Goal: Task Accomplishment & Management: Manage account settings

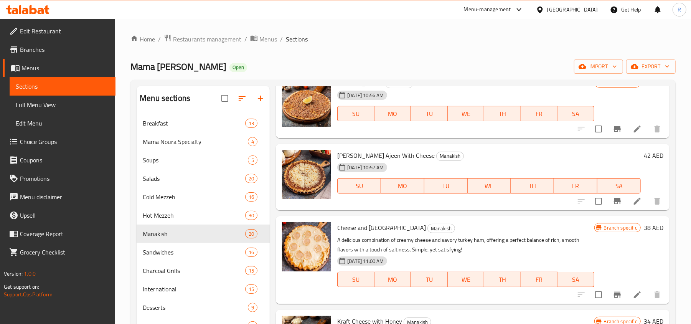
scroll to position [307, 0]
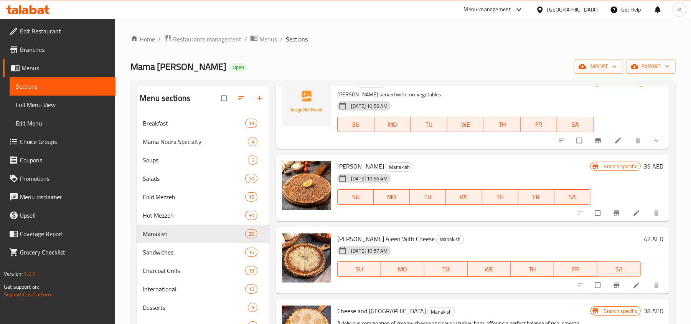
scroll to position [255, 0]
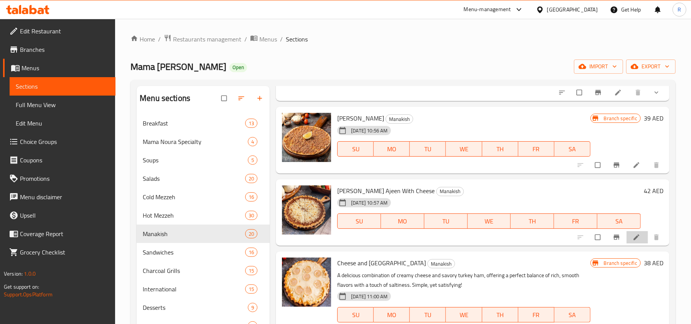
click at [626, 240] on li at bounding box center [636, 237] width 21 height 12
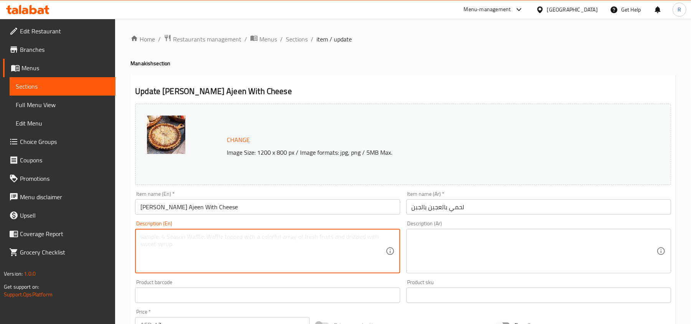
paste textarea "Lahm bi Ajeen with Cheese is a savory Middle Eastern flatbread topped with spic…"
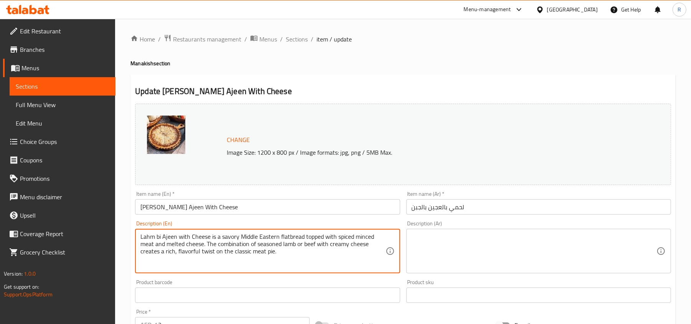
type textarea "Lahm bi Ajeen with Cheese is a savory Middle Eastern flatbread topped with spic…"
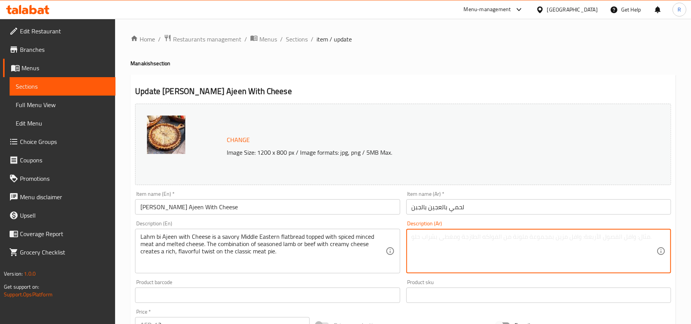
paste textarea "لحم بعجين بالجبنة، خبز مسطح شرق أوسطي شهي، مغطى باللحم المفروم المتبل والجبن ال…"
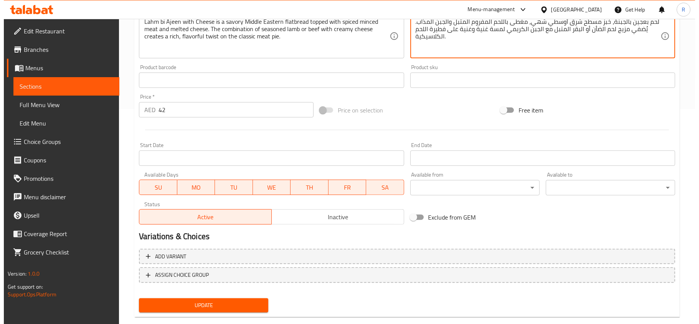
scroll to position [229, 0]
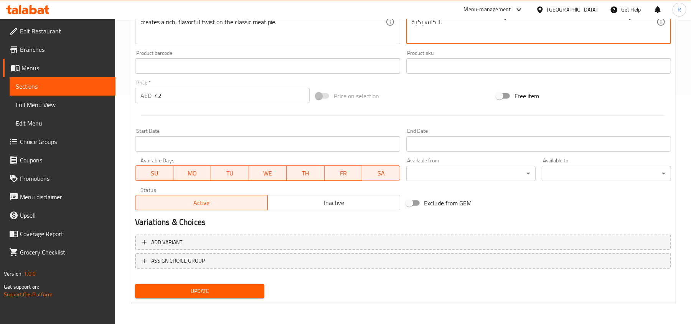
type textarea "لحم بعجين بالجبنة، خبز مسطح شرق أوسطي شهي، مغطى باللحم المفروم المتبل والجبن ال…"
click at [230, 292] on span "Update" at bounding box center [199, 291] width 117 height 10
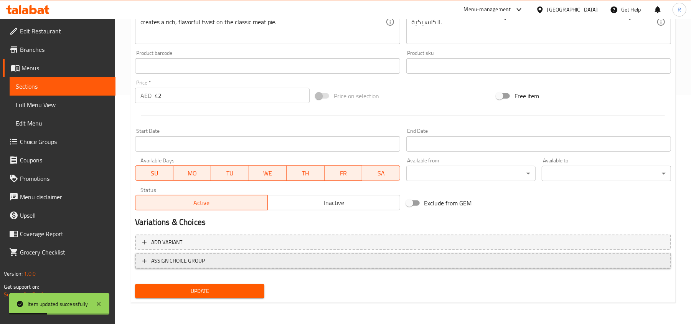
click at [262, 261] on span "ASSIGN CHOICE GROUP" at bounding box center [403, 261] width 522 height 10
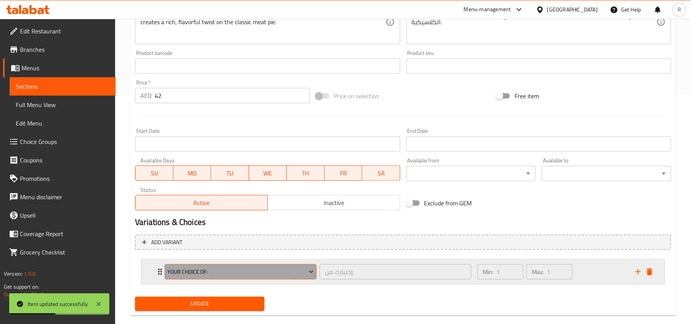
click at [285, 272] on span "Your Choice Of:" at bounding box center [241, 272] width 146 height 10
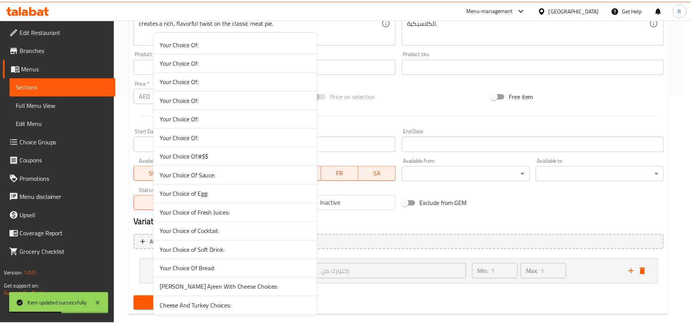
scroll to position [102, 0]
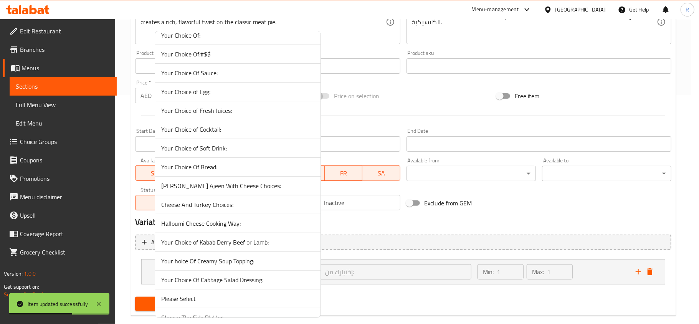
click at [229, 187] on span "[PERSON_NAME] Ajeen With Cheese Choices:" at bounding box center [237, 185] width 153 height 9
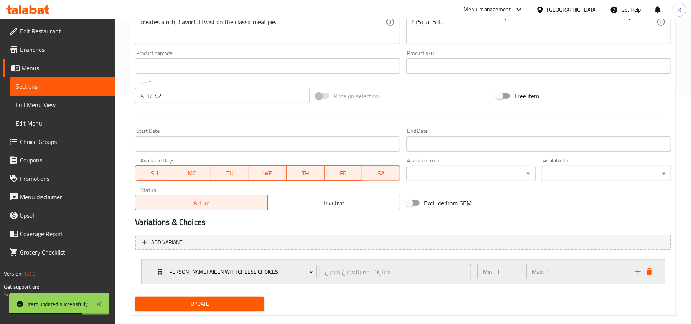
click at [584, 267] on div "Min: 1 ​ Max: 1 ​" at bounding box center [552, 271] width 158 height 25
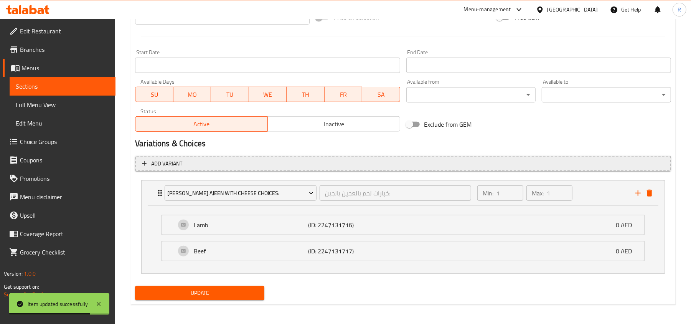
scroll to position [311, 0]
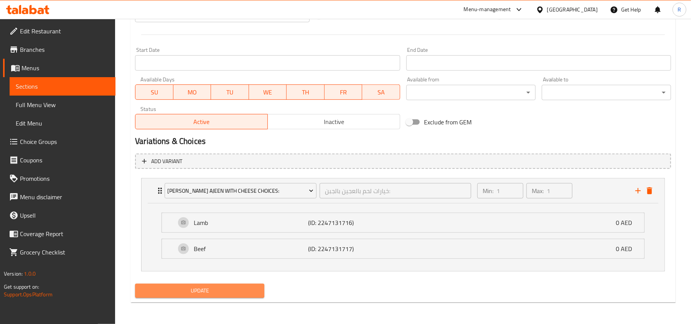
click at [232, 288] on span "Update" at bounding box center [199, 291] width 117 height 10
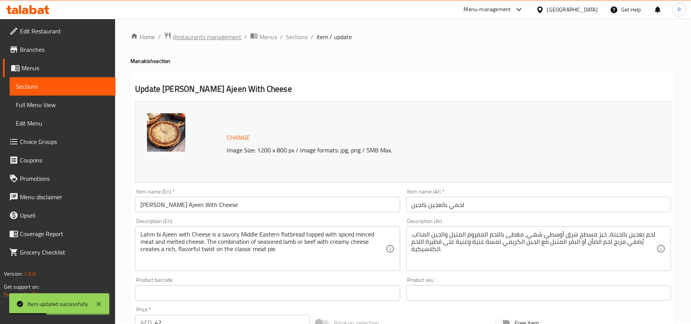
scroll to position [0, 0]
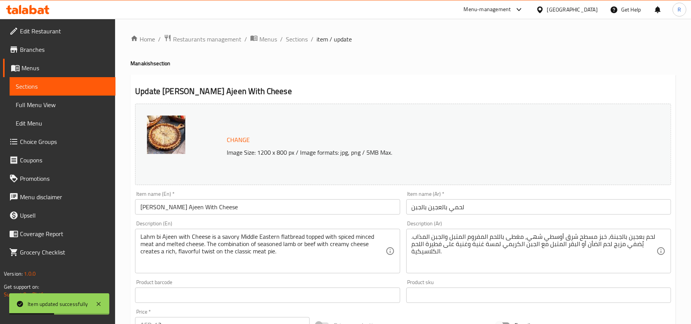
drag, startPoint x: 293, startPoint y: 38, endPoint x: 300, endPoint y: 50, distance: 13.4
click at [293, 38] on span "Sections" at bounding box center [297, 39] width 22 height 9
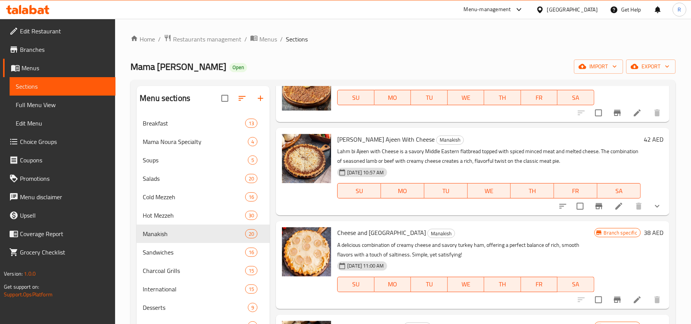
scroll to position [358, 0]
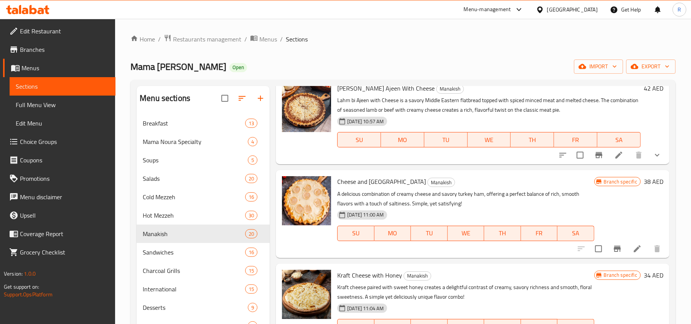
click at [634, 249] on li at bounding box center [636, 249] width 21 height 14
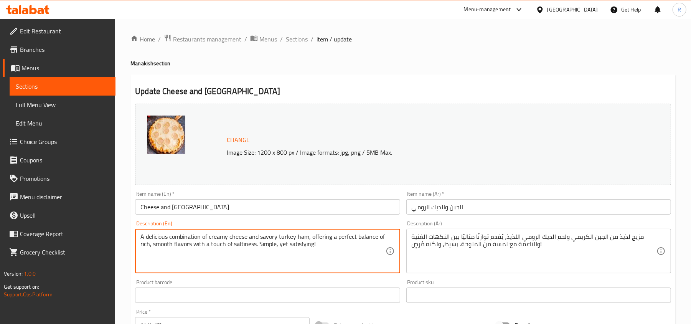
click at [226, 246] on textarea "A delicious combination of creamy cheese and savory turkey ham, offering a perf…" at bounding box center [262, 251] width 245 height 36
paste textarea "Cheese and Turkey is a savory combination of tender sliced turkey and melted ch…"
type textarea "Cheese and Turkey is a savory combination of tender sliced turkey and melted ch…"
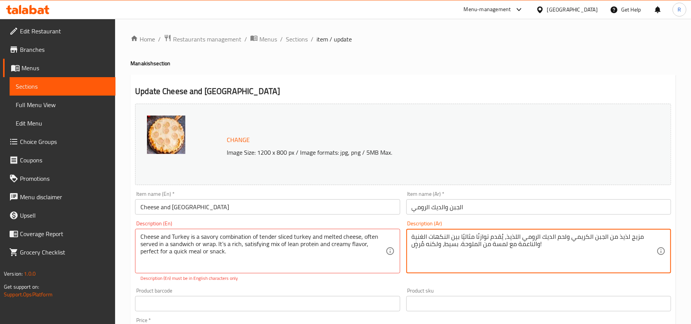
click at [440, 252] on textarea "مزيج لذيذ من الجبن الكريمي ولحم الديك الرومي اللذيذ، يُقدم توازنًا مثاليًا بين …" at bounding box center [534, 251] width 245 height 36
paste textarea "الجبن والديك الرومي مزيجٌ لذيذٌ من شرائح الديك الرومي الطرية والجبن المذاب، يُق…"
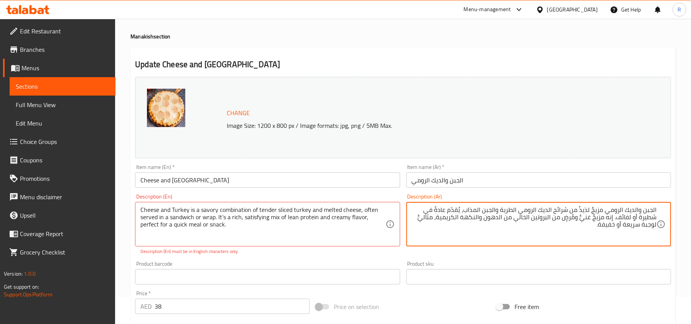
scroll to position [51, 0]
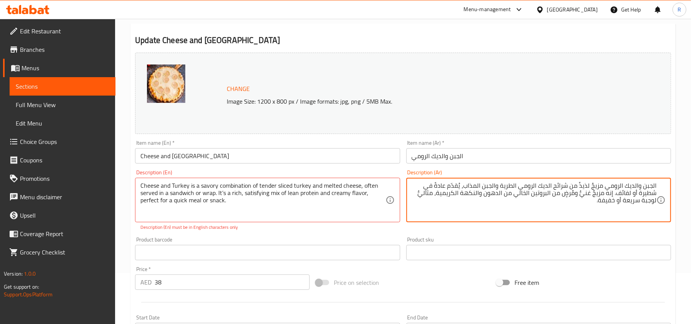
type textarea "الجبن والديك الرومي مزيجٌ لذيذٌ من شرائح الديك الرومي الطرية والجبن المذاب، يُق…"
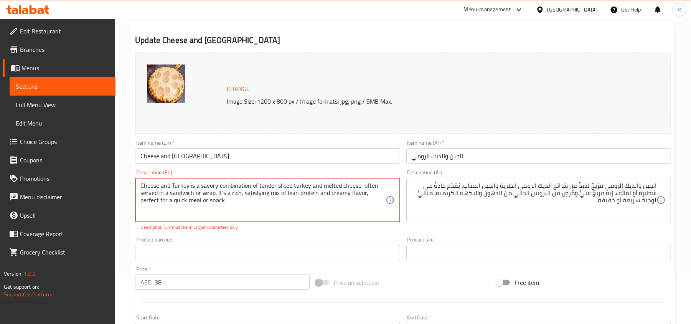
click at [223, 194] on textarea "Cheese and Turkey is a savory combination of tender sliced turkey and melted ch…" at bounding box center [262, 200] width 245 height 36
click at [253, 215] on textarea "Cheese and Turkey is a savory combination of tender sliced turkey and melted ch…" at bounding box center [262, 200] width 245 height 36
type textarea "Cheese and Turkey is a savory combination of tender sliced turkey and melted ch…"
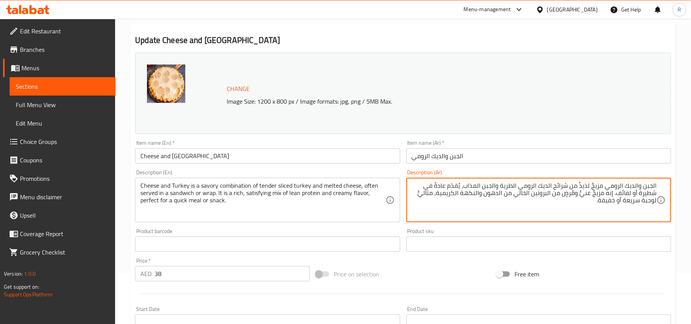
click at [421, 193] on textarea "الجبن والديك الرومي مزيجٌ لذيذٌ من شرائح الديك الرومي الطرية والجبن المذاب، يُق…" at bounding box center [534, 200] width 245 height 36
click at [579, 190] on textarea "الجبن والديك الرومي مزيجٌ لذيذٌ من شرائح الديك الرومي الطرية والجبن المذاب، يُق…" at bounding box center [534, 200] width 245 height 36
click at [580, 194] on textarea "الجبن والديك الرومي مزيجٌ لذيذٌ من شرائح الديك الرومي الطرية والجبن المذاب، يُق…" at bounding box center [534, 200] width 245 height 36
click at [562, 195] on textarea "الجبن والديك الرومي مزيجٌ لذيذٌ من شرائح الديك الرومي الطرية والجبن المذاب، يُق…" at bounding box center [534, 200] width 245 height 36
click at [571, 193] on textarea "الجبن والديك الرومي مزيجٌ لذيذٌ من شرائح الديك الرومي الطرية والجبن المذاب، يُق…" at bounding box center [534, 200] width 245 height 36
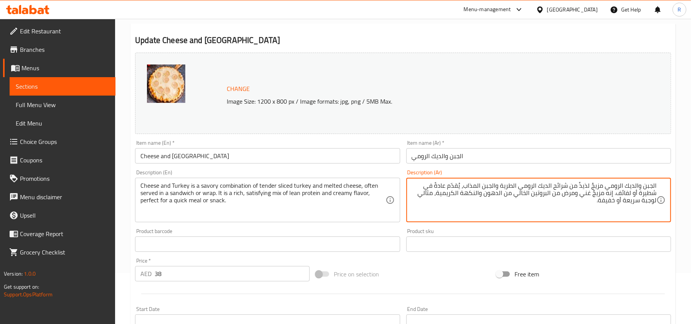
click at [580, 184] on textarea "الجبن والديك الرومي مزيجٌ لذيذٌ من شرائح الديك الرومي الطرية والجبن المذاب، يُق…" at bounding box center [534, 200] width 245 height 36
click at [593, 185] on textarea "الجبن والديك الرومي مزيجٌ لذيذ من شرائح الديك الرومي الطرية والجبن المذاب، يُقد…" at bounding box center [534, 200] width 245 height 36
click at [460, 186] on textarea "الجبن والديك الرومي مزيج لذيذ من شرائح الديك الرومي الطرية والجبن المذاب، يُقدّ…" at bounding box center [534, 200] width 245 height 36
click at [453, 186] on textarea "الجبن والديك الرومي مزيج لذيذ من شرائح الديك الرومي الطرية والجبن المذاب، يقدّم…" at bounding box center [534, 200] width 245 height 36
click at [438, 186] on textarea "الجبن والديك الرومي مزيج لذيذ من شرائح الديك الرومي الطرية والجبن المذاب، يقدم …" at bounding box center [534, 200] width 245 height 36
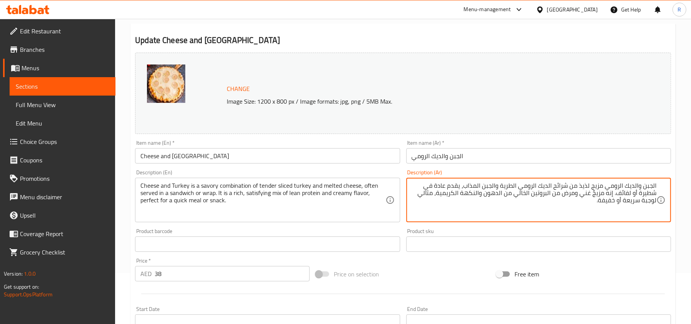
click at [548, 208] on textarea "الجبن والديك الرومي مزيج لذيذ من شرائح الديك الرومي الطرية والجبن المذاب، يقدم …" at bounding box center [534, 200] width 245 height 36
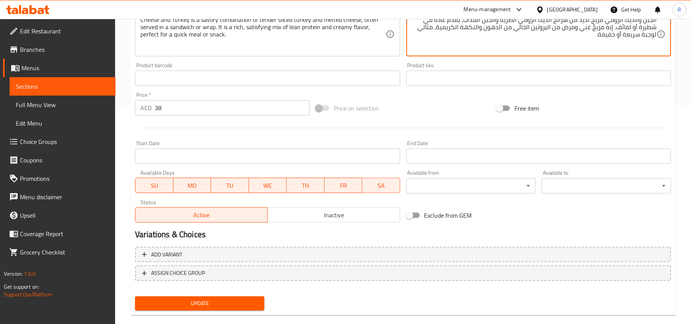
scroll to position [229, 0]
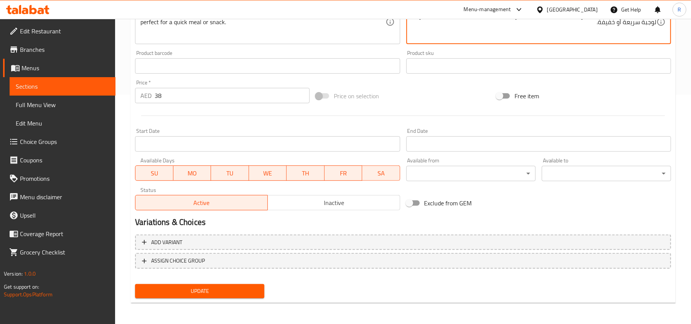
type textarea "الجبن والديك الرومي مزيج لذيذ من شرائح الديك الرومي الطرية والجبن المذاب، يقدم …"
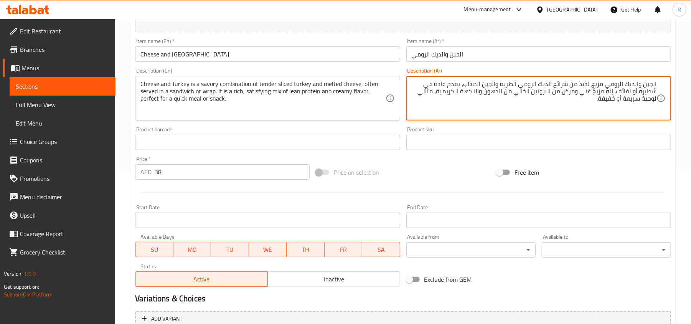
scroll to position [153, 0]
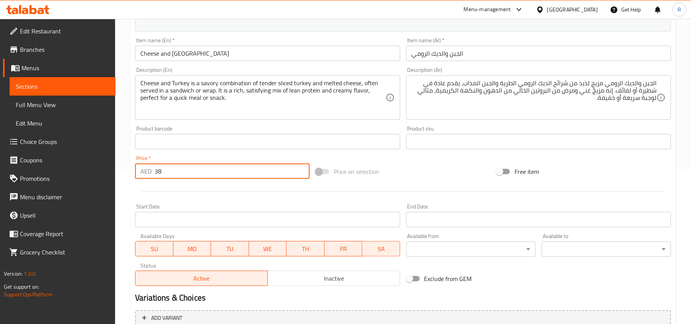
drag, startPoint x: 166, startPoint y: 169, endPoint x: 142, endPoint y: 171, distance: 24.3
click at [142, 171] on div "AED 38 Price *" at bounding box center [222, 170] width 175 height 15
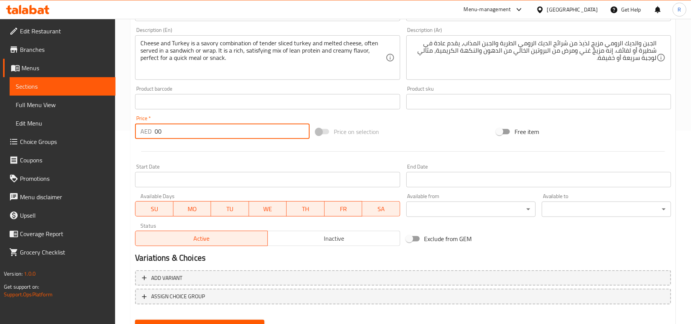
scroll to position [229, 0]
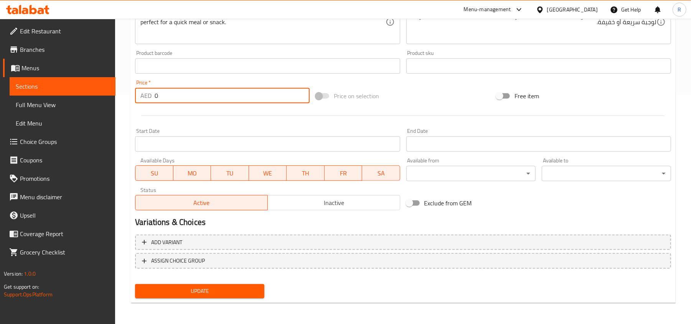
type input "0"
click at [206, 252] on div "Add variant ASSIGN CHOICE GROUP" at bounding box center [403, 256] width 542 height 50
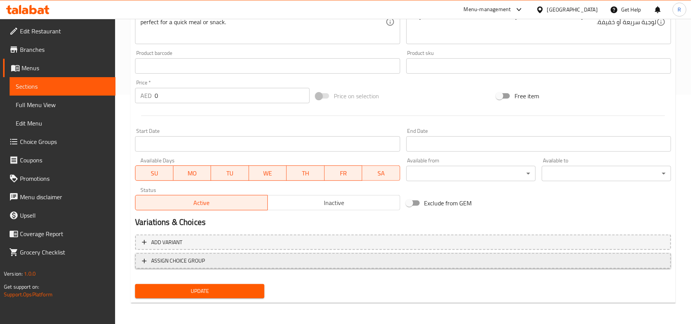
click at [212, 256] on span "ASSIGN CHOICE GROUP" at bounding box center [403, 261] width 522 height 10
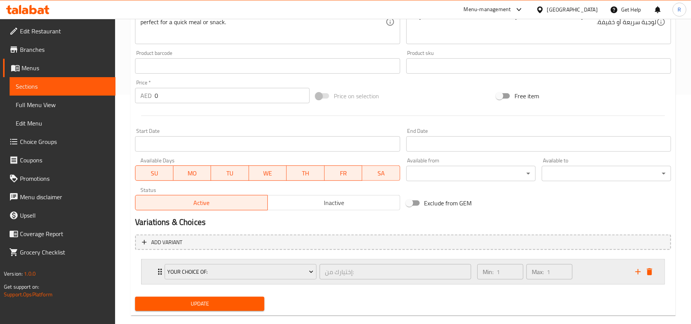
click at [267, 263] on div "Your Choice Of:" at bounding box center [240, 271] width 155 height 18
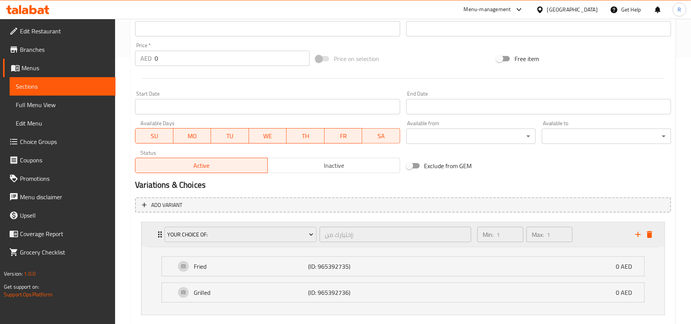
scroll to position [311, 0]
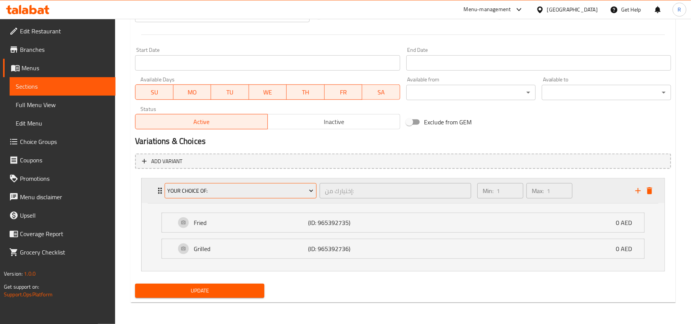
click at [309, 184] on button "Your Choice Of:" at bounding box center [241, 190] width 152 height 15
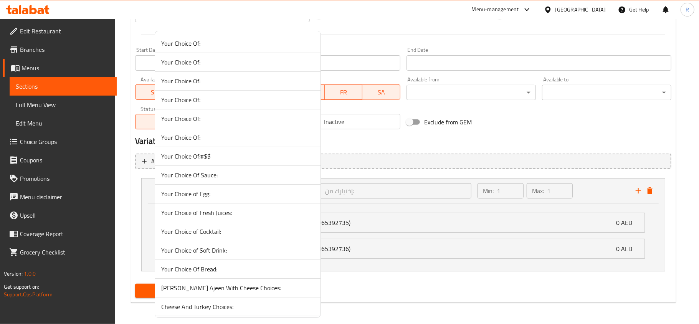
click at [396, 147] on div at bounding box center [349, 162] width 699 height 324
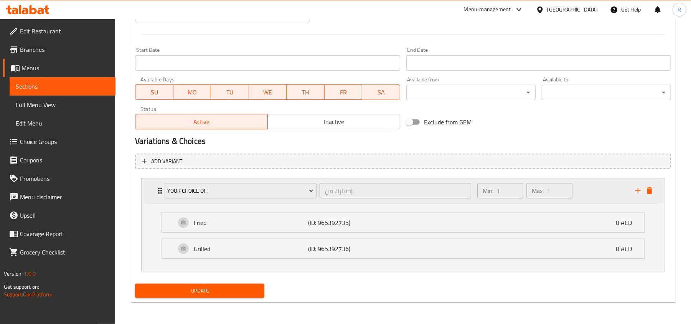
click at [654, 194] on div "Expand" at bounding box center [643, 191] width 23 height 12
click at [654, 193] on div "Expand" at bounding box center [643, 191] width 23 height 12
click at [649, 189] on icon "delete" at bounding box center [649, 190] width 5 height 7
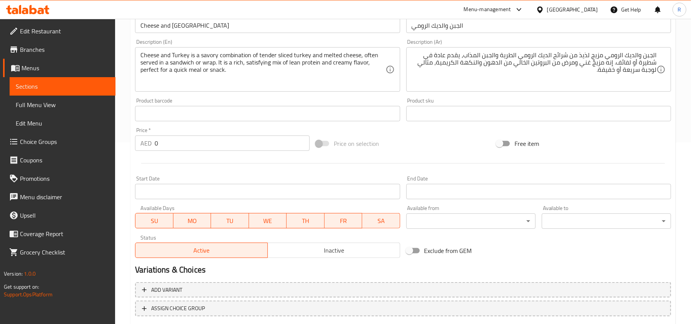
scroll to position [229, 0]
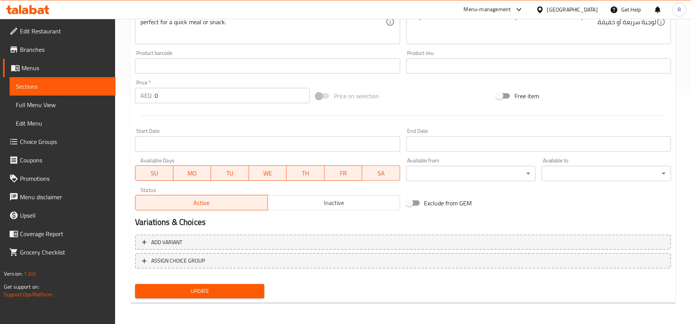
click at [197, 284] on button "Update" at bounding box center [199, 291] width 129 height 14
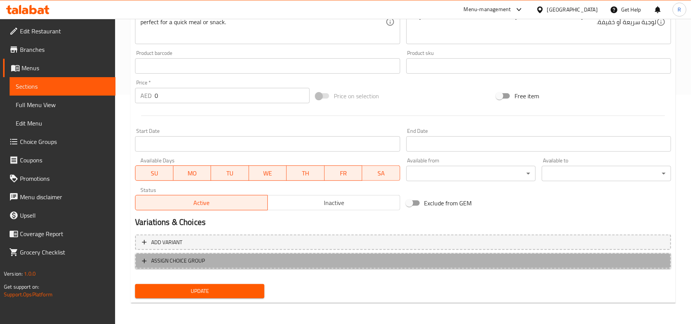
click at [240, 260] on span "ASSIGN CHOICE GROUP" at bounding box center [403, 261] width 522 height 10
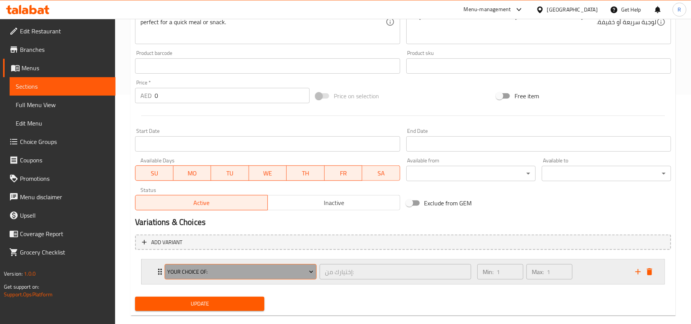
click at [259, 267] on span "Your Choice Of:" at bounding box center [241, 272] width 146 height 10
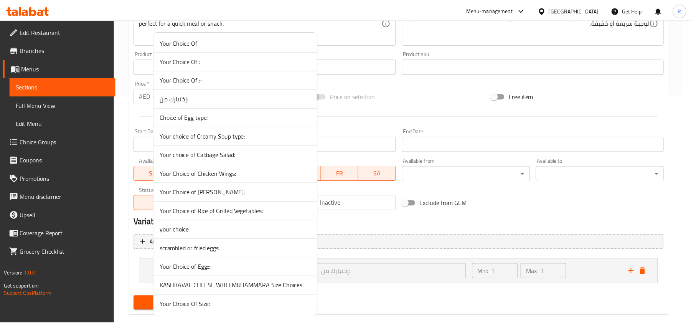
scroll to position [420, 0]
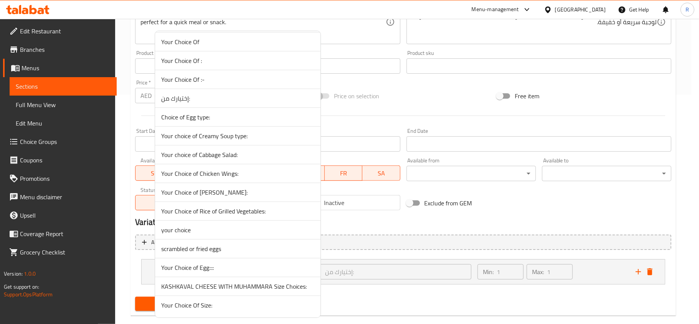
click at [433, 213] on div at bounding box center [349, 162] width 699 height 324
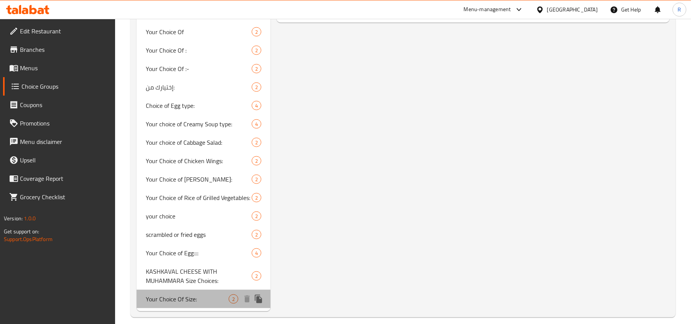
click at [186, 294] on span "Your Choice Of Size:" at bounding box center [187, 298] width 83 height 9
type input "Your Choice Of Size:"
type input "إختيارك من الحجم:"
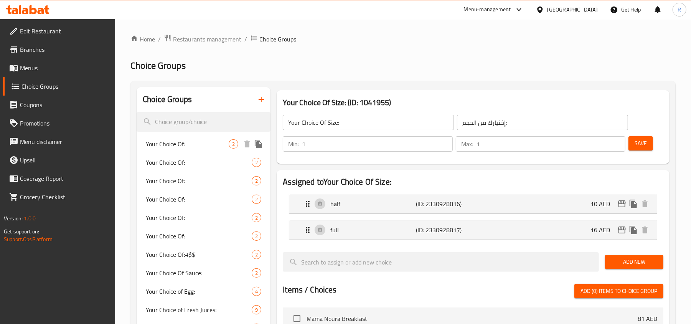
click at [188, 142] on span "Your Choice Of:" at bounding box center [187, 143] width 83 height 9
type input "Your Choice Of:"
type input "إختيارك من:"
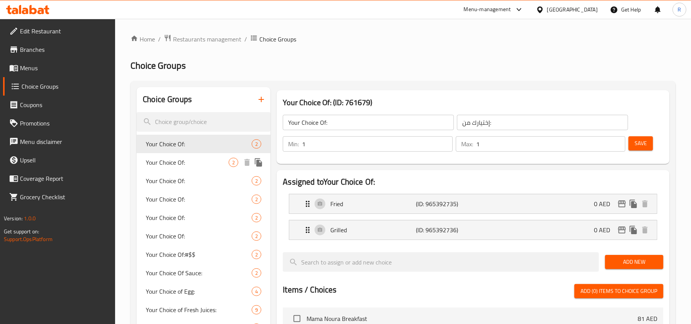
click at [185, 170] on div "Your Choice Of: 2" at bounding box center [204, 162] width 134 height 18
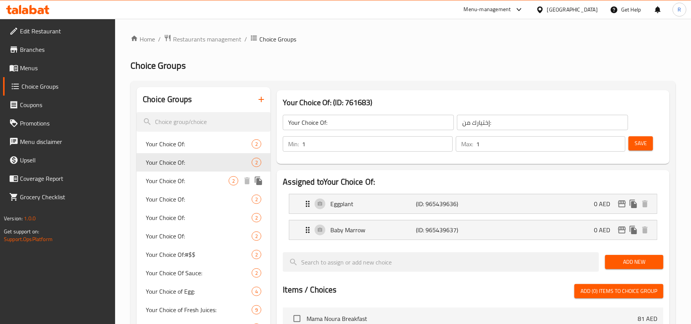
click at [185, 185] on span "Your Choice Of:" at bounding box center [187, 180] width 83 height 9
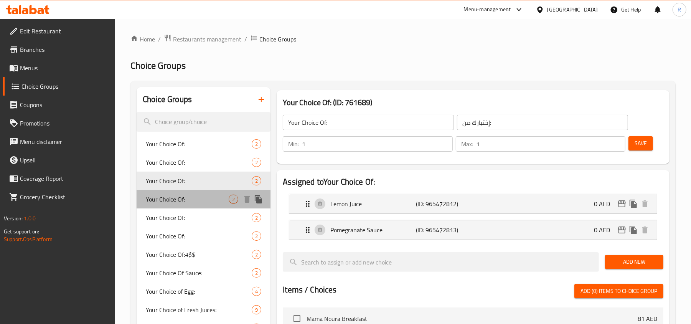
click at [186, 203] on span "Your Choice Of:" at bounding box center [187, 198] width 83 height 9
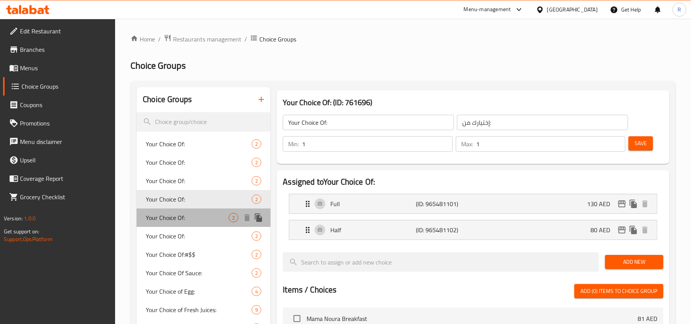
click at [191, 219] on span "Your Choice Of:" at bounding box center [187, 217] width 83 height 9
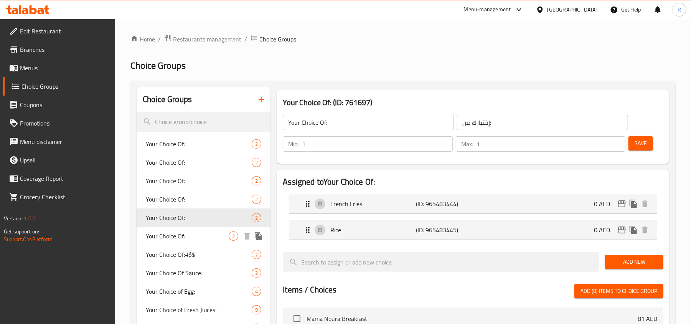
click at [171, 235] on span "Your Choice Of:" at bounding box center [187, 235] width 83 height 9
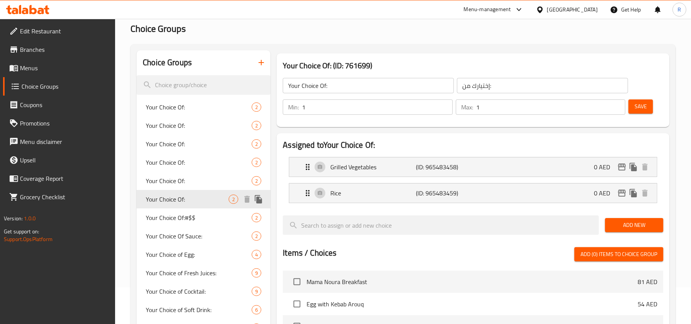
scroll to position [51, 0]
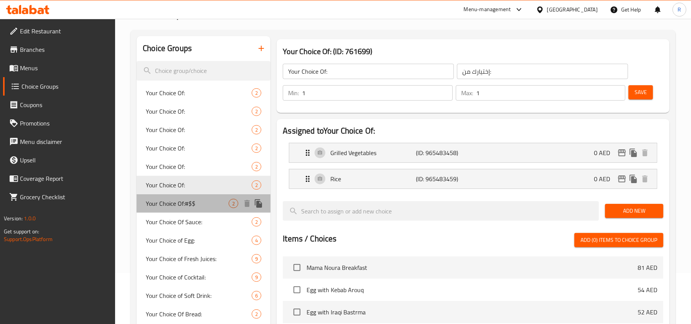
click at [183, 201] on span "Your Choice Of:#$$" at bounding box center [187, 203] width 83 height 9
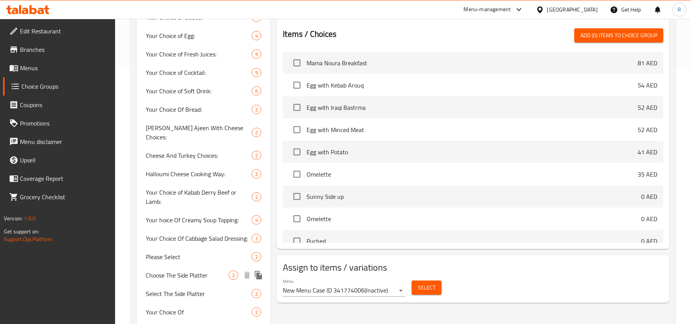
scroll to position [307, 0]
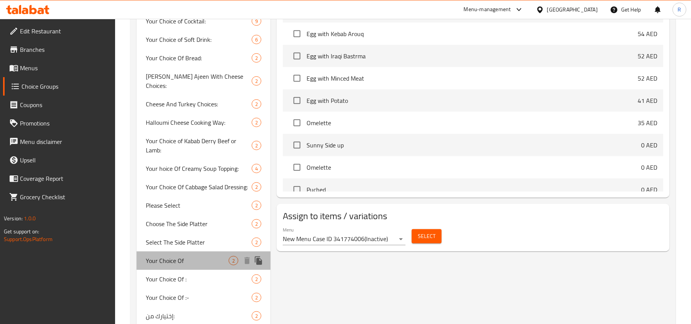
click at [198, 256] on span "Your Choice Of" at bounding box center [187, 260] width 83 height 9
type input "Your Choice Of"
type input "اختيارك من :"
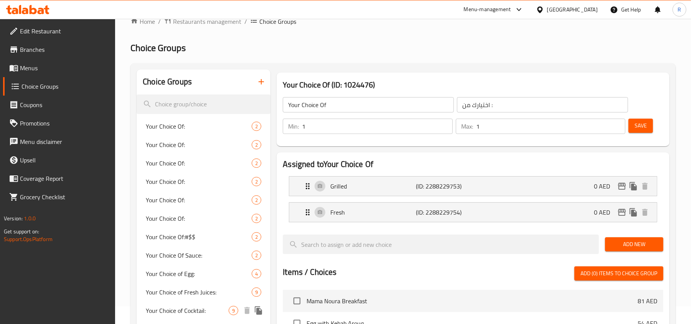
scroll to position [0, 0]
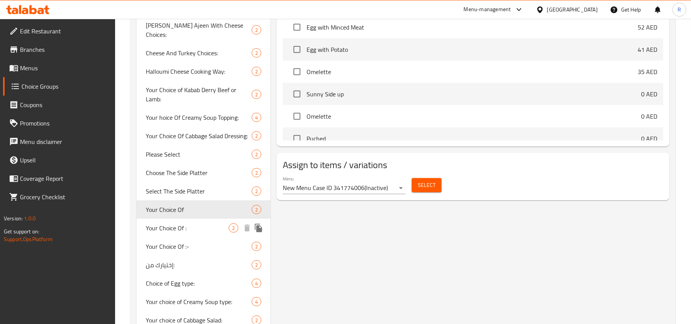
click at [196, 223] on span "Your Choice Of :" at bounding box center [187, 227] width 83 height 9
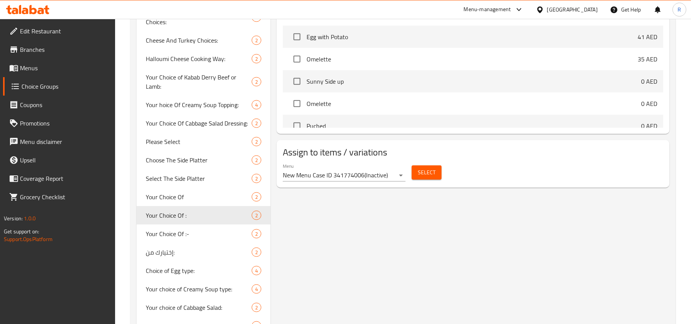
scroll to position [409, 0]
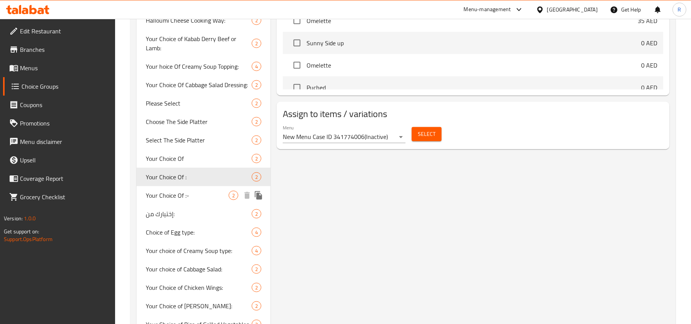
click at [199, 191] on span "Your Choice Of :-" at bounding box center [187, 195] width 83 height 9
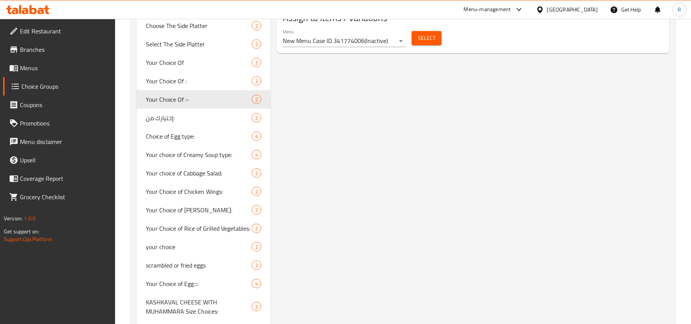
scroll to position [511, 0]
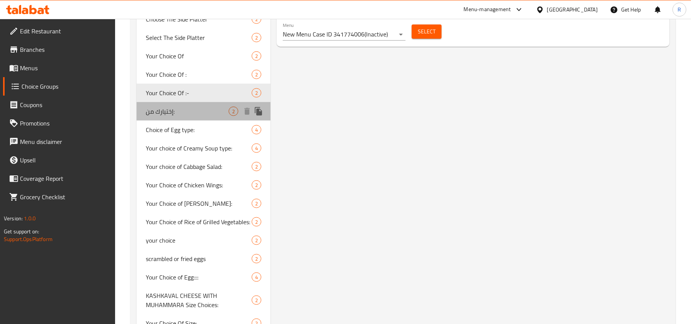
click at [203, 107] on span "إختيارك من:" at bounding box center [187, 111] width 83 height 9
type input "إختيارك من:"
type input "Your Choice Of:"
type input "0"
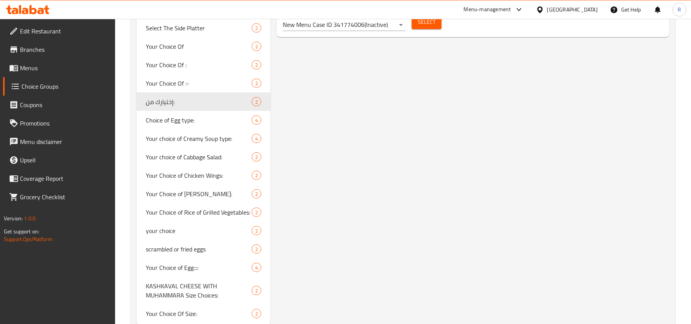
scroll to position [536, 0]
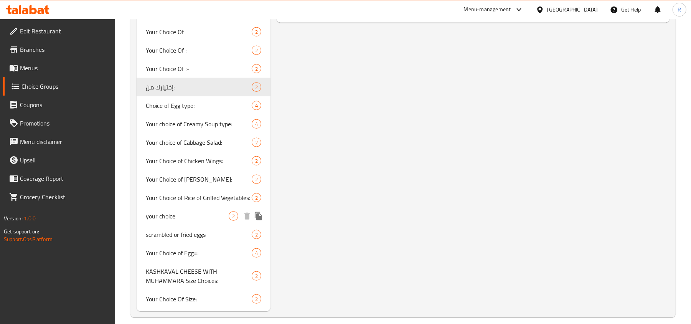
click at [197, 212] on div "your choice 2" at bounding box center [204, 216] width 134 height 18
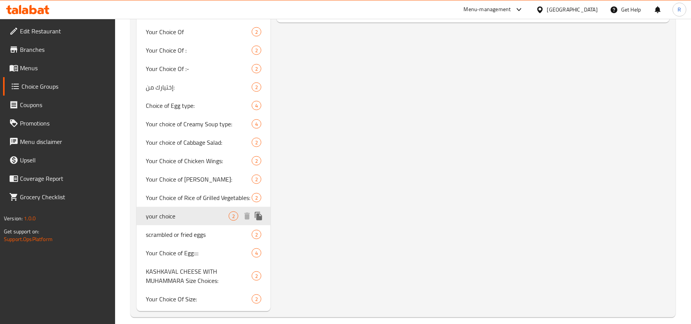
type input "your choice"
type input "اختيارك"
type input "1"
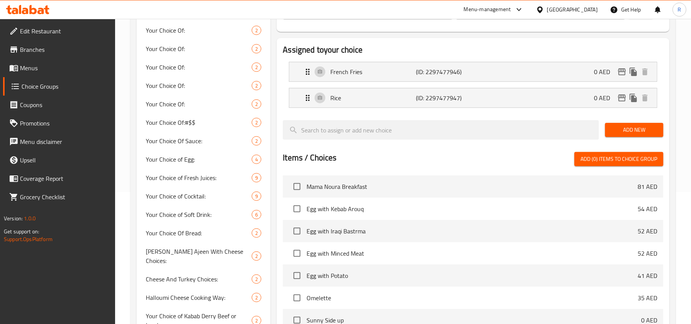
scroll to position [0, 0]
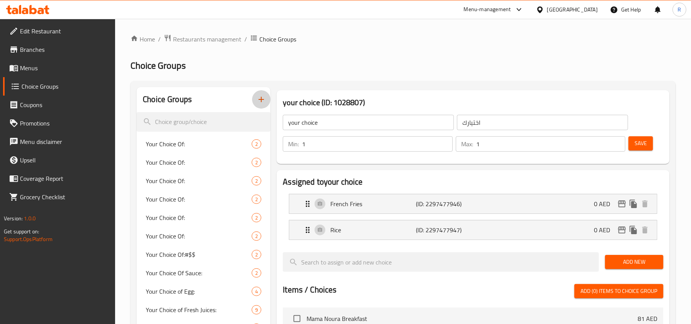
click at [255, 102] on button "button" at bounding box center [261, 99] width 18 height 18
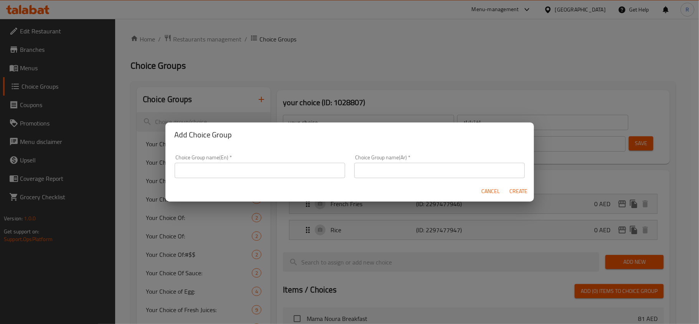
click at [287, 166] on input "text" at bounding box center [260, 170] width 170 height 15
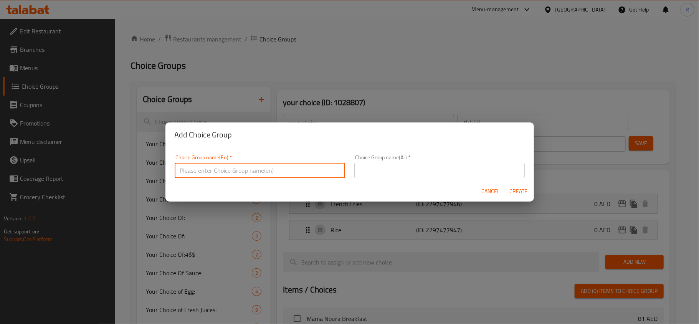
type input "y"
click at [426, 166] on input "text" at bounding box center [439, 170] width 170 height 15
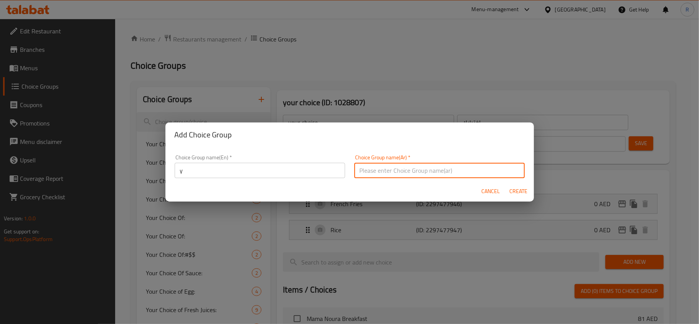
type input "إختيارك من الحجم:"
click at [524, 191] on span "Create" at bounding box center [518, 191] width 18 height 10
type input "y"
type input "إختيارك من الحجم:"
type input "0"
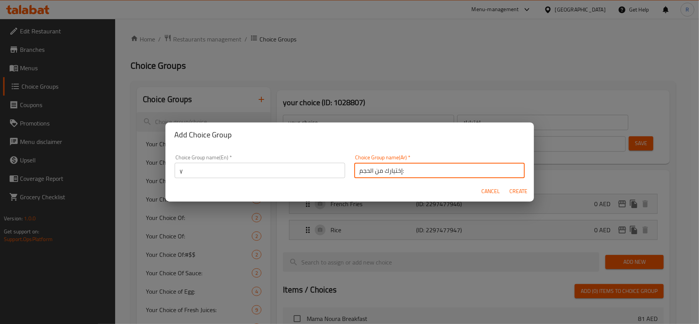
type input "0"
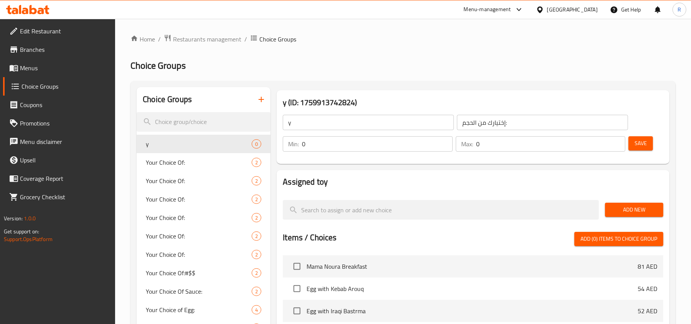
click at [338, 127] on input "y" at bounding box center [368, 122] width 171 height 15
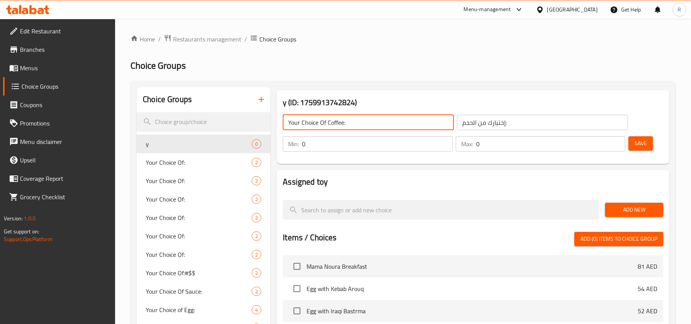
click at [334, 124] on input "Your Choice Of Coffee:" at bounding box center [368, 122] width 171 height 15
type input "Your Choice Of Size:"
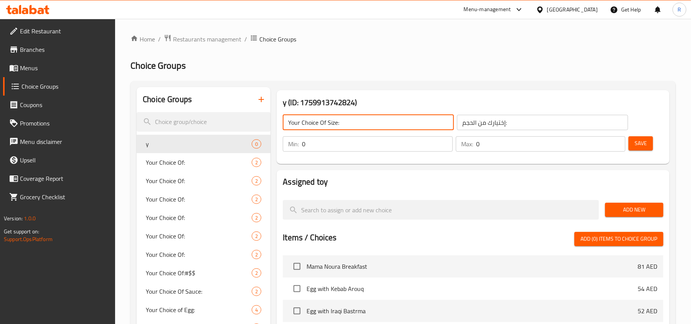
click at [446, 142] on input "0" at bounding box center [377, 143] width 150 height 15
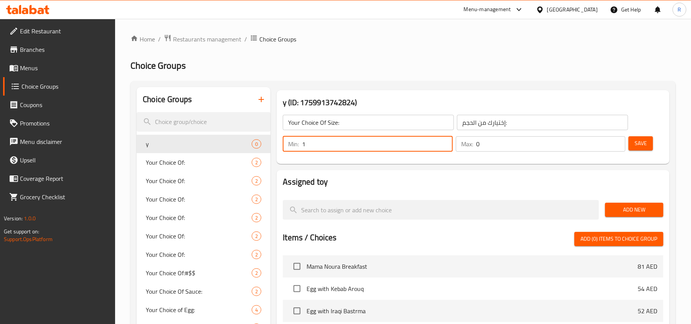
type input "1"
click at [445, 142] on input "1" at bounding box center [377, 143] width 150 height 15
type input "1"
click at [617, 141] on input "1" at bounding box center [550, 143] width 149 height 15
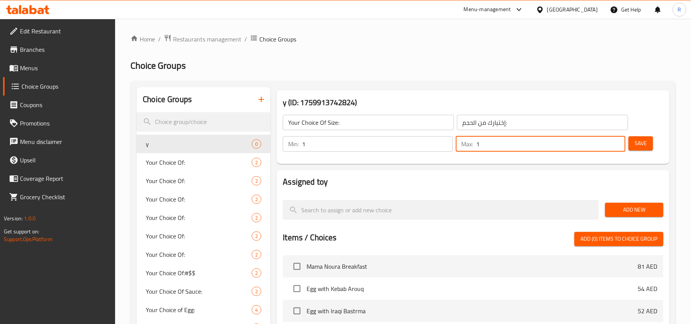
click at [644, 207] on span "Add New" at bounding box center [634, 210] width 46 height 10
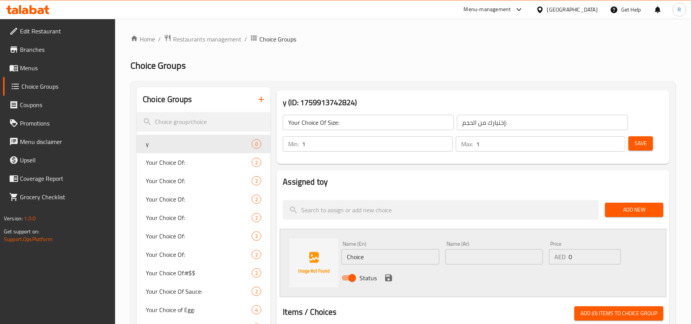
click at [363, 258] on input "Choice" at bounding box center [389, 256] width 97 height 15
type input "Half"
click at [466, 257] on input "text" at bounding box center [493, 256] width 97 height 15
type input "نص"
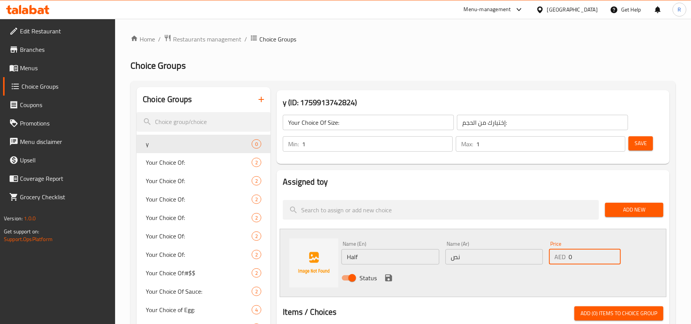
drag, startPoint x: 571, startPoint y: 257, endPoint x: 559, endPoint y: 257, distance: 12.3
click at [559, 257] on div "AED 0 Price" at bounding box center [585, 256] width 72 height 15
type input "16"
click at [387, 280] on icon "save" at bounding box center [388, 277] width 7 height 7
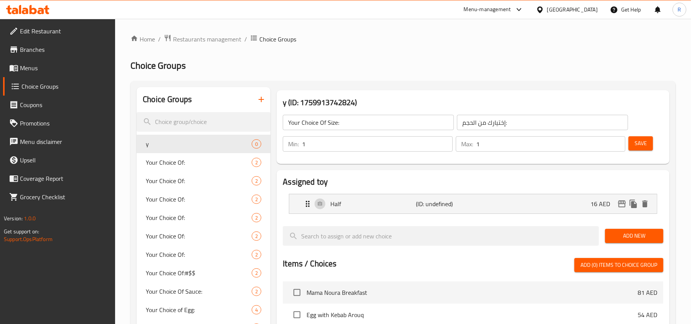
click at [634, 237] on span "Add New" at bounding box center [634, 236] width 46 height 10
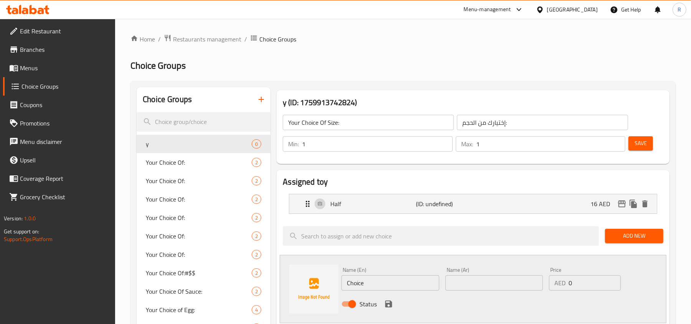
click at [365, 283] on input "Choice" at bounding box center [389, 282] width 97 height 15
type input "["
click at [477, 282] on input "text" at bounding box center [493, 282] width 97 height 15
type input "كامل"
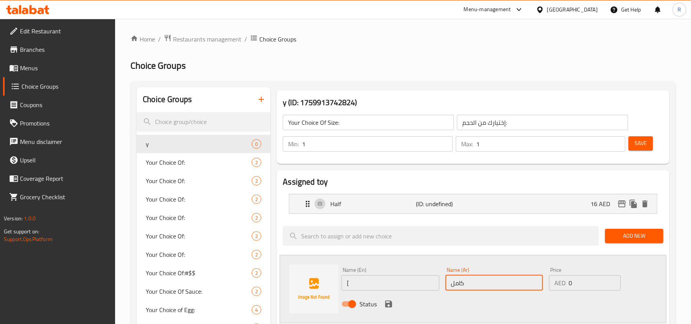
click at [414, 283] on input "[" at bounding box center [389, 282] width 97 height 15
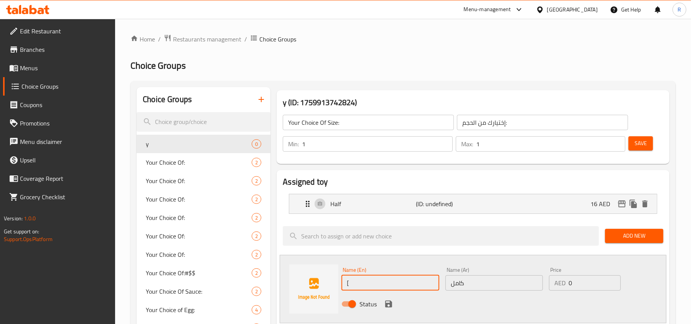
click at [414, 283] on input "[" at bounding box center [389, 282] width 97 height 15
type input "Full"
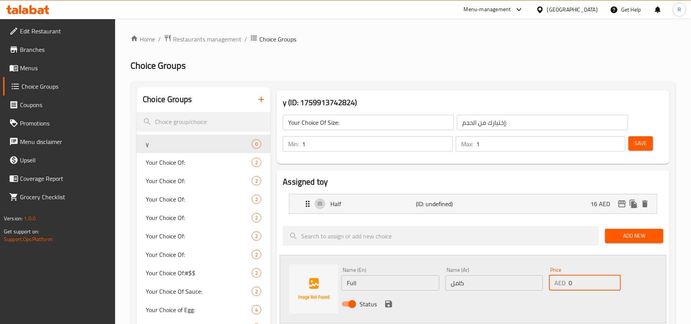
drag, startPoint x: 572, startPoint y: 286, endPoint x: 565, endPoint y: 286, distance: 6.9
click at [565, 286] on div "AED 0 Price" at bounding box center [585, 282] width 72 height 15
type input "22"
click at [389, 305] on icon "save" at bounding box center [388, 303] width 9 height 9
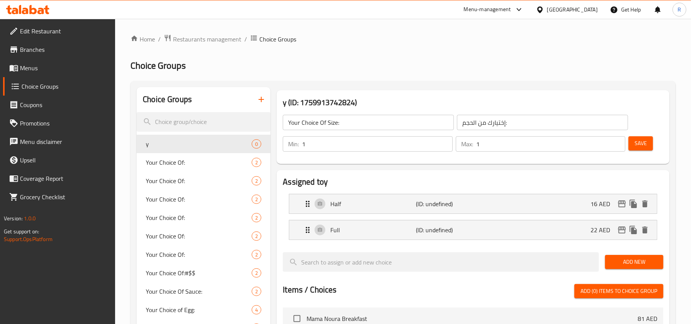
click at [640, 144] on span "Save" at bounding box center [640, 143] width 12 height 10
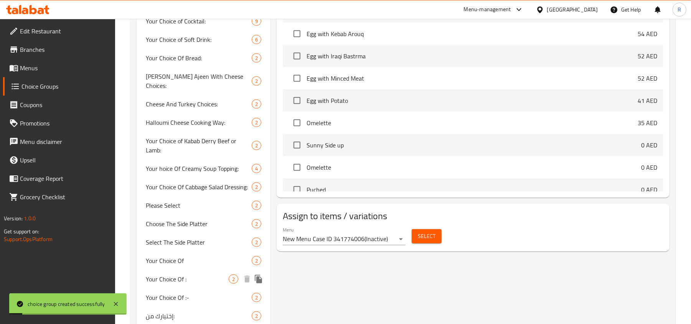
scroll to position [554, 0]
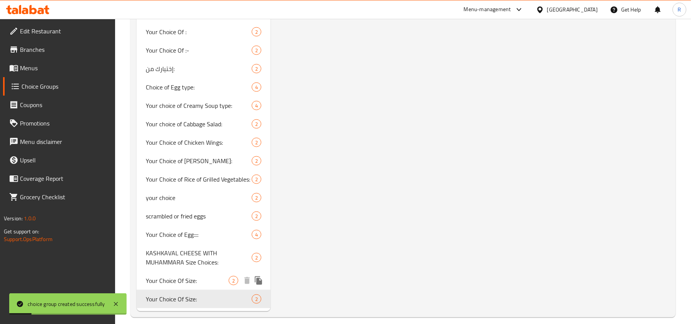
click at [205, 276] on span "Your Choice Of Size:" at bounding box center [187, 280] width 83 height 9
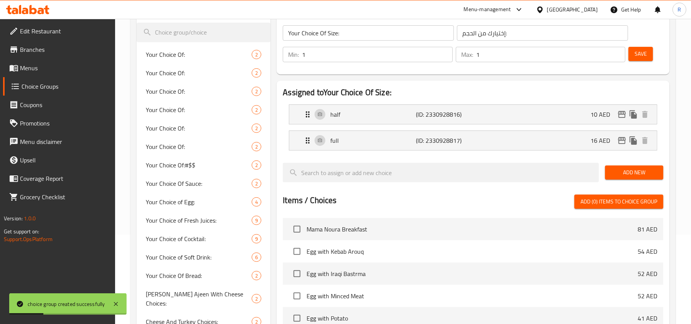
scroll to position [0, 0]
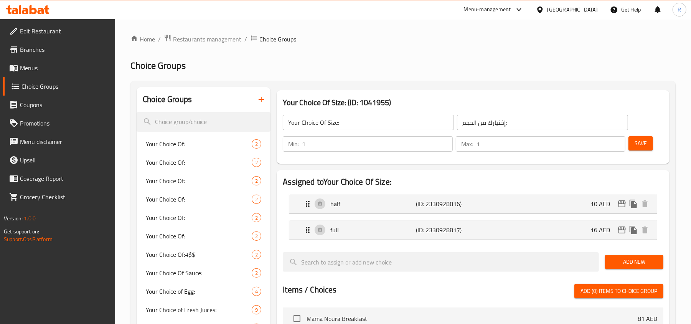
click at [264, 93] on button "button" at bounding box center [261, 99] width 18 height 18
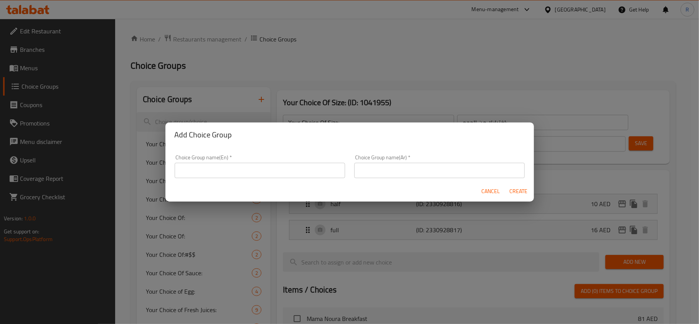
click at [262, 173] on input "text" at bounding box center [260, 170] width 170 height 15
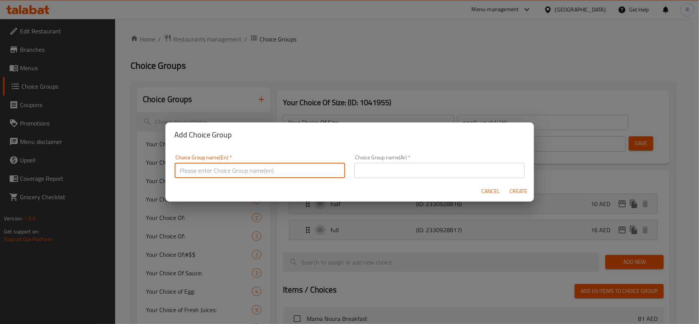
type input "y"
click at [404, 169] on input "text" at bounding box center [439, 170] width 170 height 15
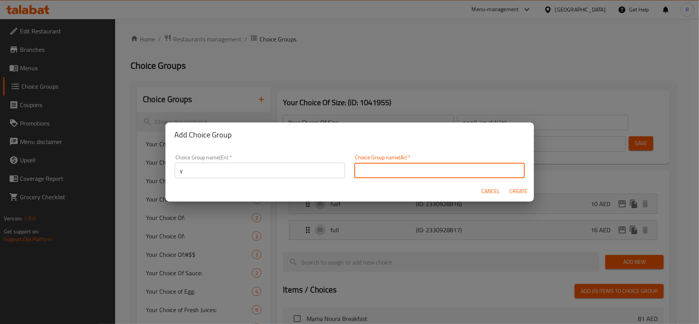
type input "إختيارك من الحجم:"
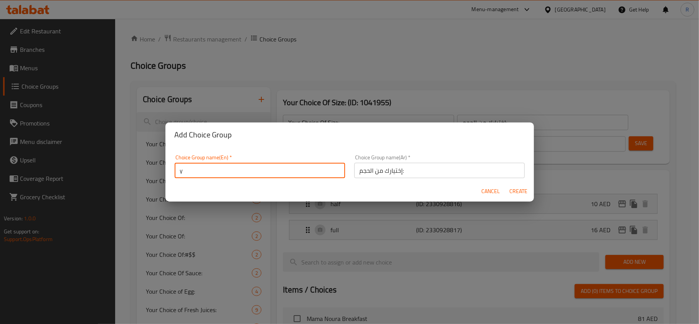
click at [262, 170] on input "y" at bounding box center [260, 170] width 170 height 15
drag, startPoint x: 513, startPoint y: 194, endPoint x: 493, endPoint y: 197, distance: 20.9
click at [513, 194] on span "Create" at bounding box center [518, 191] width 18 height 10
type input "y"
type input "0"
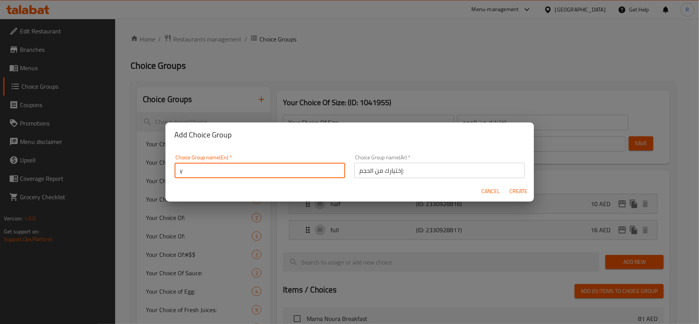
type input "0"
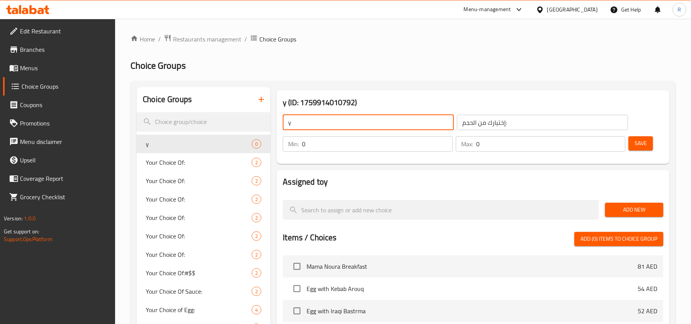
click at [324, 125] on input "y" at bounding box center [368, 122] width 171 height 15
click at [332, 124] on input "Your Choice Of Coffee:" at bounding box center [368, 122] width 171 height 15
type input "Your Choice Of Size:"
type input "1"
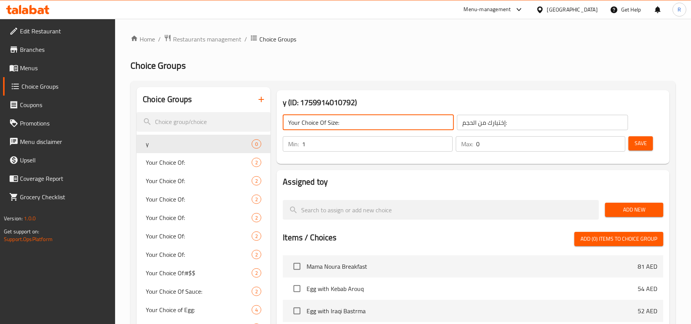
click at [443, 140] on input "1" at bounding box center [377, 143] width 150 height 15
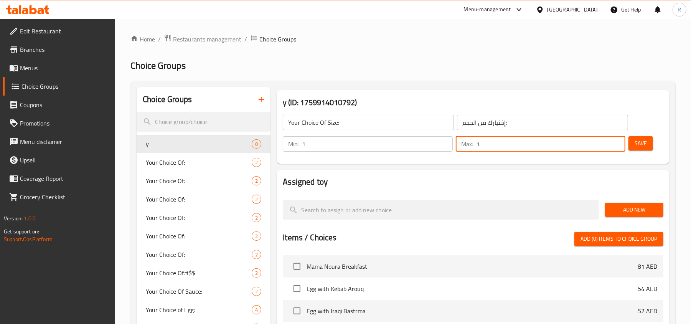
type input "1"
click at [617, 142] on input "1" at bounding box center [550, 143] width 149 height 15
click at [636, 200] on div "Add New" at bounding box center [634, 210] width 64 height 26
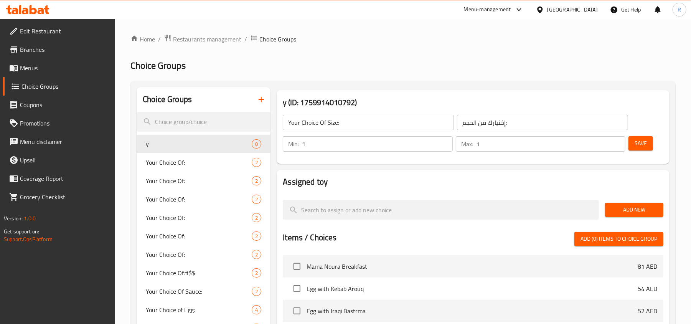
click at [633, 206] on span "Add New" at bounding box center [634, 210] width 46 height 10
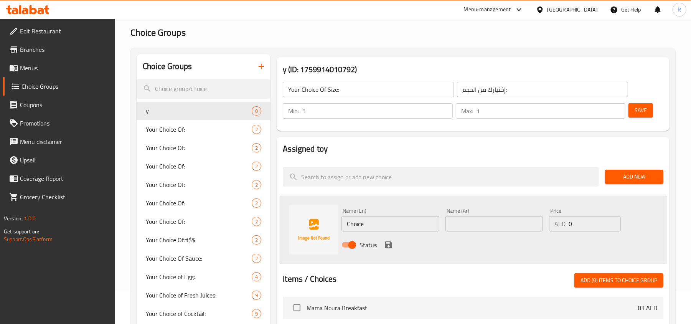
scroll to position [51, 0]
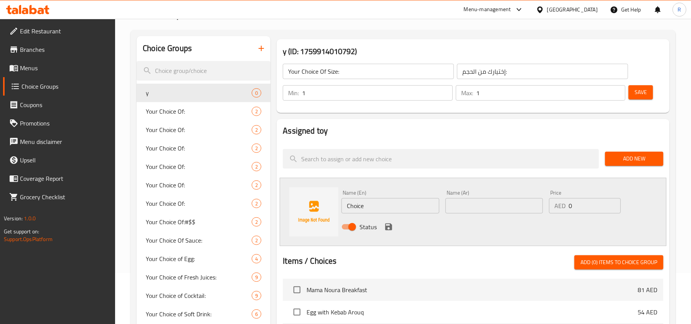
click at [356, 204] on input "Choice" at bounding box center [389, 205] width 97 height 15
paste input "half"
type input "half"
click at [483, 199] on input "text" at bounding box center [493, 205] width 97 height 15
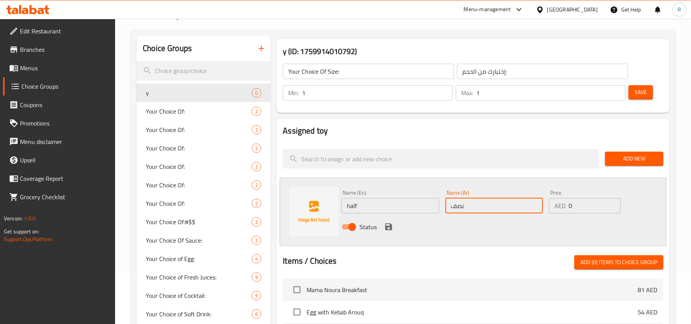
type input "نصف"
drag, startPoint x: 571, startPoint y: 206, endPoint x: 565, endPoint y: 204, distance: 6.6
click at [565, 204] on div "AED 0 Price" at bounding box center [585, 205] width 72 height 15
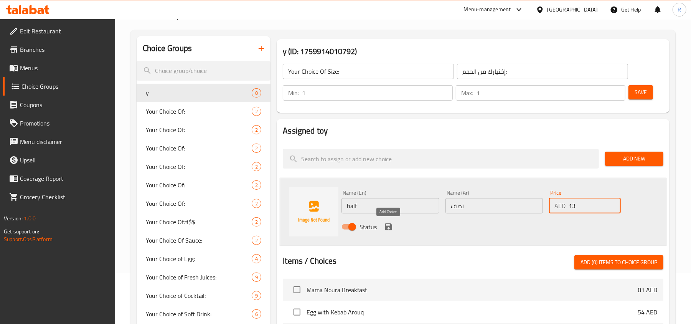
type input "13"
click at [387, 227] on icon "save" at bounding box center [388, 226] width 7 height 7
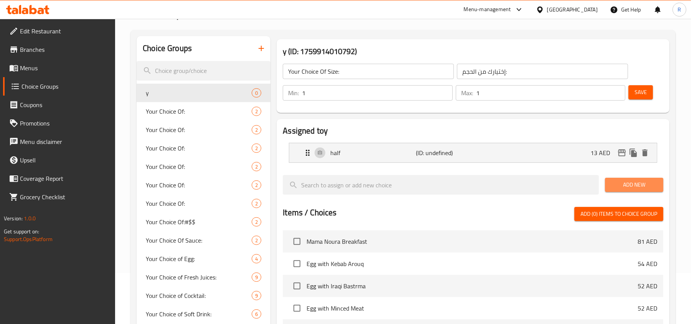
click at [613, 189] on span "Add New" at bounding box center [634, 185] width 46 height 10
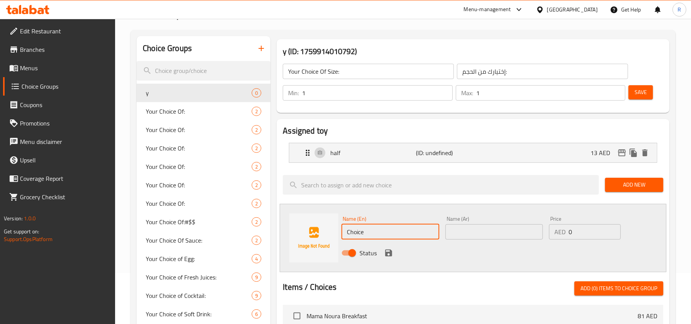
click at [380, 229] on input "Choice" at bounding box center [389, 231] width 97 height 15
paste input "full"
type input "full"
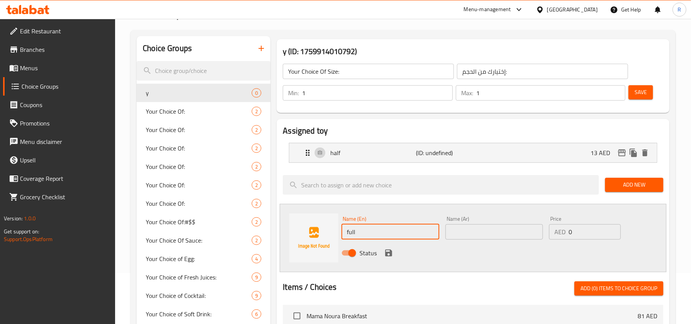
click at [499, 235] on input "text" at bounding box center [493, 231] width 97 height 15
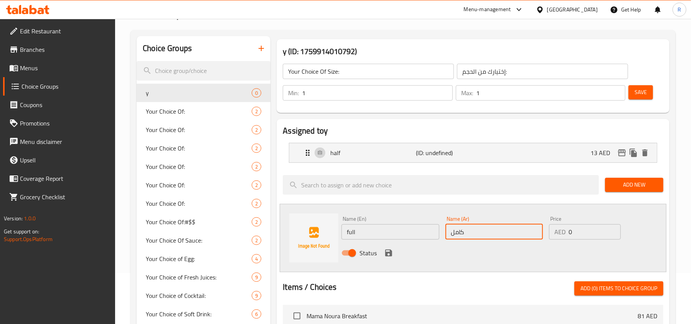
type input "كامل"
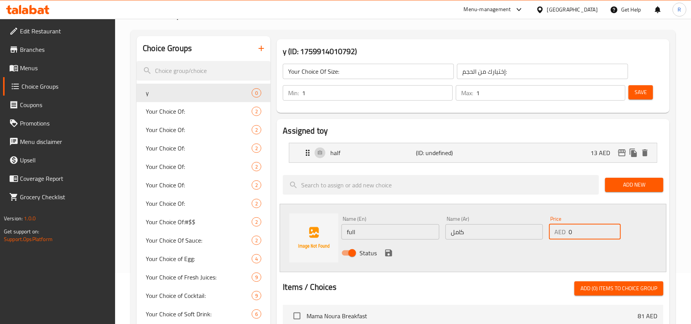
drag, startPoint x: 564, startPoint y: 233, endPoint x: 554, endPoint y: 232, distance: 9.2
click at [554, 232] on div "AED 0 Price" at bounding box center [585, 231] width 72 height 15
type input "18"
click at [390, 254] on icon "save" at bounding box center [388, 252] width 7 height 7
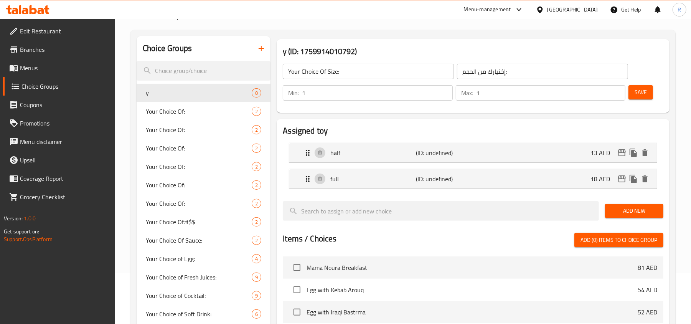
click at [645, 95] on span "Save" at bounding box center [640, 92] width 12 height 10
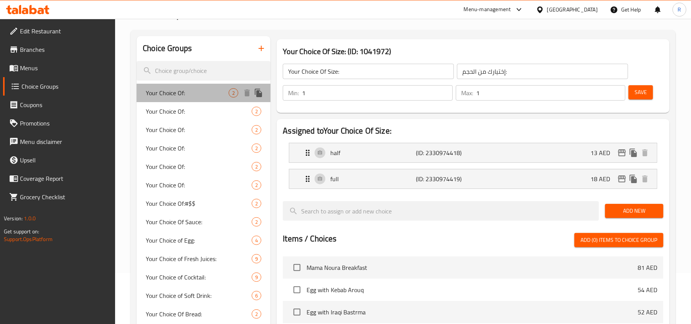
click at [161, 92] on span "Your Choice Of:" at bounding box center [187, 92] width 83 height 9
type input "Your Choice Of:"
type input "إختيارك من:"
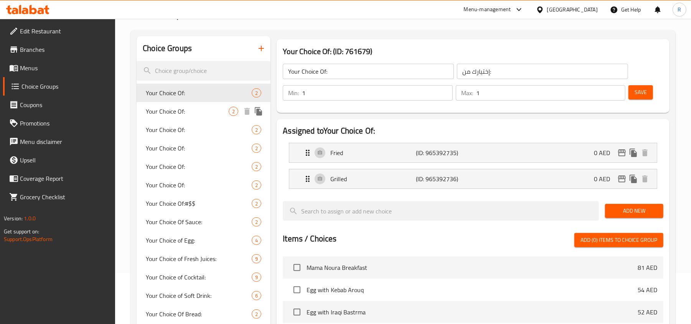
click at [163, 111] on span "Your Choice Of:" at bounding box center [187, 111] width 83 height 9
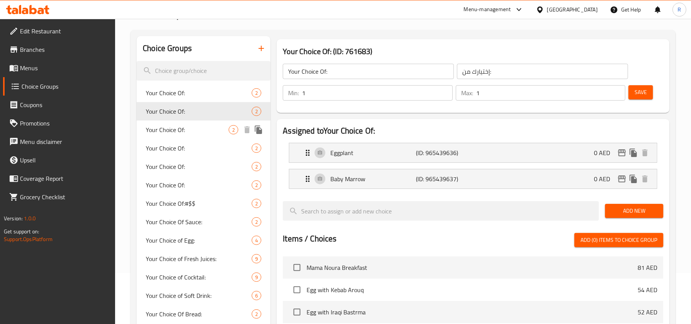
click at [162, 125] on span "Your Choice Of:" at bounding box center [187, 129] width 83 height 9
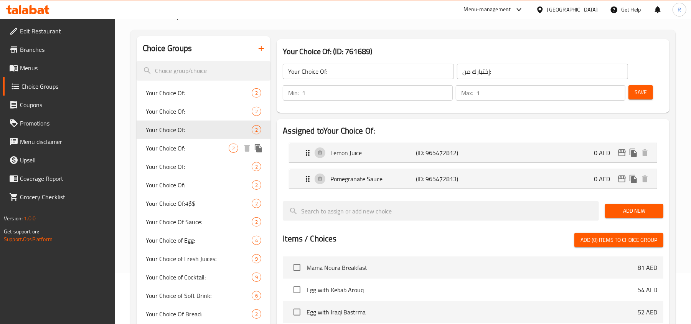
click at [172, 154] on div "Your Choice Of: 2" at bounding box center [204, 148] width 134 height 18
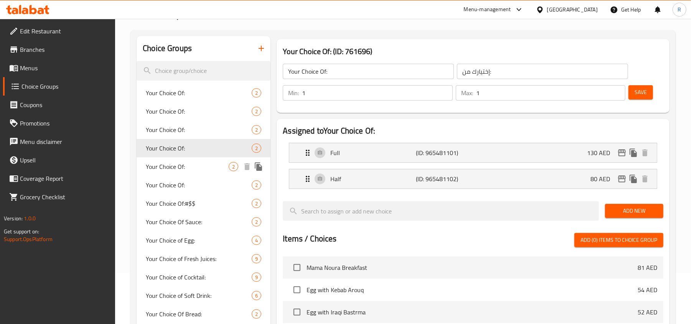
click at [163, 162] on span "Your Choice Of:" at bounding box center [187, 166] width 83 height 9
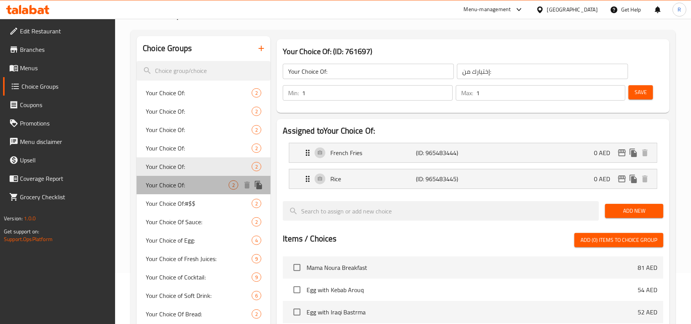
click at [167, 188] on span "Your Choice Of:" at bounding box center [187, 184] width 83 height 9
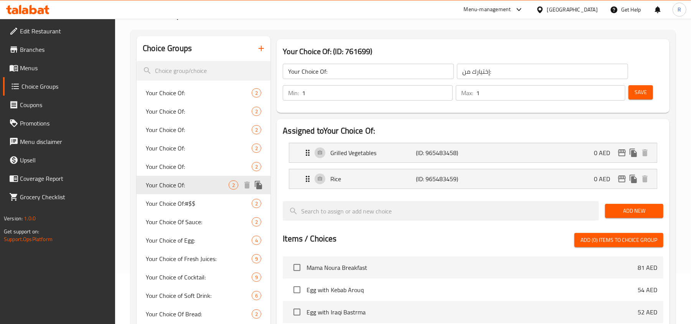
scroll to position [102, 0]
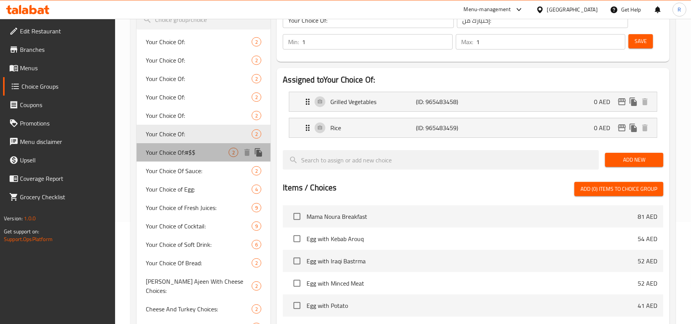
click at [171, 153] on span "Your Choice Of:#$$" at bounding box center [187, 152] width 83 height 9
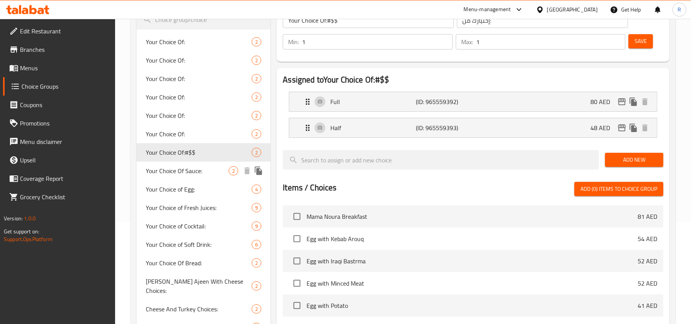
click at [176, 171] on span "Your Choice Of Sauce:" at bounding box center [187, 170] width 83 height 9
type input "Your Choice Of Sauce:"
type input "أختيارك من الصوص:"
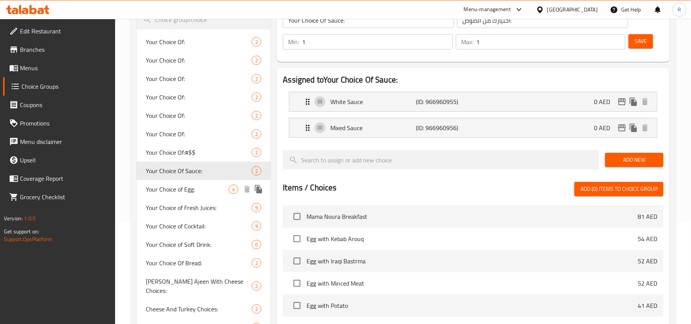
click at [181, 186] on span "Your Choice of Egg:" at bounding box center [187, 189] width 83 height 9
type input "Your Choice of Egg:"
type input "إختيارك من البيض:"
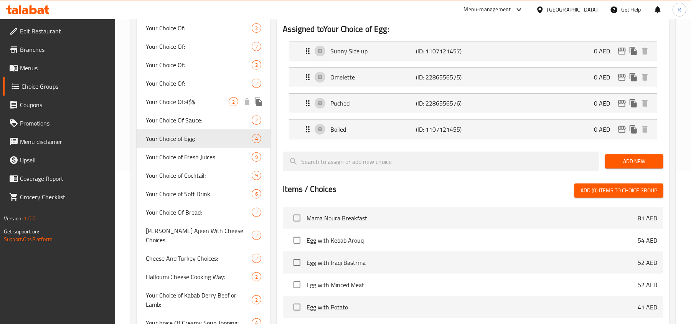
scroll to position [153, 0]
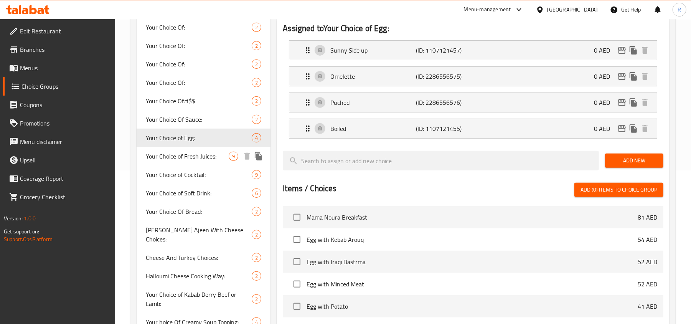
click at [174, 157] on span "Your Choice of Fresh Juices:" at bounding box center [187, 156] width 83 height 9
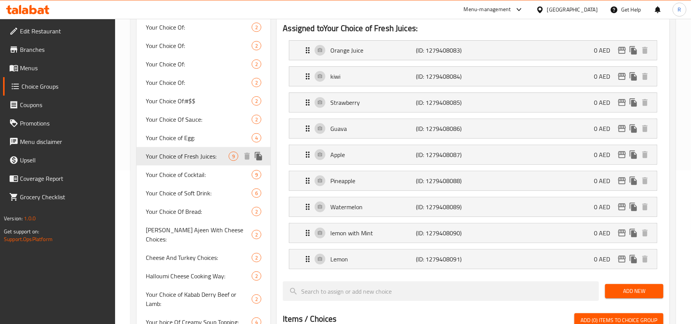
type input "Your Choice of Fresh Juices:"
type input "اختيارك من العصائر الطازجة:"
click at [176, 171] on span "Your Choice of Cocktail:" at bounding box center [187, 174] width 83 height 9
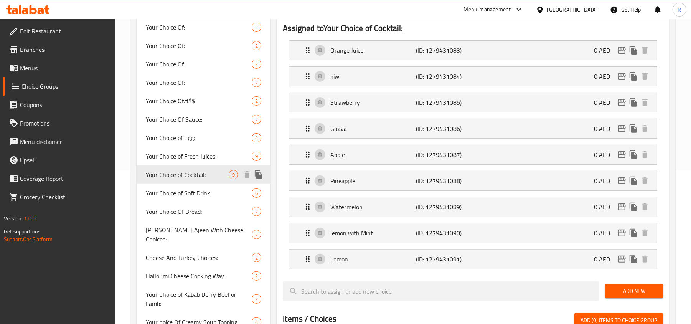
type input "Your Choice of Cocktail:"
type input "اختيارك من كوكتيل:"
type input "0"
click at [181, 191] on span "Your Choice of Soft Drink:" at bounding box center [187, 192] width 83 height 9
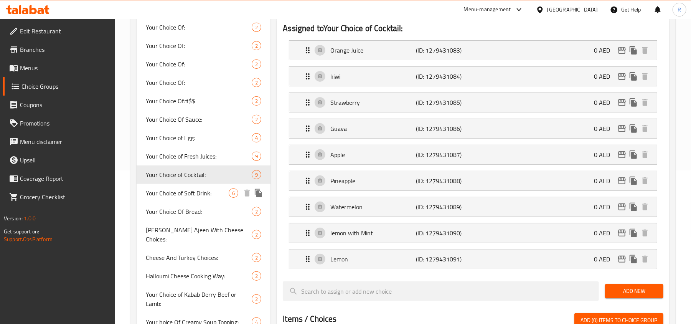
type input "Your Choice of Soft Drink:"
type input "اختيارك من المشروبات الغازية:"
type input "1"
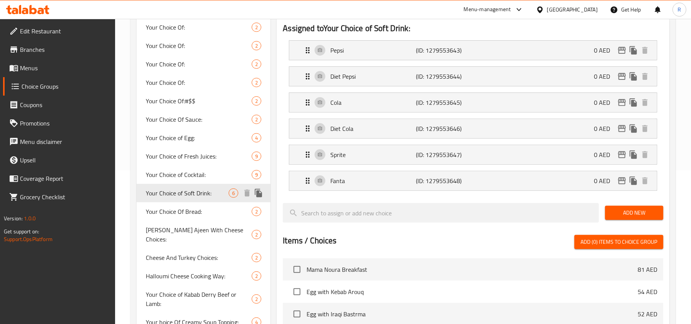
scroll to position [204, 0]
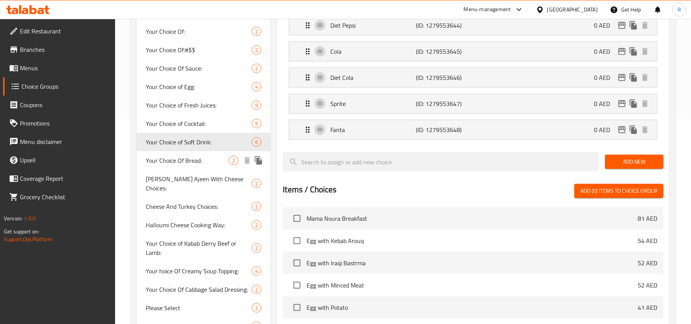
click at [183, 165] on span "Your Choice Of Bread:" at bounding box center [187, 160] width 83 height 9
type input "Your Choice Of Bread:"
type input "اختيارك من الخبز:"
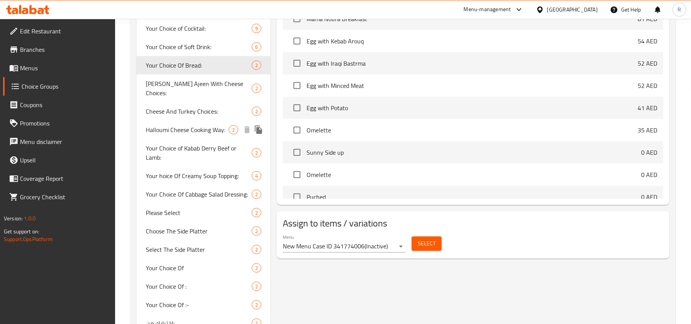
scroll to position [307, 0]
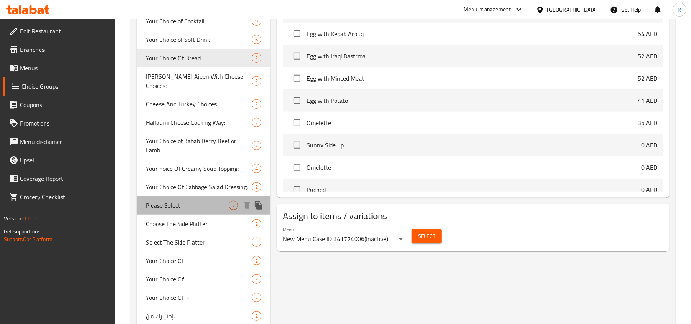
click at [166, 201] on span "Please Select" at bounding box center [187, 205] width 83 height 9
type input "Please Select"
type input "برجاء الإختيار"
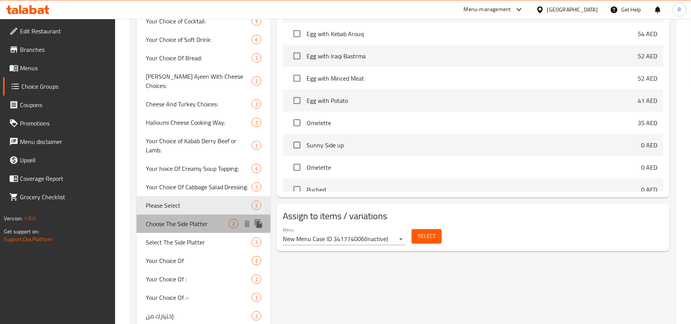
click at [202, 219] on span "Choose The Side Platter" at bounding box center [187, 223] width 83 height 9
type input "Choose The Side Platter"
type input "إختر الطبق الجانبي"
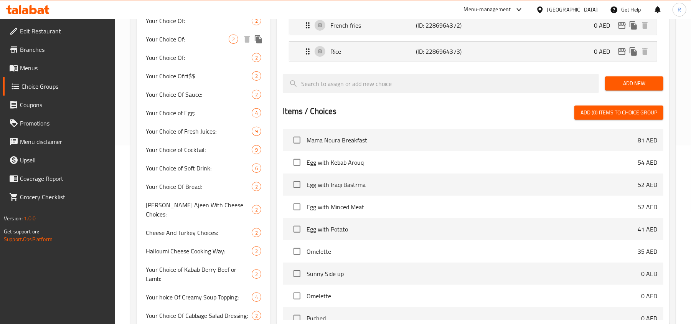
scroll to position [255, 0]
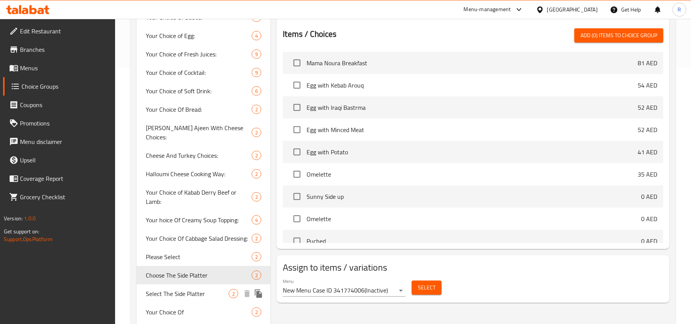
click at [191, 289] on span "Select The Side Platter" at bounding box center [187, 293] width 83 height 9
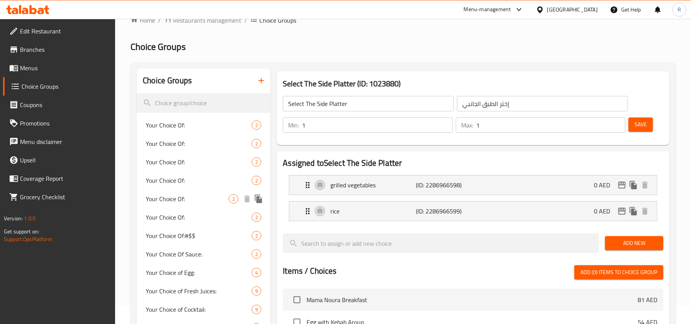
scroll to position [0, 0]
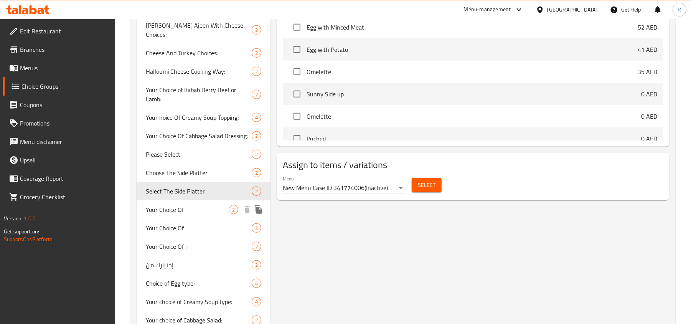
click at [175, 205] on span "Your Choice Of" at bounding box center [187, 209] width 83 height 9
type input "Your Choice Of"
type input "اختيارك من :"
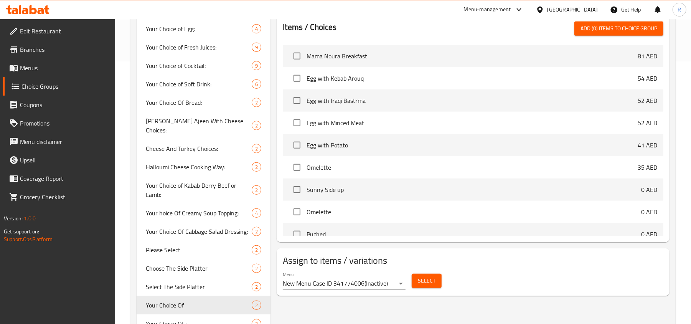
scroll to position [307, 0]
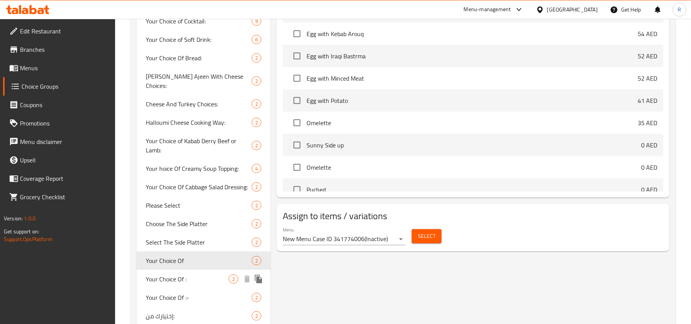
click at [178, 270] on div "Your Choice Of : 2" at bounding box center [204, 279] width 134 height 18
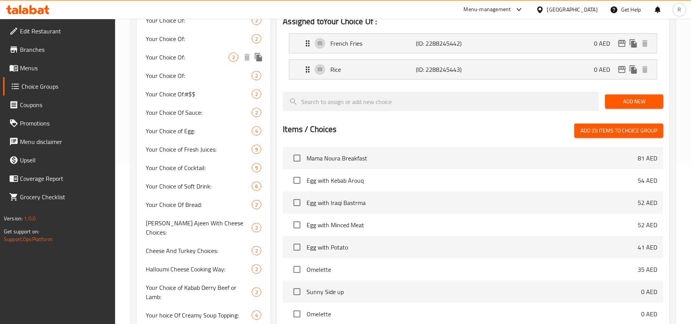
scroll to position [358, 0]
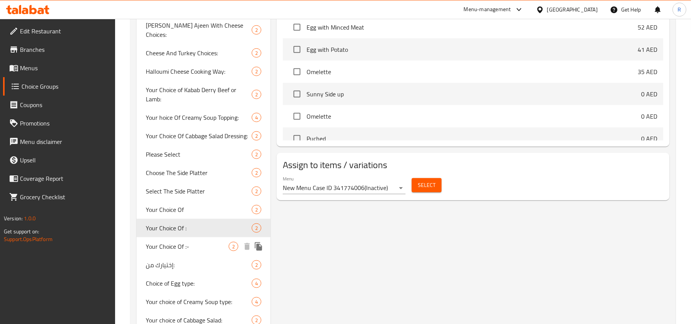
click at [179, 242] on span "Your Choice Of :-" at bounding box center [187, 246] width 83 height 9
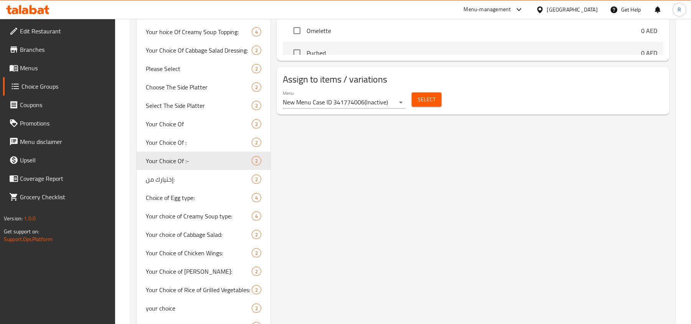
scroll to position [460, 0]
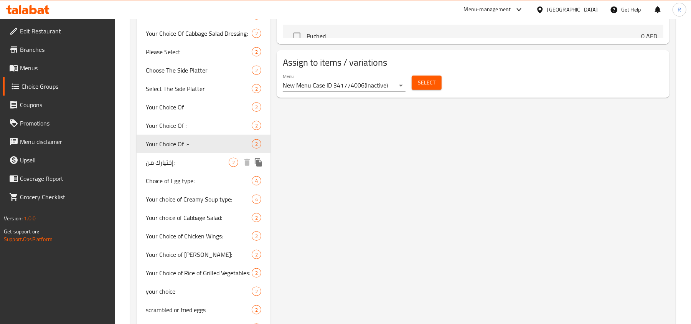
click at [170, 160] on div "إختيارك من: 2" at bounding box center [204, 162] width 134 height 18
type input "إختيارك من:"
type input "Your Choice Of:"
type input "0"
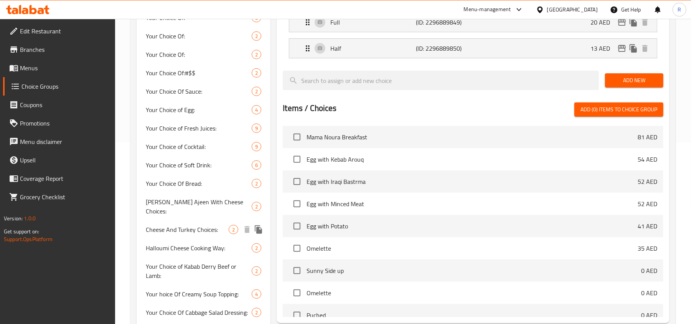
scroll to position [358, 0]
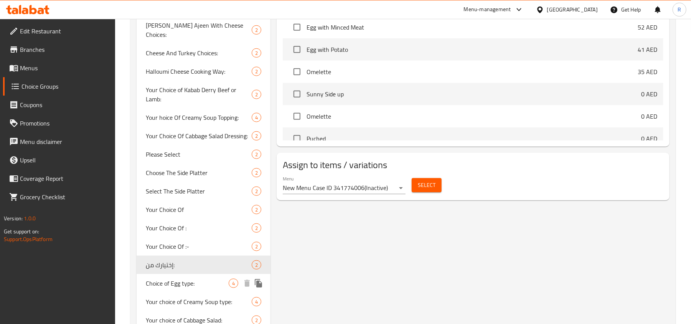
click at [184, 274] on div "Choice of Egg type: 4" at bounding box center [204, 283] width 134 height 18
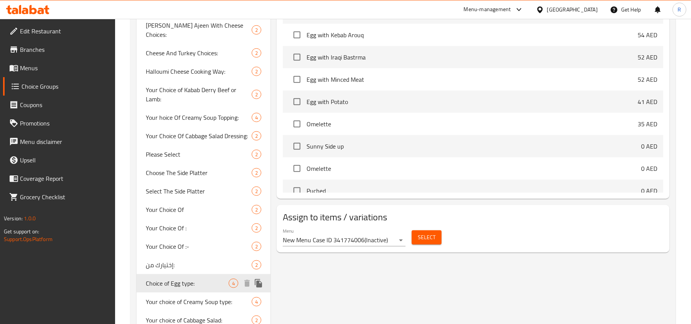
type input "Choice of Egg type:"
type input "اختيار نوع البيض:"
type input "1"
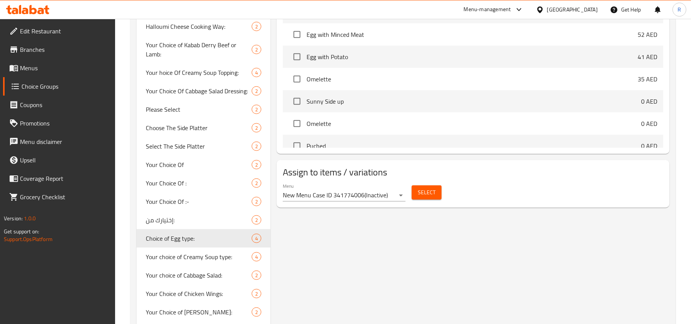
scroll to position [409, 0]
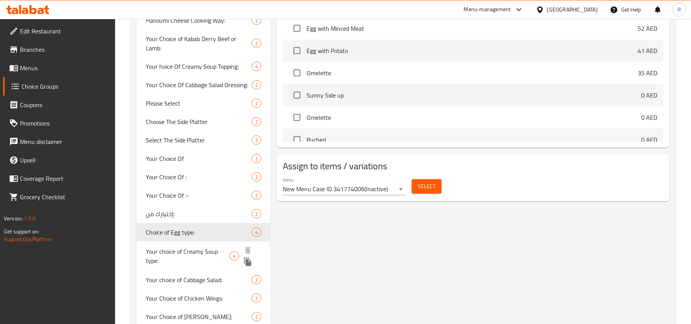
click at [191, 247] on span "Your choice of Creamy Soup type:" at bounding box center [188, 256] width 84 height 18
type input "Your choice of Creamy Soup type:"
type input "اختيارك من نوع الشوربة الكريمي:"
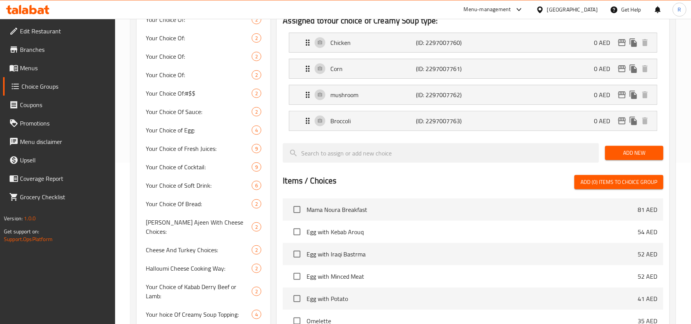
scroll to position [0, 0]
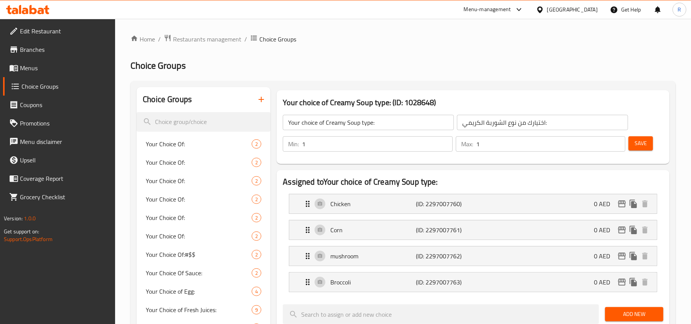
click at [254, 100] on button "button" at bounding box center [261, 99] width 18 height 18
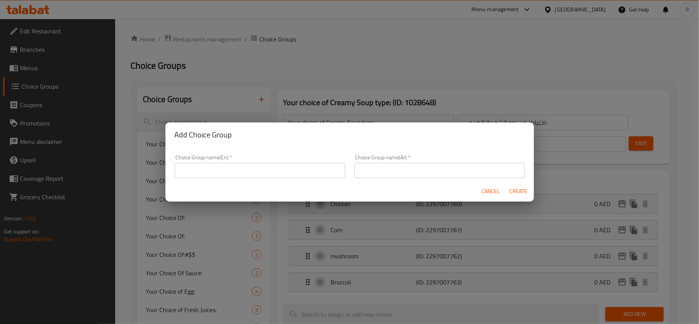
click at [244, 174] on input "text" at bounding box center [260, 170] width 170 height 15
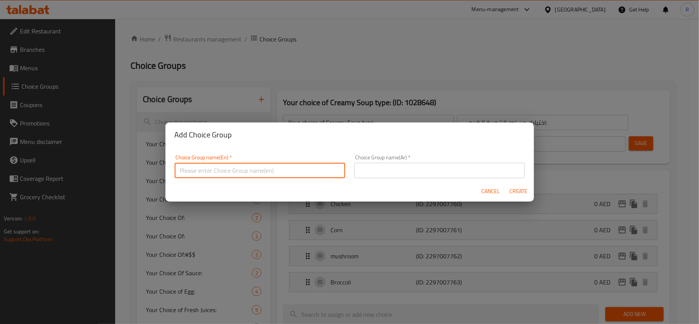
type input "y"
click at [423, 177] on input "text" at bounding box center [439, 170] width 170 height 15
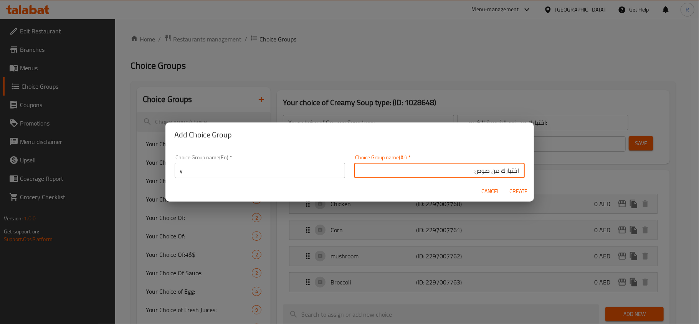
click at [481, 171] on input "اختيارك من صوص:" at bounding box center [439, 170] width 170 height 15
click at [473, 172] on input "اختيارك من صوص:" at bounding box center [439, 170] width 170 height 15
type input "اختيارك من:"
click at [519, 191] on span "Create" at bounding box center [518, 191] width 18 height 10
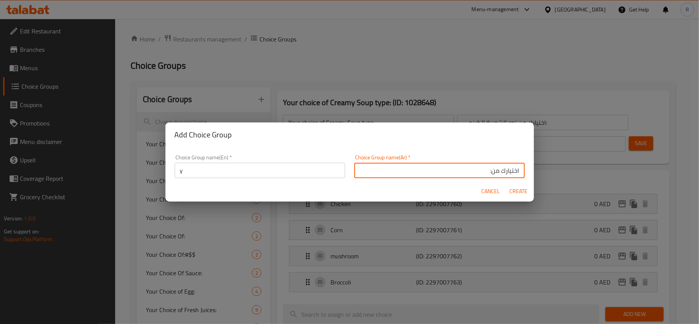
type input "y"
type input "اختيارك من:"
type input "0"
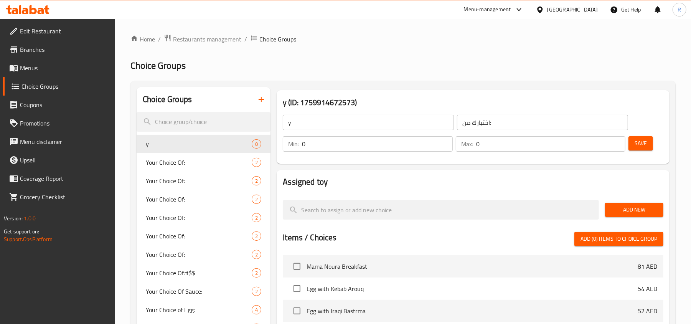
click at [321, 127] on input "y" at bounding box center [368, 122] width 171 height 15
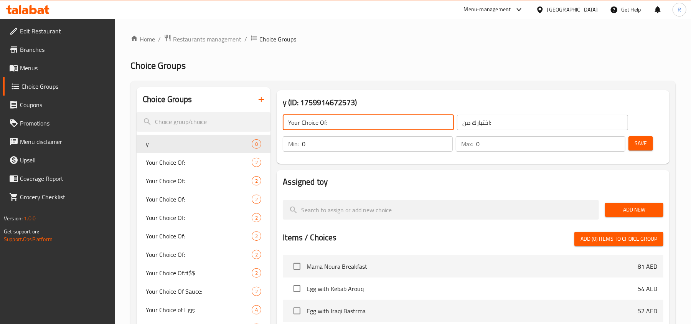
type input "Your Choice Of:"
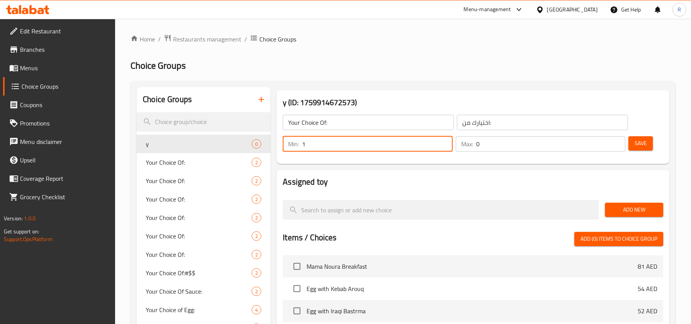
type input "1"
click at [446, 142] on input "1" at bounding box center [377, 143] width 150 height 15
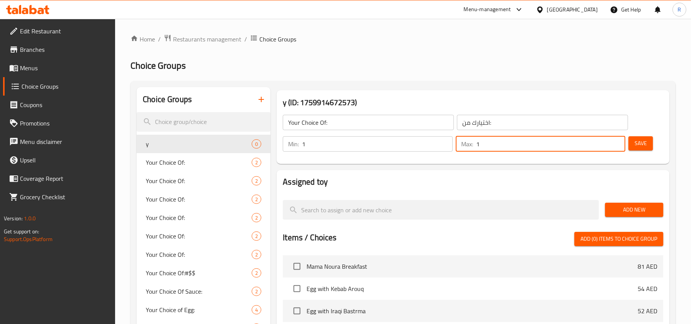
type input "1"
click at [615, 143] on input "1" at bounding box center [550, 143] width 149 height 15
click at [503, 124] on input "اختيارك من:" at bounding box center [542, 122] width 171 height 15
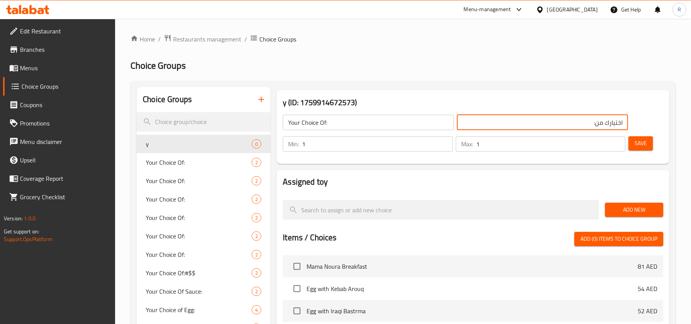
click at [642, 148] on span "Save" at bounding box center [640, 143] width 12 height 10
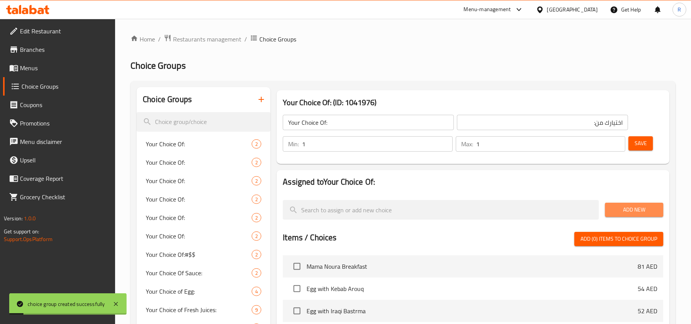
click at [637, 209] on span "Add New" at bounding box center [634, 210] width 46 height 10
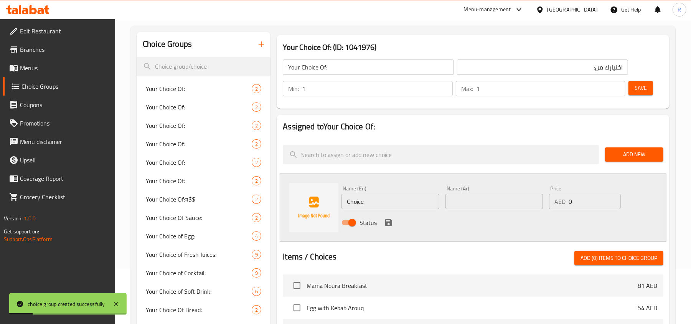
scroll to position [102, 0]
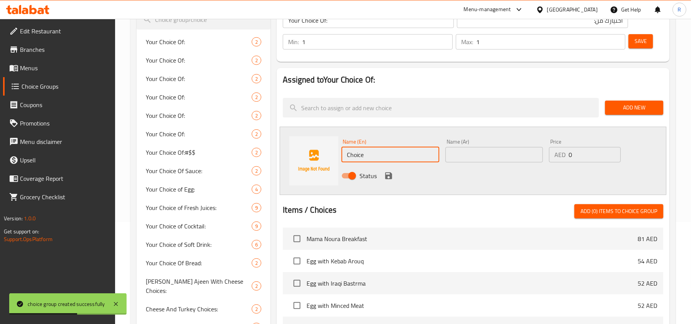
click at [355, 154] on input "Choice" at bounding box center [389, 154] width 97 height 15
paste input "pita"
type input "pita"
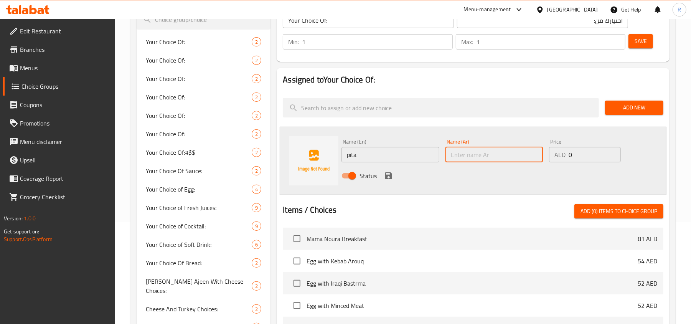
paste input "البيتا"
click at [534, 155] on input "البيتا" at bounding box center [493, 154] width 97 height 15
type input "بيتا"
click at [389, 176] on icon "save" at bounding box center [388, 175] width 9 height 9
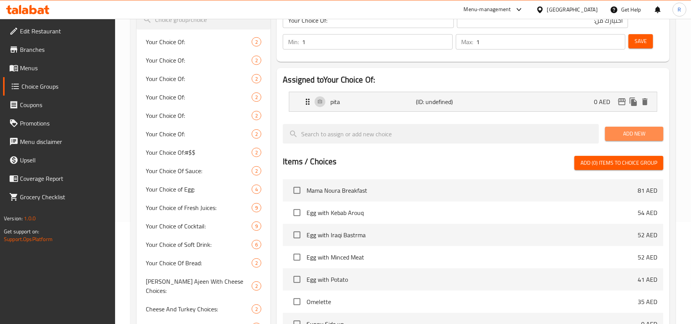
click at [636, 131] on span "Add New" at bounding box center [634, 134] width 46 height 10
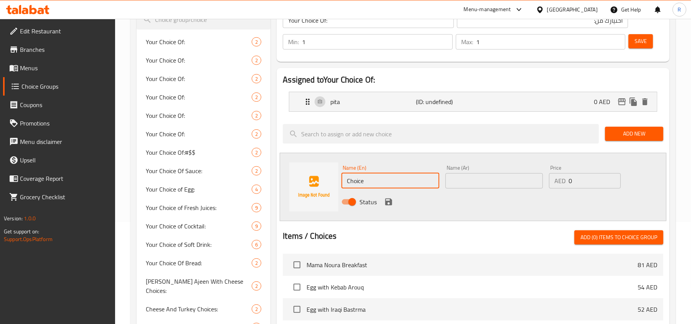
click at [353, 185] on input "Choice" at bounding box center [389, 180] width 97 height 15
paste input "veggies"
type input "veggies"
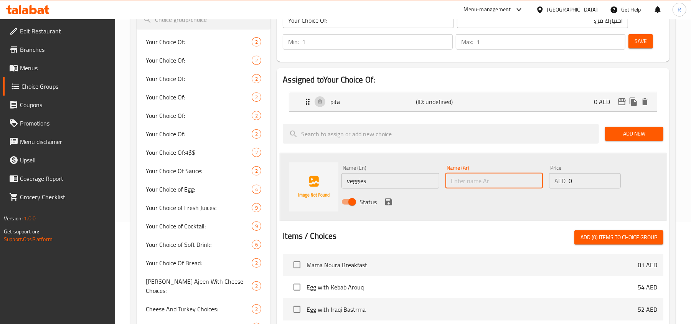
paste input "خضار"
type input "خضار"
click at [388, 203] on icon "save" at bounding box center [388, 201] width 9 height 9
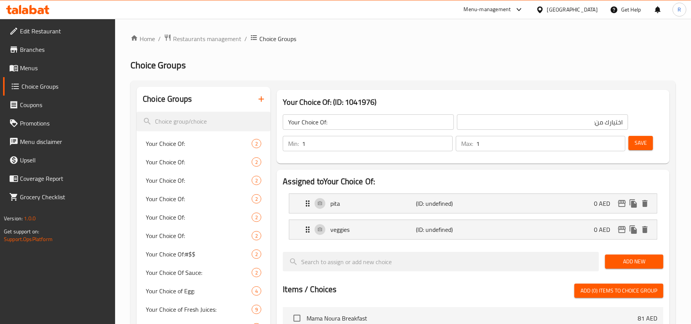
scroll to position [0, 0]
click at [640, 140] on span "Save" at bounding box center [640, 143] width 12 height 10
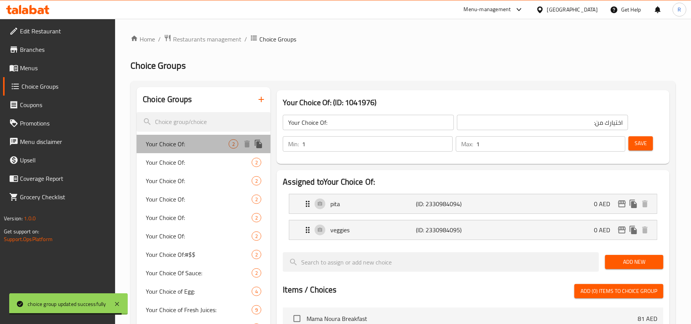
click at [187, 143] on span "Your Choice Of:" at bounding box center [187, 143] width 83 height 9
type input "إختيارك من:"
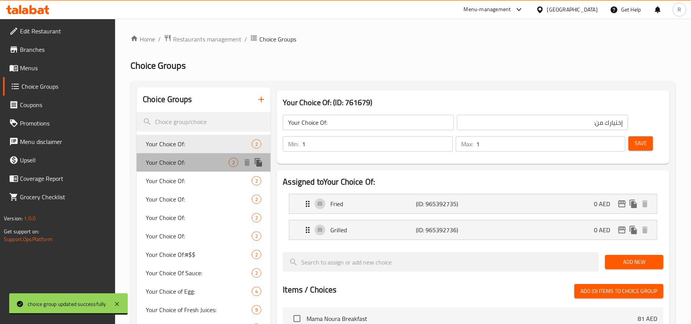
click at [183, 164] on span "Your Choice Of:" at bounding box center [187, 162] width 83 height 9
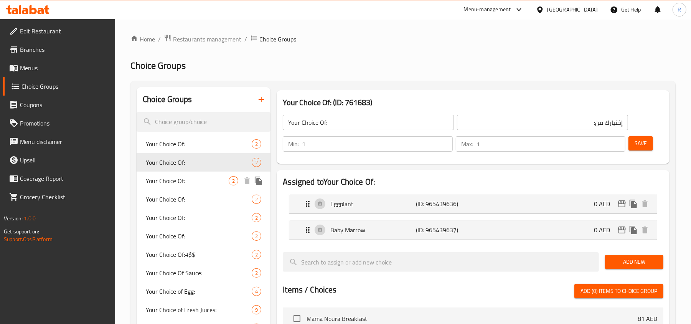
click at [179, 179] on span "Your Choice Of:" at bounding box center [187, 180] width 83 height 9
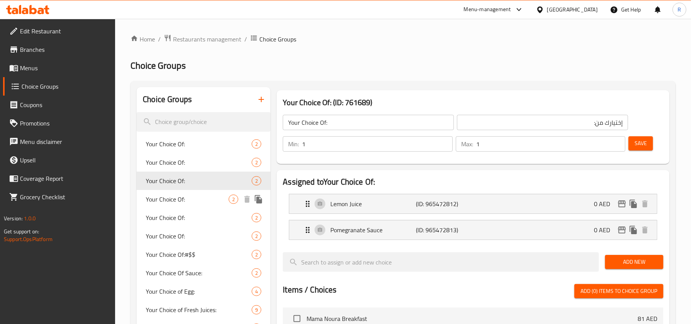
click at [183, 196] on span "Your Choice Of:" at bounding box center [187, 198] width 83 height 9
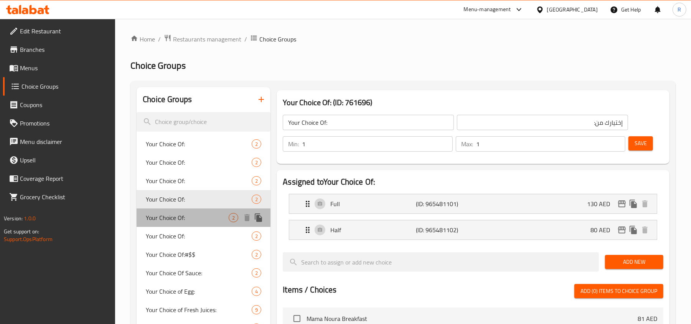
click at [176, 216] on span "Your Choice Of:" at bounding box center [187, 217] width 83 height 9
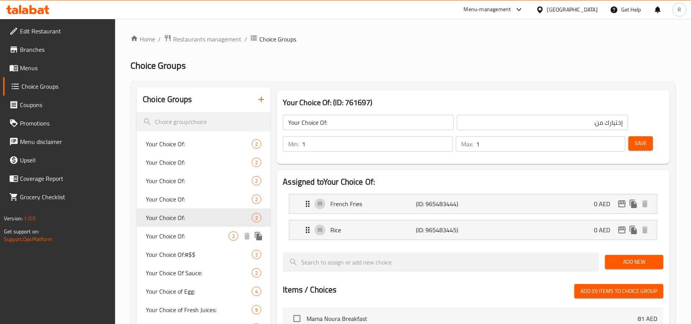
click at [176, 229] on div "Your Choice Of: 2" at bounding box center [204, 236] width 134 height 18
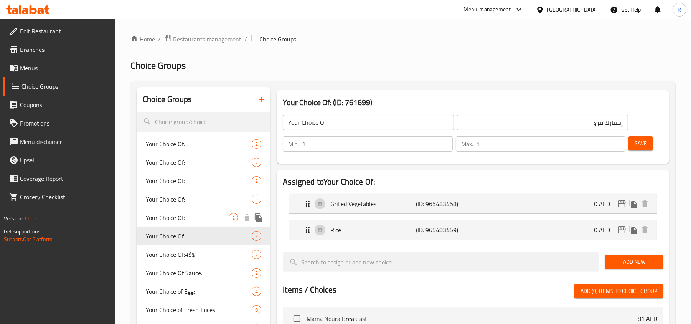
scroll to position [51, 0]
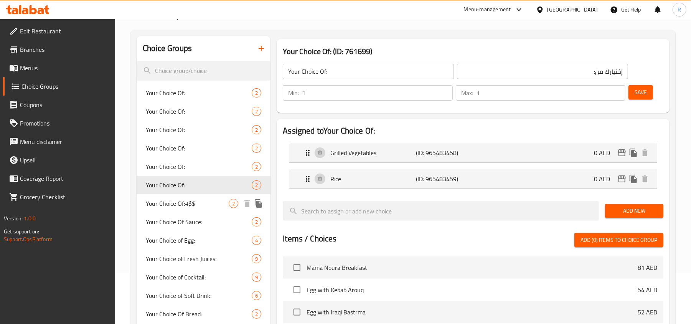
click at [180, 208] on span "Your Choice Of:#$$" at bounding box center [187, 203] width 83 height 9
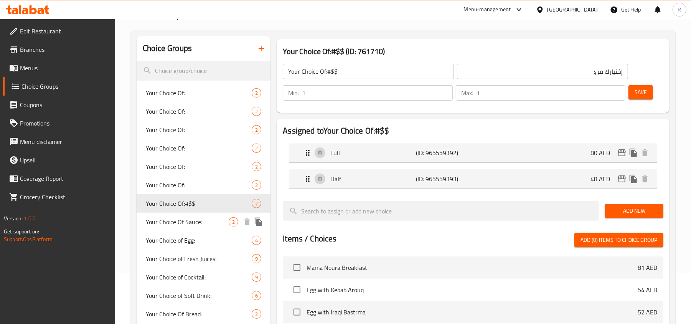
click at [179, 226] on span "Your Choice Of Sauce:" at bounding box center [187, 221] width 83 height 9
type input "Your Choice Of Sauce:"
type input "أختيارك من الصوص:"
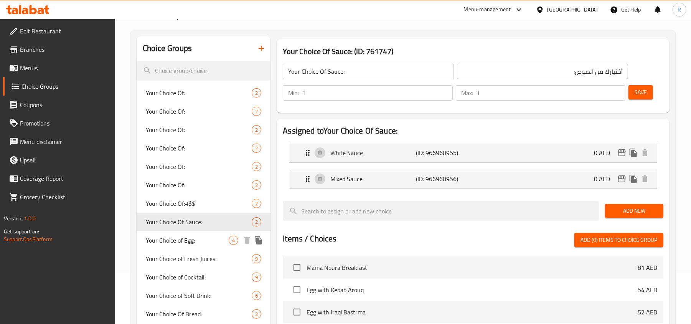
click at [178, 232] on div "Your Choice of Egg: 4" at bounding box center [204, 240] width 134 height 18
type input "Your Choice of Egg:"
type input "إختيارك من البيض:"
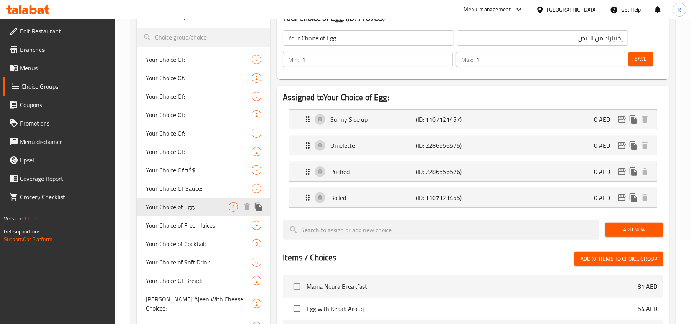
scroll to position [102, 0]
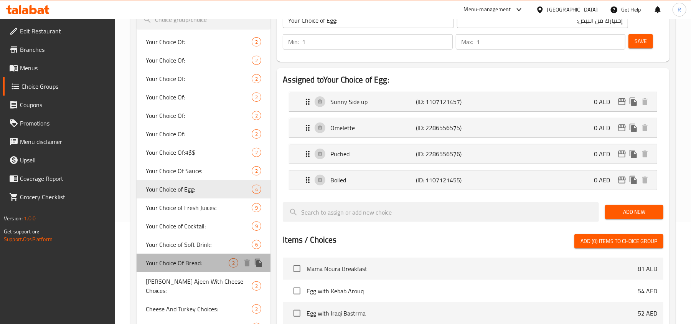
click at [198, 255] on div "Your Choice Of Bread: 2" at bounding box center [204, 263] width 134 height 18
type input "Your Choice Of Bread:"
type input "اختيارك من الخبز:"
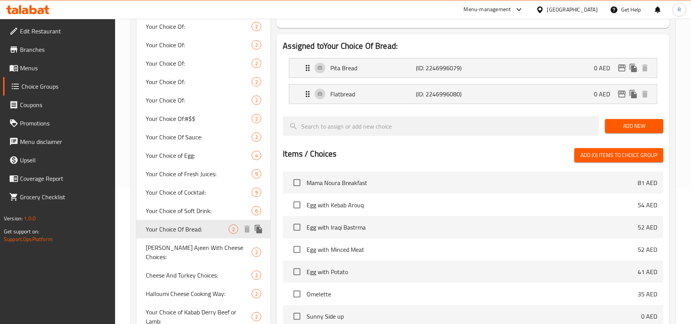
scroll to position [153, 0]
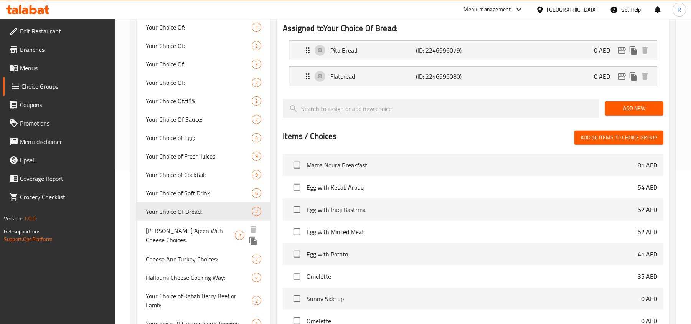
click at [199, 229] on span "Lahhmi Bel Ajeen With Cheese Choices:" at bounding box center [190, 235] width 89 height 18
type input "Lahhmi Bel Ajeen With Cheese Choices:"
type input "خيارات لحم بالعجين بالجبن:"
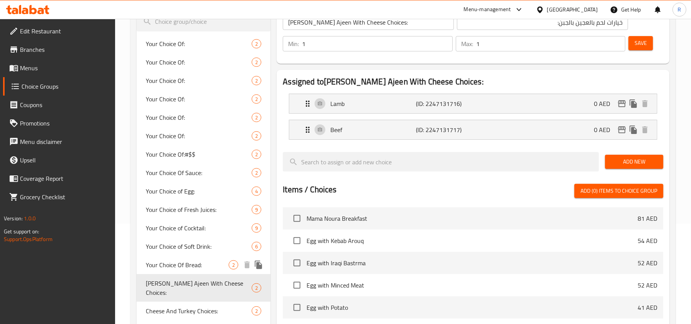
scroll to position [0, 0]
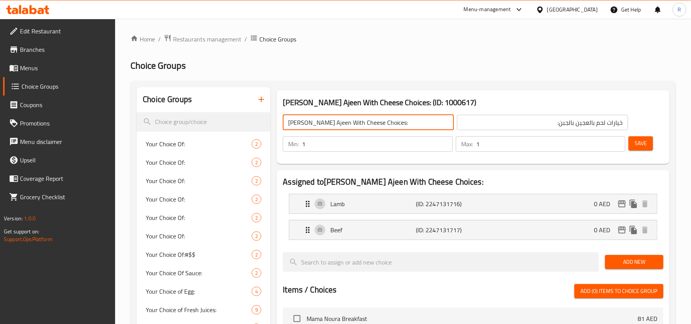
click at [305, 126] on input "Lahhmi Bel Ajeen With Cheese Choices:" at bounding box center [368, 122] width 171 height 15
click at [335, 120] on input "Your Choice Of Coffee:" at bounding box center [368, 122] width 171 height 15
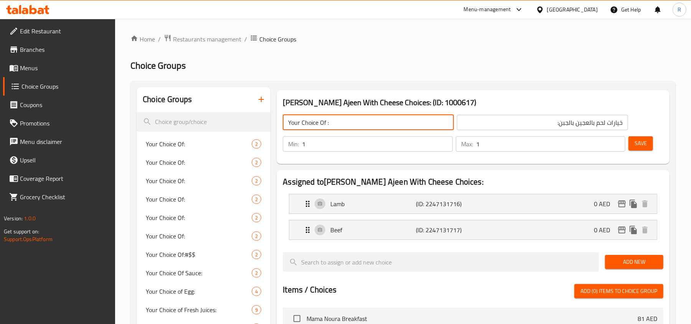
type input "Your Choice Of :"
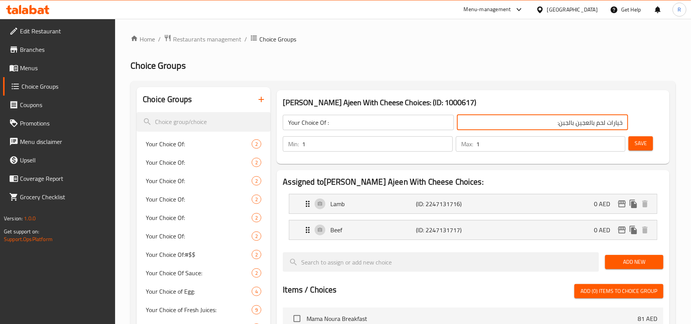
click at [562, 125] on input "خيارات لحم بالعجين بالجبن:" at bounding box center [542, 122] width 171 height 15
click at [523, 119] on input "text" at bounding box center [542, 122] width 171 height 15
click at [583, 126] on input "إختيارك من الحجم:" at bounding box center [542, 122] width 171 height 15
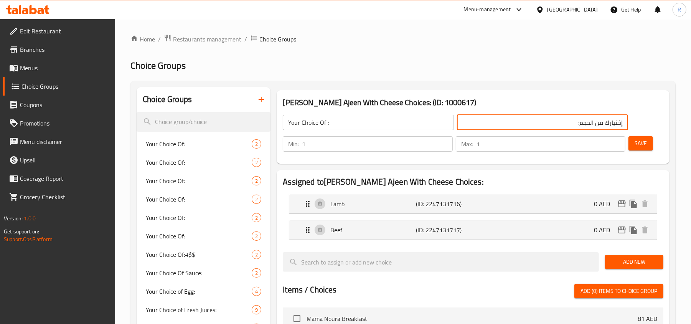
click at [583, 126] on input "إختيارك من الحجم:" at bounding box center [542, 122] width 171 height 15
type input "إختيارك من :"
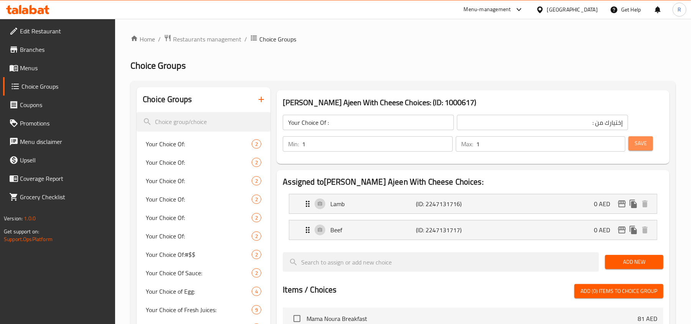
click at [639, 142] on span "Save" at bounding box center [640, 143] width 12 height 10
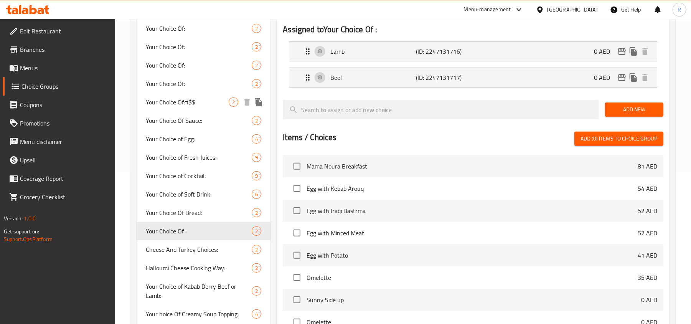
scroll to position [153, 0]
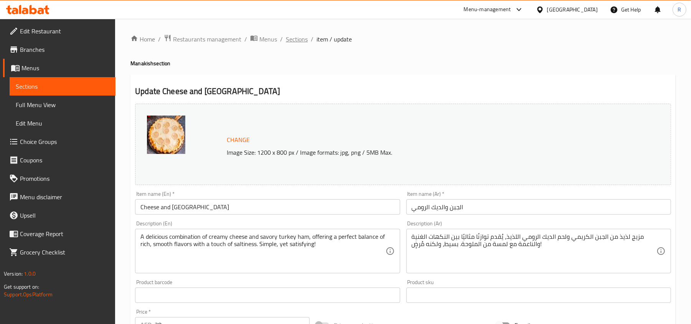
click at [292, 41] on span "Sections" at bounding box center [297, 39] width 22 height 9
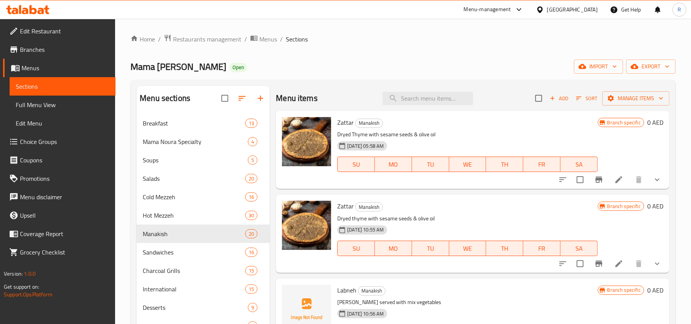
click at [653, 261] on icon "show more" at bounding box center [657, 263] width 9 height 9
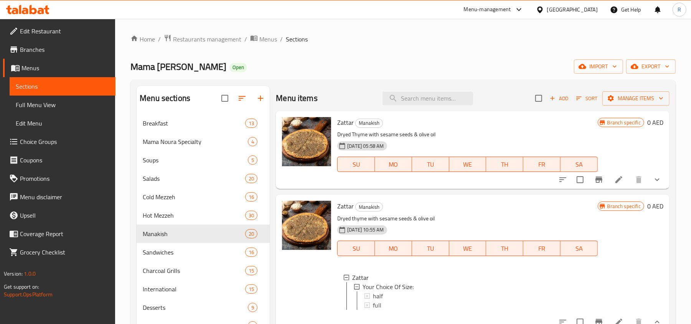
scroll to position [102, 0]
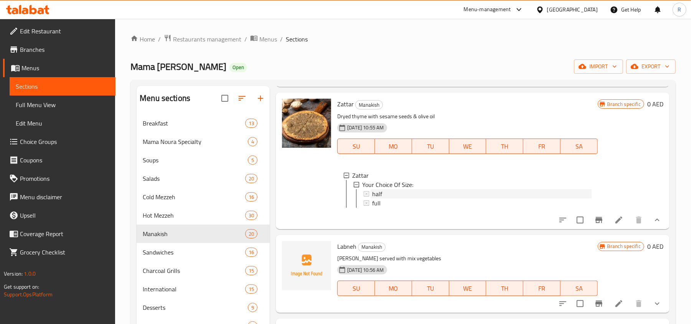
click at [384, 196] on div "half" at bounding box center [481, 193] width 219 height 9
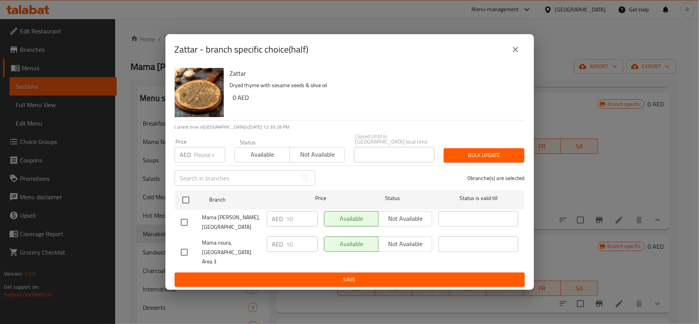
click at [514, 54] on icon "close" at bounding box center [515, 49] width 9 height 9
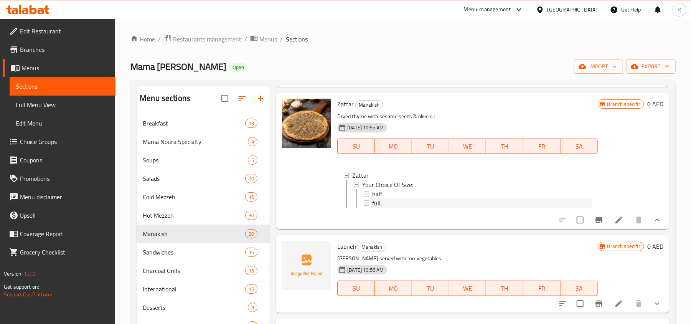
click at [378, 203] on span "full" at bounding box center [376, 202] width 8 height 9
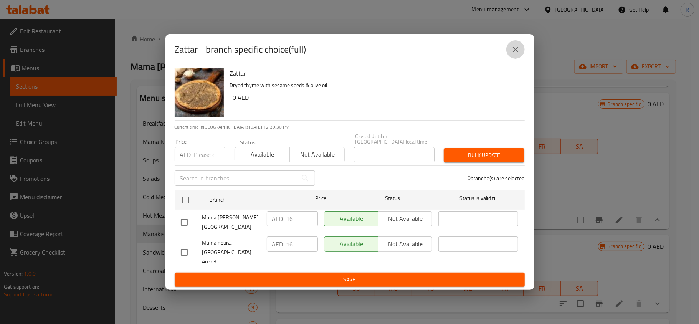
click at [513, 54] on icon "close" at bounding box center [515, 49] width 9 height 9
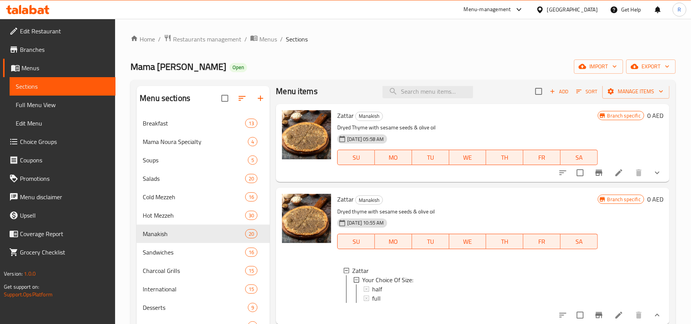
scroll to position [0, 0]
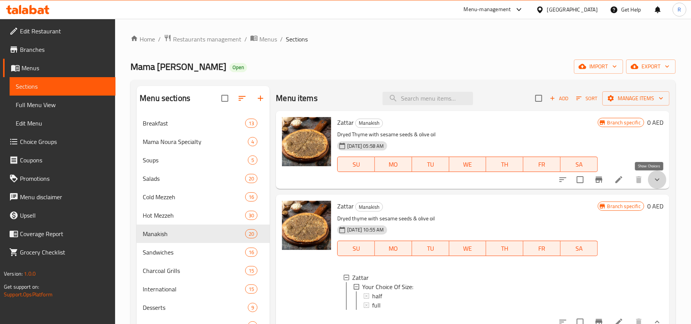
click at [653, 178] on icon "show more" at bounding box center [657, 179] width 9 height 9
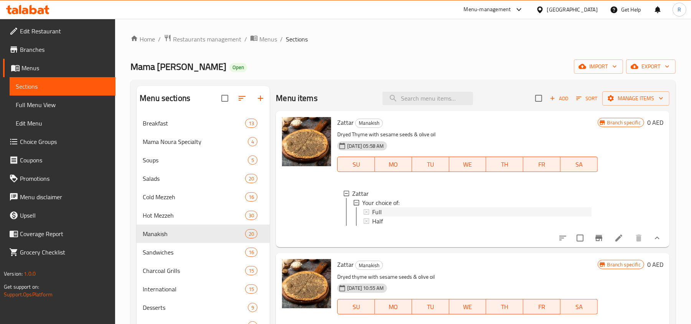
click at [378, 211] on span "Full" at bounding box center [377, 211] width 10 height 9
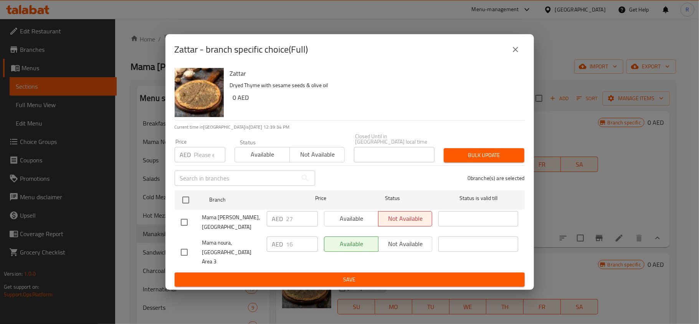
click at [516, 52] on icon "close" at bounding box center [515, 49] width 5 height 5
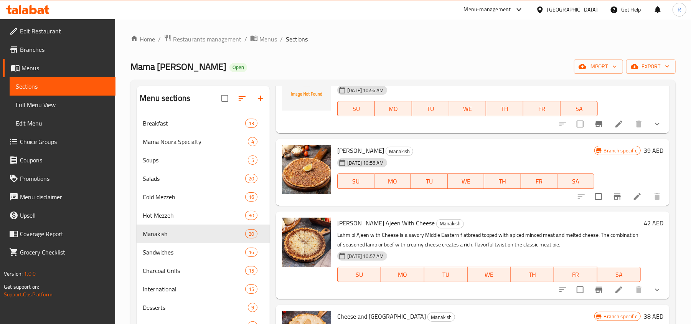
scroll to position [358, 0]
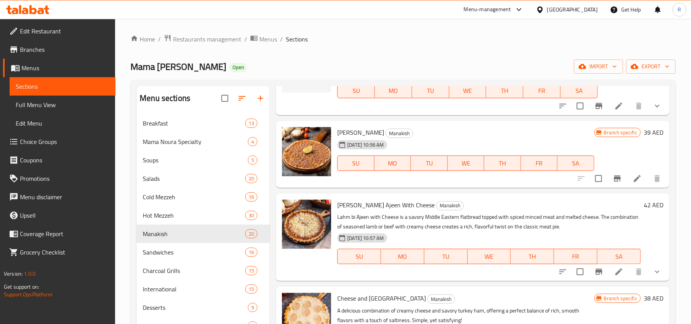
click at [653, 110] on icon "show more" at bounding box center [657, 105] width 9 height 9
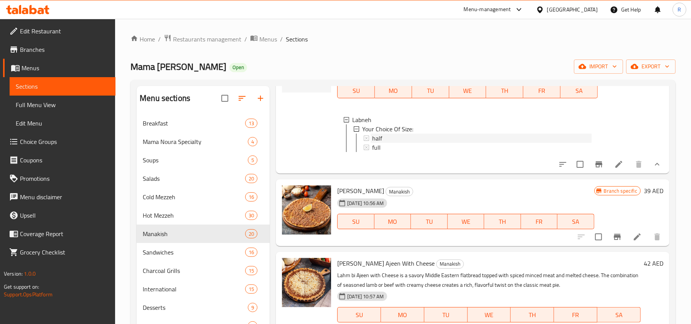
click at [381, 143] on span "half" at bounding box center [377, 137] width 10 height 9
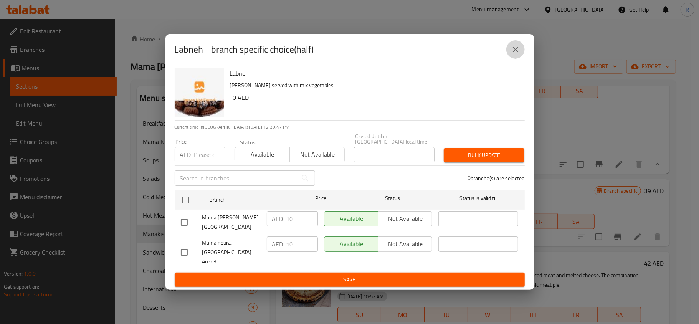
click at [517, 48] on button "close" at bounding box center [515, 49] width 18 height 18
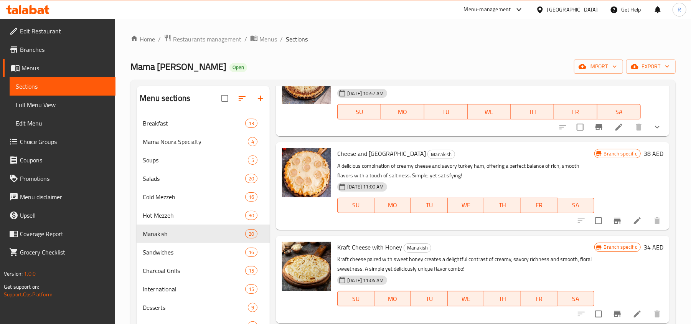
scroll to position [562, 0]
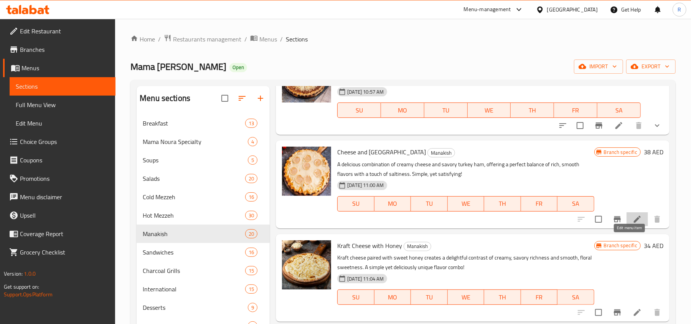
click at [633, 224] on icon at bounding box center [637, 218] width 9 height 9
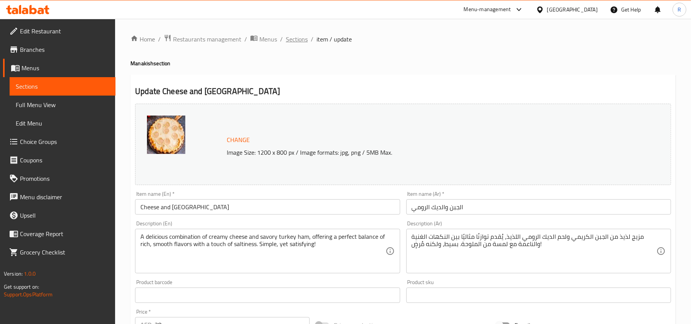
click at [293, 37] on span "Sections" at bounding box center [297, 39] width 22 height 9
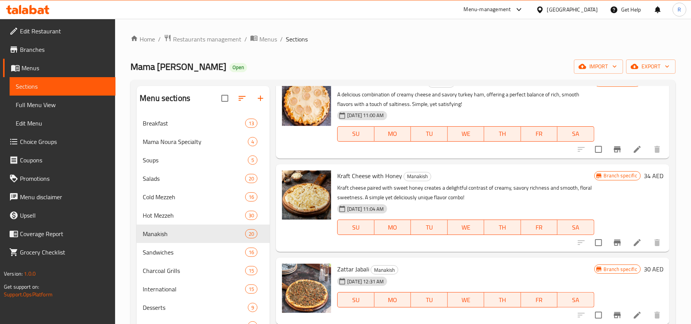
scroll to position [460, 0]
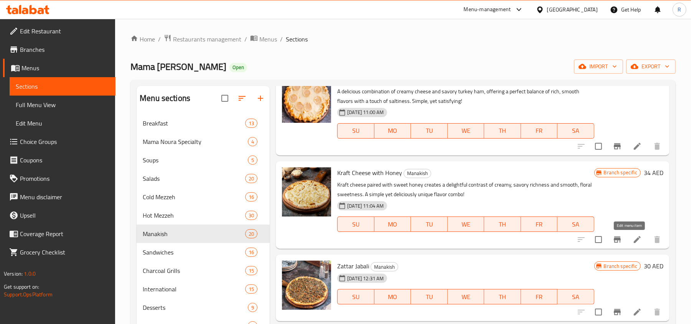
click at [633, 243] on icon at bounding box center [637, 239] width 9 height 9
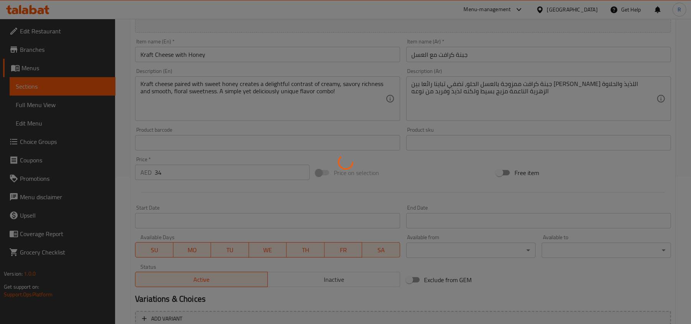
scroll to position [153, 0]
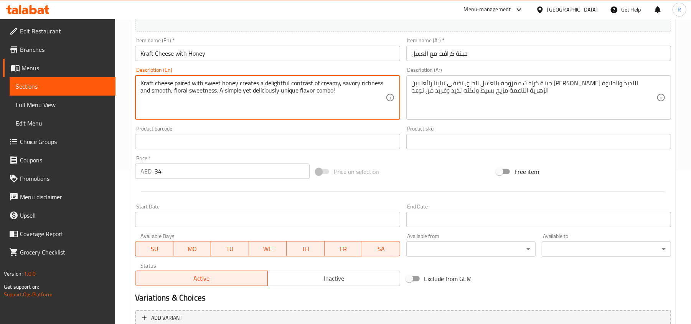
click at [243, 91] on textarea "Kraft cheese paired with sweet honey creates a delightful contrast of creamy, s…" at bounding box center [262, 97] width 245 height 36
paste textarea "**Kraft Cheese with Honey** is a sweet and savory pairing of creamy processed c…"
click at [182, 91] on textarea "**Kraft Cheese with Honey** is a sweet and savory pairing of creamy processed c…" at bounding box center [262, 97] width 245 height 36
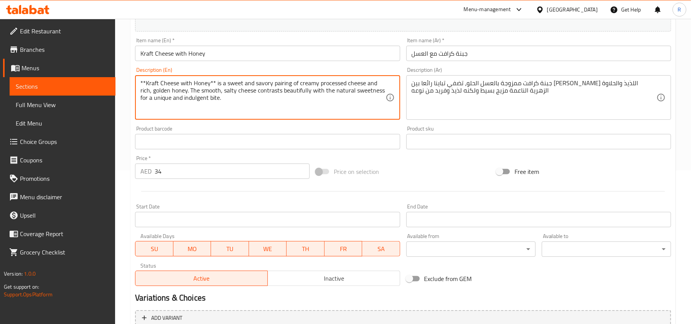
click at [182, 91] on textarea "**Kraft Cheese with Honey** is a sweet and savory pairing of creamy processed c…" at bounding box center [262, 97] width 245 height 36
paste textarea "is a sweet and savory pairing of creamy processed cheese and rich, golden honey…"
type textarea "is a sweet and savory pairing of creamy processed cheese and rich, golden honey…"
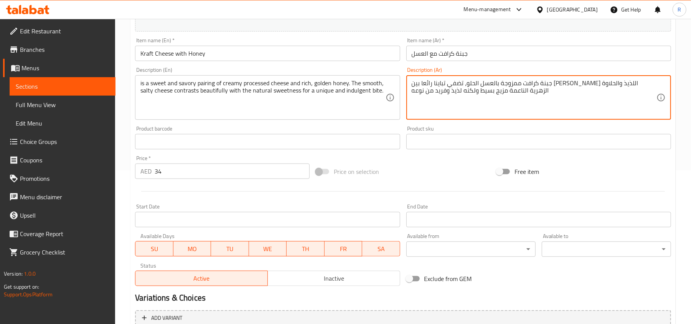
click at [439, 97] on textarea "جبنة كرافت ممزوجة بالعسل الحلو، تضفي تباينا رائعا بين الغنى الكريمي اللذيذ والح…" at bounding box center [534, 97] width 245 height 36
paste textarea "مزيج حلو ولذيذ من الجبن الكريمي المُصنّع والعسل الذهبي الغني. يتناقض الجبن النا…"
click at [564, 84] on textarea "مزيج حلو ولذيذ من الجبن الكريمي المُصنّع والعسل الذهبي الغني. يتناقض الجبن النا…" at bounding box center [534, 97] width 245 height 36
click at [556, 84] on textarea "مزيج حلو ولذيذ من الجبن الكريمي المصنّع والعسل الذهبي الغني. يتناقض الجبن الناع…" at bounding box center [534, 97] width 245 height 36
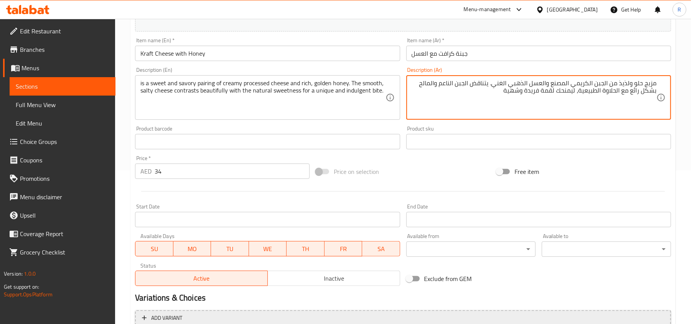
type textarea "مزيج حلو ولذيذ من الجبن الكريمي المصنع والعسل الذهبي الغني. يتناقض الجبن الناعم…"
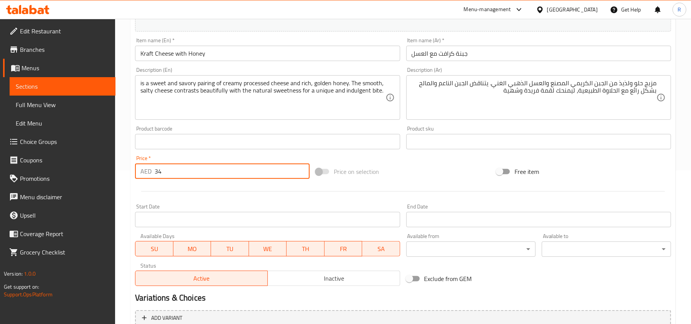
drag, startPoint x: 157, startPoint y: 172, endPoint x: 149, endPoint y: 169, distance: 9.0
click at [149, 169] on div "AED 34 Price *" at bounding box center [222, 170] width 175 height 15
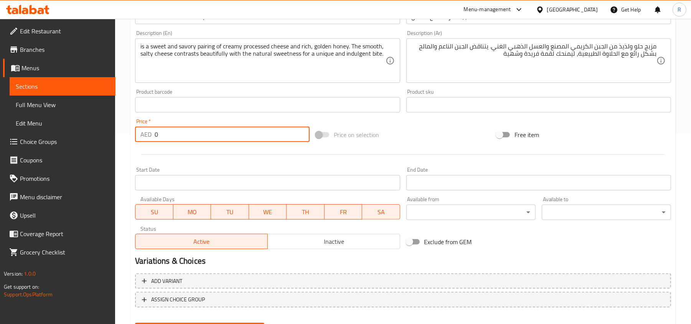
scroll to position [229, 0]
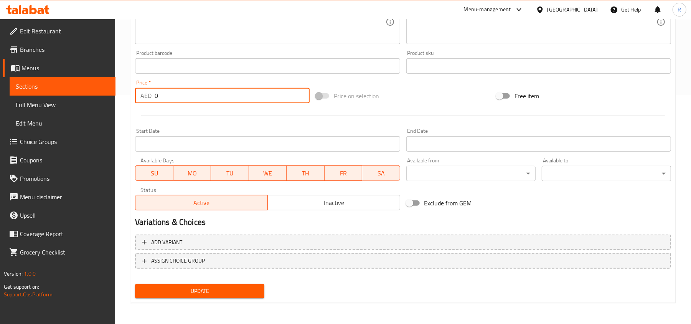
type input "0"
click at [218, 291] on span "Update" at bounding box center [199, 291] width 117 height 10
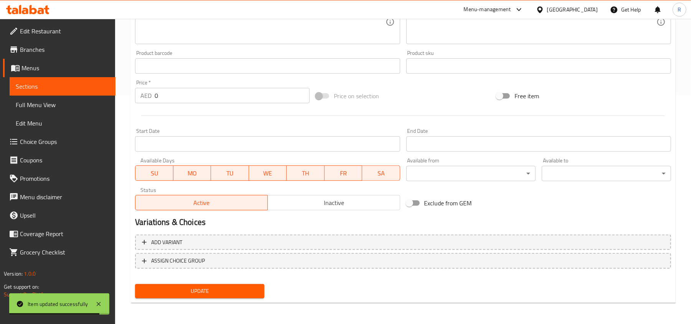
click at [214, 281] on div "Update" at bounding box center [199, 291] width 135 height 20
click at [216, 287] on span "Update" at bounding box center [199, 291] width 117 height 10
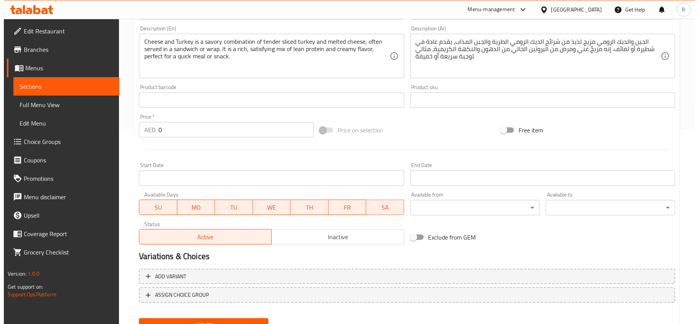
scroll to position [229, 0]
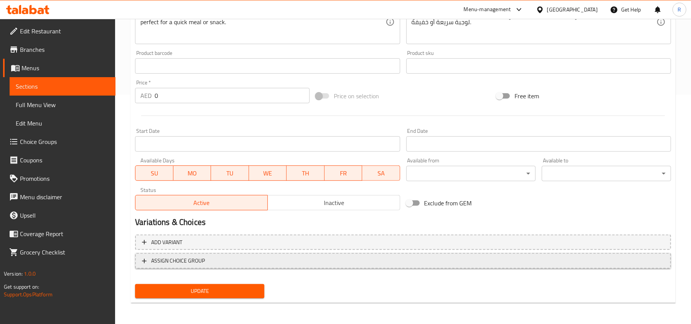
click at [221, 263] on span "ASSIGN CHOICE GROUP" at bounding box center [403, 261] width 522 height 10
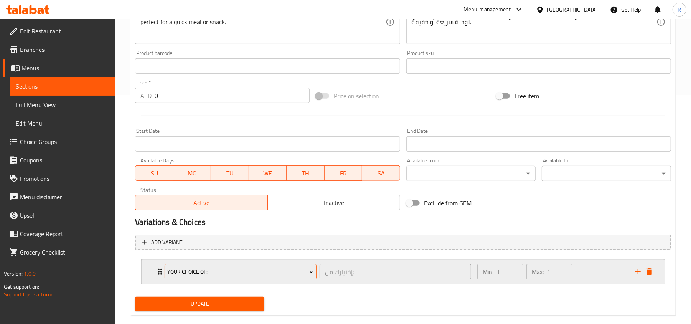
click at [231, 272] on span "Your Choice Of:" at bounding box center [241, 272] width 146 height 10
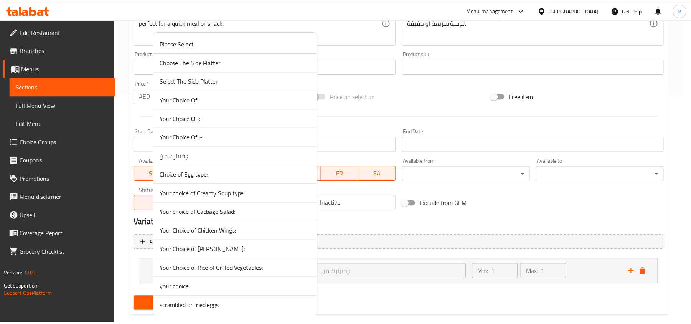
scroll to position [439, 0]
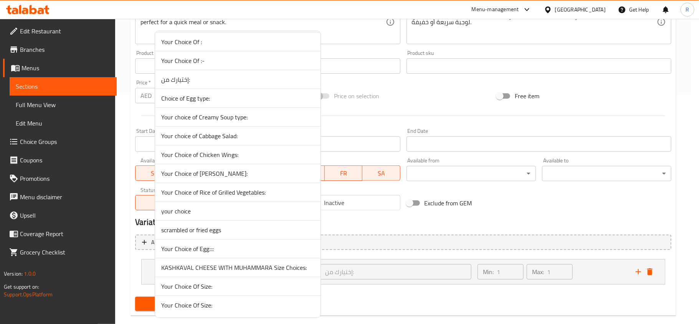
click at [220, 303] on span "Your Choice Of Size:" at bounding box center [237, 304] width 153 height 9
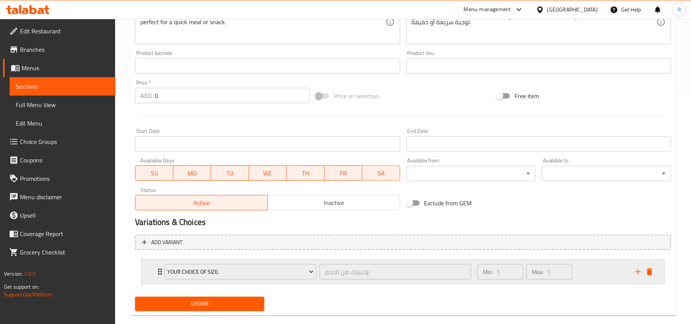
click at [597, 278] on div "Min: 1 ​ Max: 1 ​" at bounding box center [552, 271] width 158 height 25
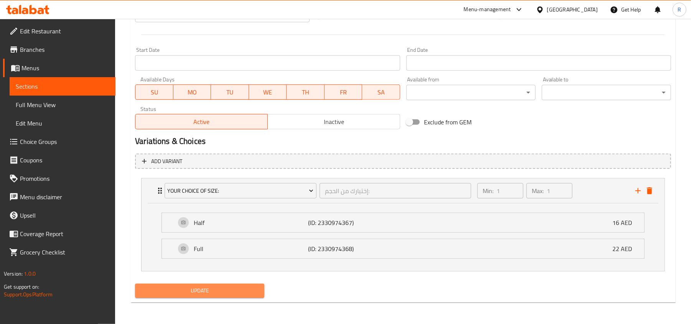
click at [248, 292] on span "Update" at bounding box center [199, 291] width 117 height 10
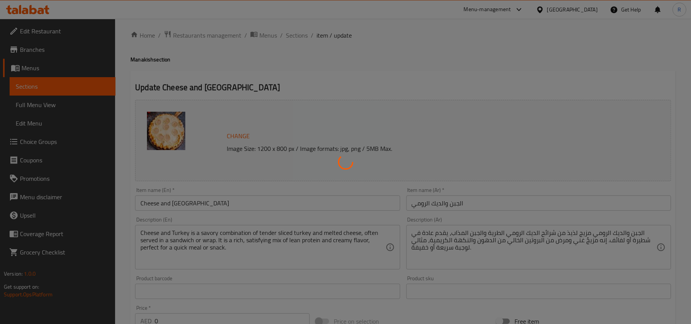
scroll to position [0, 0]
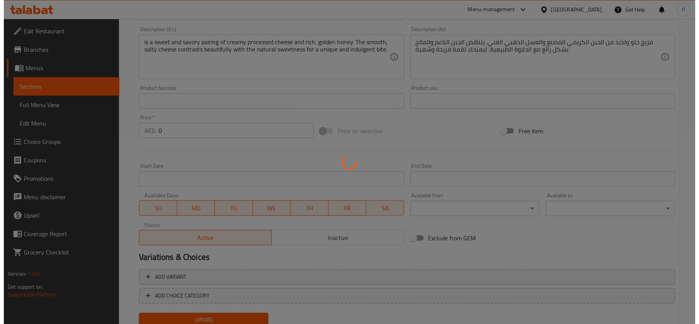
scroll to position [218, 0]
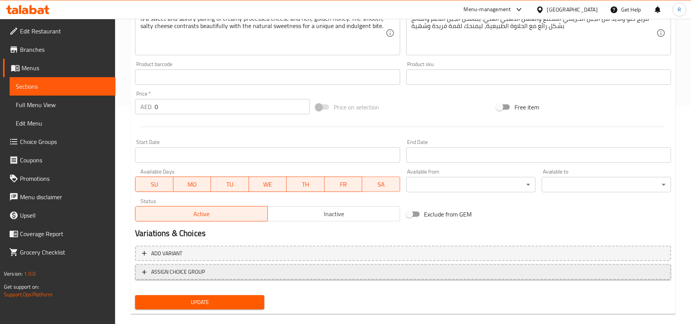
click at [196, 267] on span "ASSIGN CHOICE GROUP" at bounding box center [178, 272] width 54 height 10
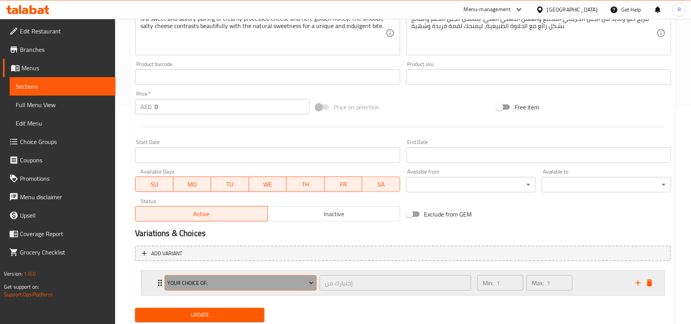
click at [242, 277] on button "Your Choice Of:" at bounding box center [241, 282] width 152 height 15
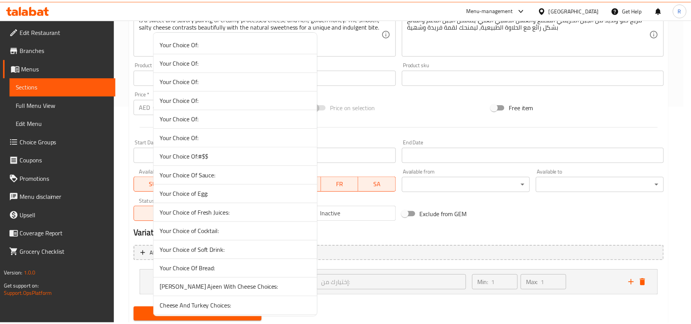
scroll to position [458, 0]
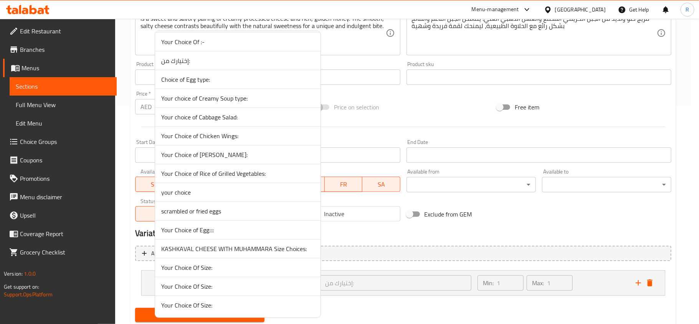
click at [261, 305] on span "Your Choice Of Size:" at bounding box center [237, 304] width 153 height 9
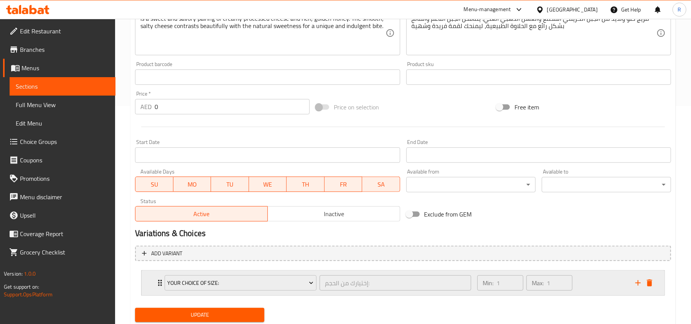
click at [596, 284] on div "Min: 1 ​ Max: 1 ​" at bounding box center [552, 282] width 158 height 25
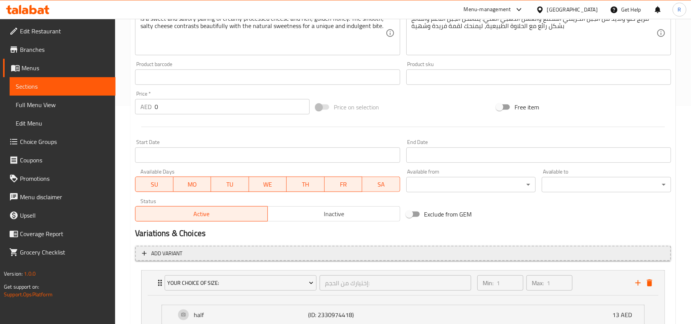
scroll to position [311, 0]
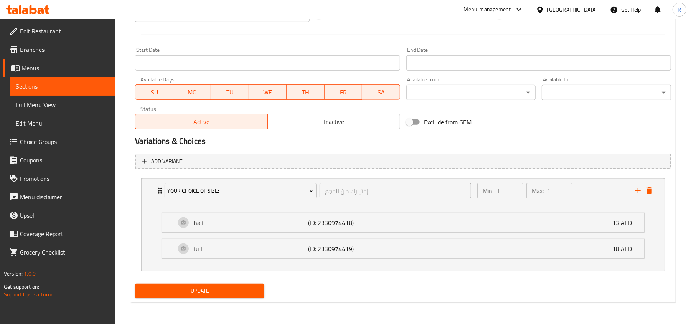
click at [234, 293] on span "Update" at bounding box center [199, 291] width 117 height 10
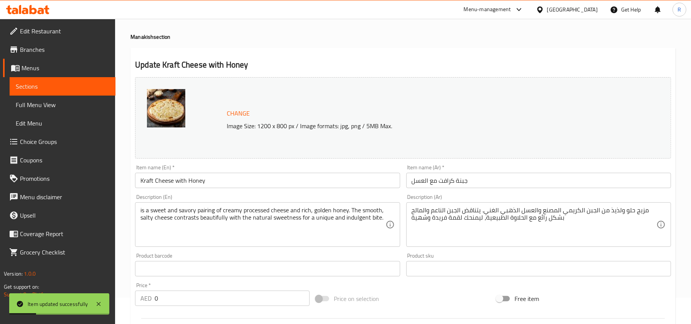
scroll to position [0, 0]
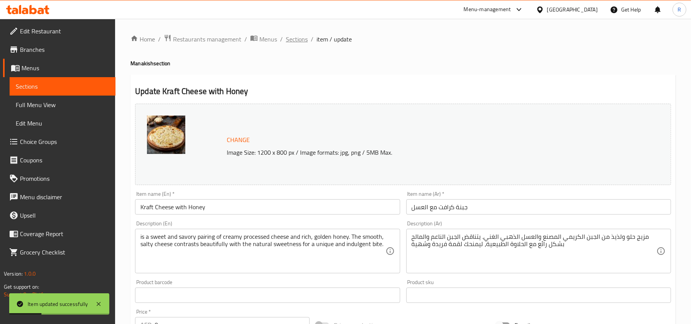
click at [291, 39] on span "Sections" at bounding box center [297, 39] width 22 height 9
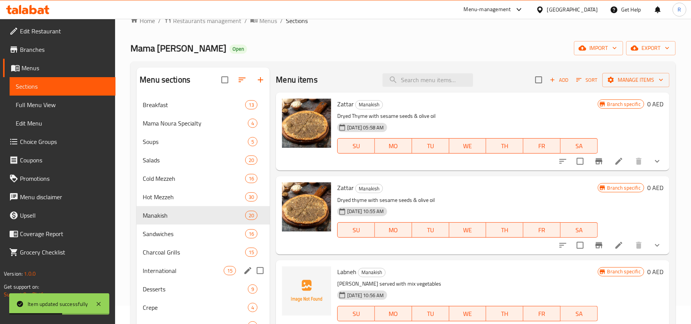
scroll to position [51, 0]
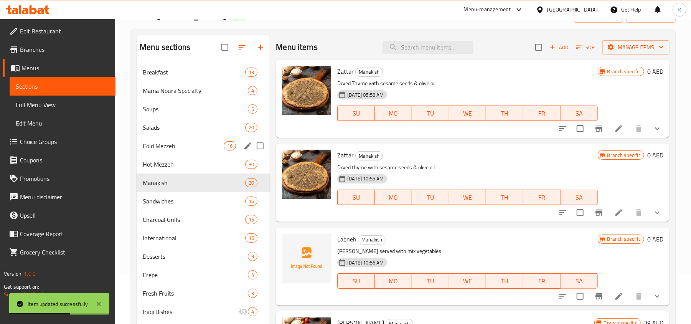
click at [182, 150] on span "Cold Mezzeh" at bounding box center [183, 145] width 81 height 9
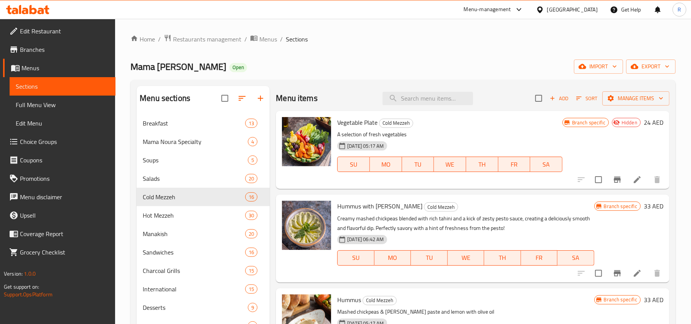
click at [608, 174] on button "Branch-specific-item" at bounding box center [617, 179] width 18 height 18
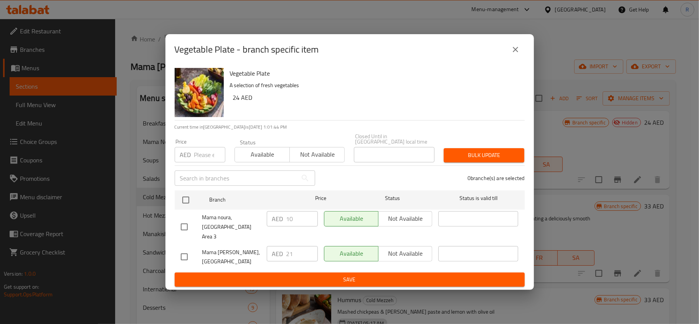
click at [518, 54] on icon "close" at bounding box center [515, 49] width 9 height 9
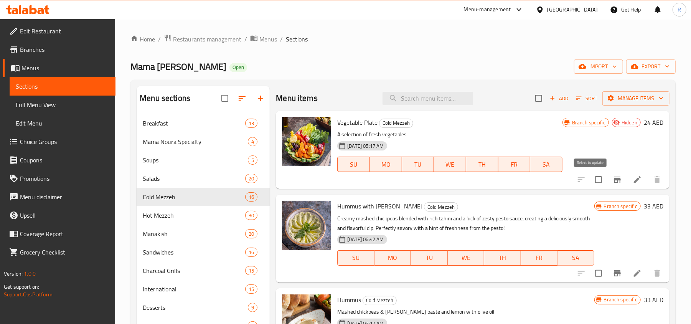
click at [590, 177] on input "checkbox" at bounding box center [598, 179] width 16 height 16
click at [617, 97] on span "Manage items" at bounding box center [635, 99] width 55 height 10
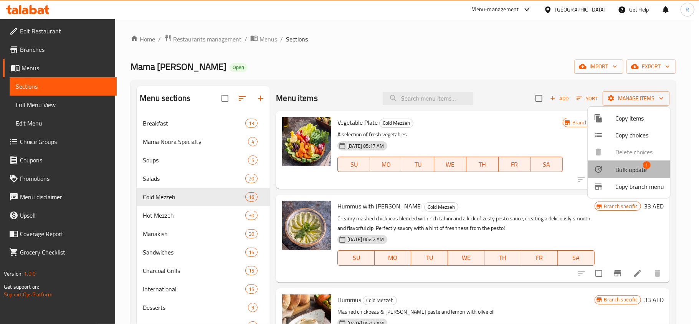
click at [627, 169] on span "Bulk update" at bounding box center [630, 169] width 31 height 9
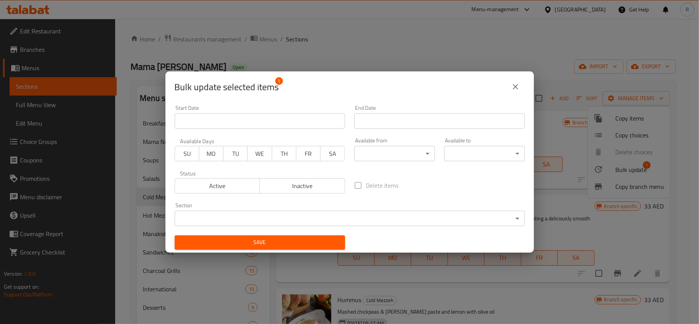
click at [218, 184] on span "Active" at bounding box center [217, 185] width 79 height 11
click at [274, 234] on div "Save" at bounding box center [260, 242] width 180 height 23
click at [275, 237] on span "Save" at bounding box center [260, 242] width 158 height 10
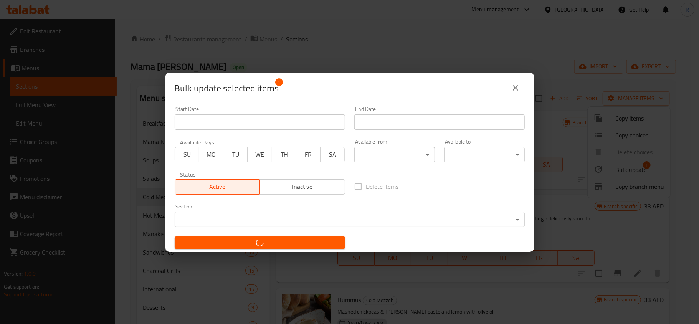
checkbox input "false"
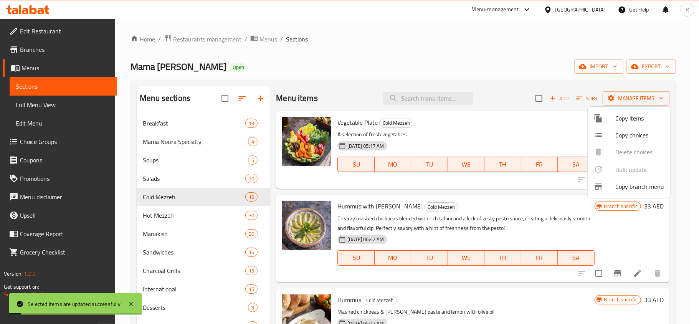
click at [542, 144] on div at bounding box center [349, 162] width 699 height 324
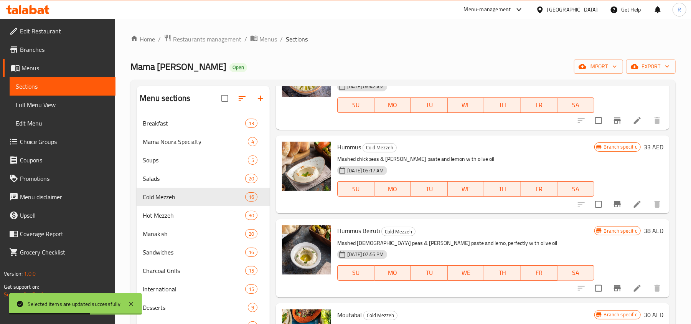
scroll to position [153, 0]
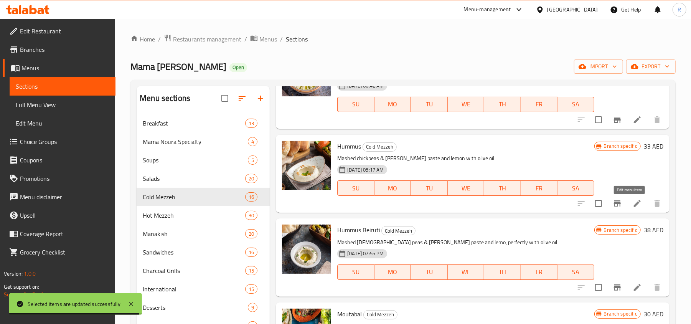
click at [633, 204] on icon at bounding box center [637, 203] width 9 height 9
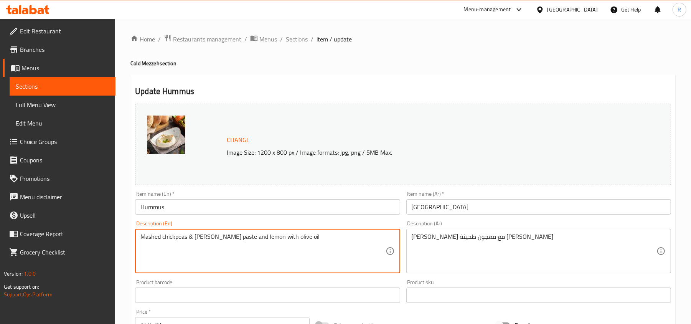
drag, startPoint x: 297, startPoint y: 42, endPoint x: 320, endPoint y: 77, distance: 41.8
click at [297, 42] on span "Sections" at bounding box center [297, 39] width 22 height 9
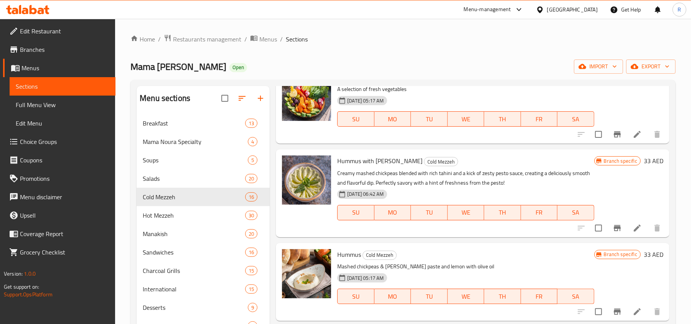
scroll to position [102, 0]
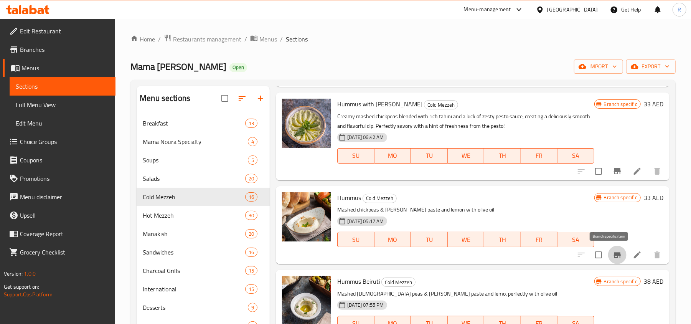
click at [613, 257] on icon "Branch-specific-item" at bounding box center [617, 254] width 9 height 9
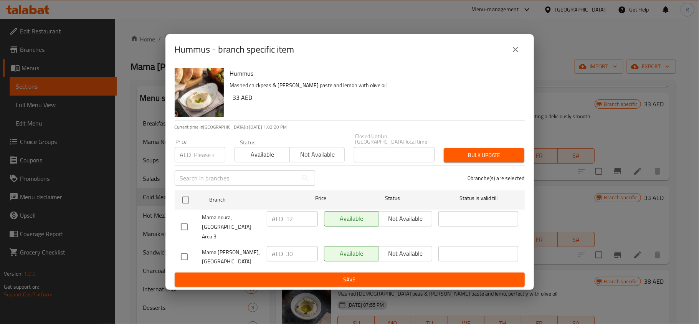
click at [519, 53] on icon "close" at bounding box center [515, 49] width 9 height 9
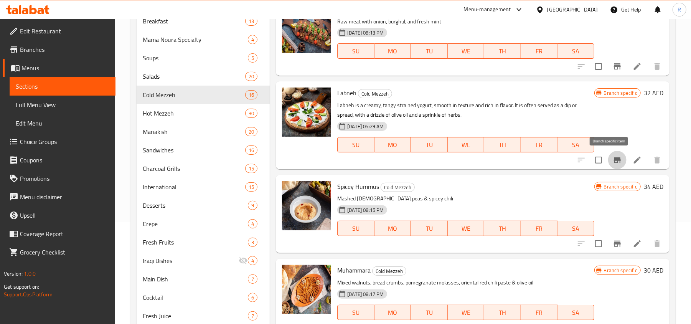
click at [613, 162] on icon "Branch-specific-item" at bounding box center [617, 159] width 9 height 9
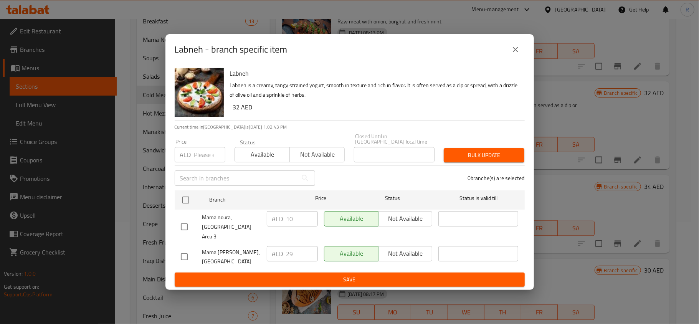
click at [506, 54] on button "close" at bounding box center [515, 49] width 18 height 18
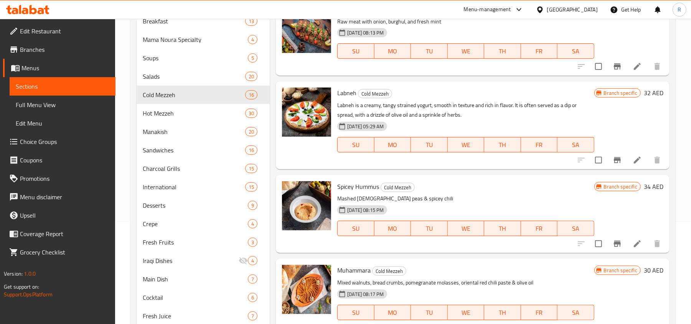
click at [404, 122] on div "02-02-2025 05:29 AM SU MO TU WE TH FR SA" at bounding box center [465, 139] width 263 height 41
click at [424, 118] on p "Labneh is a creamy, tangy strained yogurt, smooth in texture and rich in flavor…" at bounding box center [465, 110] width 257 height 19
click at [633, 162] on icon at bounding box center [637, 159] width 9 height 9
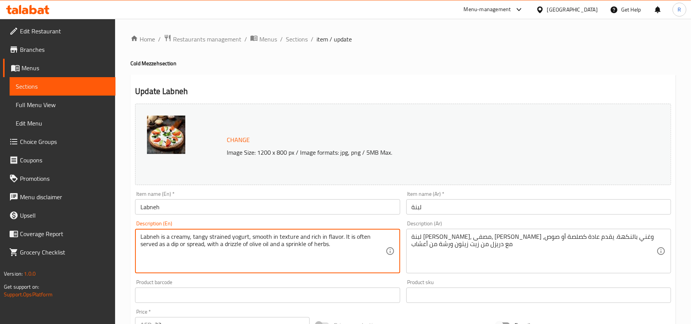
click at [228, 246] on textarea "Labneh is a creamy, tangy strained yogurt, smooth in texture and rich in flavor…" at bounding box center [262, 251] width 245 height 36
paste textarea "is a creamy, tangy strained yogurt cheese popular in Middle Eastern cuisine. It…"
type textarea "is a creamy, tangy strained yogurt cheese popular in Middle Eastern cuisine. It…"
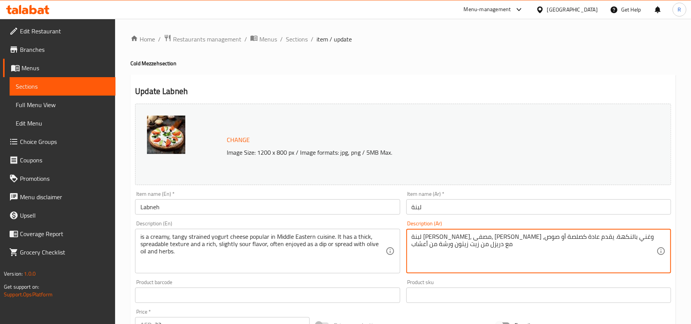
click at [444, 247] on textarea "لبنة زبادي كريمي منعشة، مصفى، سموث الملمس وغني بالنكهة. يقدم عادة كصلصة أو صوص،…" at bounding box center [534, 251] width 245 height 36
paste textarea "جبنة زبادي مصفى كريمية لاذعة، شائعة في المطبخ الشرق أوسطي. قوامها سميك وقابل لل…"
click at [577, 237] on textarea "جبنة زبادي مصفى كريمية لاذعة، شائعة في المطبخ الشرق أوسطي. قوامها سميك وقابل لل…" at bounding box center [534, 251] width 245 height 36
click at [526, 239] on textarea "جبنة زبادي مصفى كريمية لاذعة، شائعة في المطبخ الشرق أوسطي. قوامها سميك وقابل لل…" at bounding box center [534, 251] width 245 height 36
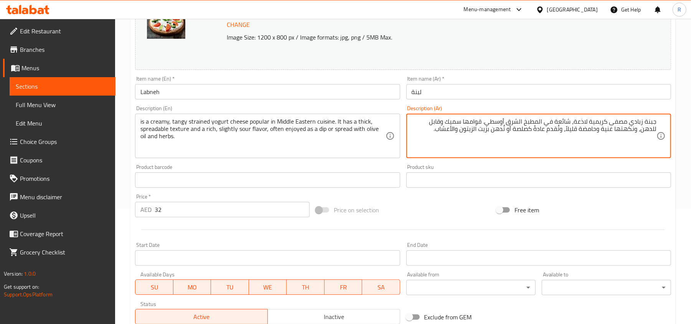
scroll to position [229, 0]
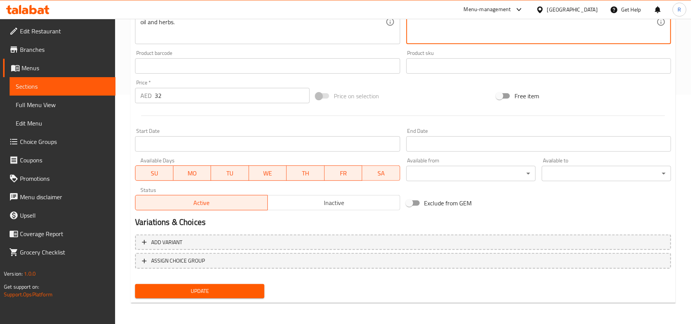
type textarea "جبنة زبادي مصفى كريمية لاذعة، شائعة في المطبخ الشرق أوسطي. قوامها سميك وقابل لل…"
click at [228, 289] on span "Update" at bounding box center [199, 291] width 117 height 10
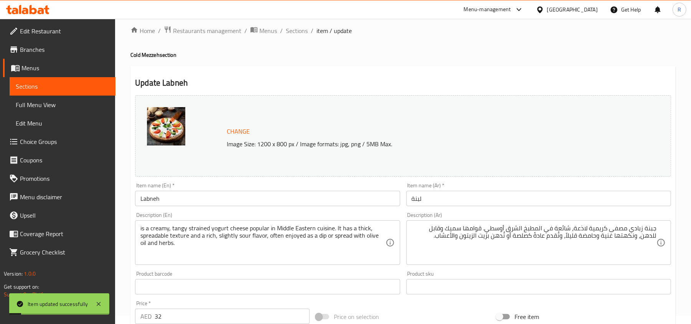
scroll to position [0, 0]
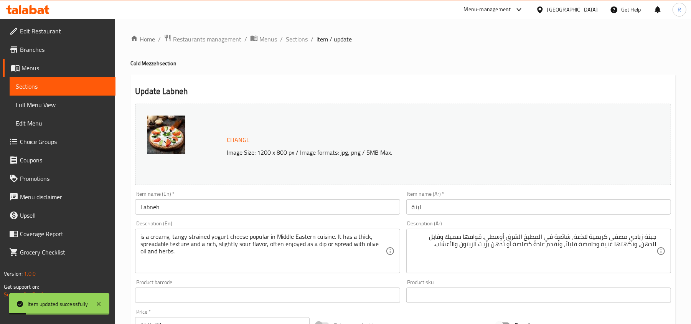
click at [299, 45] on div "Home / Restaurants management / Menus / Sections / item / update Cold Mezzeh se…" at bounding box center [402, 286] width 545 height 504
click at [300, 41] on span "Sections" at bounding box center [297, 39] width 22 height 9
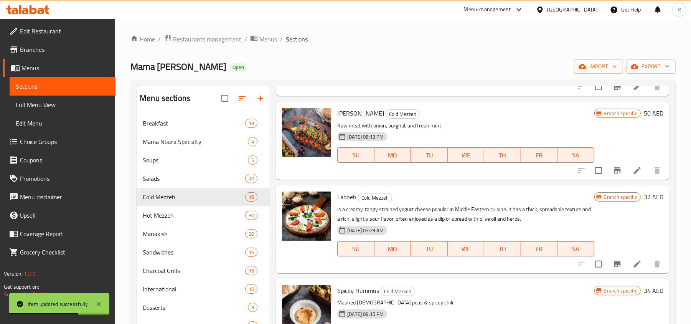
scroll to position [952, 0]
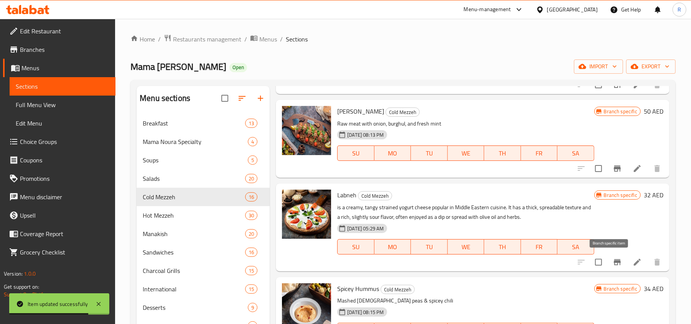
click at [613, 264] on icon "Branch-specific-item" at bounding box center [617, 261] width 9 height 9
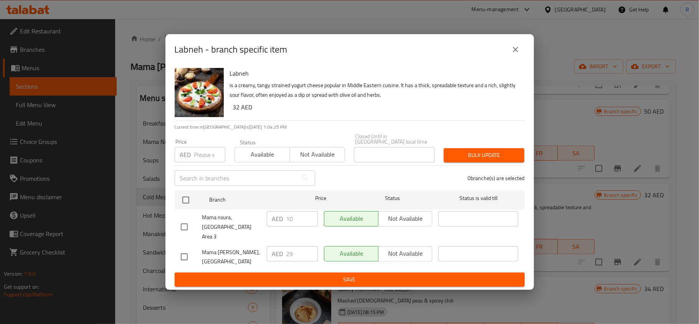
click at [510, 59] on button "close" at bounding box center [515, 49] width 18 height 18
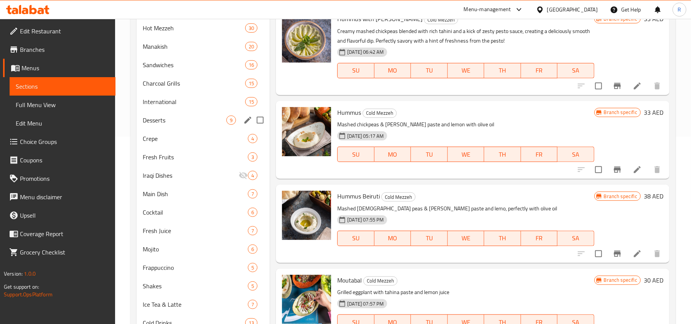
scroll to position [169, 0]
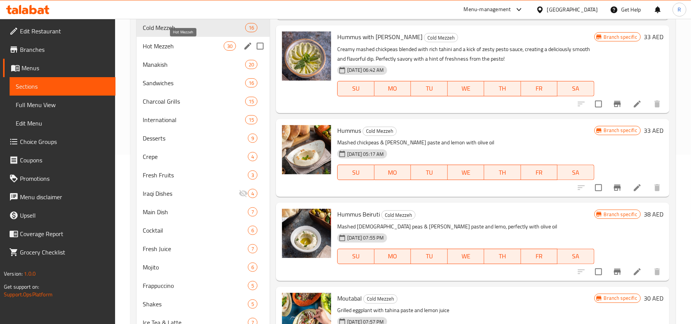
click at [168, 48] on span "Hot Mezzeh" at bounding box center [183, 45] width 81 height 9
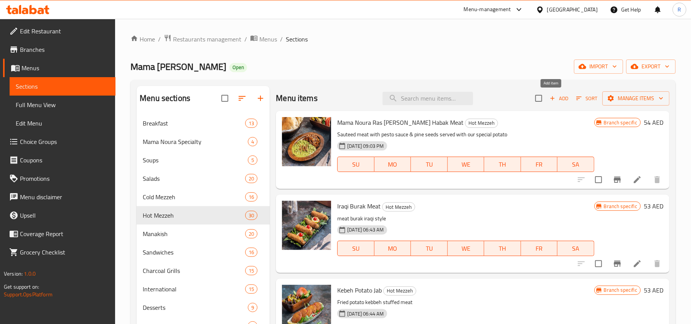
click at [554, 95] on span "Add" at bounding box center [559, 98] width 21 height 9
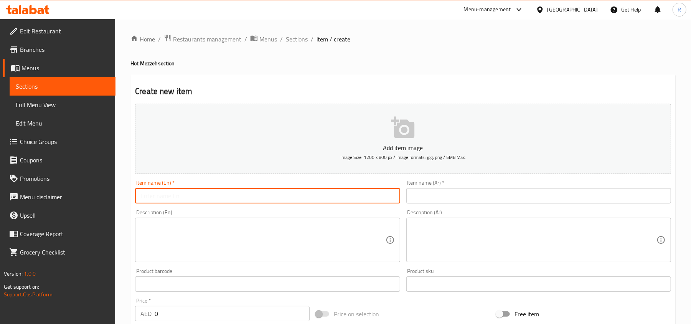
paste input "جبنة زبادي مصفى كريمية لاذعة، شائعة في المطبخ الشرق أوسطي. قوامها سميك وقابل لل…"
type input "جبنة زبادي مصفى كريمية لاذعة، شائعة في المطبخ الشرق أوسطي. قوامها سميك وقابل لل…"
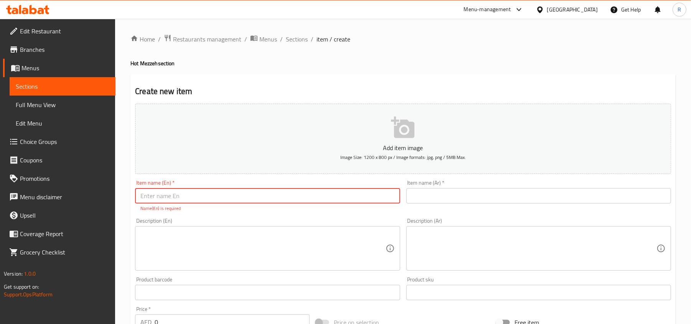
paste input "QALAET MEAT WITH TOMATO"
click at [176, 195] on input "QALAET MEAT WITH TOMATO" at bounding box center [267, 195] width 265 height 15
type input "Qalaet Meat with Tomato"
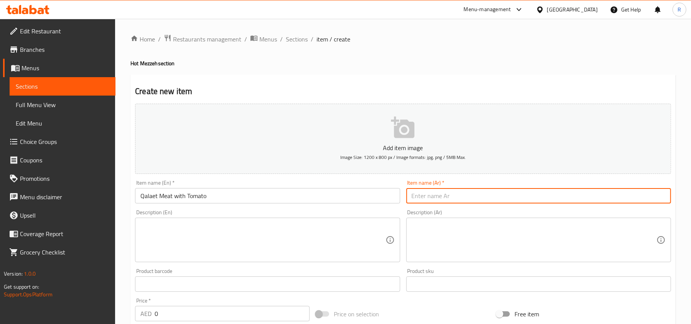
click at [526, 196] on input "text" at bounding box center [538, 195] width 265 height 15
paste input "قلاية لحم بالطماطم"
type input "قلاية لحم بالطماطم"
click at [239, 248] on textarea at bounding box center [262, 240] width 245 height 36
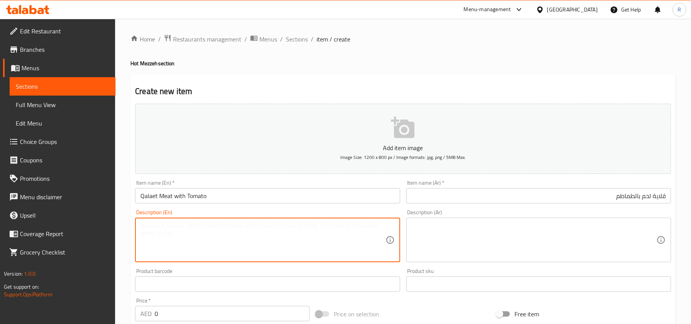
paste textarea "diced meat sauted with onion garlic & tomato sauce"
click at [236, 226] on textarea "diced meat sauted with onion garlic & tomato sauce" at bounding box center [262, 240] width 245 height 36
click at [250, 226] on textarea "diced meat sauted with onion garlic and tomato sauce" at bounding box center [262, 240] width 245 height 36
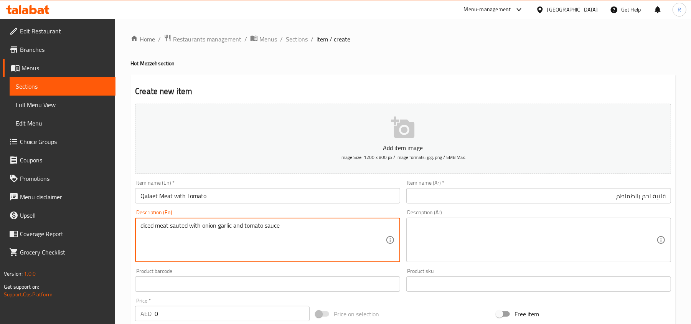
type textarea "diced meat sauted with onion garlic and tomato sauce"
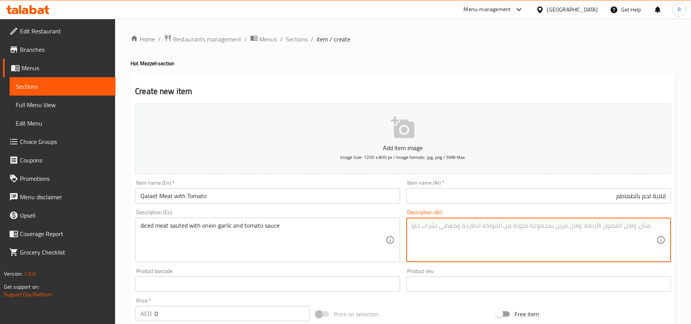
paste textarea "لحم مقطع مكعبات مقلي مع البصل والثوم وصلصة الطماطم"
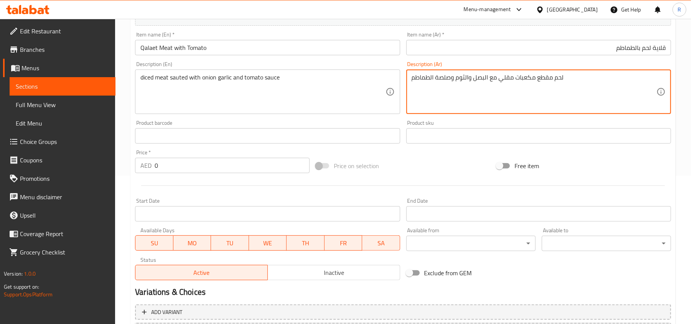
scroll to position [153, 0]
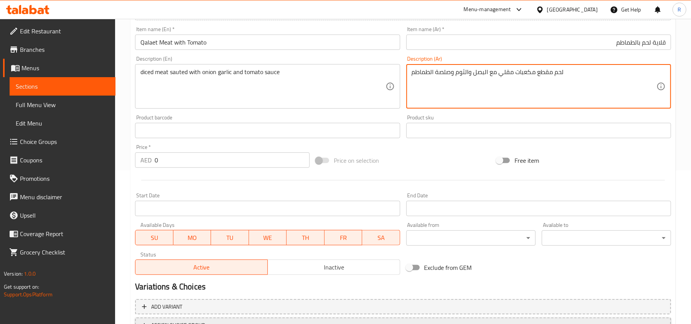
type textarea "لحم مقطع مكعبات مقلي مع البصل والثوم وصلصة الطماطم"
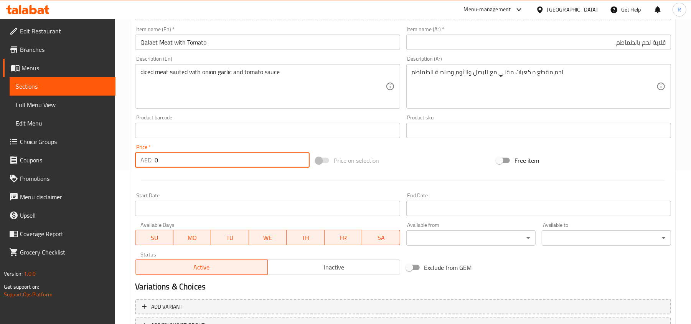
drag, startPoint x: 162, startPoint y: 160, endPoint x: 143, endPoint y: 154, distance: 19.3
click at [143, 154] on div "AED 0 Price *" at bounding box center [222, 159] width 175 height 15
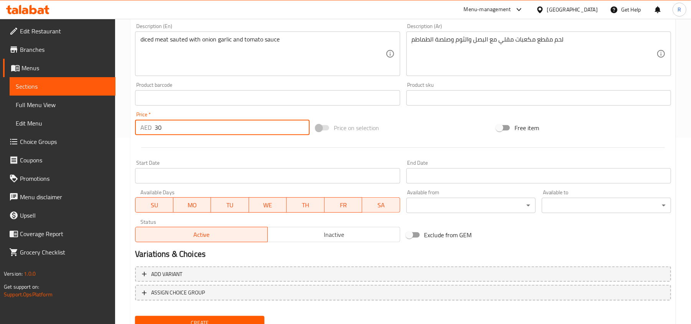
scroll to position [218, 0]
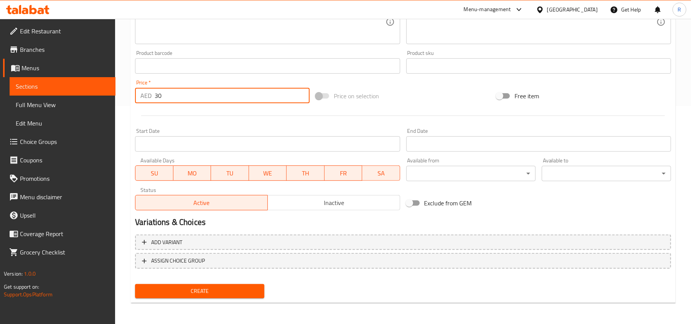
type input "30"
click at [246, 289] on span "Create" at bounding box center [199, 291] width 117 height 10
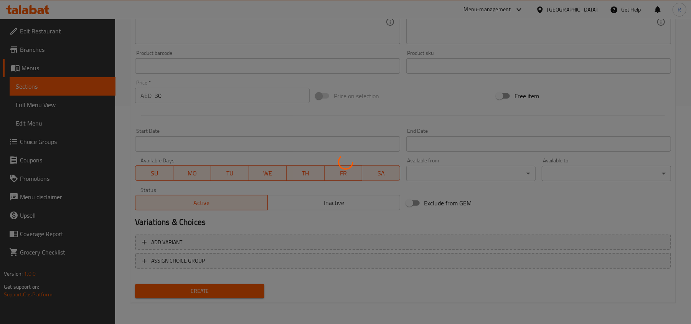
type input "0"
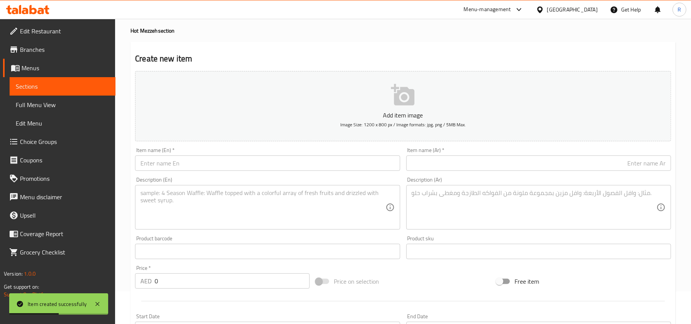
scroll to position [0, 0]
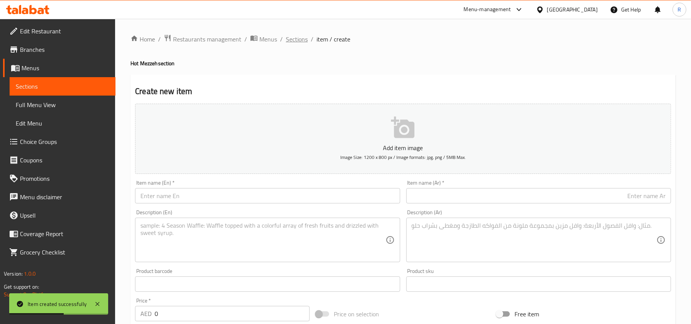
click at [295, 43] on span "Sections" at bounding box center [297, 39] width 22 height 9
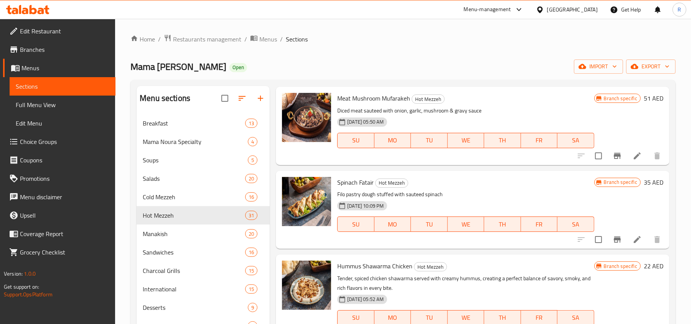
scroll to position [1739, 0]
click at [614, 157] on icon "Branch-specific-item" at bounding box center [617, 155] width 7 height 6
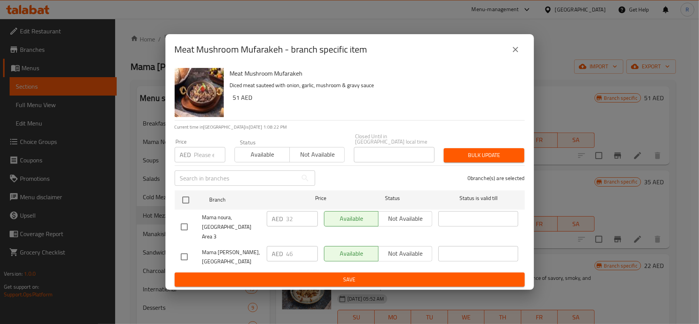
drag, startPoint x: 509, startPoint y: 54, endPoint x: 510, endPoint y: 74, distance: 19.6
click at [510, 54] on button "close" at bounding box center [515, 49] width 18 height 18
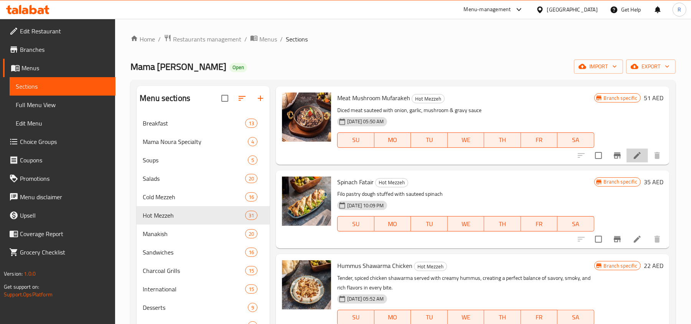
click at [626, 159] on li at bounding box center [636, 155] width 21 height 14
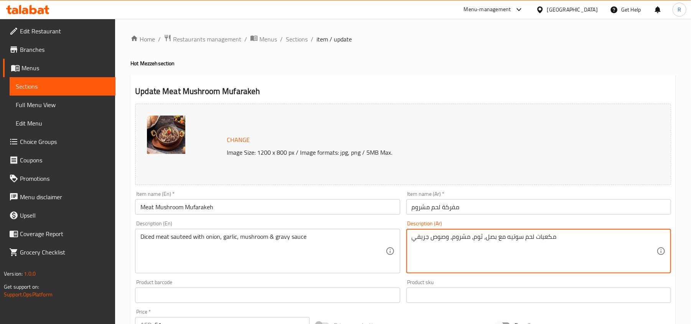
click at [517, 239] on textarea "مكعبات لحم سوتيه مع بصل، ثوم، مشروم، وصوص جريفي" at bounding box center [534, 251] width 245 height 36
click at [297, 41] on span "Sections" at bounding box center [297, 39] width 22 height 9
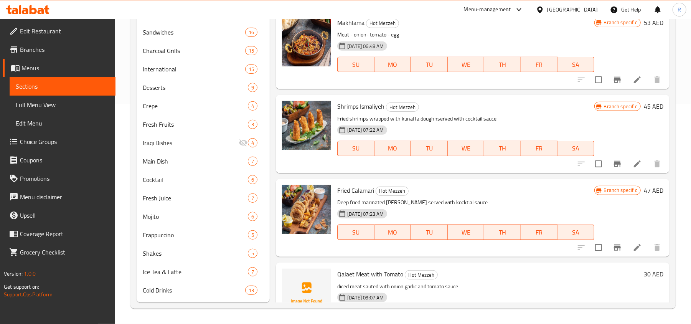
scroll to position [662, 0]
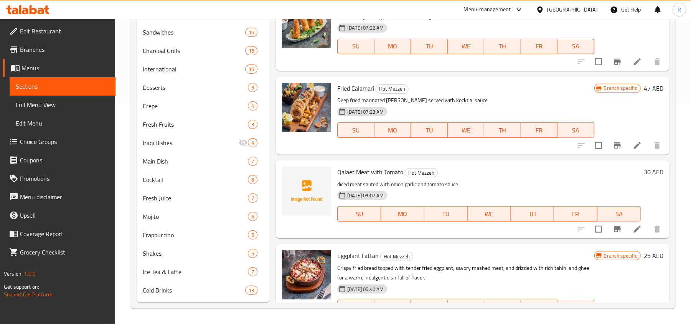
click at [633, 226] on icon at bounding box center [637, 228] width 9 height 9
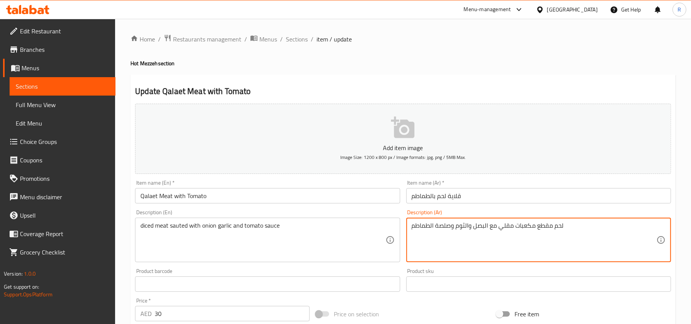
click at [504, 227] on textarea "لحم مقطع مكعبات مقلي مع البصل والثوم وصلصة الطماطم" at bounding box center [534, 240] width 245 height 36
paste textarea "سوتيه"
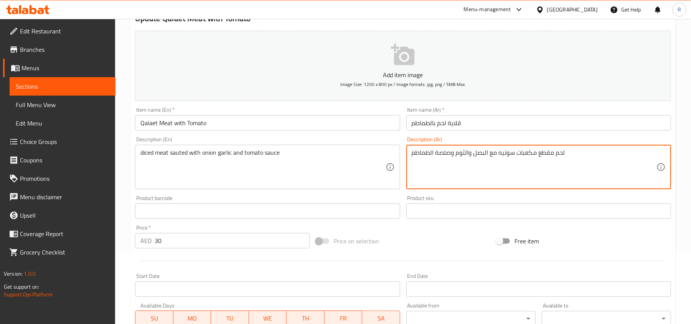
scroll to position [218, 0]
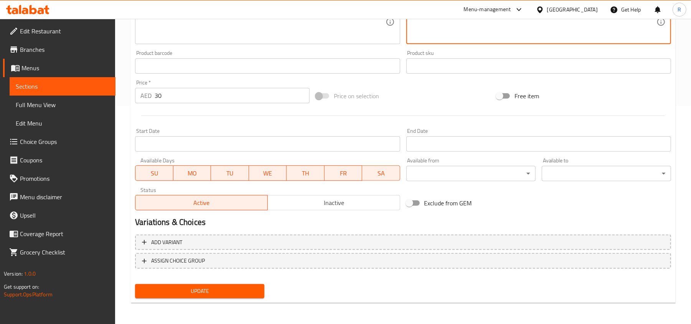
type textarea "لحم مقطع مكعبات سوتيه مع البصل والثوم وصلصة الطماطم"
click at [188, 287] on span "Update" at bounding box center [199, 291] width 117 height 10
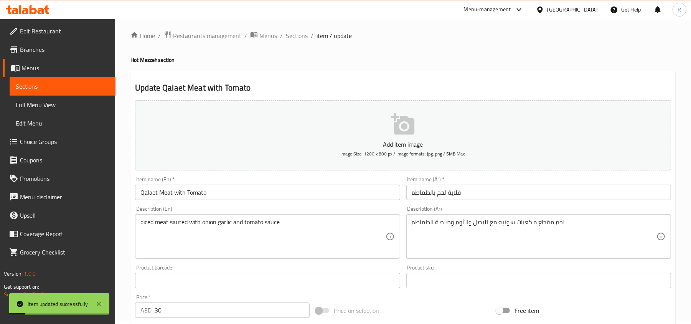
scroll to position [0, 0]
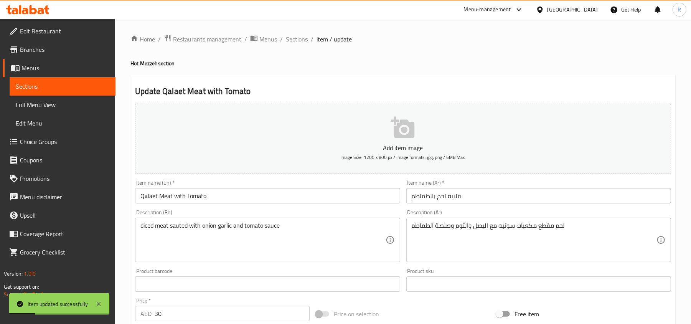
click at [302, 38] on span "Sections" at bounding box center [297, 39] width 22 height 9
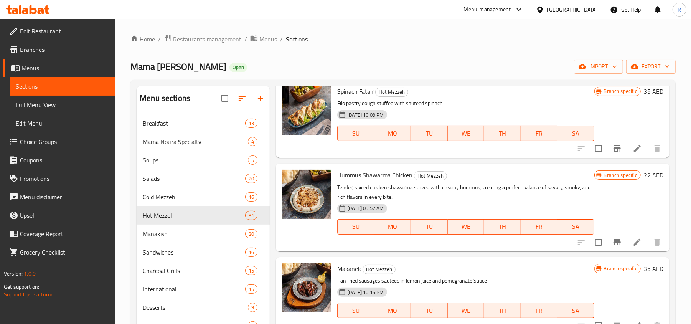
scroll to position [1841, 0]
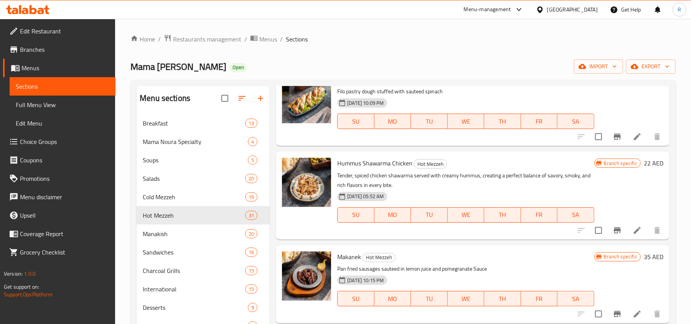
click at [633, 231] on icon at bounding box center [637, 230] width 9 height 9
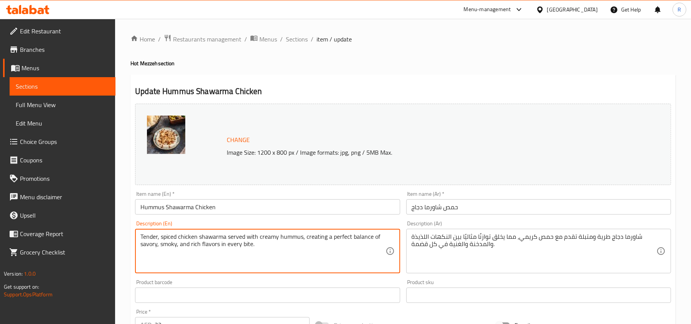
click at [224, 242] on textarea "Tender, spiced chicken shawarma served with creamy hummus, creating a perfect b…" at bounding box center [262, 251] width 245 height 36
paste textarea "Hummus Chicken Shawarma is a creamy hummus base topped with tender, spiced chic…"
type textarea "Hummus Chicken Shawarma is a creamy hummus base topped with tender, spiced chic…"
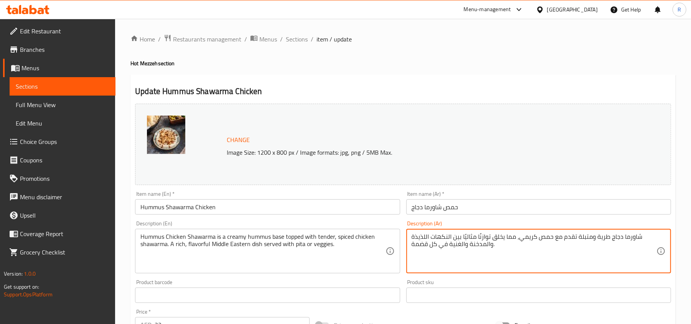
click at [427, 237] on textarea "شاورما دجاج طرية ومتبلة تقدم مع حمص كريمي، مما يخلق توازنًا مثاليًا بين النكهات…" at bounding box center [534, 251] width 245 height 36
paste textarea "الحمص هي قاعدة حمص كريمية، مغطاة بشاورما دجاج طرية ومتبلة. طبق شرق أوسطي غني با…"
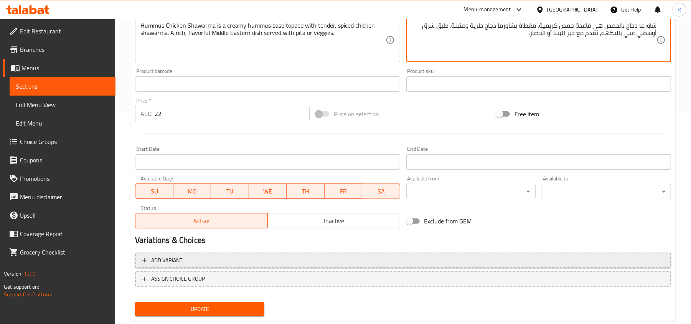
scroll to position [229, 0]
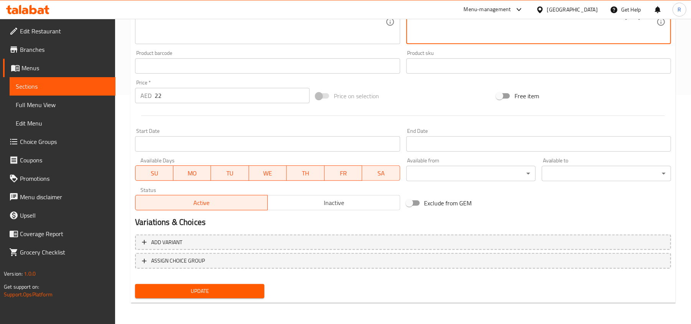
type textarea "شاورما دجاج بالحمص هي قاعدة حمص كريمية، مغطاة بشاورما دجاج طرية ومتبلة. طبق شرق…"
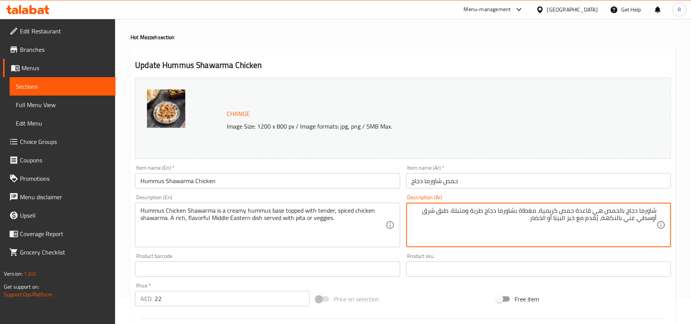
scroll to position [25, 0]
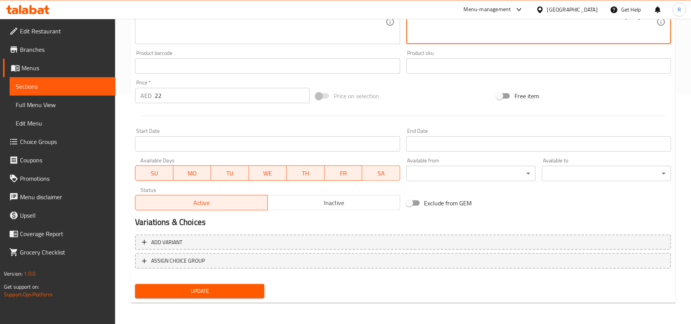
click at [212, 287] on span "Update" at bounding box center [199, 291] width 117 height 10
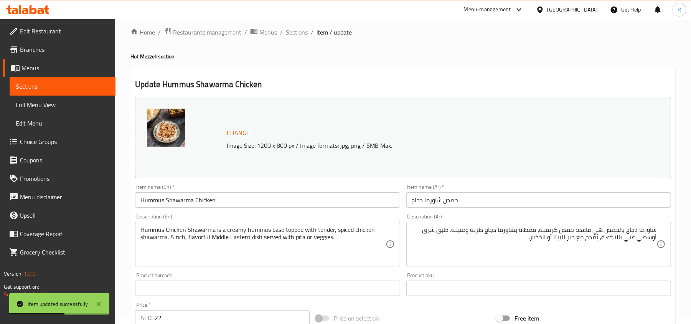
scroll to position [0, 0]
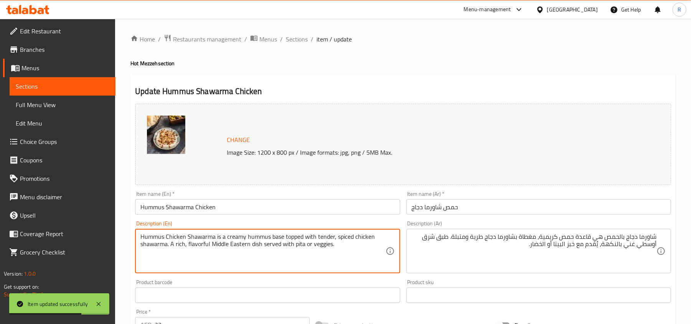
click at [295, 246] on textarea "Hummus Chicken Shawarma is a creamy hummus base topped with tender, spiced chic…" at bounding box center [262, 251] width 245 height 36
click at [321, 242] on textarea "Hummus Chicken Shawarma is a creamy hummus base topped with tender, spiced chic…" at bounding box center [262, 251] width 245 height 36
click at [321, 245] on textarea "Hummus Chicken Shawarma is a creamy hummus base topped with tender, spiced chic…" at bounding box center [262, 251] width 245 height 36
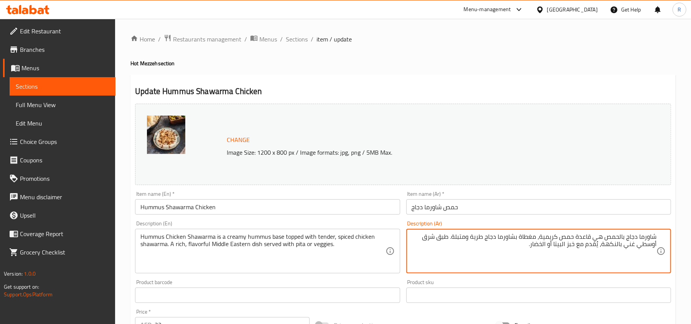
drag, startPoint x: 544, startPoint y: 245, endPoint x: 533, endPoint y: 246, distance: 10.4
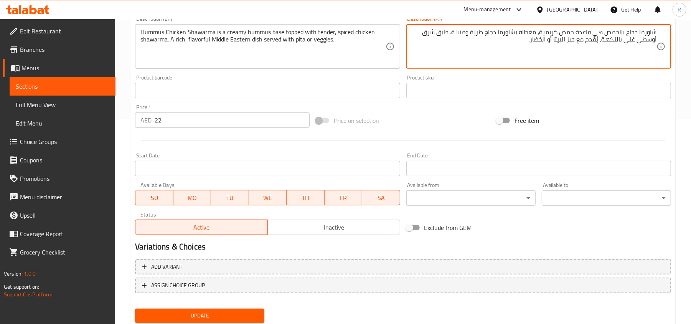
scroll to position [229, 0]
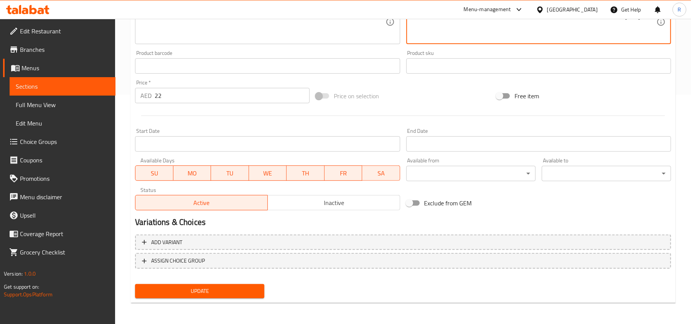
click at [227, 290] on span "Update" at bounding box center [199, 291] width 117 height 10
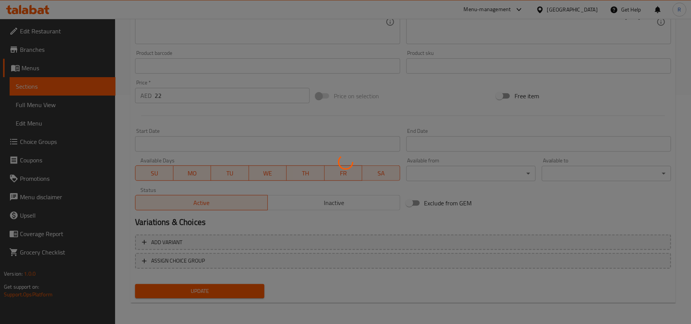
scroll to position [0, 0]
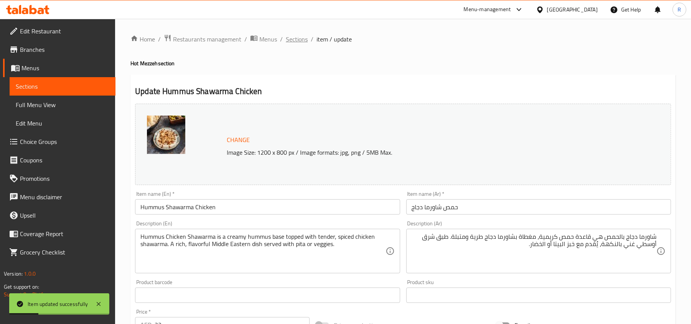
click at [290, 40] on span "Sections" at bounding box center [297, 39] width 22 height 9
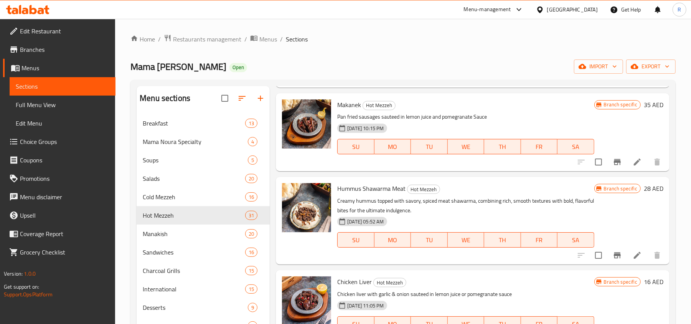
scroll to position [1995, 0]
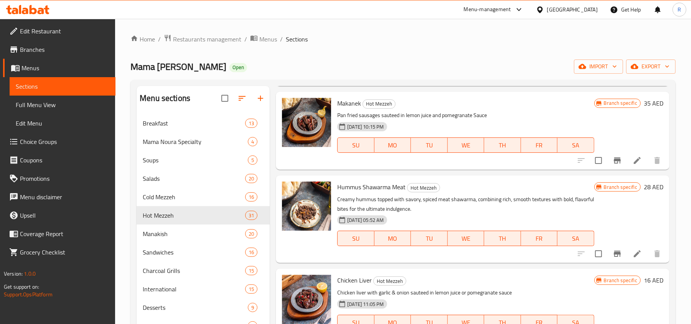
click at [626, 255] on li at bounding box center [636, 254] width 21 height 14
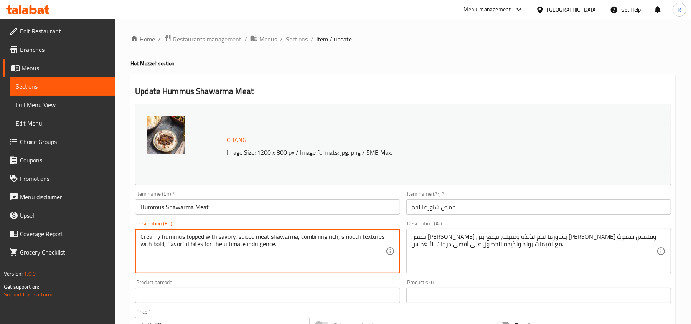
click at [221, 240] on textarea "Creamy hummus topped with savory, spiced meat shawarma, combining rich, smooth …" at bounding box center [262, 251] width 245 height 36
paste textarea "Hummus Shawarma Meat is thin, spiced slices of marinated chicken, beef, or lamb…"
click at [198, 246] on textarea "Hummus Shawarma Meat is thin, spiced slices of marinated chicken, beef, or lamb…" at bounding box center [262, 251] width 245 height 36
click at [257, 244] on textarea "Hummus Shawarma Meat is thin, spiced slices of marinated chicken, beef, or lamb…" at bounding box center [262, 251] width 245 height 36
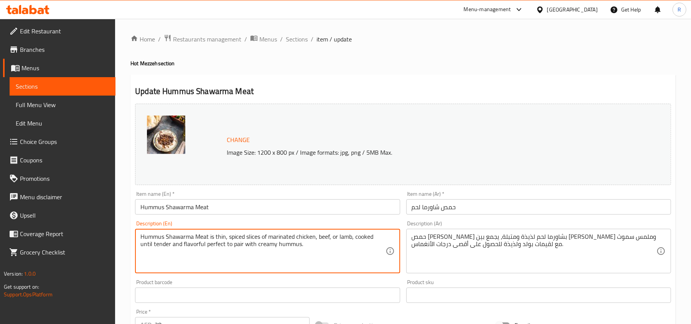
click at [257, 244] on textarea "Hummus Shawarma Meat is thin, spiced slices of marinated chicken, beef, or lamb…" at bounding box center [262, 251] width 245 height 36
type textarea "Hummus Shawarma Meat is thin, spiced slices of marinated chicken, beef, or lamb…"
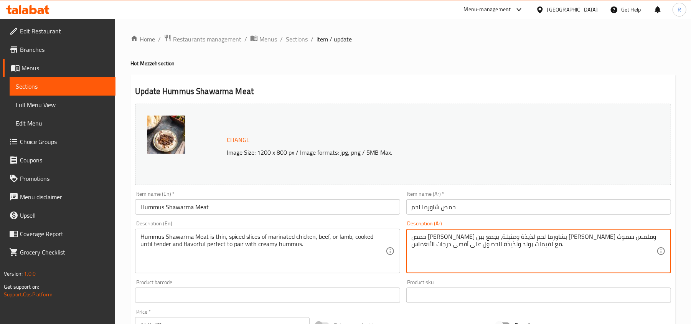
click at [466, 243] on textarea "حمص كريمي مغطى بشاورما لحم لذيذة ومتبلة، يجمع بين قوام غني وملمس سموث مع لقيمات…" at bounding box center [534, 251] width 245 height 36
paste textarea "اورما الحمص هي شرائح رقيقة متبلة من الدجاج أو اللحم البقري أو لحم الضأن، مطبوخة…"
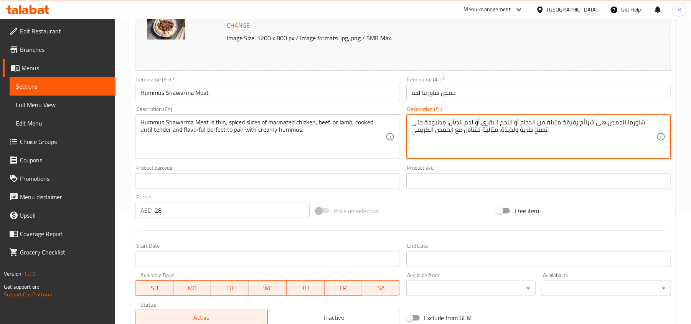
scroll to position [204, 0]
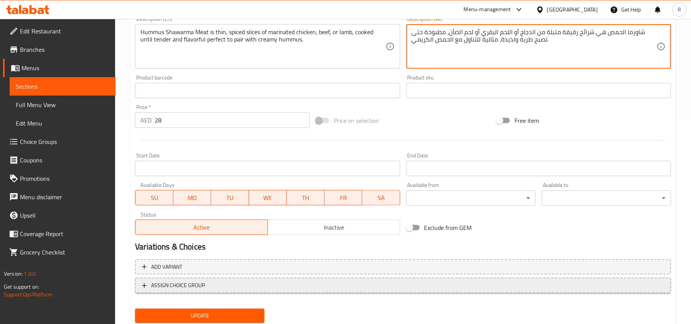
type textarea "شاورما الحمص هي شرائح رقيقة متبلة من الدجاج أو اللحم البقري أو لحم الضأن، مطبوخ…"
click at [234, 288] on span "ASSIGN CHOICE GROUP" at bounding box center [403, 285] width 522 height 10
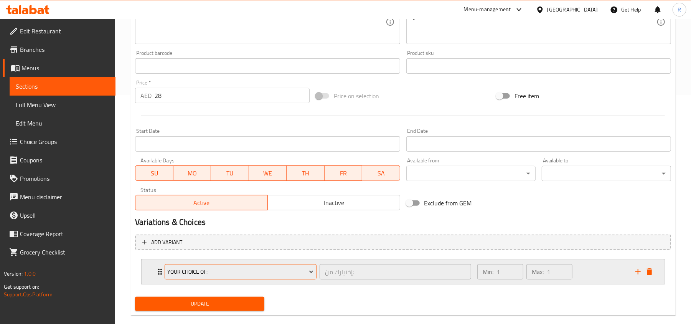
scroll to position [242, 0]
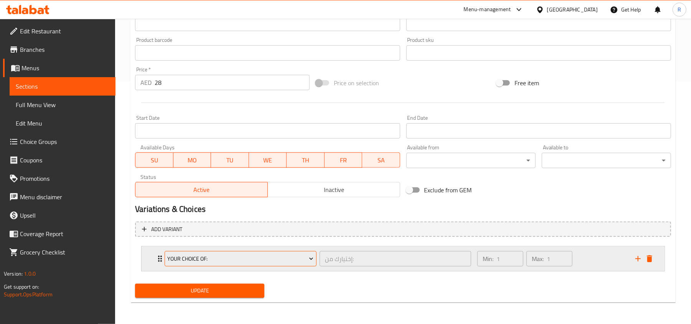
click at [305, 258] on span "Your Choice Of:" at bounding box center [241, 259] width 146 height 10
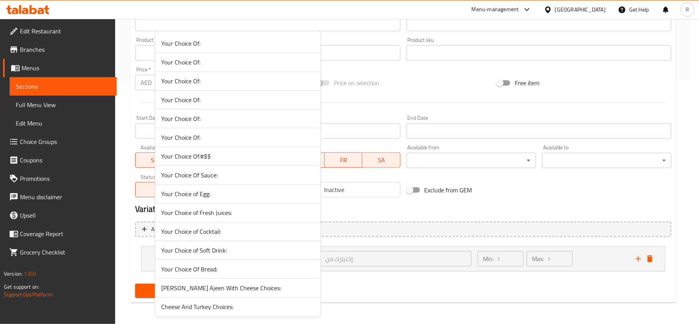
click at [227, 44] on span "Your Choice Of:" at bounding box center [237, 43] width 153 height 9
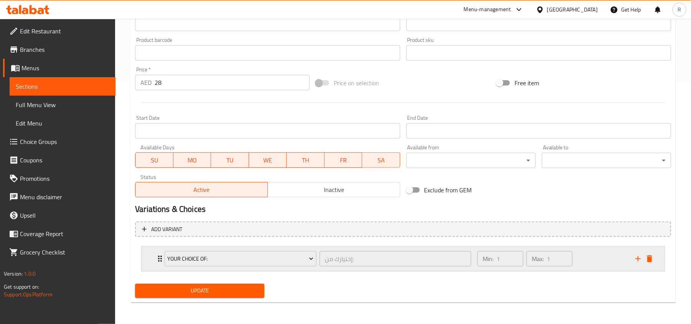
click at [595, 255] on div "Min: 1 ​ Max: 1 ​" at bounding box center [552, 258] width 158 height 25
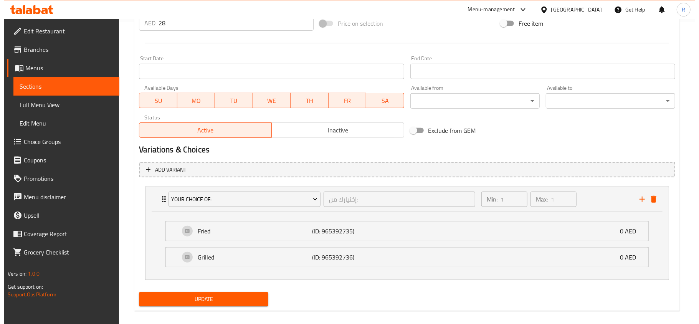
scroll to position [311, 0]
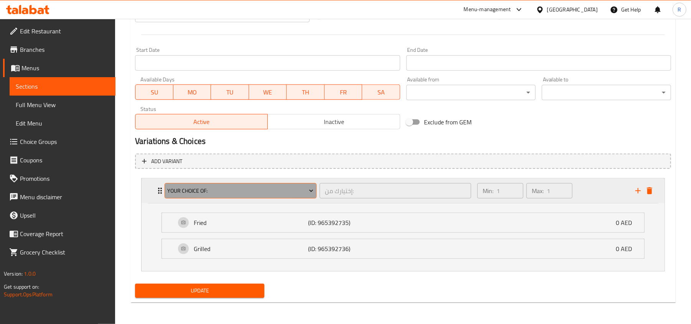
click at [303, 188] on span "Your Choice Of:" at bounding box center [241, 191] width 146 height 10
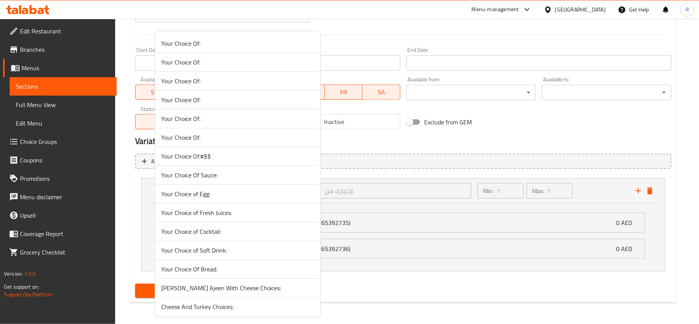
click at [208, 286] on span "Lahhmi Bel Ajeen With Cheese Choices:" at bounding box center [237, 287] width 153 height 9
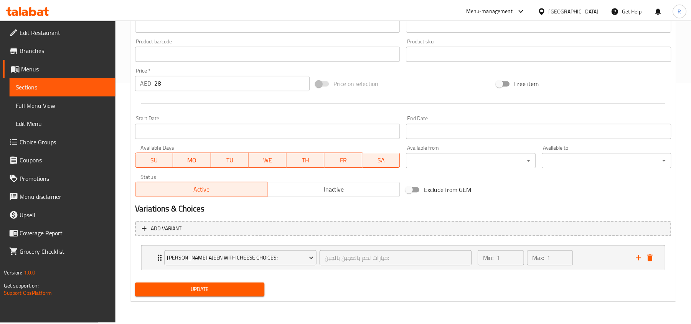
scroll to position [242, 0]
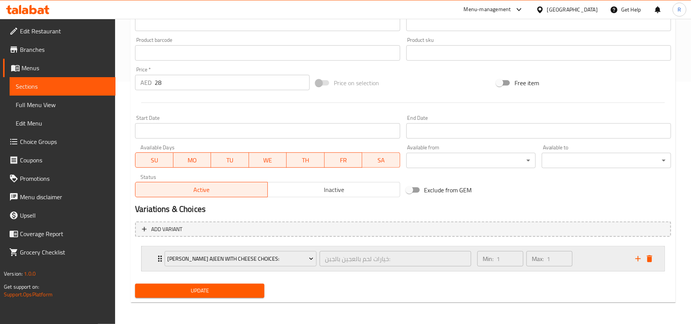
click at [584, 261] on div "Min: 1 ​ Max: 1 ​" at bounding box center [552, 258] width 158 height 25
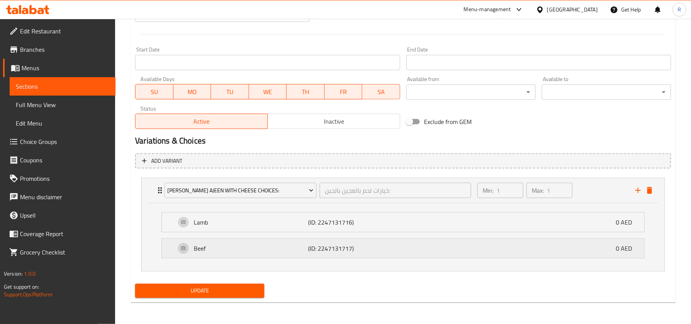
scroll to position [311, 0]
click at [226, 286] on span "Update" at bounding box center [199, 291] width 117 height 10
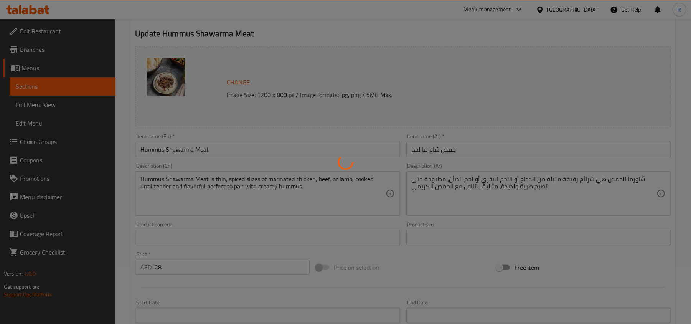
scroll to position [55, 0]
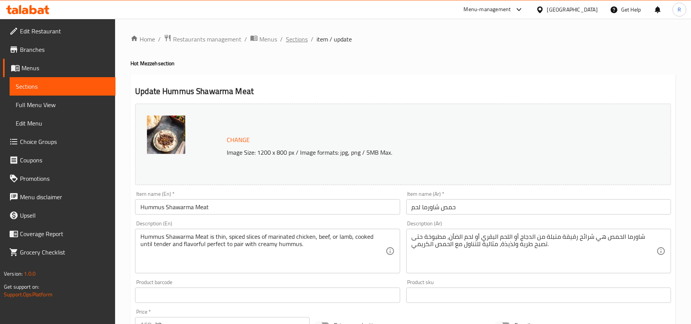
click at [297, 38] on span "Sections" at bounding box center [297, 39] width 22 height 9
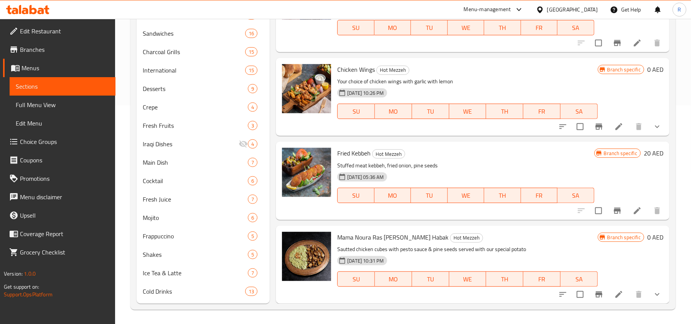
scroll to position [220, 0]
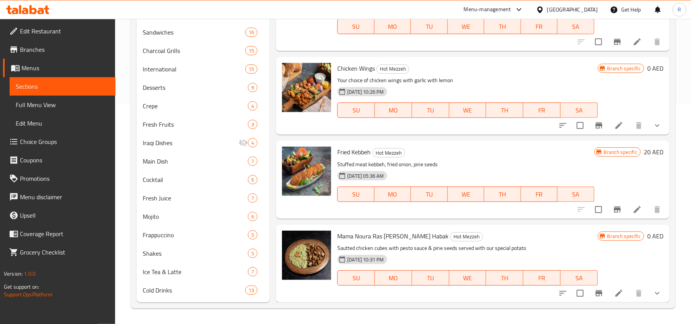
click at [626, 212] on li at bounding box center [636, 210] width 21 height 14
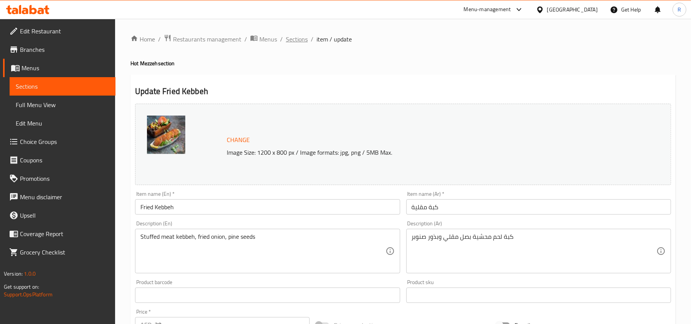
click at [304, 41] on span "Sections" at bounding box center [297, 39] width 22 height 9
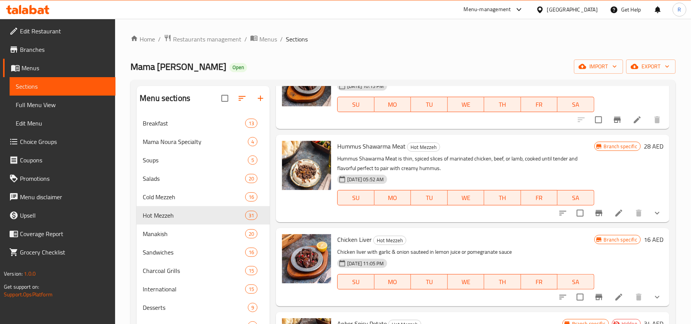
scroll to position [2097, 0]
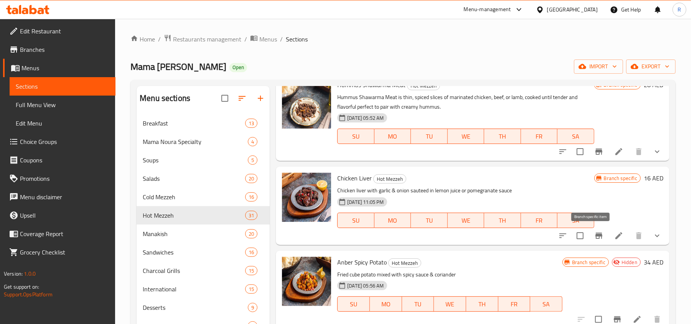
click at [594, 239] on icon "Branch-specific-item" at bounding box center [598, 235] width 9 height 9
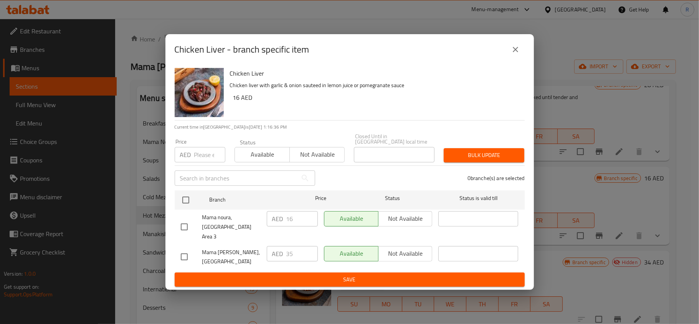
click at [511, 51] on icon "close" at bounding box center [515, 49] width 9 height 9
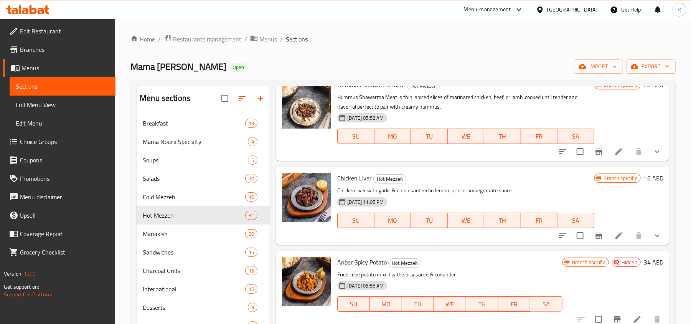
click at [615, 236] on icon at bounding box center [618, 235] width 7 height 7
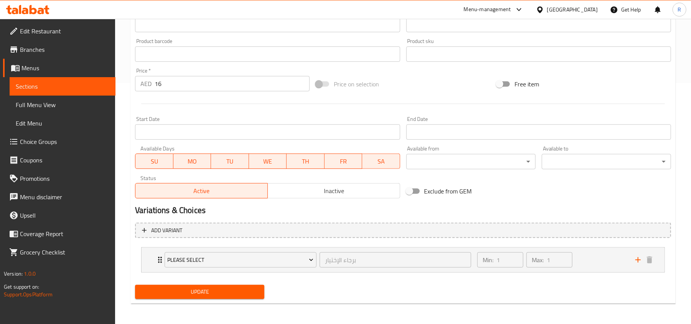
scroll to position [242, 0]
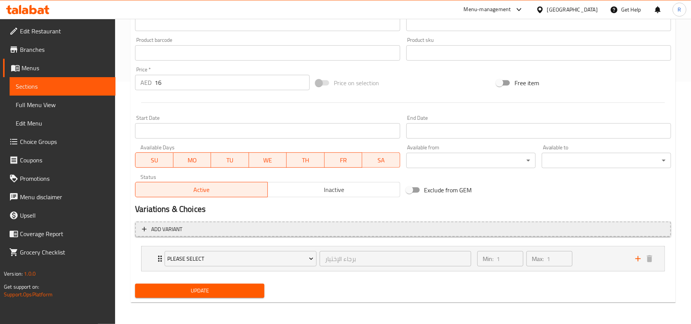
drag, startPoint x: 601, startPoint y: 264, endPoint x: 475, endPoint y: 234, distance: 129.3
click at [601, 264] on div "Min: 1 ​ Max: 1 ​" at bounding box center [552, 258] width 158 height 25
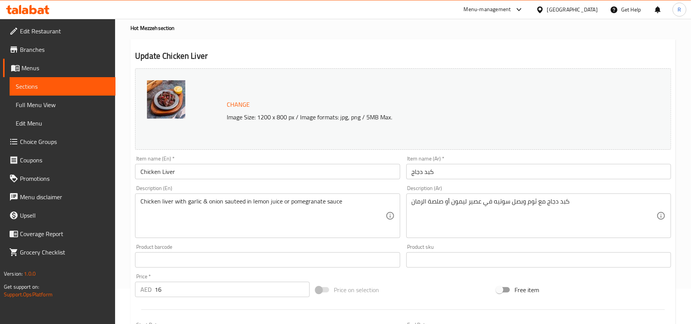
scroll to position [0, 0]
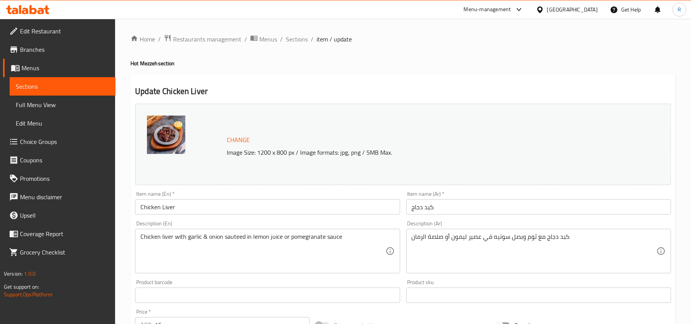
click at [300, 45] on div "Home / Restaurants management / Menus / Sections / item / update Hot Mezzeh sec…" at bounding box center [402, 326] width 545 height 584
click at [299, 40] on span "Sections" at bounding box center [297, 39] width 22 height 9
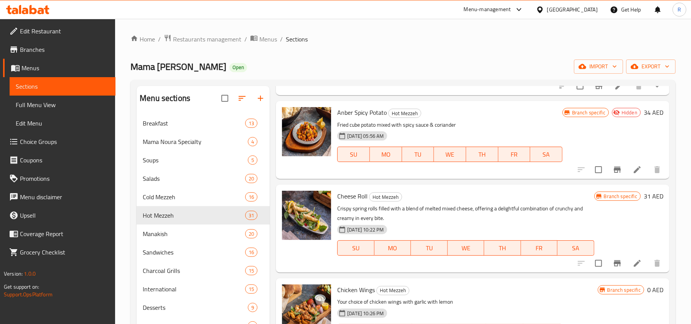
scroll to position [2248, 0]
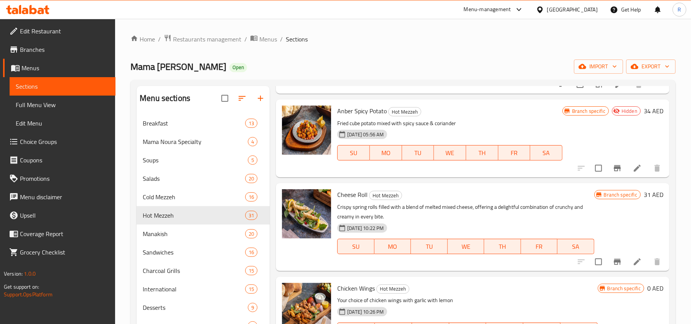
click at [358, 113] on span "Anber Spicy Potato" at bounding box center [361, 111] width 49 height 12
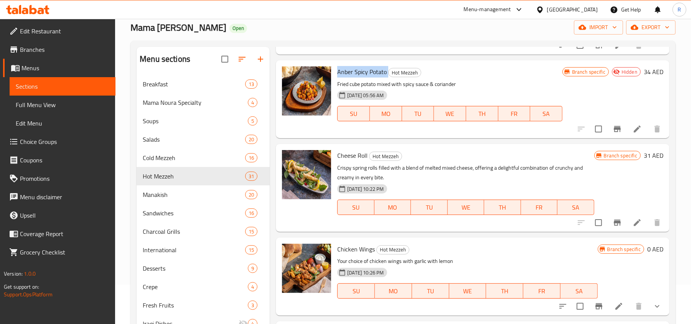
scroll to position [16, 0]
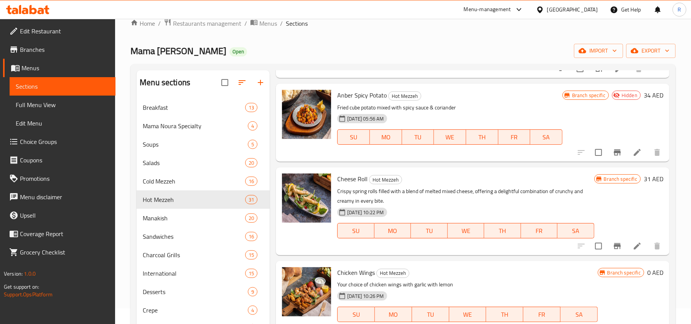
click at [621, 160] on div at bounding box center [619, 152] width 94 height 18
click at [626, 157] on li at bounding box center [636, 152] width 21 height 14
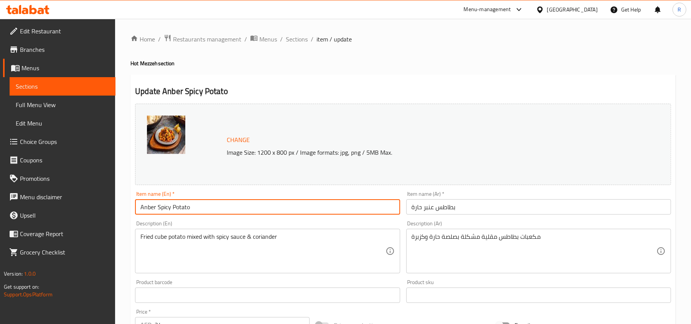
click at [157, 204] on input "Anber Spicy Potato" at bounding box center [267, 206] width 265 height 15
type input "Anber Light Spicy Potato"
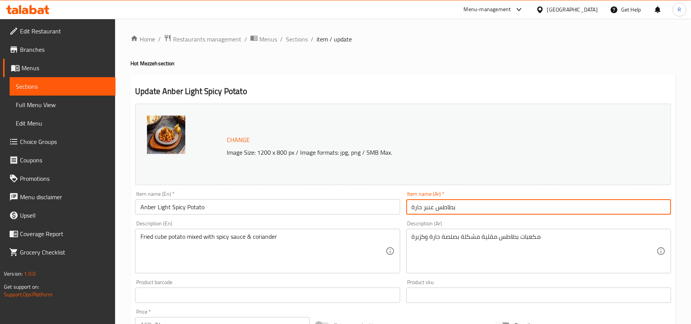
click at [470, 206] on input "بطاطس عنبر حارة" at bounding box center [538, 206] width 265 height 15
click at [611, 209] on input "بطاطس عنبر حارة" at bounding box center [538, 206] width 265 height 15
type input "بطاطس عنبر حارة لايت"
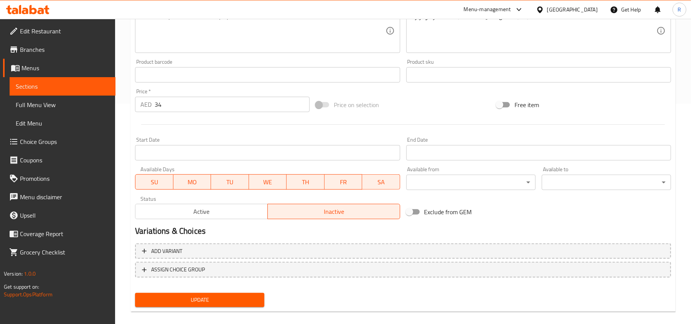
scroll to position [229, 0]
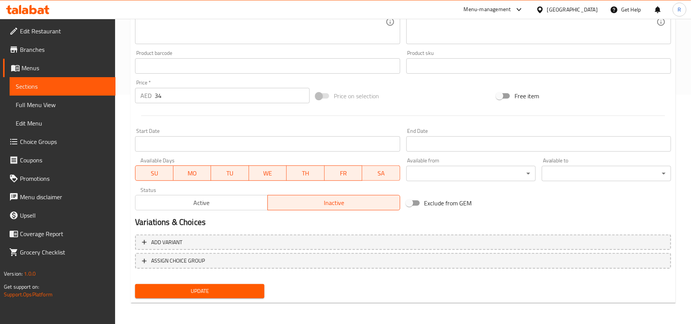
click at [198, 204] on span "Active" at bounding box center [201, 202] width 126 height 11
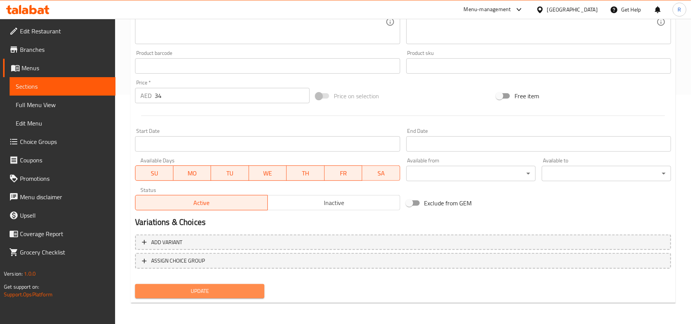
click at [224, 286] on span "Update" at bounding box center [199, 291] width 117 height 10
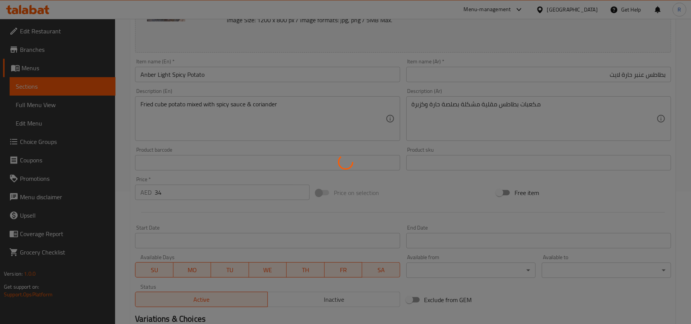
scroll to position [0, 0]
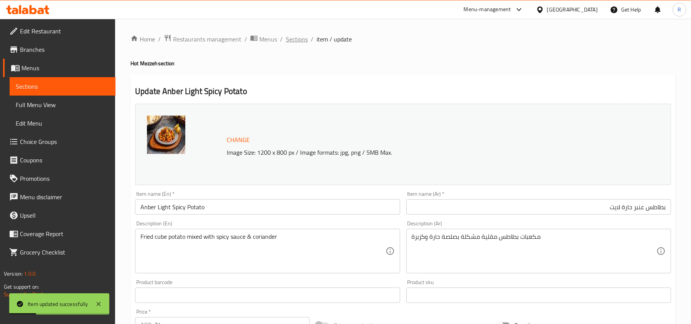
click at [298, 38] on span "Sections" at bounding box center [297, 39] width 22 height 9
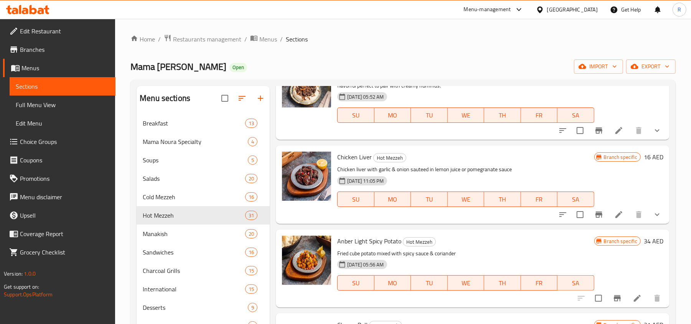
scroll to position [2148, 0]
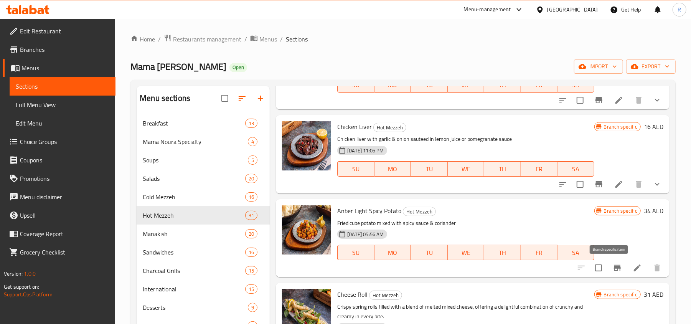
click at [614, 267] on icon "Branch-specific-item" at bounding box center [617, 268] width 7 height 6
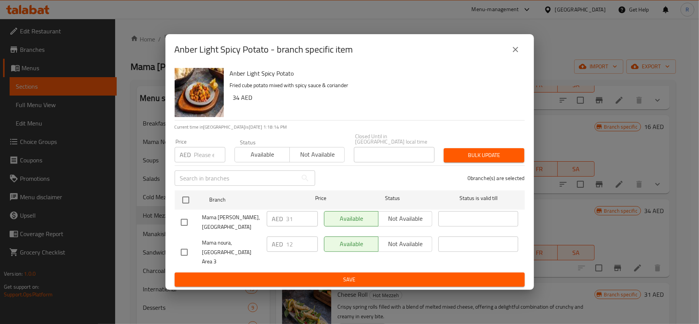
click at [505, 59] on div "Anber Light Spicy Potato - branch specific item" at bounding box center [350, 49] width 350 height 18
click at [513, 53] on icon "close" at bounding box center [515, 49] width 9 height 9
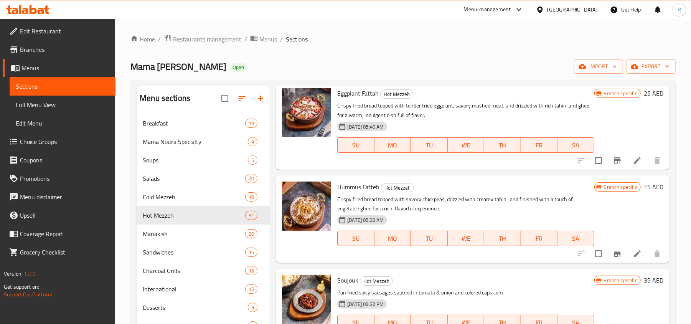
scroll to position [1020, 0]
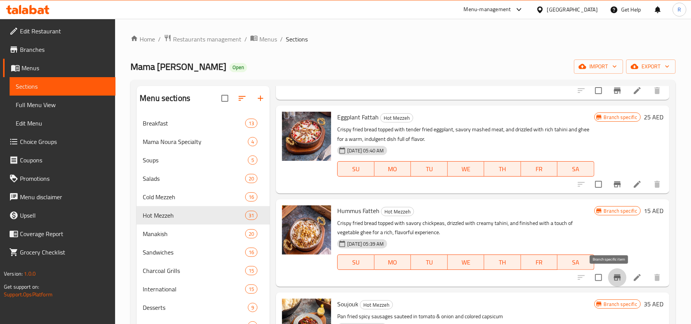
click at [613, 274] on icon "Branch-specific-item" at bounding box center [617, 277] width 9 height 9
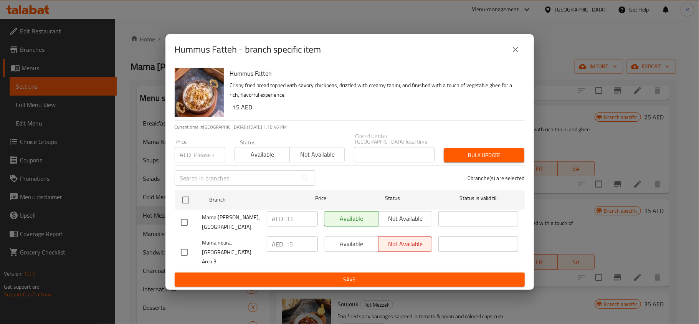
click at [513, 54] on icon "close" at bounding box center [515, 49] width 9 height 9
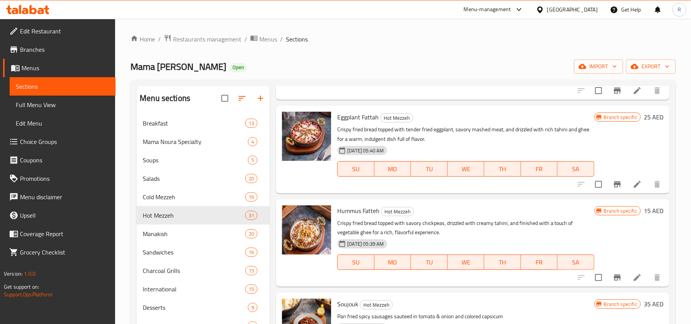
click at [635, 282] on li at bounding box center [636, 277] width 21 height 14
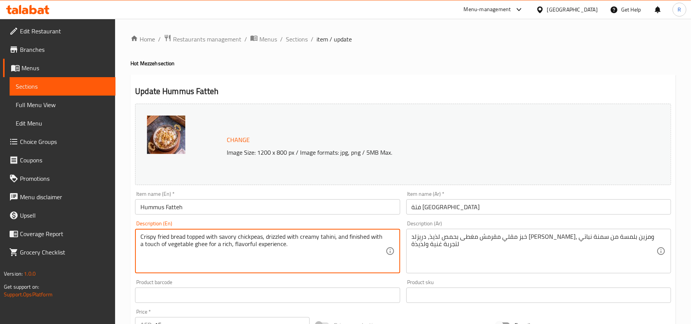
click at [254, 241] on textarea "Crispy fried bread topped with savory chickpeas, drizzled with creamy tahini, a…" at bounding box center [262, 251] width 245 height 36
click at [258, 242] on textarea "Crispy fried bread topped with savory chickpeas, drizzled with creamy tahini, a…" at bounding box center [262, 251] width 245 height 36
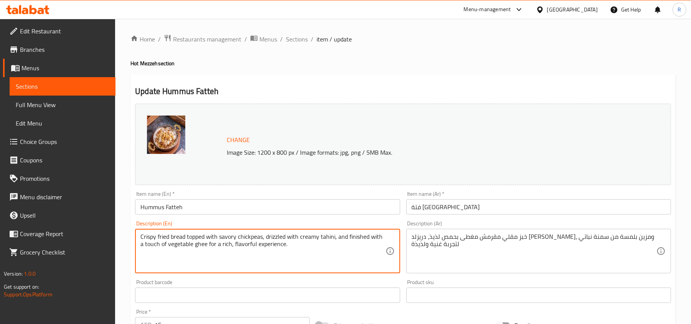
paste textarea "is a warm, layered Middle Eastern dish made with crispy pita, chickpeas, creamy…"
type textarea "is a warm, layered Middle Eastern dish made with crispy pita, chickpeas, creamy…"
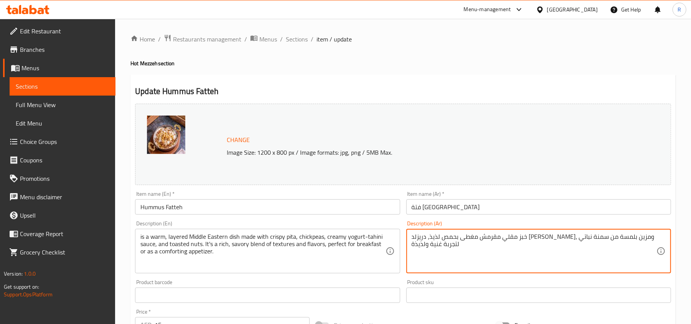
click at [426, 243] on textarea "خبز مقلي مقرمش مغطى بحمص لذيذ، دريزلد [PERSON_NAME]، ومزين بلمسة من سمنة نباتي …" at bounding box center [534, 251] width 245 height 36
paste textarea "بق شرق أوسطي دافئ متعدد الطبقات، مصنوع من خبز البيتا المقرمش، والحمص، وصلصة الز…"
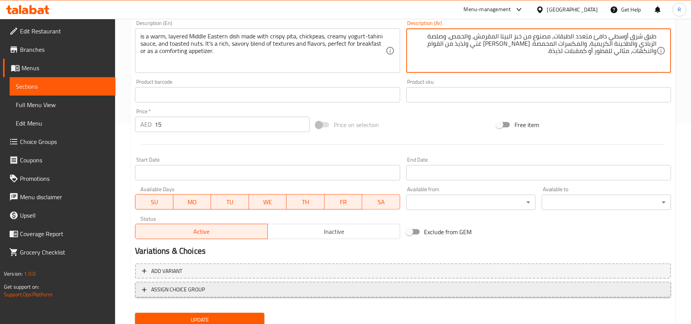
scroll to position [204, 0]
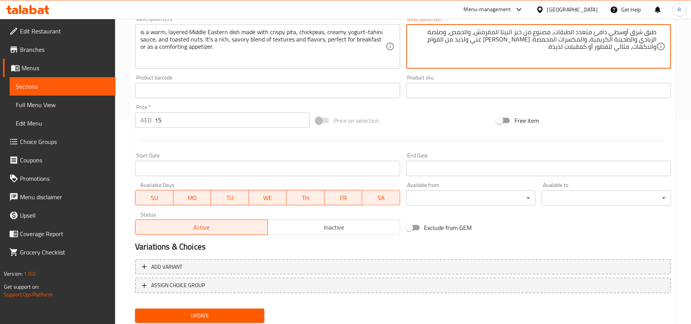
type textarea "طبق شرق أوسطي دافئ متعدد الطبقات، مصنوع من خبز البيتا المقرمش، والحمص، وصلصة ال…"
click at [232, 312] on span "Update" at bounding box center [199, 316] width 117 height 10
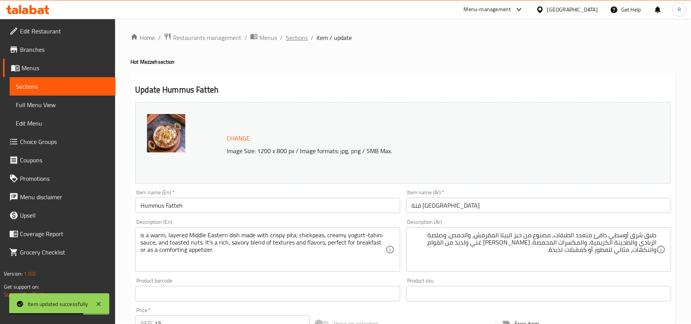
scroll to position [0, 0]
click at [298, 45] on div "Home / Restaurants management / Menus / Sections / item / update Hot Mezzeh sec…" at bounding box center [402, 286] width 545 height 504
click at [295, 41] on span "Sections" at bounding box center [297, 39] width 22 height 9
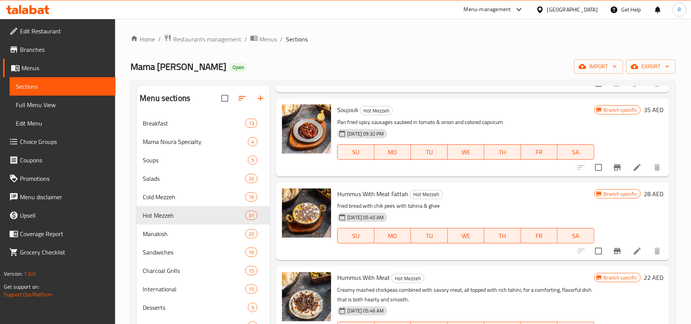
scroll to position [1279, 0]
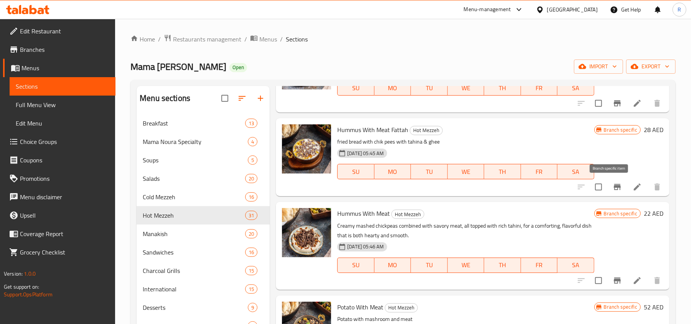
click at [613, 191] on icon "Branch-specific-item" at bounding box center [617, 186] width 9 height 9
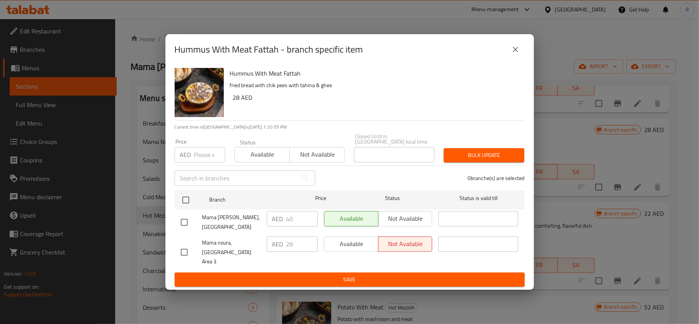
click at [517, 54] on icon "close" at bounding box center [515, 49] width 9 height 9
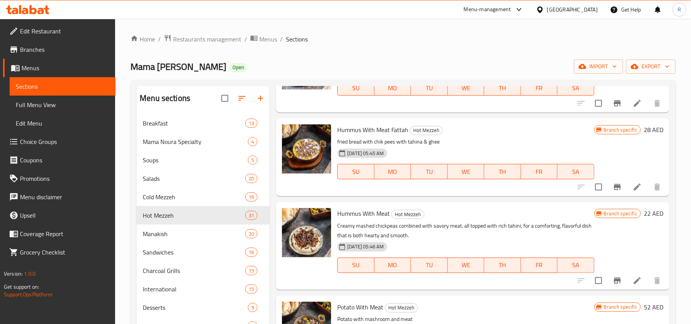
click at [427, 154] on div "02-02-2025 05:45 AM SU MO TU WE TH FR SA" at bounding box center [465, 165] width 263 height 41
click at [633, 187] on icon at bounding box center [637, 186] width 9 height 9
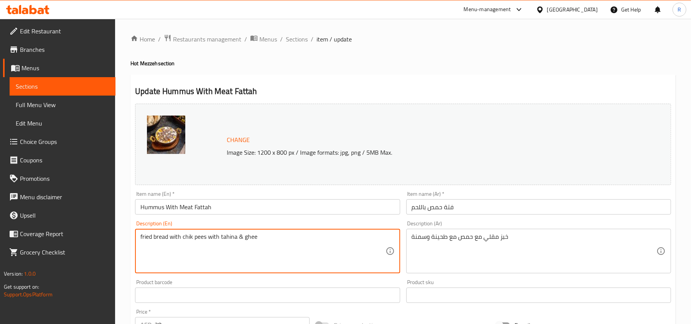
click at [203, 236] on textarea "fried bread with chik pees with tahina & ghee" at bounding box center [262, 251] width 245 height 36
paste textarea "is a hearty Middle Eastern dish combining creamy hummus, crispy pita, spiced gr…"
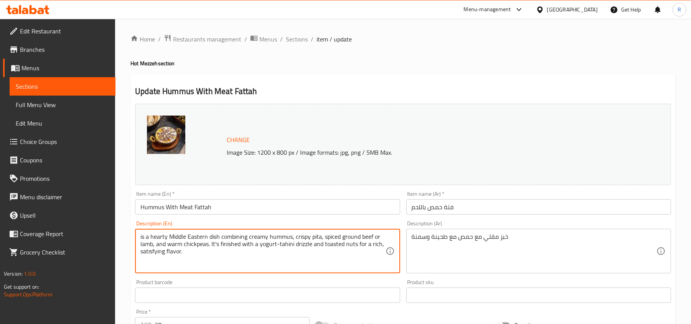
type textarea "is a hearty Middle Eastern dish combining creamy hummus, crispy pita, spiced gr…"
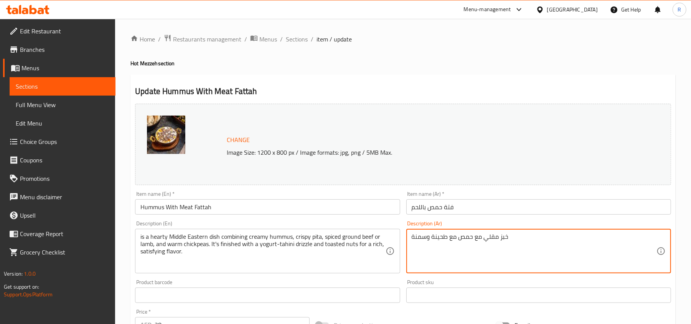
click at [457, 238] on textarea "خبز مقلي مع حمص مع طحينة وسمنة" at bounding box center [534, 251] width 245 height 36
paste textarea "بق شرق أوسطي شهي يجمع بين الحمص الكريمي، وخبز البيتا المقرمش، ولحم البقر أو الض…"
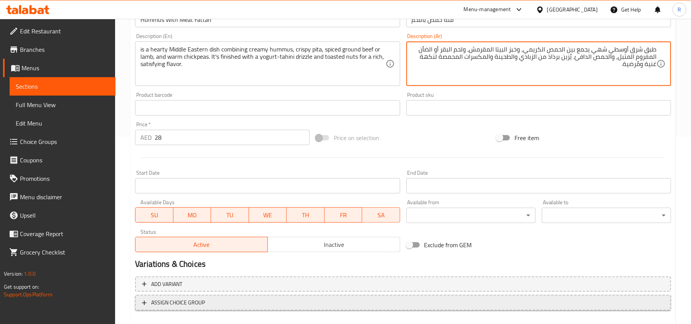
scroll to position [229, 0]
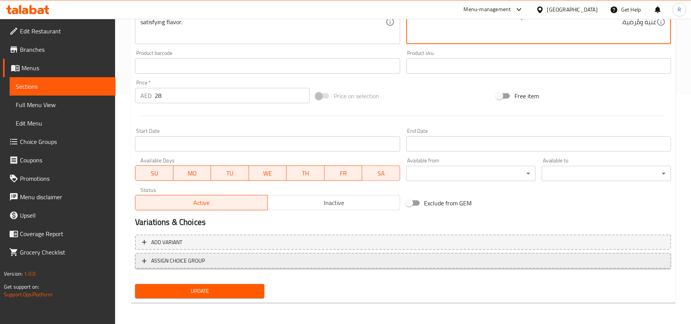
type textarea "طبق شرق أوسطي شهي يجمع بين الحمص الكريمي، وخبز البيتا المقرمش، ولحم البقر أو ال…"
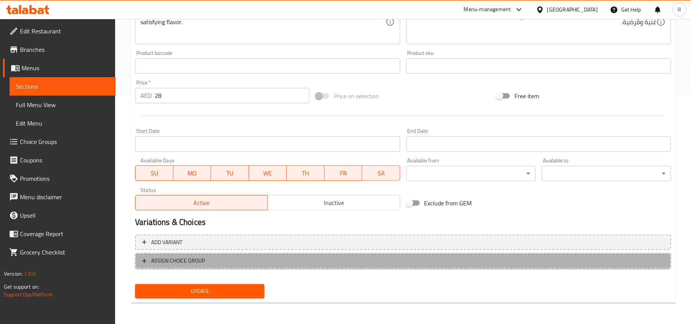
click at [212, 260] on span "ASSIGN CHOICE GROUP" at bounding box center [403, 261] width 522 height 10
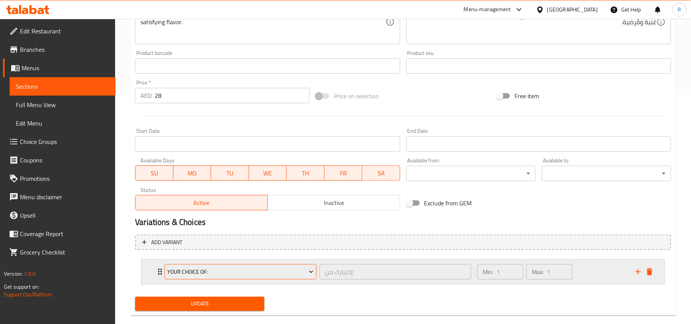
click at [250, 276] on span "Your Choice Of:" at bounding box center [241, 272] width 146 height 10
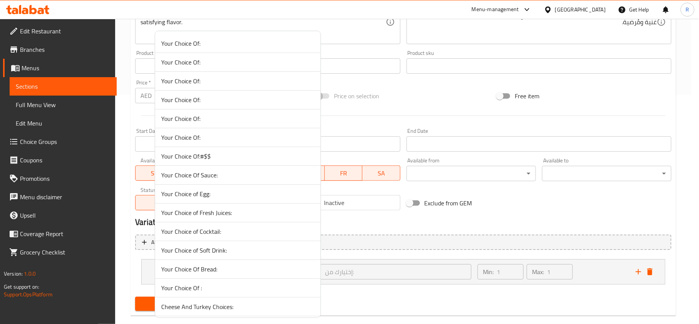
click at [217, 140] on span "Your Choice Of:" at bounding box center [237, 137] width 153 height 9
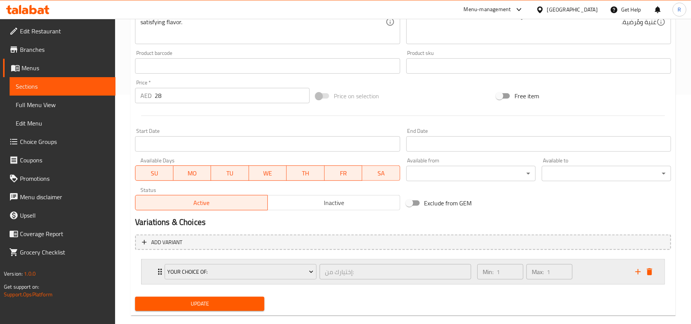
click at [599, 265] on div "Min: 1 ​ Max: 1 ​" at bounding box center [552, 271] width 158 height 25
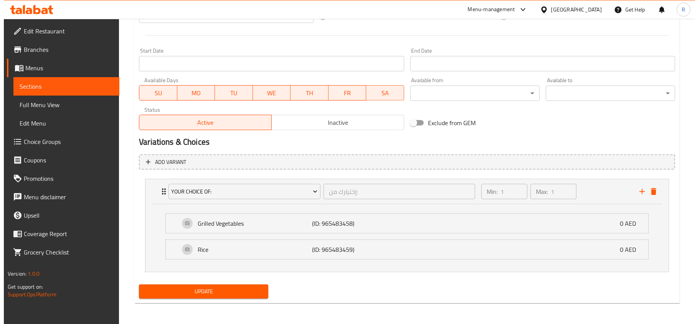
scroll to position [311, 0]
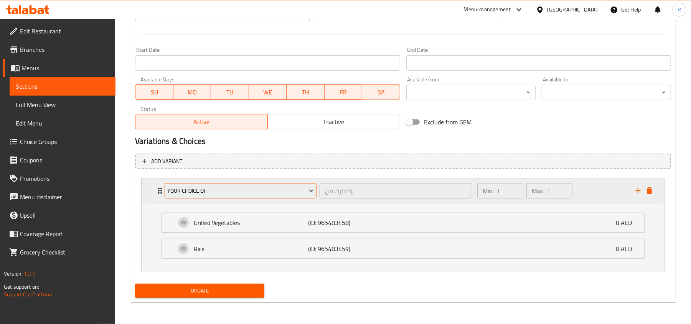
click at [296, 183] on button "Your Choice Of:" at bounding box center [241, 190] width 152 height 15
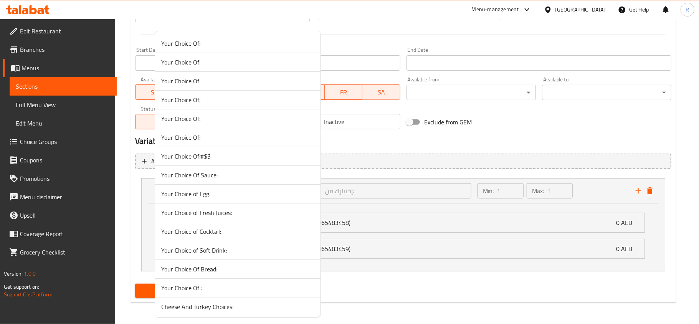
click at [220, 290] on span "Your Choice Of :" at bounding box center [237, 287] width 153 height 9
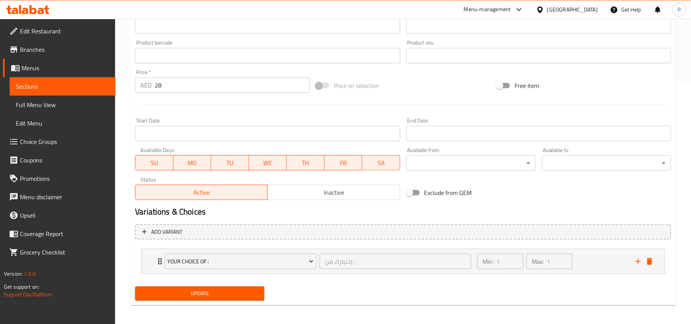
scroll to position [242, 0]
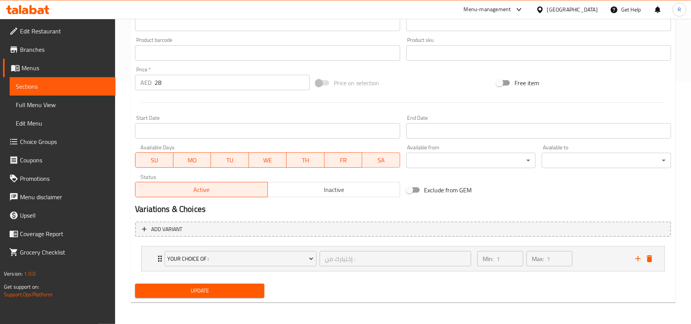
click at [234, 292] on span "Update" at bounding box center [199, 291] width 117 height 10
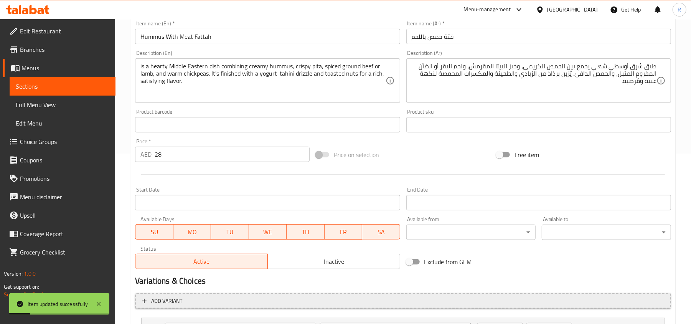
scroll to position [0, 0]
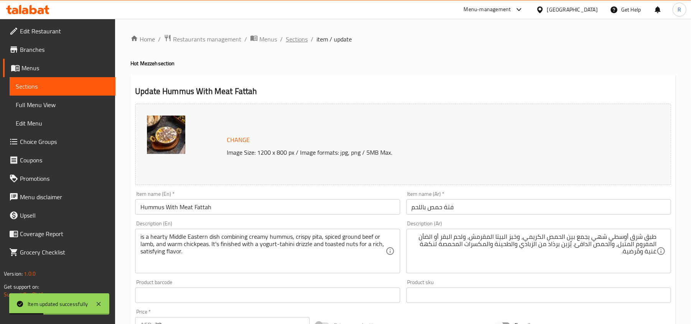
click at [295, 40] on span "Sections" at bounding box center [297, 39] width 22 height 9
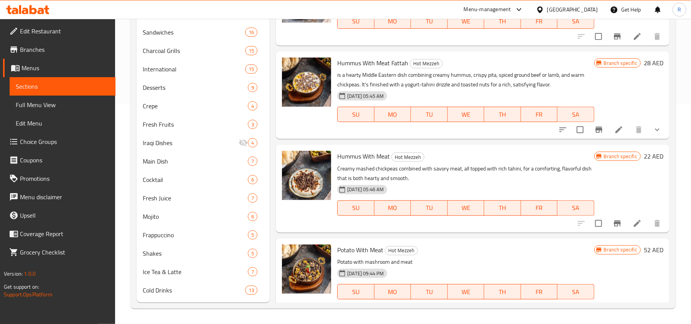
scroll to position [1132, 0]
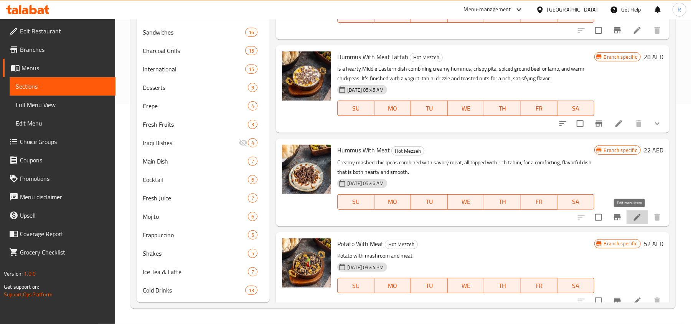
click at [634, 216] on icon at bounding box center [637, 217] width 9 height 9
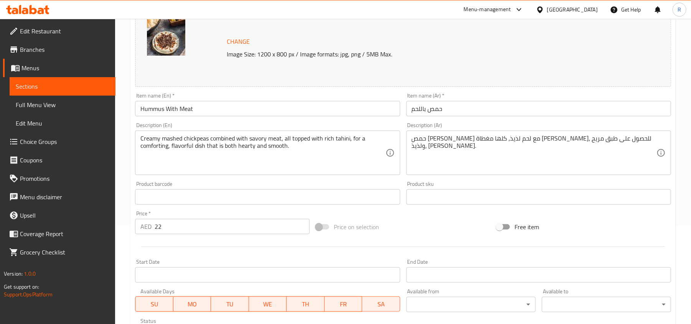
scroll to position [102, 0]
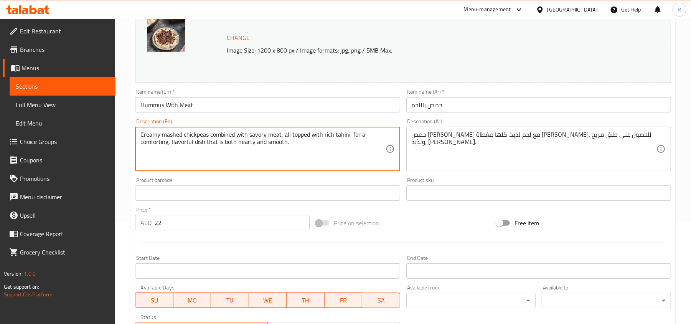
click at [176, 142] on textarea "Creamy mashed chickpeas combined with savory meat, all topped with rich tahini,…" at bounding box center [262, 149] width 245 height 36
paste textarea "Hummus with Meat is a rich and savory Middle Eastern dish featuring creamy humm…"
type textarea "Hummus with Meat is a rich and savory Middle Eastern dish featuring creamy humm…"
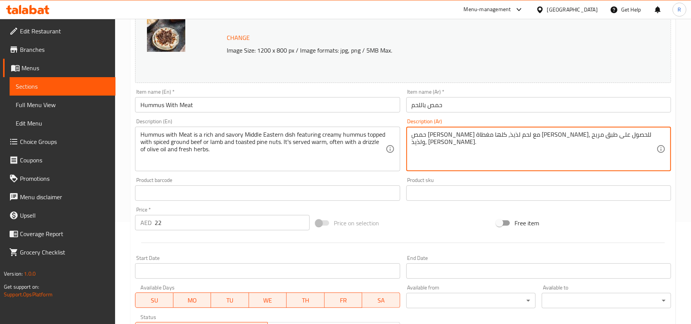
click at [433, 142] on textarea "حمص مهروس كريمي ممزوج مع لحم لذيذ، كلها مغطاة بطحينة غنية، للحصول على طبق مريح …" at bounding box center [534, 149] width 245 height 36
paste textarea "لحمص باللحم طبق شرق أوسطي غني ولذيذ، يتكون من حمص كريمي مغطى بلحم بقري أو لحم ض…"
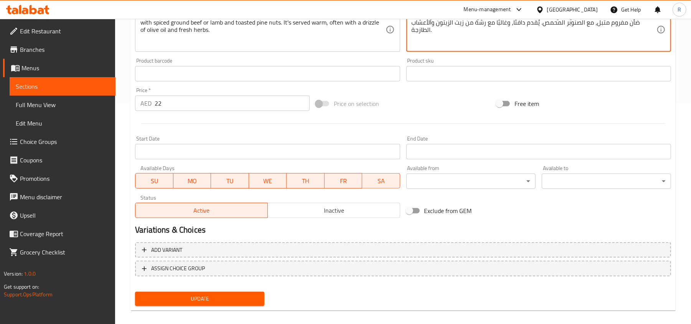
scroll to position [229, 0]
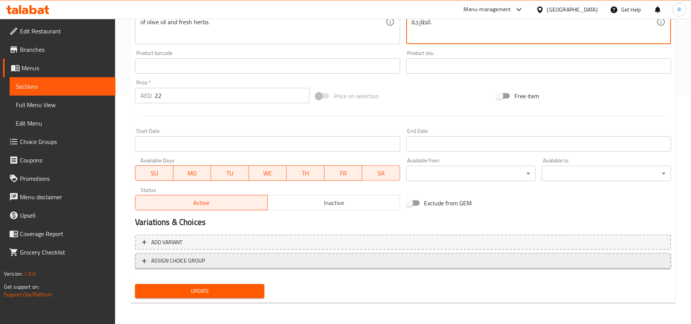
type textarea "الحمص باللحم طبق شرق أوسطي غني ولذيذ، يتكون من حمص كريمي مغطى بلحم بقري أو لحم …"
click at [238, 258] on span "ASSIGN CHOICE GROUP" at bounding box center [403, 261] width 522 height 10
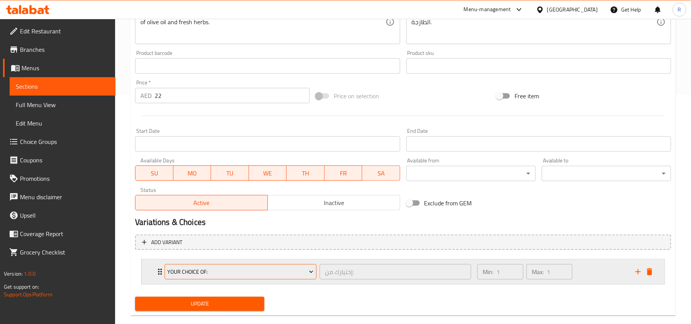
click at [243, 276] on span "Your Choice Of:" at bounding box center [241, 272] width 146 height 10
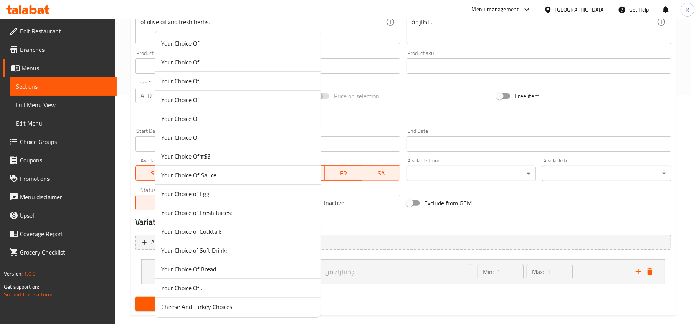
click at [204, 287] on span "Your Choice Of :" at bounding box center [237, 287] width 153 height 9
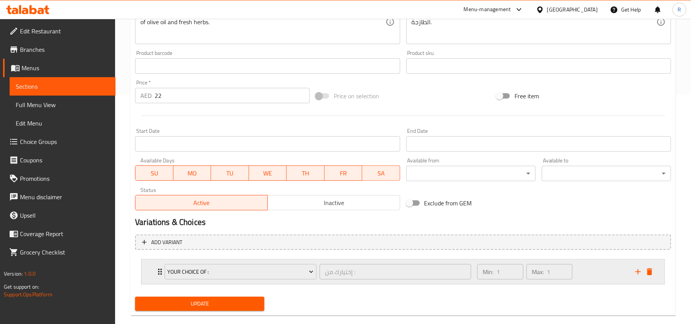
click at [593, 269] on div "Min: 1 ​ Max: 1 ​" at bounding box center [552, 271] width 158 height 25
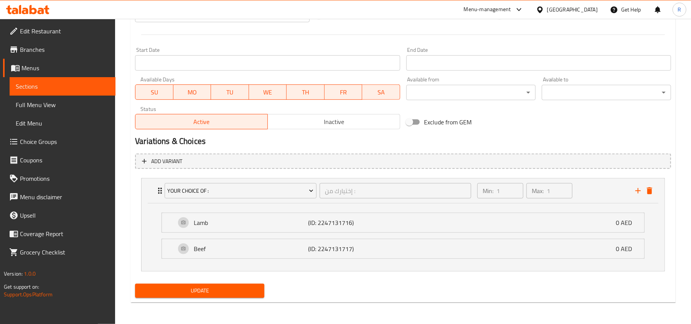
click at [242, 289] on span "Update" at bounding box center [199, 291] width 117 height 10
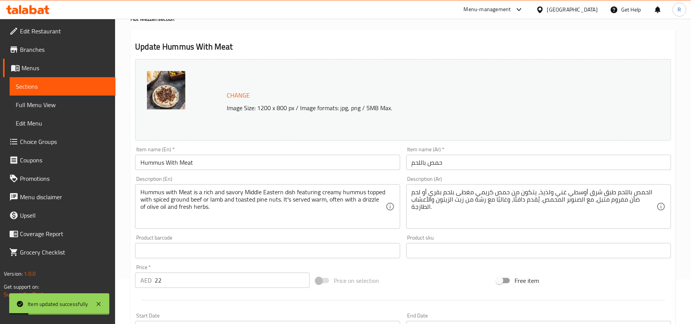
scroll to position [0, 0]
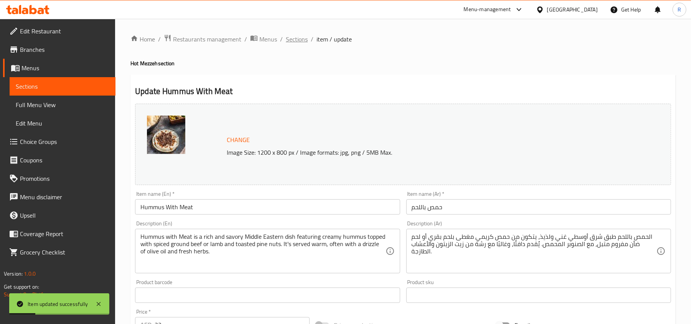
click at [294, 39] on span "Sections" at bounding box center [297, 39] width 22 height 9
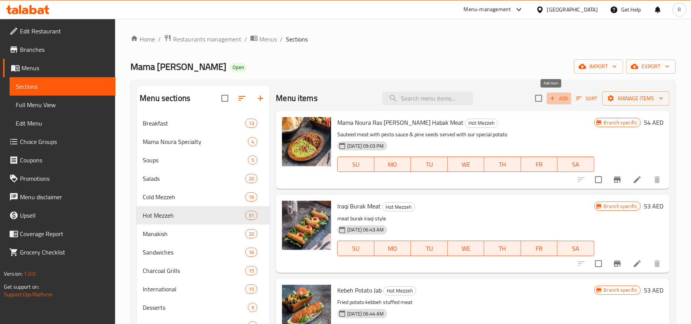
click at [556, 99] on span "Add" at bounding box center [559, 98] width 21 height 9
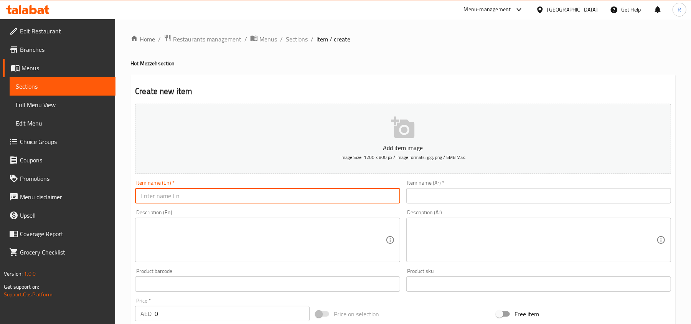
paste input "French Fries are crispy, golden potato sticks that are deep-fried to perfection…"
type input "French Fries are crispy, golden potato sticks that are deep-fried to perfection…"
click at [224, 197] on input "French Fries are crispy, golden potato sticks that are deep-fried to perfection…" at bounding box center [267, 195] width 265 height 15
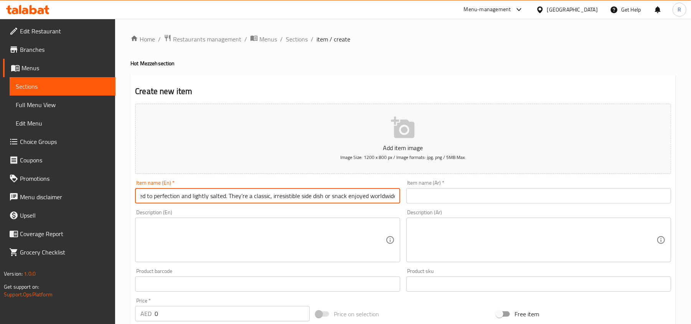
click at [224, 197] on input "French Fries are crispy, golden potato sticks that are deep-fried to perfection…" at bounding box center [267, 195] width 265 height 15
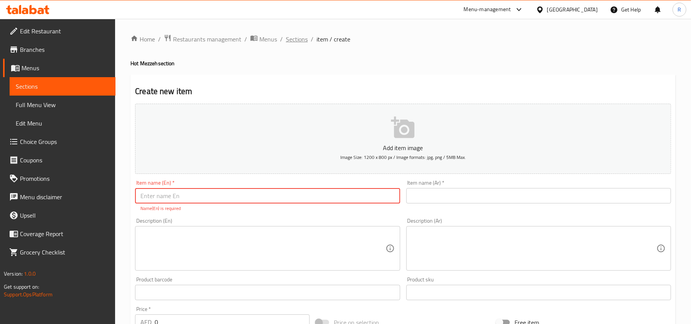
click at [296, 40] on span "Sections" at bounding box center [297, 39] width 22 height 9
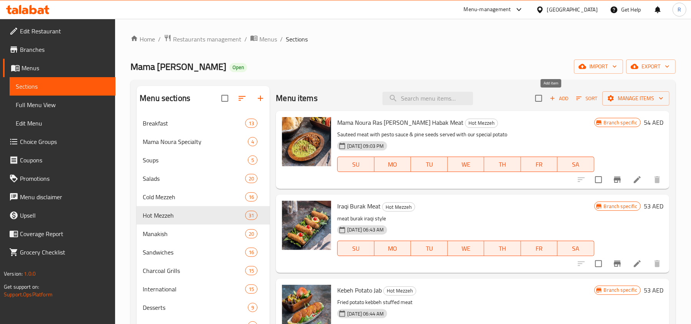
click at [552, 96] on span "Add" at bounding box center [559, 98] width 21 height 9
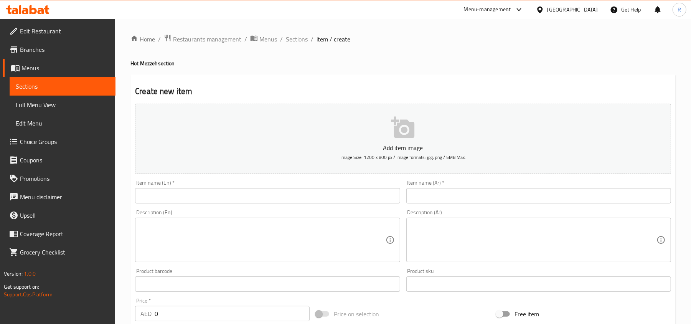
click at [344, 195] on input "text" at bounding box center [267, 195] width 265 height 15
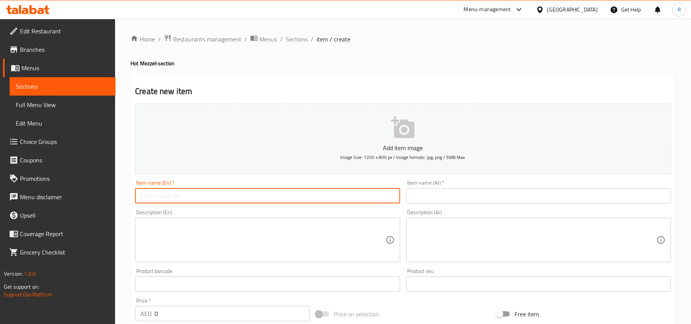
paste input "FRENCH FRIES"
click at [149, 197] on input "FRENCH FRIES" at bounding box center [267, 195] width 265 height 15
type input "French Fries"
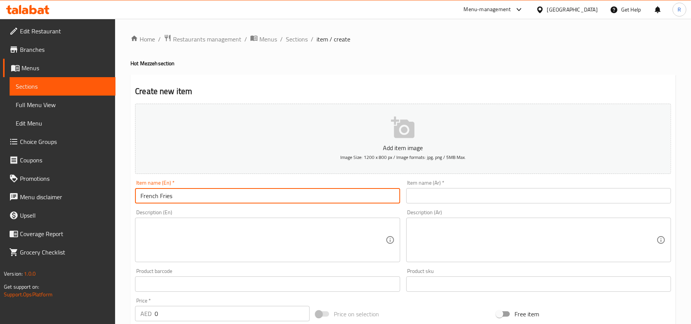
click at [450, 199] on input "text" at bounding box center [538, 195] width 265 height 15
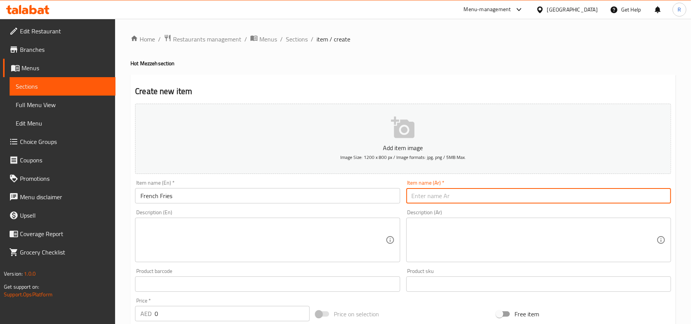
paste input "بطاطا [GEOGRAPHIC_DATA]"
type input "بطاطا [GEOGRAPHIC_DATA]"
click at [216, 244] on textarea at bounding box center [262, 240] width 245 height 36
paste textarea "French Fries are crispy, golden potato sticks that are deep-fried to perfection…"
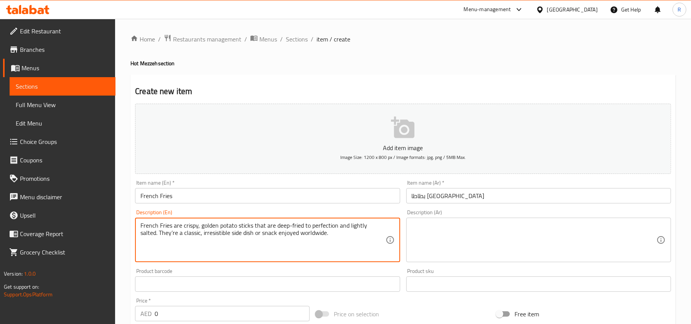
type textarea "French Fries are crispy, golden potato sticks that are deep-fried to perfection…"
click at [437, 244] on textarea at bounding box center [534, 240] width 245 height 36
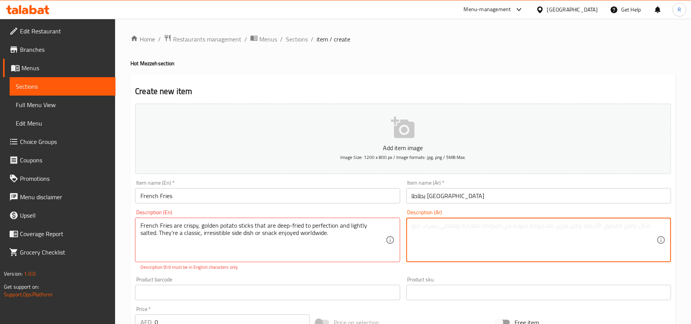
paste textarea "البطاطس المقلية أصابع بطاطس مقرمشة ذهبية اللون، مقلية بإتقان ومملحة قليلاً. إنه…"
type textarea "البطاطس المقلية أصابع بطاطس مقرمشة ذهبية اللون، مقلية بإتقان ومملحة قليلاً. إنه…"
click at [307, 273] on div "Description (En) French Fries are crispy, golden potato sticks that are deep-fr…" at bounding box center [267, 239] width 271 height 67
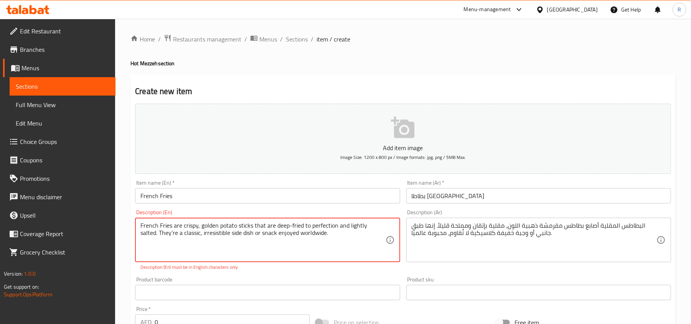
click at [154, 235] on textarea "French Fries are crispy, golden potato sticks that are deep-fried to perfection…" at bounding box center [262, 240] width 245 height 36
type textarea "French Fries are crispy, golden potato sticks that are deep-fried to perfection…"
click at [252, 275] on div "Product barcode Product barcode" at bounding box center [267, 289] width 271 height 30
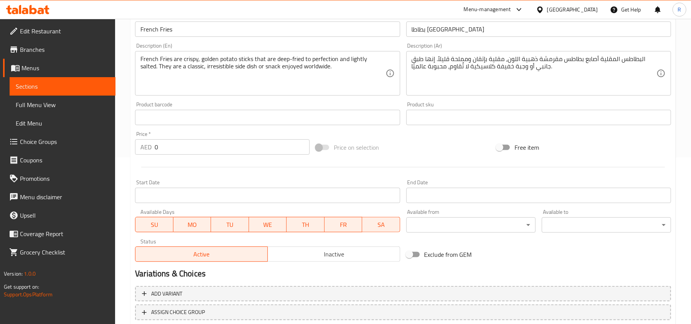
scroll to position [204, 0]
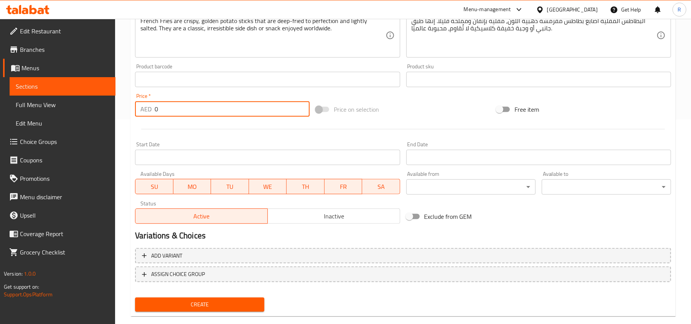
drag, startPoint x: 157, startPoint y: 108, endPoint x: 146, endPoint y: 106, distance: 11.2
click at [146, 106] on div "AED 0 Price *" at bounding box center [222, 108] width 175 height 15
type input "10"
click at [205, 307] on span "Create" at bounding box center [199, 305] width 117 height 10
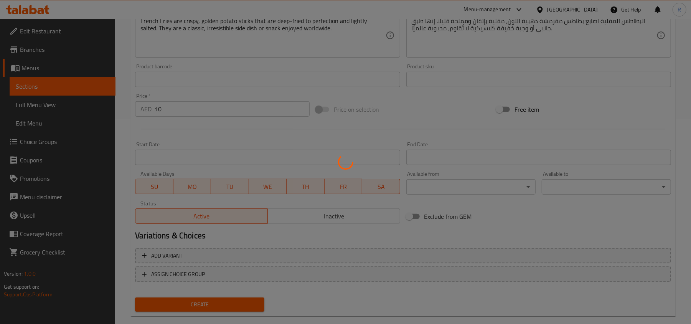
type input "0"
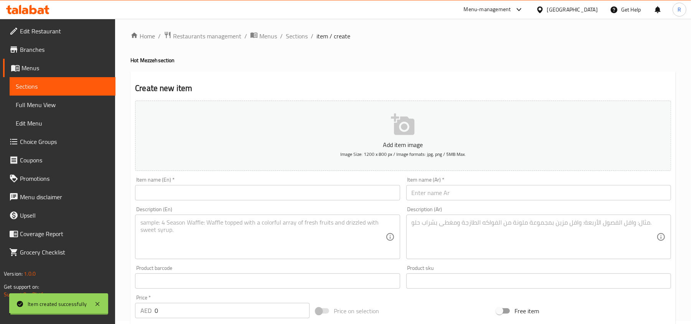
scroll to position [0, 0]
click at [300, 43] on span "Sections" at bounding box center [297, 39] width 22 height 9
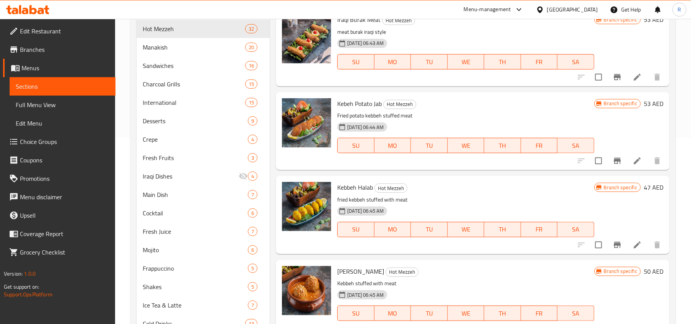
scroll to position [16, 0]
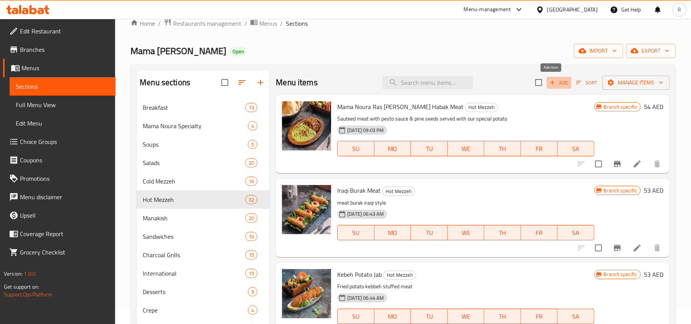
click at [559, 81] on span "Add" at bounding box center [559, 82] width 21 height 9
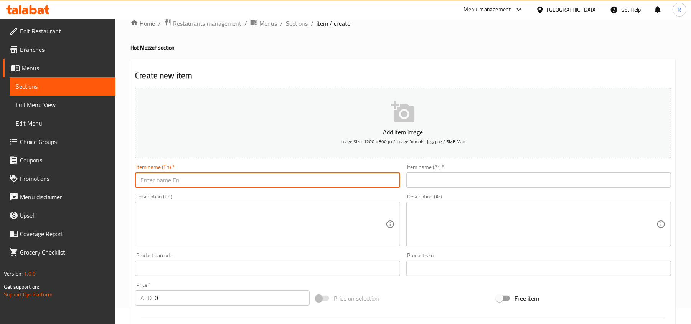
paste input "GRILLED HALLOUMI CHEESE"
click at [217, 180] on input "GRILLED HALLOUMI CHEESE" at bounding box center [267, 179] width 265 height 15
type input "Grilled Halloumi Cheese"
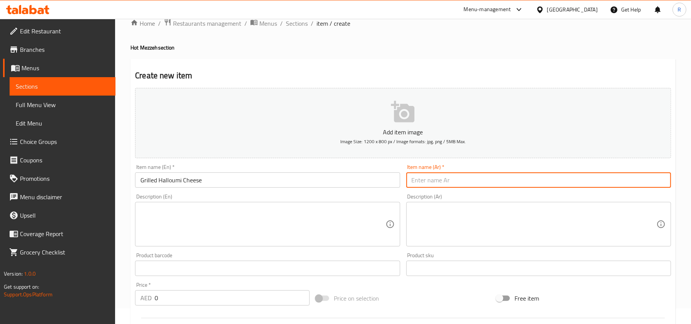
click at [424, 175] on input "text" at bounding box center [538, 179] width 265 height 15
paste input "جبنة حلومي مشوية"
type input "جبنة حلومي مشوية"
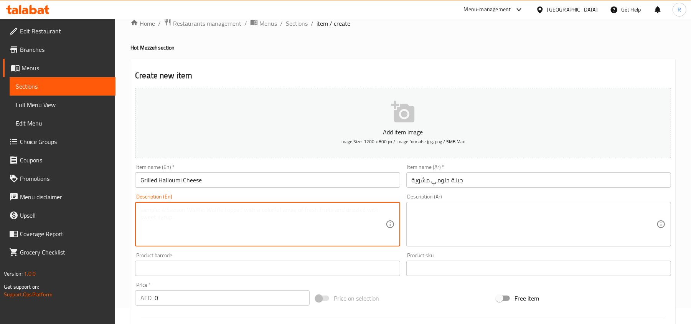
paste textarea "alloumi cheese sticks. served with grilled tomato"
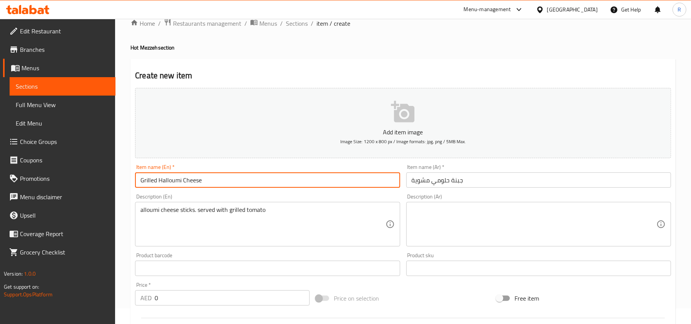
click at [169, 180] on input "Grilled Halloumi Cheese" at bounding box center [267, 179] width 265 height 15
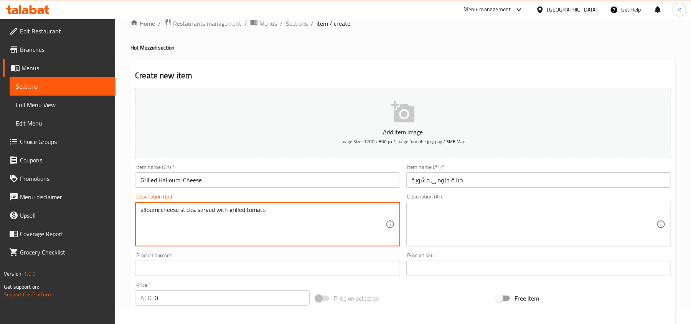
click at [150, 211] on textarea "alloumi cheese sticks. served with grilled tomato" at bounding box center [262, 224] width 245 height 36
paste textarea "H"
click at [296, 212] on textarea "Halloumi cheese sticks. served with grilled tomato" at bounding box center [262, 224] width 245 height 36
type textarea "Halloumi cheese sticks. served with grilled tomato"
click at [214, 213] on textarea "Halloumi cheese sticks. served with grilled tomato" at bounding box center [262, 224] width 245 height 36
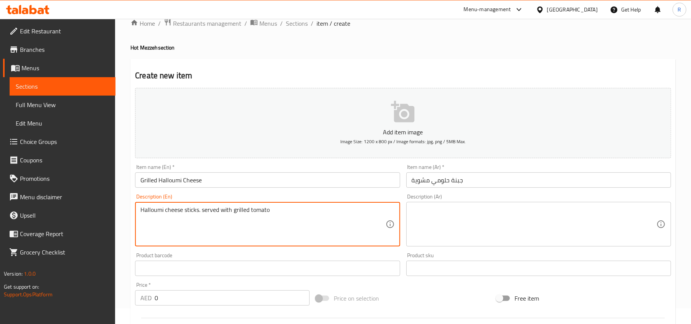
click at [214, 213] on textarea "Halloumi cheese sticks. served with grilled tomato" at bounding box center [262, 224] width 245 height 36
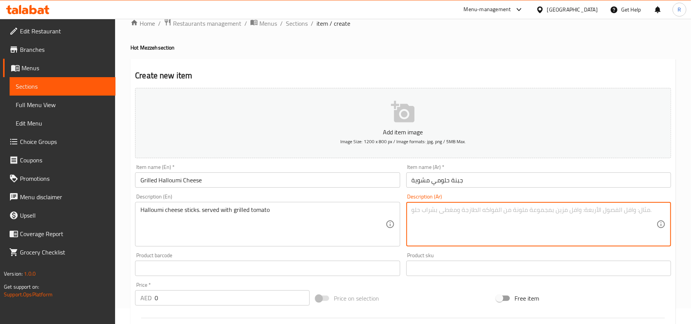
click at [497, 229] on textarea at bounding box center [534, 224] width 245 height 36
paste textarea "أصابع جبنة حلومي. تقدم مع الطماطم المشوية"
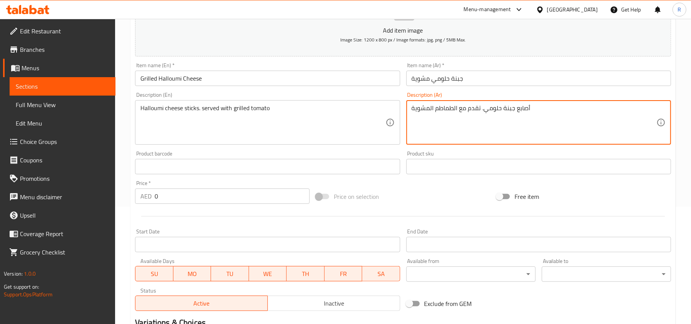
scroll to position [118, 0]
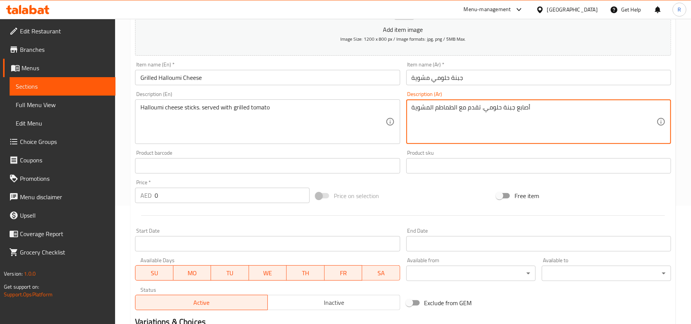
type textarea "أصابع جبنة حلومي. تقدم مع الطماطم المشوية"
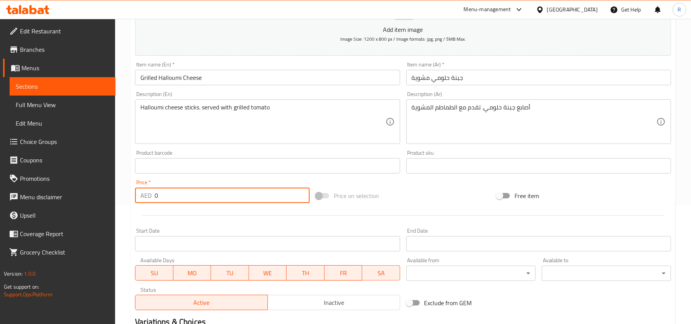
drag, startPoint x: 158, startPoint y: 195, endPoint x: 150, endPoint y: 195, distance: 8.4
click at [150, 195] on div "AED 0 Price *" at bounding box center [222, 195] width 175 height 15
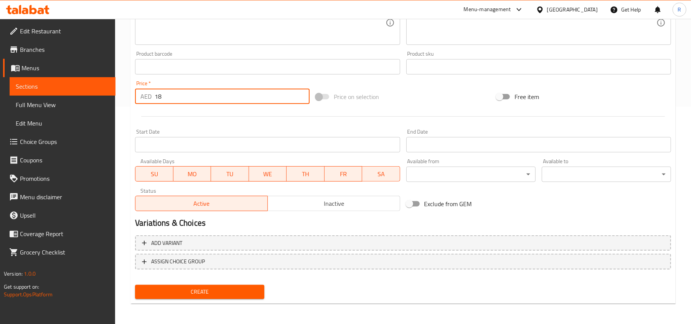
scroll to position [218, 0]
type input "18"
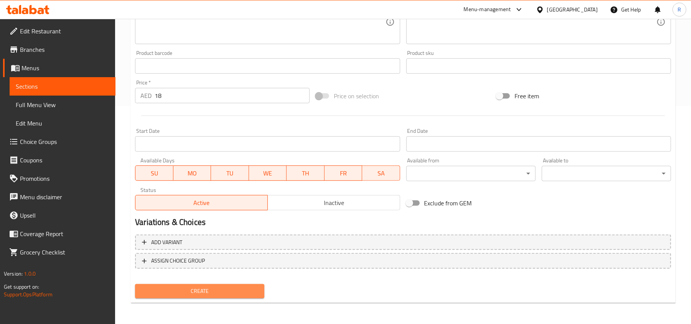
click at [216, 291] on span "Create" at bounding box center [199, 291] width 117 height 10
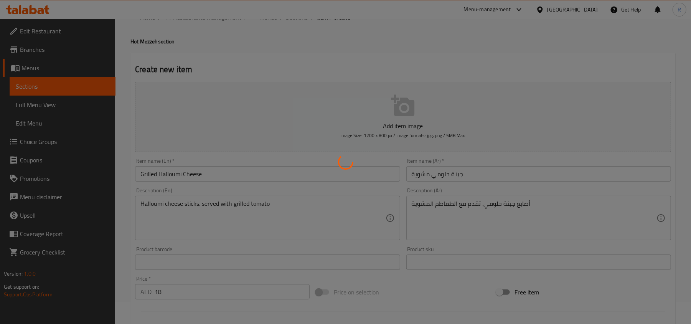
scroll to position [13, 0]
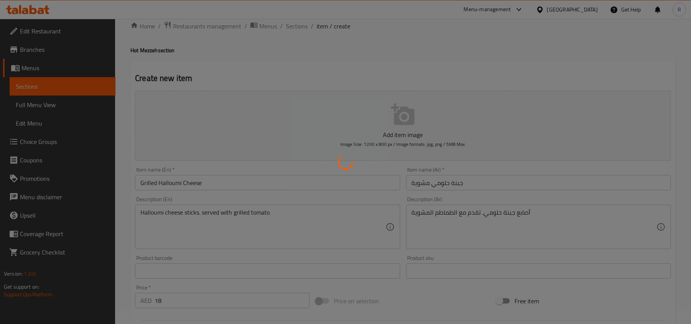
type input "0"
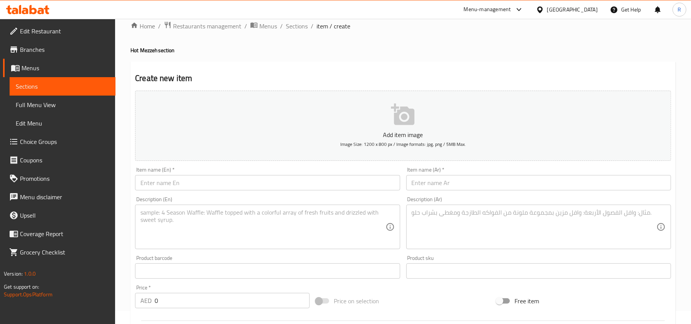
drag, startPoint x: 301, startPoint y: 25, endPoint x: 311, endPoint y: 45, distance: 22.5
click at [301, 25] on span "Sections" at bounding box center [297, 25] width 22 height 9
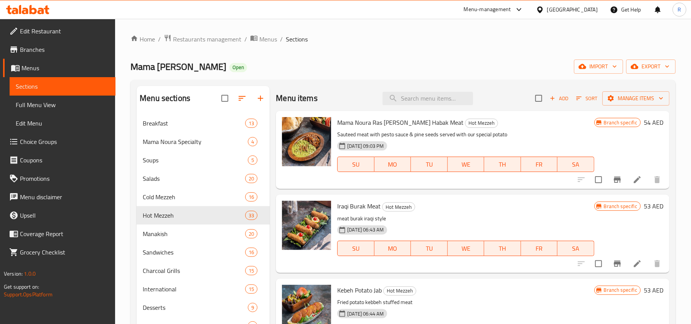
click at [442, 44] on ol "Home / Restaurants management / Menus / Sections" at bounding box center [402, 39] width 545 height 10
click at [553, 100] on span "Add" at bounding box center [559, 98] width 21 height 9
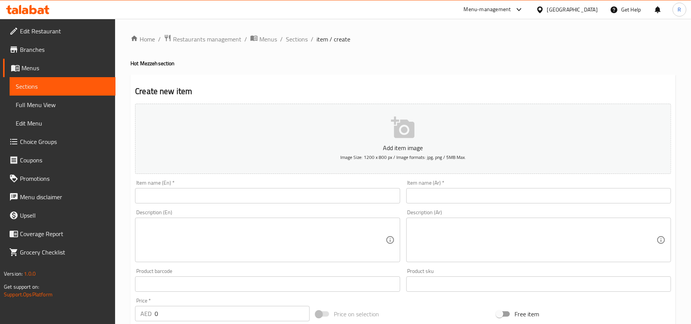
click at [321, 199] on input "text" at bounding box center [267, 195] width 265 height 15
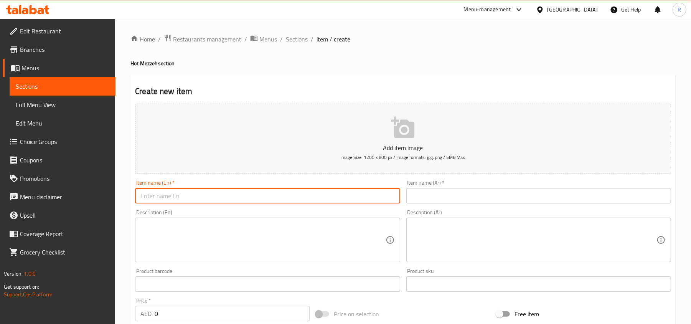
paste input "ANBAR LIGHT RAS ASFOUR BIL HABAK (CHICKEN)"
click at [324, 189] on input "ANBAR LIGHT RAS ASFOUR BIL HABAK (CHICKEN)" at bounding box center [267, 195] width 265 height 15
click at [223, 196] on input "Anbar light ras asfour bil habak (chicken)" at bounding box center [267, 195] width 265 height 15
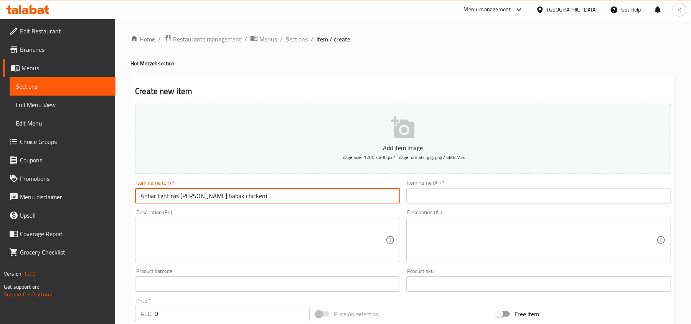
click at [255, 198] on input "Anbar light ras asfour bil habak chicken)" at bounding box center [267, 195] width 265 height 15
click at [208, 197] on input "Anbar light ras asfour bil habak chicken" at bounding box center [267, 195] width 265 height 15
type input "Anbar light ras asfour bil habak chicken"
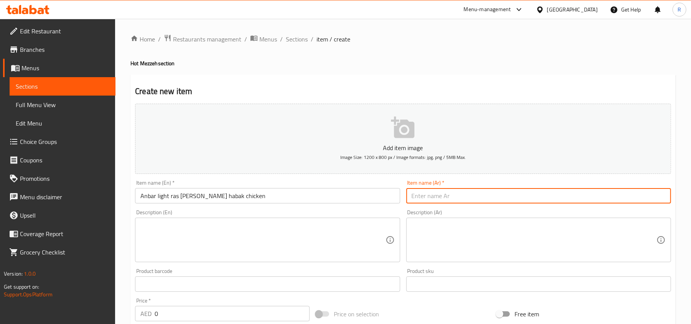
paste input "عنبر لايت راس عصفور بالحبك دجاج"
type input "عنبر لايت راس عصفور بالحبك دجاج"
click at [249, 226] on textarea at bounding box center [262, 240] width 245 height 36
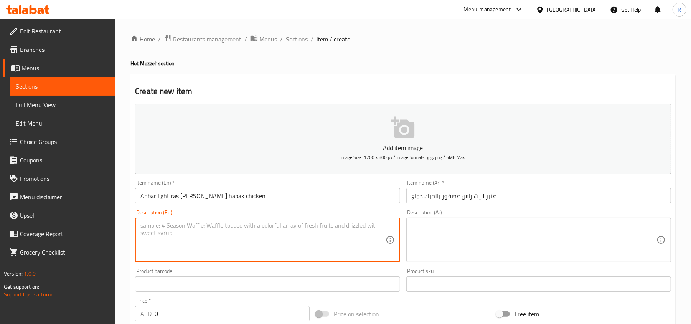
click at [233, 232] on textarea at bounding box center [262, 240] width 245 height 36
paste textarea "Stuffed chicken cubes with pesto sauce & pine seeds served with our special pot…"
click at [246, 226] on textarea "Stuffed chicken cubes with pesto sauce & pine seeds served with our special pot…" at bounding box center [262, 240] width 245 height 36
click at [288, 231] on textarea "Stuffed chicken cubes with pesto sauce and pine seeds served with our special p…" at bounding box center [262, 240] width 245 height 36
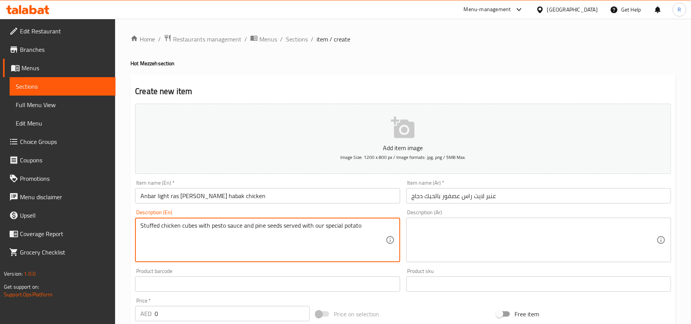
click at [288, 231] on textarea "Stuffed chicken cubes with pesto sauce and pine seeds served with our special p…" at bounding box center [262, 240] width 245 height 36
type textarea "Stuffed chicken cubes with pesto sauce and pine seeds served with our special p…"
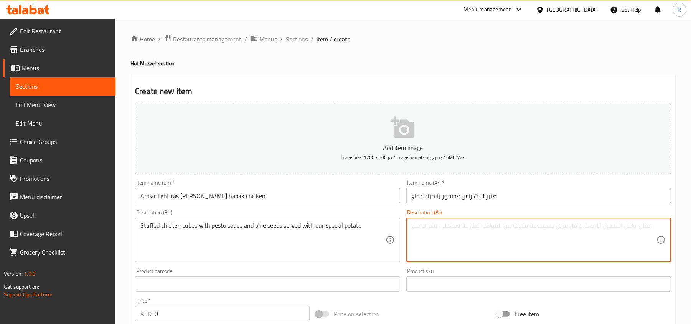
click at [447, 226] on textarea at bounding box center [534, 240] width 245 height 36
paste textarea "مكعبات دجاج محشوة بصلصة البيستو وبذور الصنوبر تقدم مع البطاطس الخاصة بنا"
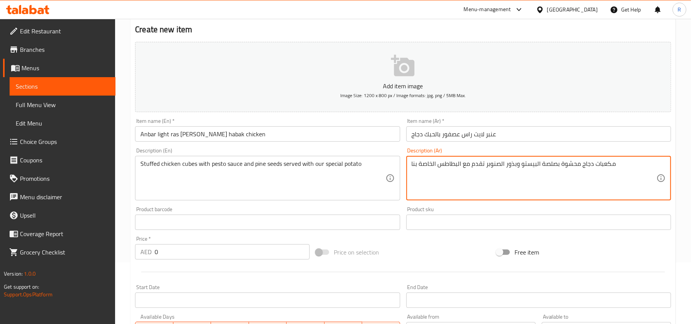
scroll to position [204, 0]
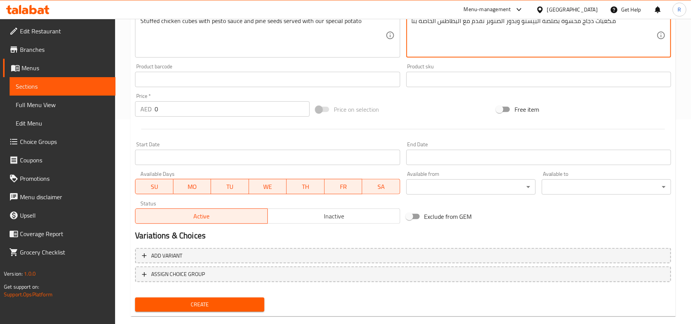
type textarea "مكعبات دجاج محشوة بصلصة البيستو وبذور الصنوبر تقدم مع البطاطس الخاصة بنا"
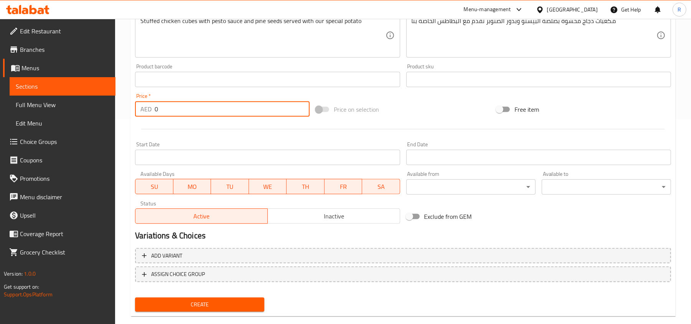
drag, startPoint x: 160, startPoint y: 112, endPoint x: 146, endPoint y: 114, distance: 13.5
click at [146, 114] on div "AED 0 Price *" at bounding box center [222, 108] width 175 height 15
type input "32"
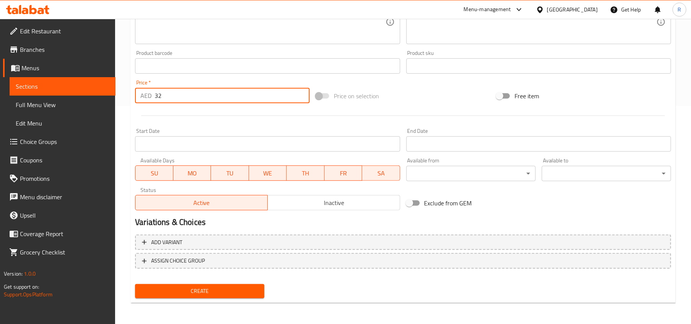
click at [244, 289] on span "Create" at bounding box center [199, 291] width 117 height 10
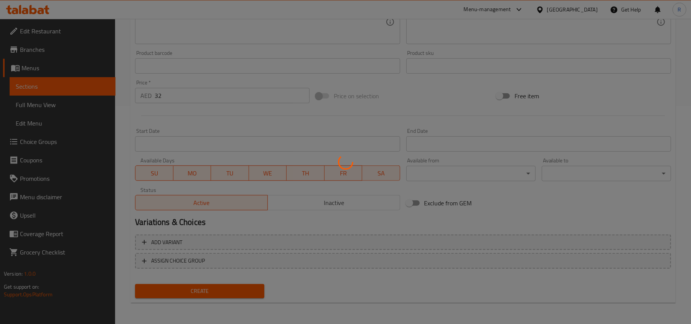
type input "0"
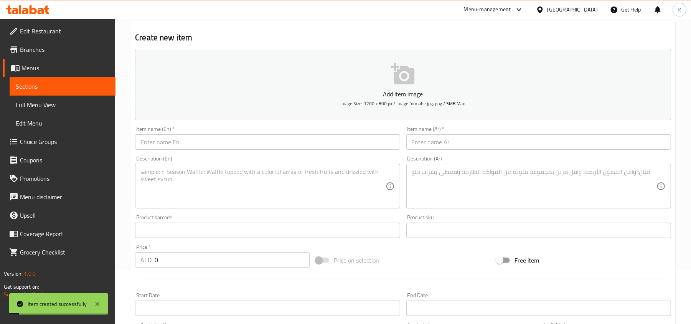
scroll to position [13, 0]
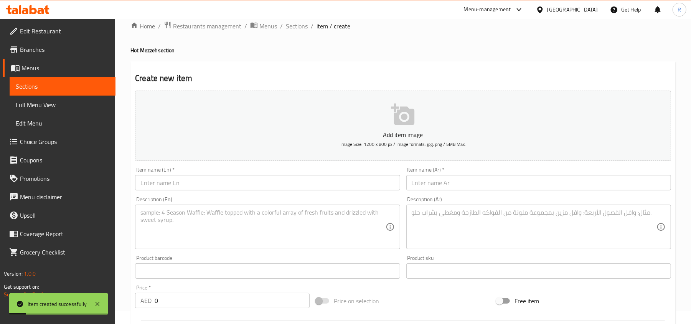
click at [292, 28] on span "Sections" at bounding box center [297, 25] width 22 height 9
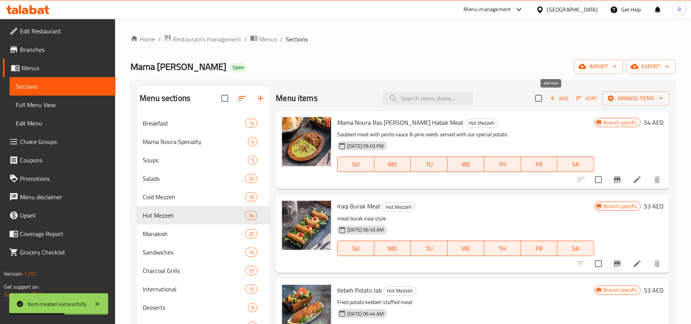
click at [549, 97] on icon "button" at bounding box center [552, 98] width 7 height 7
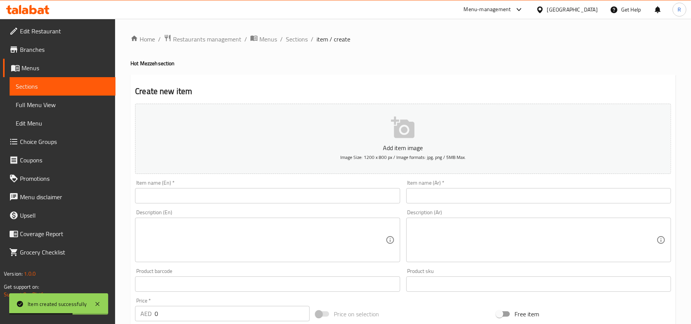
click at [262, 201] on input "text" at bounding box center [267, 195] width 265 height 15
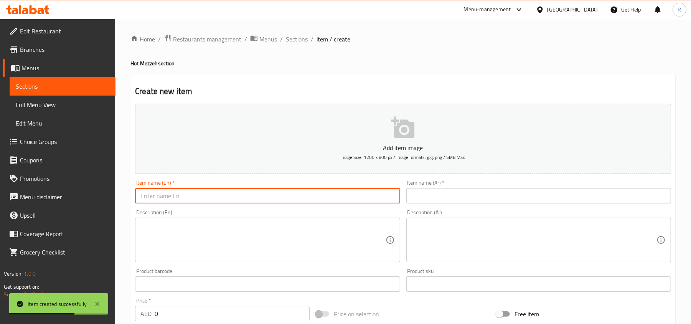
paste input "ANBAR LIGHT RAS ASFOUR BIL HABAK (MEAT)"
click at [273, 197] on input "ANBAR LIGHT RAS ASFOUR BIL HABAK (MEAT)" at bounding box center [267, 195] width 265 height 15
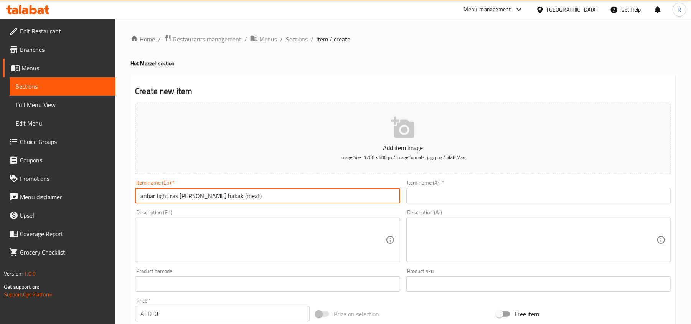
click at [223, 194] on input "anbar light ras asfour bil habak (meat)" at bounding box center [267, 195] width 265 height 15
click at [252, 198] on input "anbar light ras asfour bil habak meat)" at bounding box center [267, 195] width 265 height 15
click at [215, 199] on input "anbar light ras asfour bil habak meat" at bounding box center [267, 195] width 265 height 15
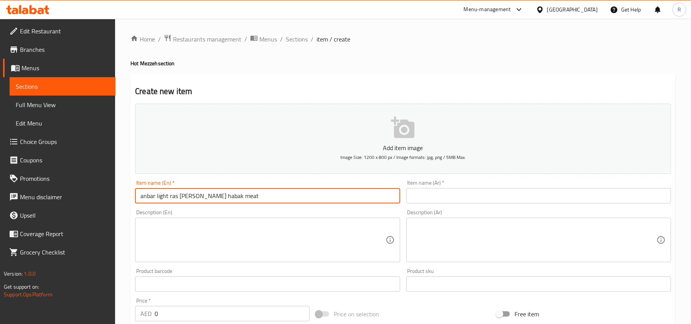
type input "anbar light ras asfour bil habak meat"
click at [434, 201] on input "text" at bounding box center [538, 195] width 265 height 15
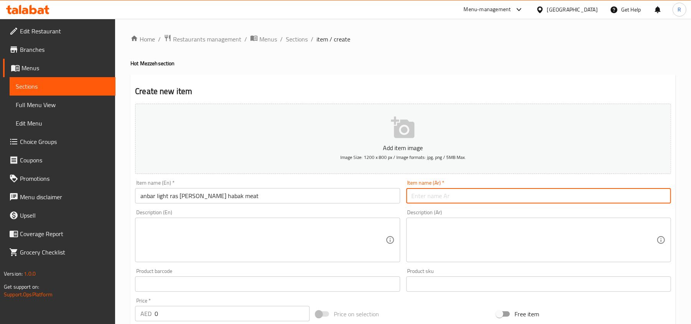
paste input "لحم عنبر خفيف راس عصفور بالحبك"
type input "لحم عنبر خفيف راس عصفور بالحبك"
click at [205, 244] on textarea at bounding box center [262, 240] width 245 height 36
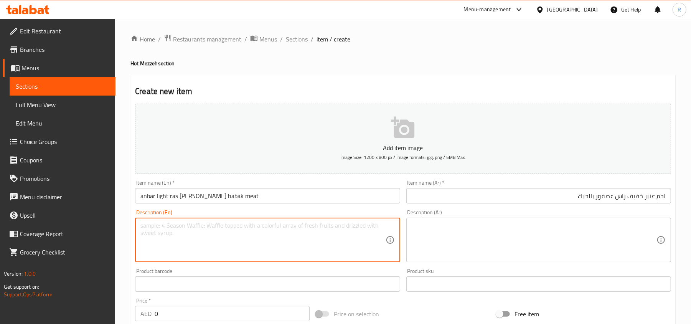
paste textarea "Stuffed meat with pesto sauce & pine seeds served with our special potato"
click at [224, 226] on textarea "Stuffed meat with pesto sauce & pine seeds served with our special potato" at bounding box center [262, 240] width 245 height 36
click at [287, 228] on textarea "Stuffed meat with pesto sauce and pine seeds served with our special potato" at bounding box center [262, 240] width 245 height 36
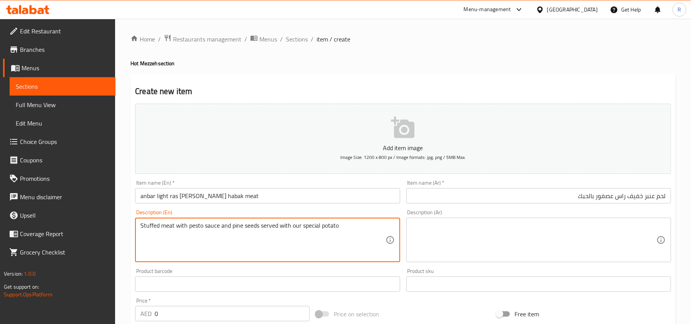
type textarea "Stuffed meat with pesto sauce and pine seeds served with our special potato"
click at [442, 223] on textarea at bounding box center [534, 240] width 245 height 36
paste textarea "لحم محشو بصلصة البيستو وبذور الصنوبر يقدم مع البطاطس الخاصة بنا"
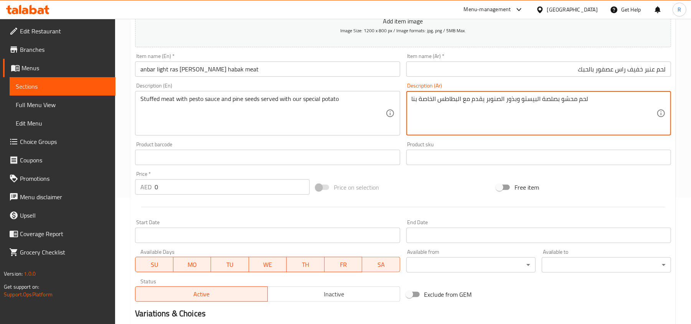
scroll to position [153, 0]
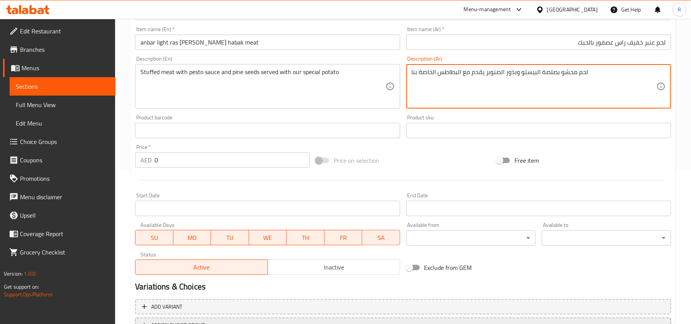
type textarea "لحم محشو بصلصة البيستو وبذور الصنوبر يقدم مع البطاطس الخاصة بنا"
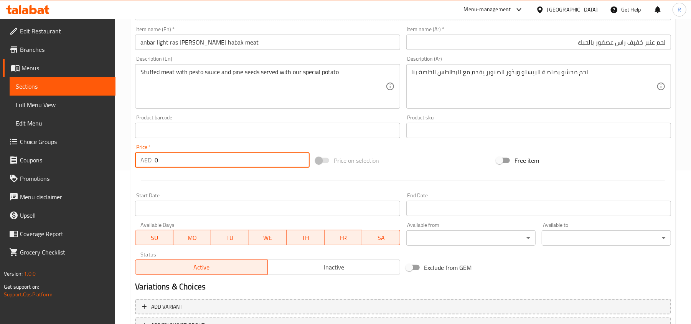
click at [152, 163] on div "AED 0 Price *" at bounding box center [222, 159] width 175 height 15
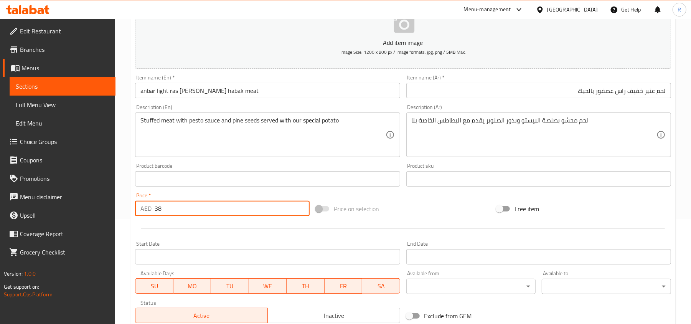
scroll to position [218, 0]
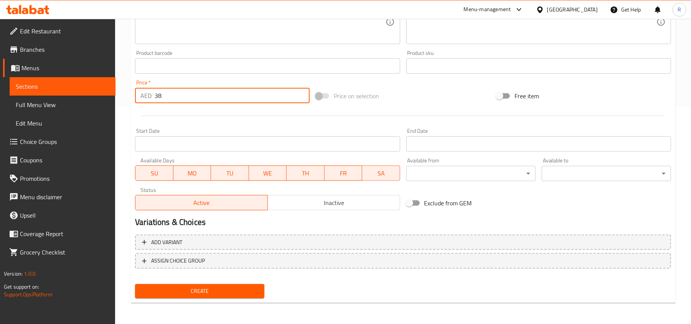
type input "38"
click at [221, 292] on span "Create" at bounding box center [199, 291] width 117 height 10
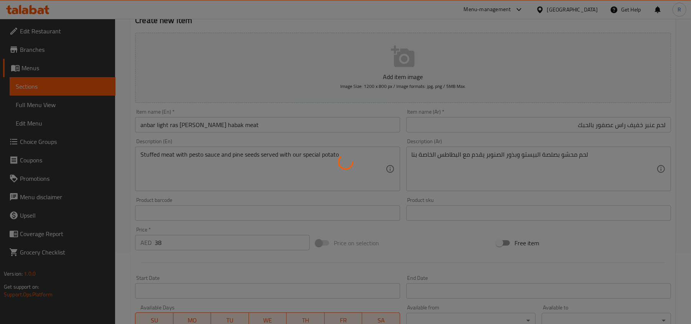
scroll to position [13, 0]
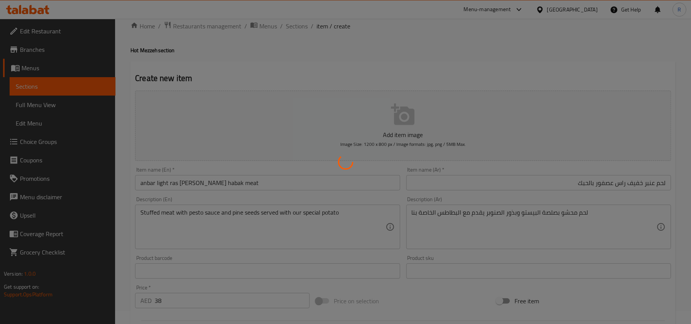
type input "0"
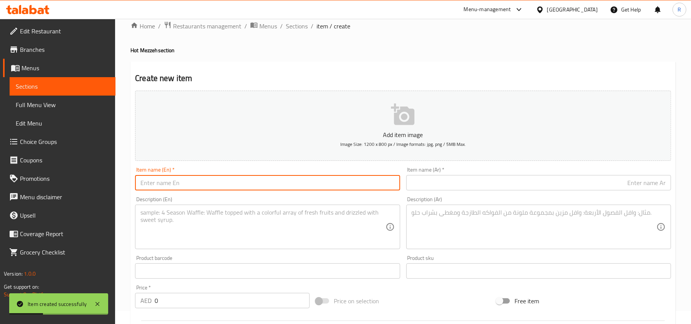
click at [219, 182] on input "text" at bounding box center [267, 182] width 265 height 15
paste input "MUFAEAKEH POTATO WITH MEAT"
click at [241, 186] on input "MUFAEAKEH POTATO WITH MEAT" at bounding box center [267, 182] width 265 height 15
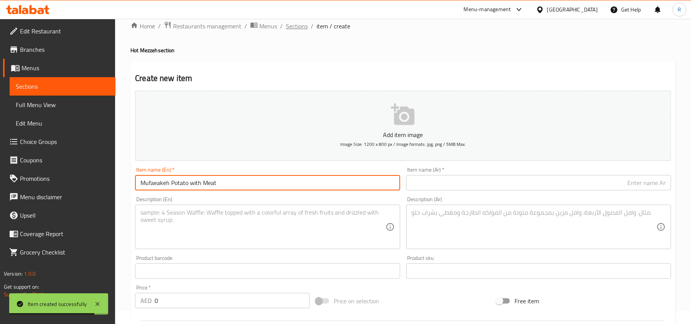
type input "Mufaeakeh Potato with Meat"
click at [294, 22] on span "Sections" at bounding box center [297, 25] width 22 height 9
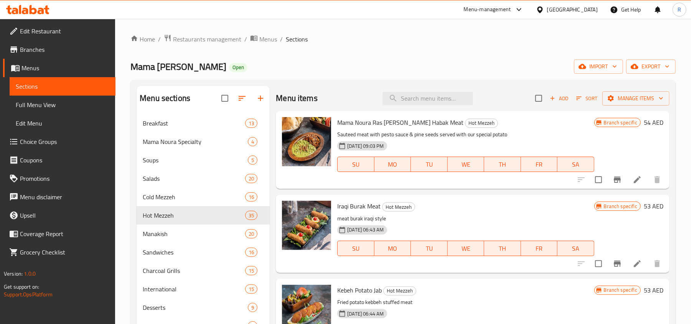
click at [556, 105] on div "Add Sort Manage items" at bounding box center [602, 98] width 134 height 16
click at [551, 99] on span "Add" at bounding box center [559, 98] width 21 height 9
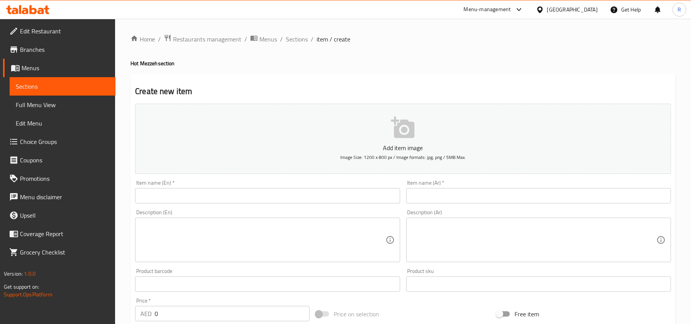
click at [284, 194] on input "text" at bounding box center [267, 195] width 265 height 15
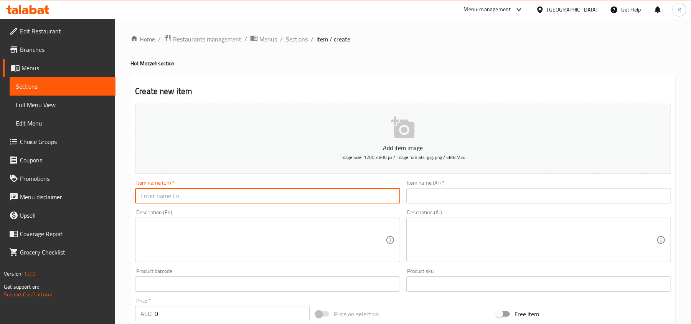
paste input "Mufaeakeh Potato with Meat"
type input "Mufaeakeh Potato with Meat"
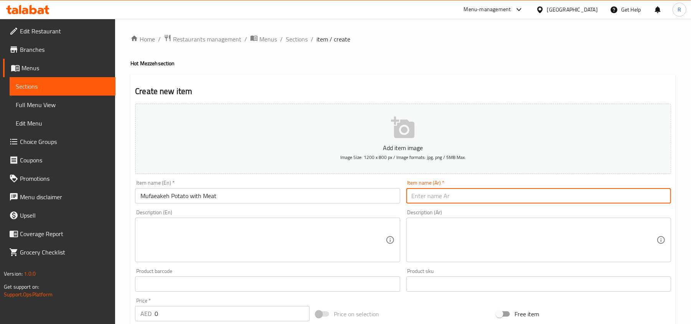
click at [447, 201] on input "text" at bounding box center [538, 195] width 265 height 15
paste input "مفركة بطاطا باللحم"
type input "مفركة بطاطا باللحم"
click at [285, 255] on textarea at bounding box center [262, 240] width 245 height 36
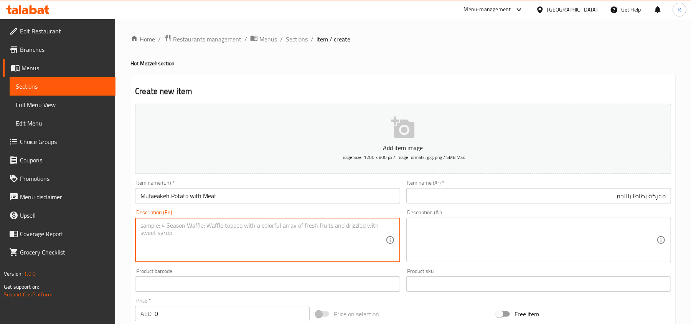
click at [250, 239] on textarea at bounding box center [262, 240] width 245 height 36
paste textarea "Potato with mashroom and meat"
drag, startPoint x: 211, startPoint y: 227, endPoint x: 69, endPoint y: 226, distance: 141.9
click at [69, 226] on div "Edit Restaurant Branches Menus Sections Full Menu View Edit Menu Choice Groups …" at bounding box center [345, 280] width 691 height 523
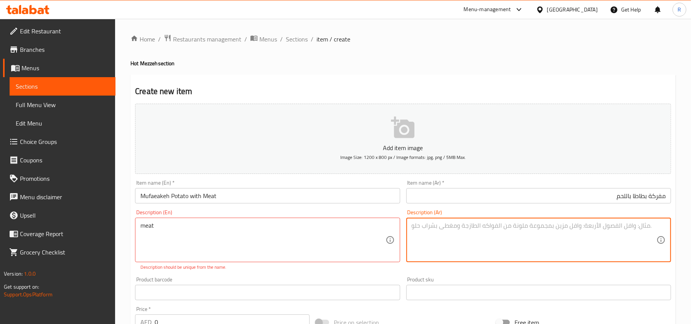
click at [513, 236] on textarea at bounding box center [534, 240] width 245 height 36
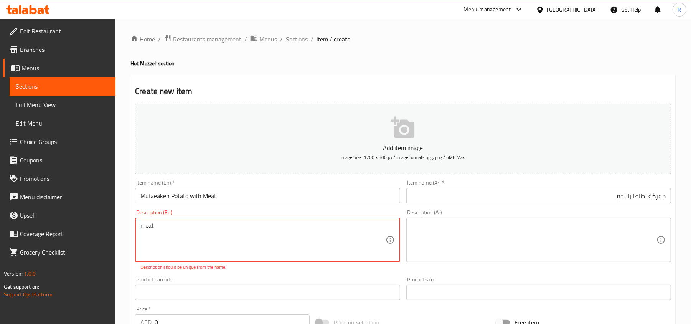
type textarea "meat"
click at [199, 236] on textarea "meat" at bounding box center [262, 240] width 245 height 36
click at [291, 278] on div "Product barcode Product barcode" at bounding box center [267, 288] width 265 height 23
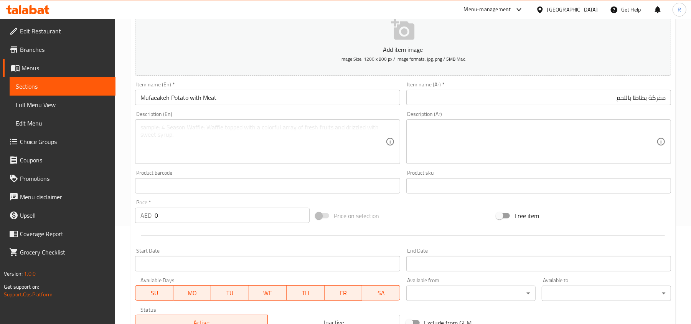
scroll to position [102, 0]
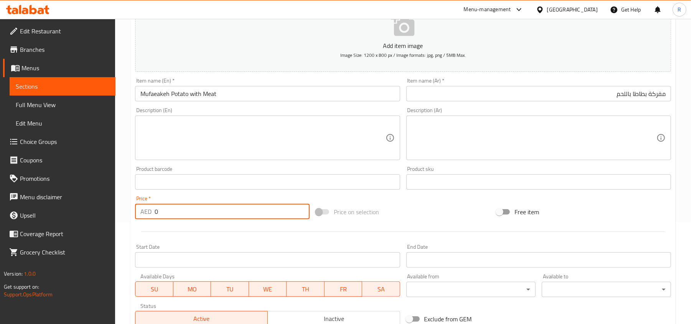
drag, startPoint x: 160, startPoint y: 212, endPoint x: 147, endPoint y: 212, distance: 12.3
click at [147, 212] on div "AED 0 Price *" at bounding box center [222, 211] width 175 height 15
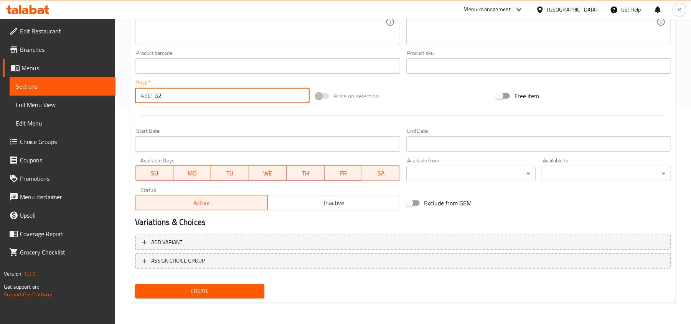
type input "32"
click at [208, 289] on span "Create" at bounding box center [199, 291] width 117 height 10
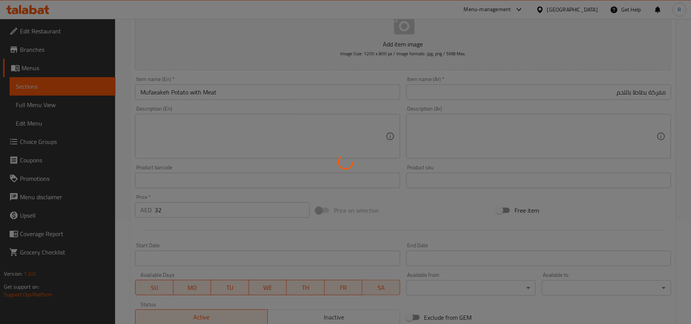
scroll to position [0, 0]
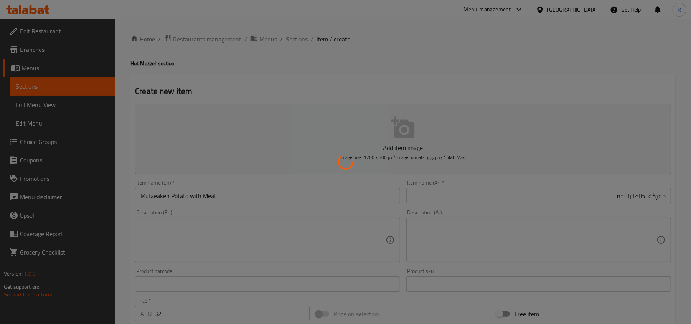
type input "0"
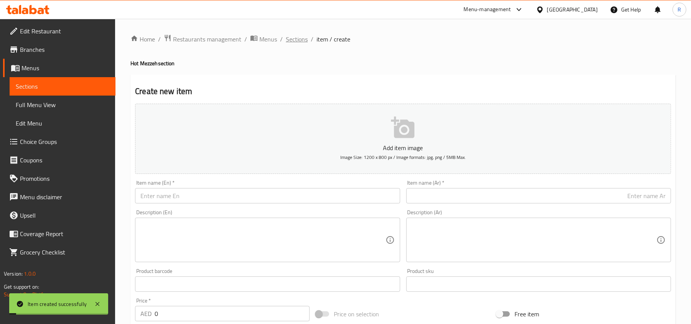
click at [293, 44] on span "Sections" at bounding box center [297, 39] width 22 height 9
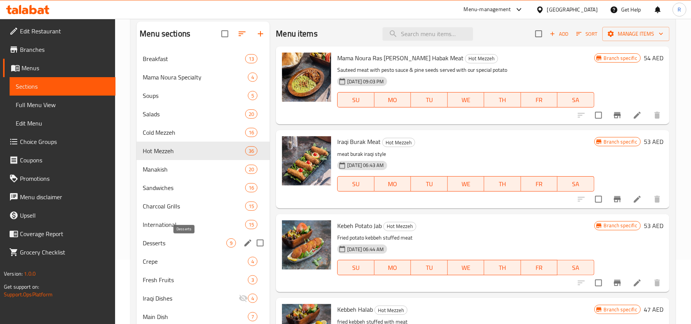
scroll to position [102, 0]
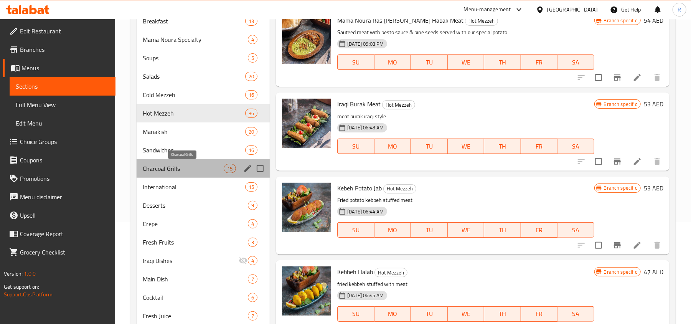
click at [169, 172] on span "Charcoal Grills" at bounding box center [183, 168] width 81 height 9
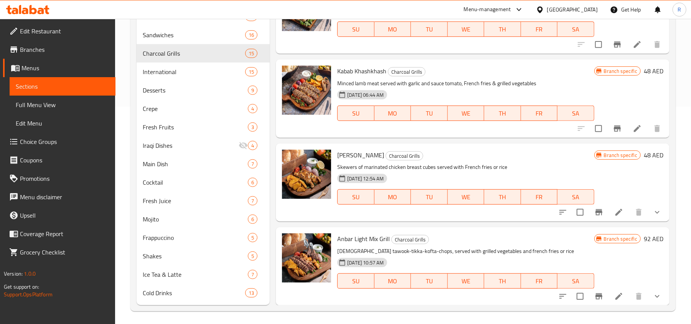
scroll to position [220, 0]
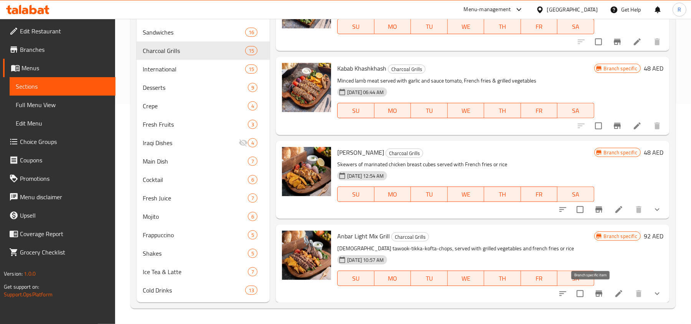
click at [595, 295] on icon "Branch-specific-item" at bounding box center [598, 293] width 7 height 6
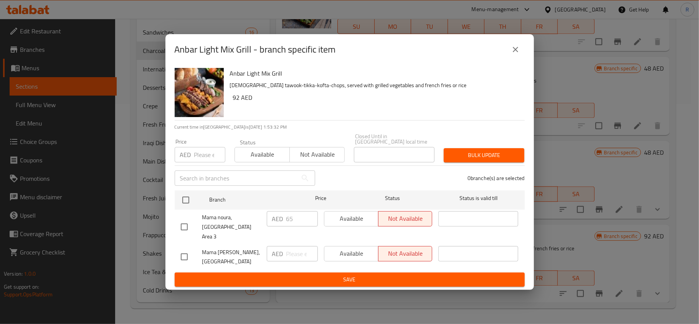
click at [516, 54] on icon "close" at bounding box center [515, 49] width 9 height 9
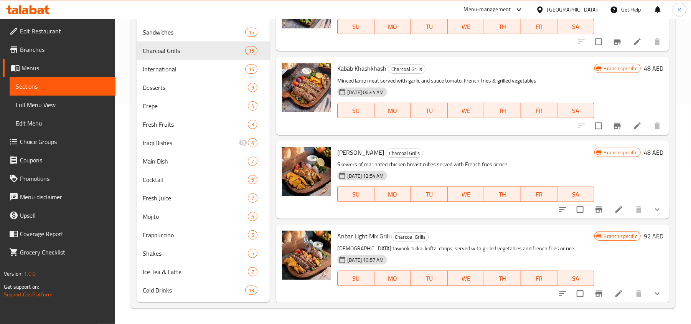
click at [615, 294] on icon at bounding box center [618, 293] width 7 height 7
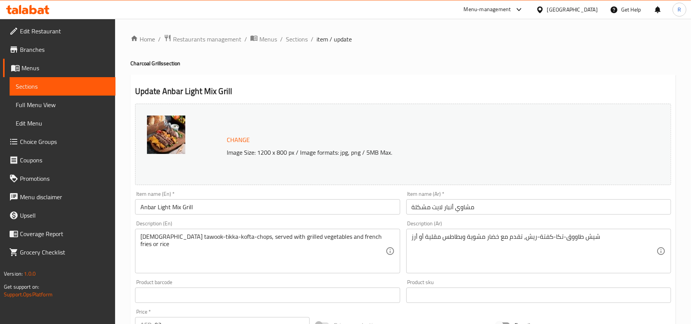
drag, startPoint x: 297, startPoint y: 36, endPoint x: 310, endPoint y: 57, distance: 25.0
click at [297, 36] on span "Sections" at bounding box center [297, 39] width 22 height 9
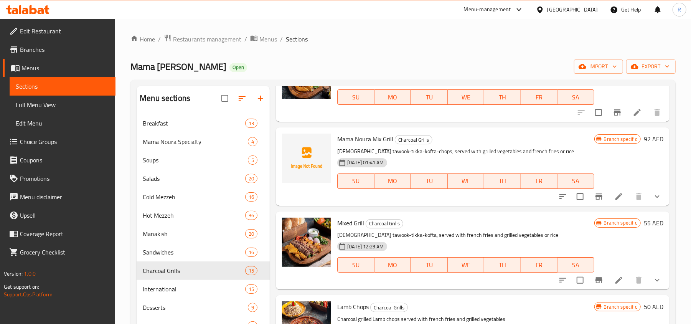
scroll to position [665, 0]
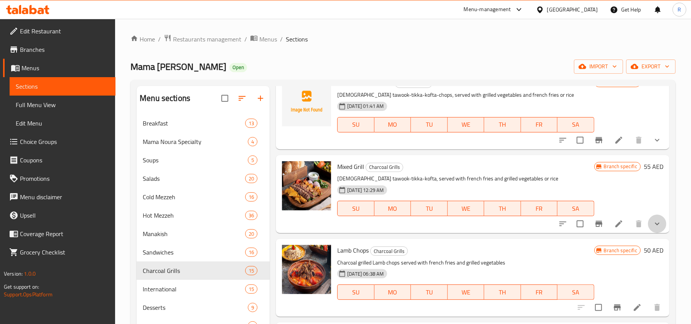
click at [648, 224] on button "show more" at bounding box center [657, 223] width 18 height 18
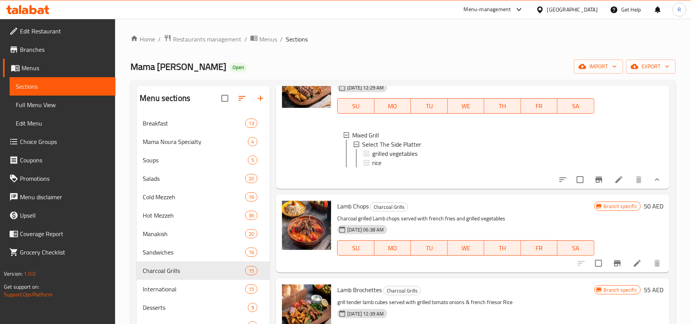
scroll to position [716, 0]
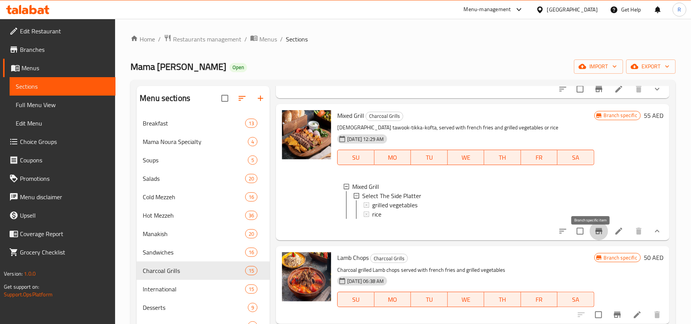
click at [595, 234] on icon "Branch-specific-item" at bounding box center [598, 231] width 7 height 6
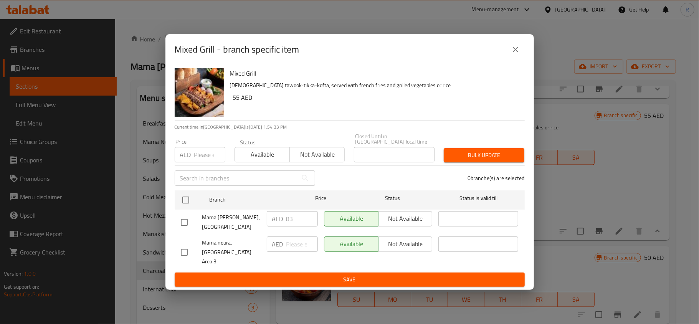
click at [185, 250] on input "checkbox" at bounding box center [184, 252] width 16 height 16
checkbox input "true"
click at [515, 54] on icon "close" at bounding box center [515, 49] width 9 height 9
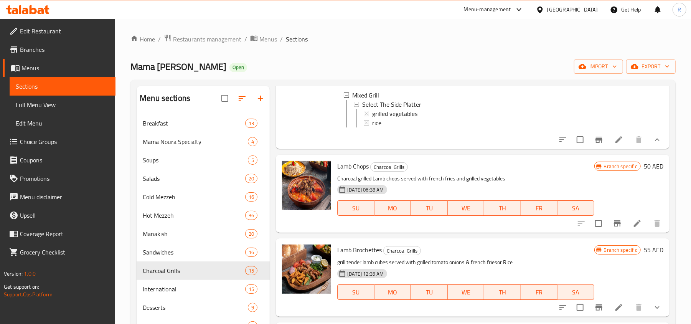
scroll to position [818, 0]
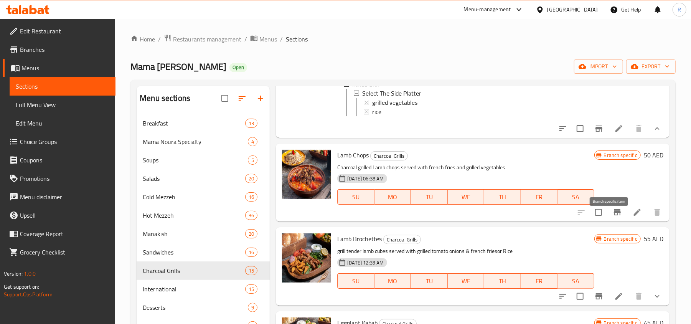
click at [614, 215] on icon "Branch-specific-item" at bounding box center [617, 212] width 7 height 6
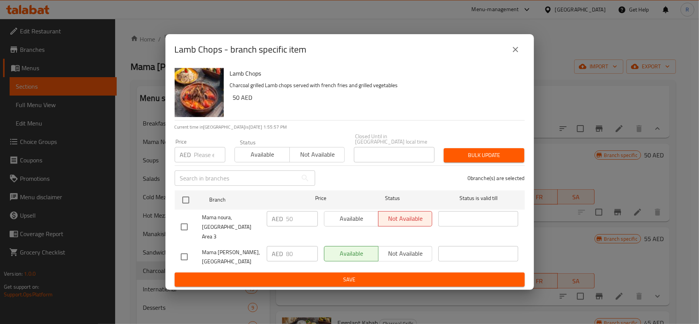
click at [526, 51] on div "Lamb Chops - branch specific item" at bounding box center [349, 49] width 368 height 31
click at [515, 54] on icon "close" at bounding box center [515, 49] width 9 height 9
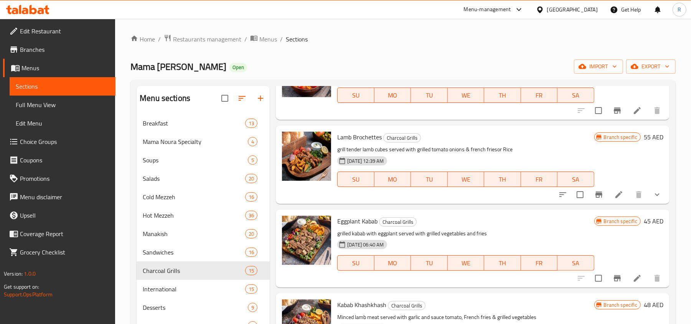
scroll to position [921, 0]
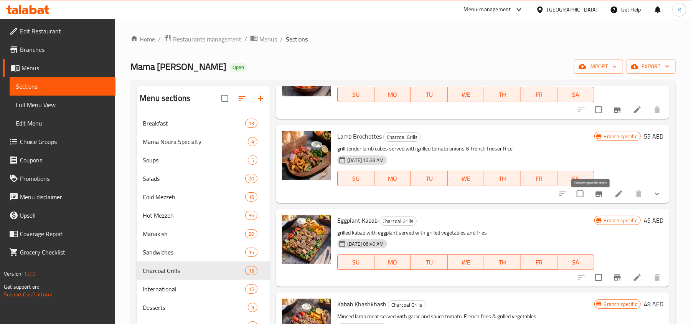
click at [594, 198] on icon "Branch-specific-item" at bounding box center [598, 193] width 9 height 9
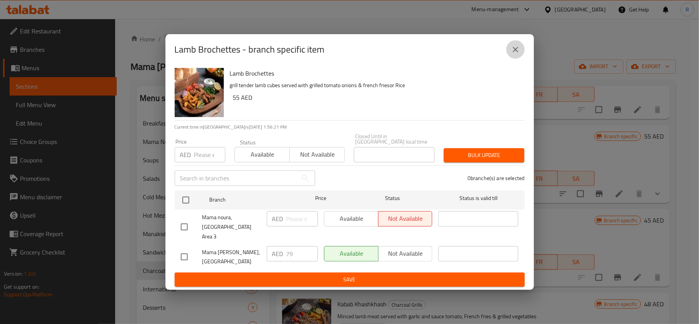
click at [511, 50] on icon "close" at bounding box center [515, 49] width 9 height 9
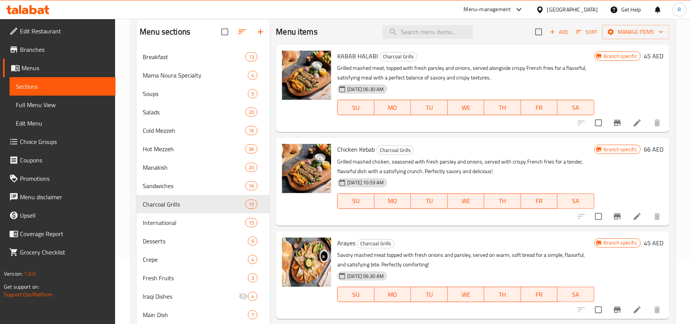
scroll to position [16, 0]
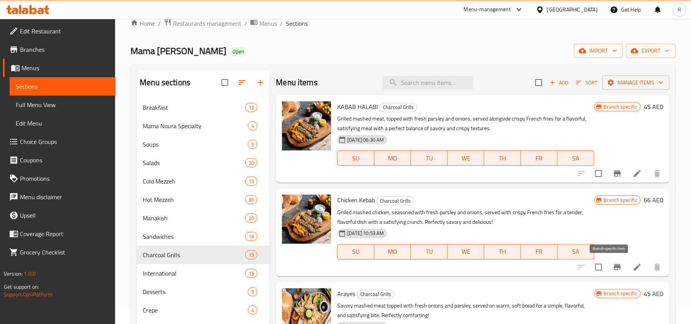
click at [614, 264] on icon "Branch-specific-item" at bounding box center [617, 267] width 7 height 6
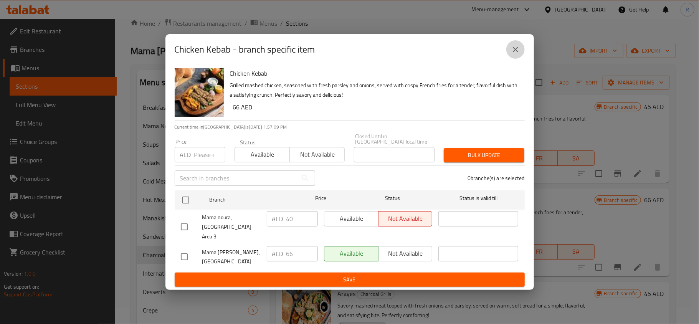
click at [507, 53] on button "close" at bounding box center [515, 49] width 18 height 18
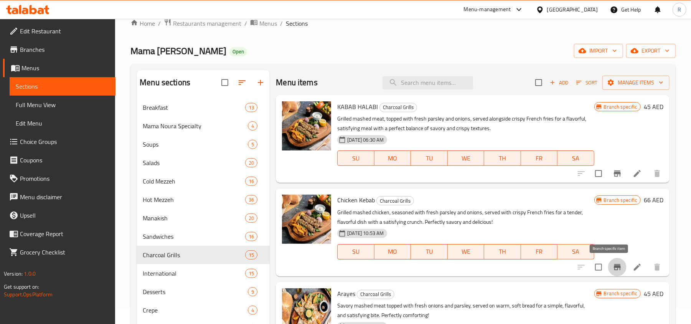
click at [614, 265] on icon "Branch-specific-item" at bounding box center [617, 267] width 7 height 6
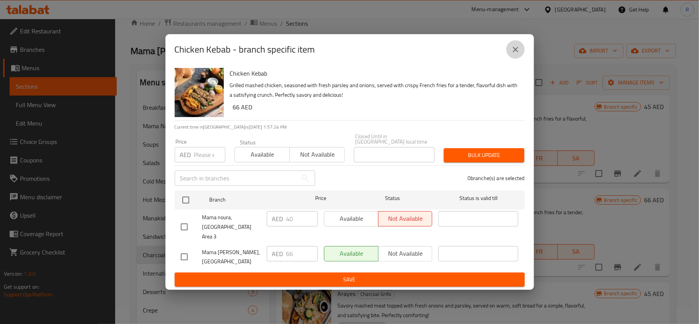
click at [516, 54] on icon "close" at bounding box center [515, 49] width 9 height 9
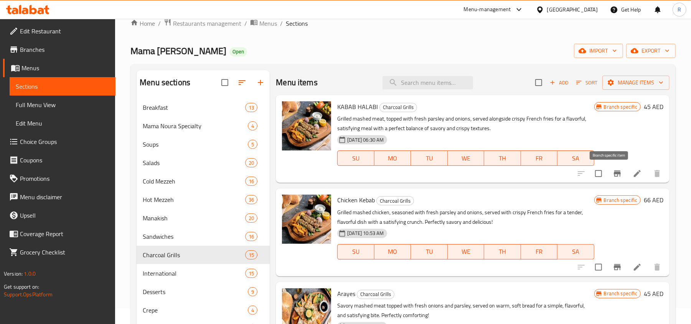
click at [614, 174] on icon "Branch-specific-item" at bounding box center [617, 173] width 7 height 6
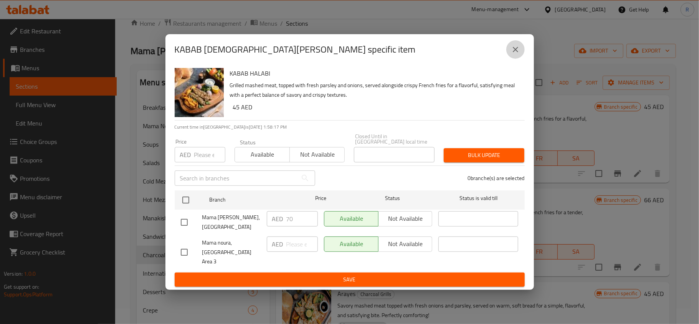
click at [514, 51] on icon "close" at bounding box center [515, 49] width 9 height 9
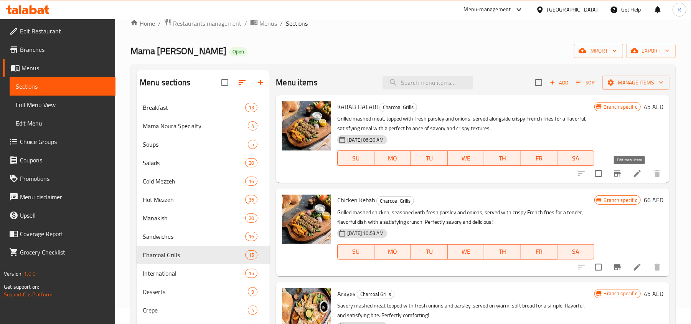
click at [633, 173] on icon at bounding box center [637, 173] width 9 height 9
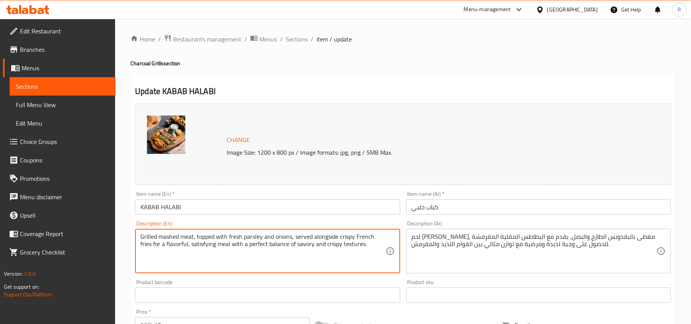
click at [220, 241] on textarea "Grilled mashed meat, topped with fresh parsley and onions, served alongside cri…" at bounding box center [262, 251] width 245 height 36
paste textarea "Kabab Halabi is a traditional Syrian kebab made with finely ground lamb or beef…"
type textarea "Kabab Halabi is a traditional Syrian kebab made with finely ground lamb or beef…"
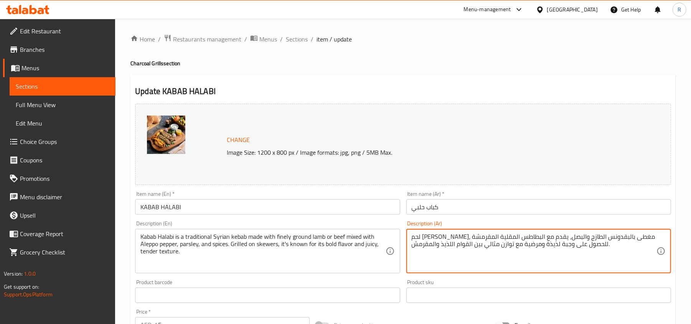
click at [465, 249] on textarea "لحم مهروس مشوي، مغطى بالبقدونس الطازج والبصل، يقدم مع البطاطس المقلية المقرمشة …" at bounding box center [534, 251] width 245 height 36
paste textarea "باب حلبي كباب سوري تقليدي مصنوع من لحم ضأن أو بقر مفروم ناعمًا، ممزوجًا بالفلفل…"
click at [421, 248] on textarea "كباب حلبي كباب سوري تقليدي مصنوع من لحم ضأن أو بقر مفروم ناعمًا، ممزوجًا بالفلف…" at bounding box center [534, 251] width 245 height 36
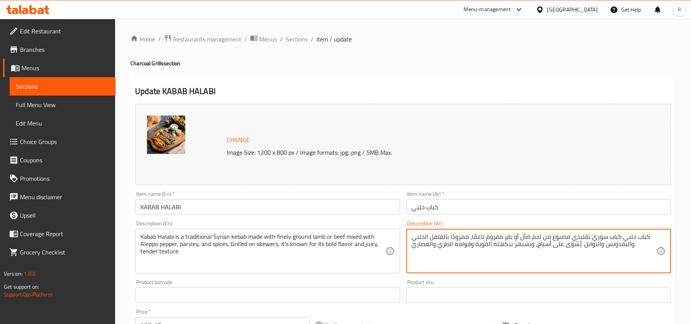
click at [427, 244] on textarea "كباب حلبي كباب سوري تقليدي مصنوع من لحم ضأن أو بقر مفروم ناعمًا، ممزوجًا بالفلف…" at bounding box center [534, 251] width 245 height 36
drag, startPoint x: 412, startPoint y: 245, endPoint x: 433, endPoint y: 244, distance: 21.1
click at [433, 244] on textarea "كباب حلبي كباب سوري تقليدي مصنوع من لحم ضأن أو بقر مفروم ناعمًا، ممزوجًا بالفلف…" at bounding box center [534, 251] width 245 height 36
type textarea "كباب حلبي كباب سوري تقليدي مصنوع من لحم ضأن أو بقر مفروم ناعمًا، ممزوجًا بالفلف…"
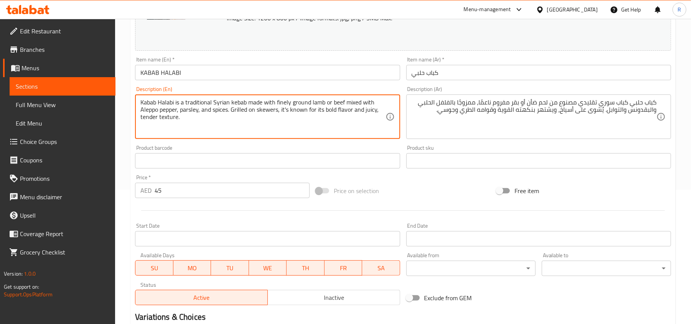
scroll to position [229, 0]
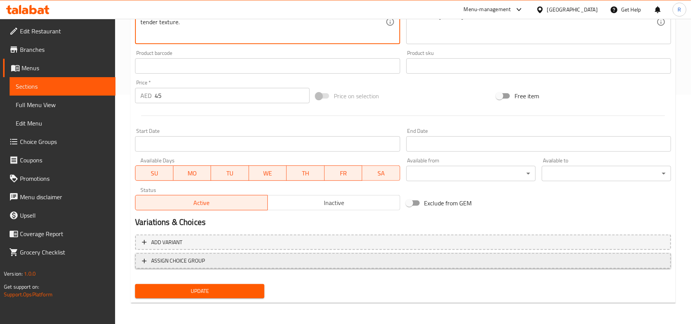
click at [236, 259] on span "ASSIGN CHOICE GROUP" at bounding box center [403, 261] width 522 height 10
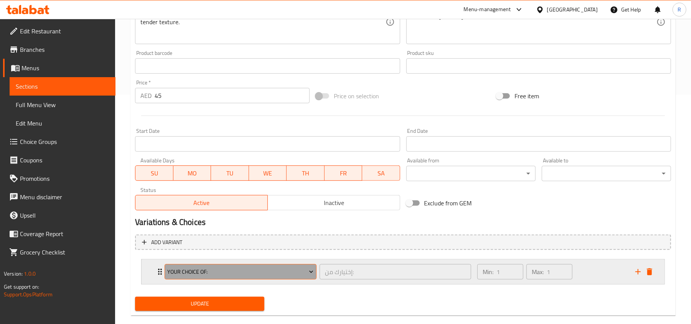
click at [236, 275] on span "Your Choice Of:" at bounding box center [241, 272] width 146 height 10
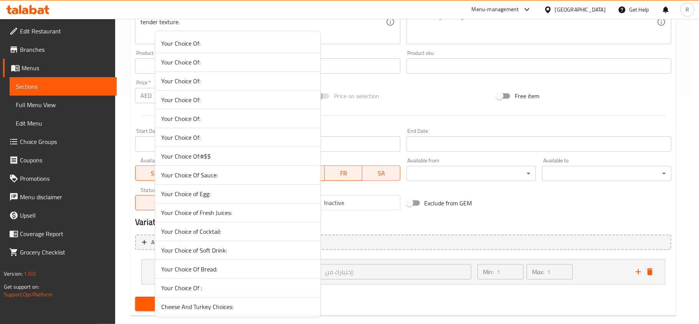
click at [210, 283] on li "Your Choice Of :" at bounding box center [237, 288] width 165 height 19
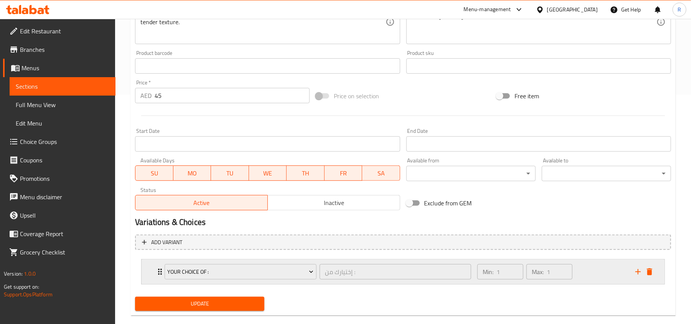
click at [599, 272] on div "Min: 1 ​ Max: 1 ​" at bounding box center [552, 271] width 158 height 25
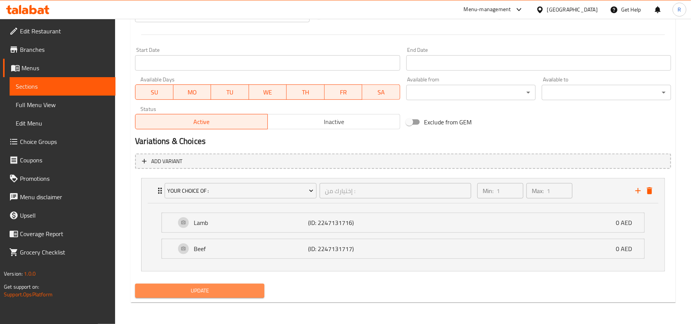
click at [233, 286] on span "Update" at bounding box center [199, 291] width 117 height 10
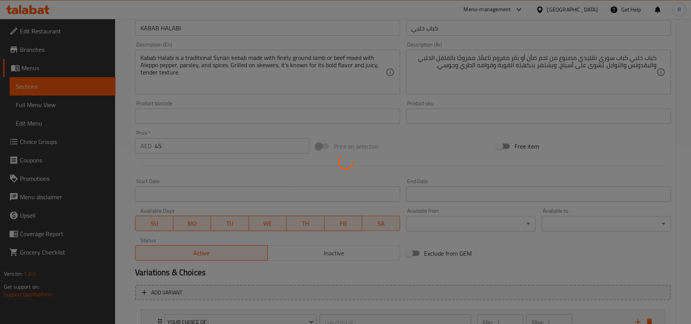
scroll to position [4, 0]
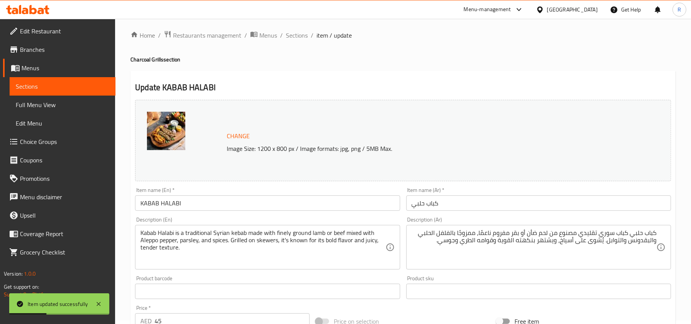
drag, startPoint x: 297, startPoint y: 38, endPoint x: 301, endPoint y: 50, distance: 13.0
click at [297, 38] on span "Sections" at bounding box center [297, 35] width 22 height 9
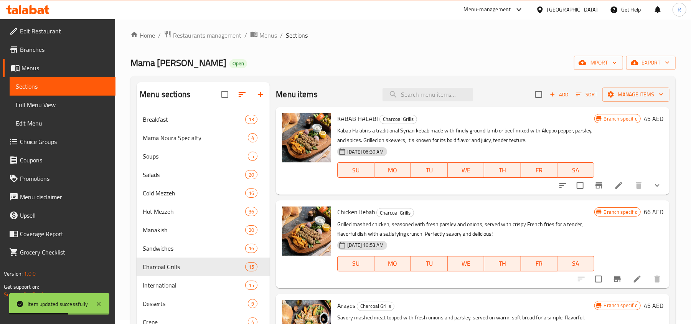
click at [636, 279] on li at bounding box center [636, 279] width 21 height 14
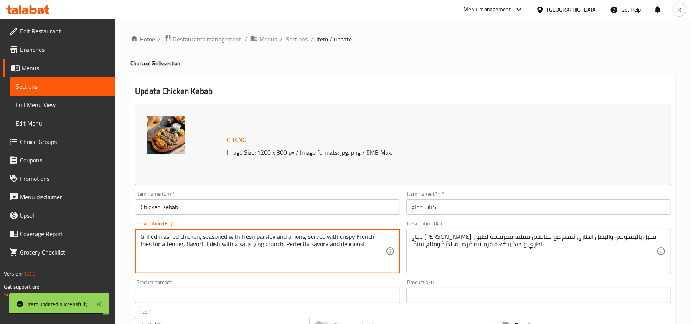
click at [196, 242] on textarea "Grilled mashed chicken, seasoned with fresh parsley and onions, served with cri…" at bounding box center [262, 251] width 245 height 36
paste textarea "Chicken Kebab is a flavorful dish made with marinated chicken pieces grilled on…"
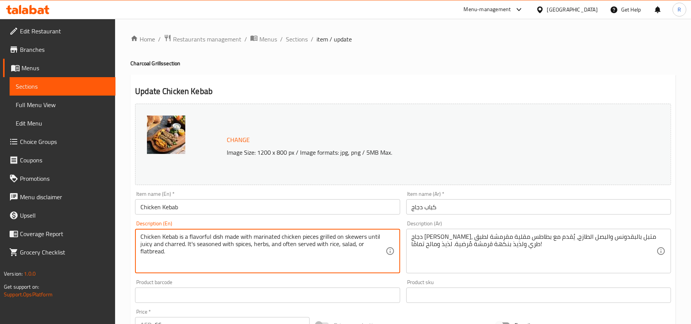
click at [197, 258] on textarea "Chicken Kebab is a flavorful dish made with marinated chicken pieces grilled on…" at bounding box center [262, 251] width 245 height 36
type textarea "Chicken Kebab is a flavorful dish made with marinated chicken pieces grilled on…"
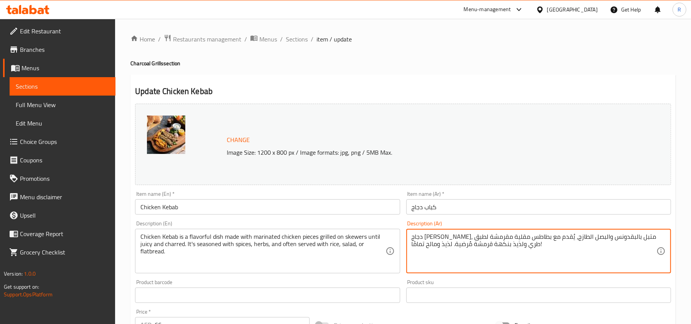
click at [432, 234] on textarea "دجاج مهروس مشوي، متبل بالبقدونس والبصل الطازج، يُقدم مع بطاطس مقلية مقرمشة لطبق…" at bounding box center [534, 251] width 245 height 36
paste textarea "كباب الدجاج طبقٌ شهيٌّ يُحضّر من قطع دجاج متبلة مشوية على أسياخ حتى تنضج وتتحمّ…"
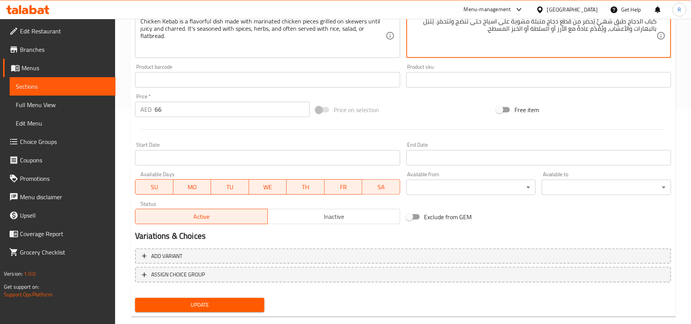
scroll to position [229, 0]
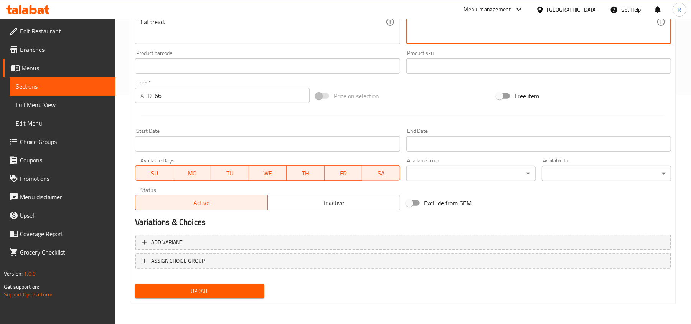
type textarea "كباب الدجاج طبقٌ شهيٌّ يُحضّر من قطع دجاج متبلة مشوية على أسياخ حتى تنضج وتتحمّ…"
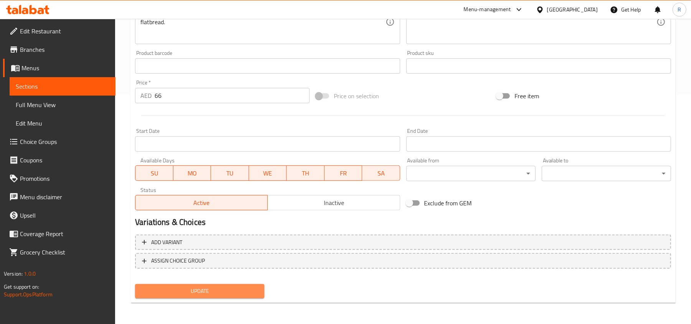
click at [244, 292] on span "Update" at bounding box center [199, 291] width 117 height 10
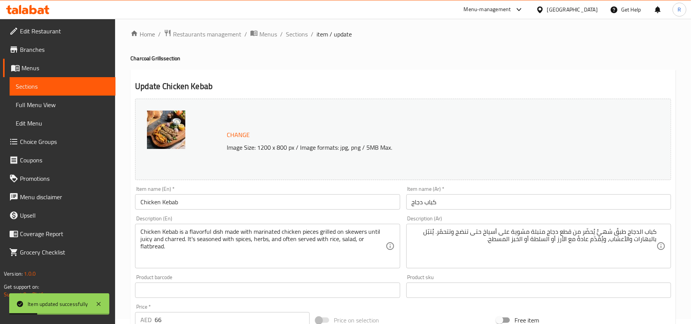
scroll to position [0, 0]
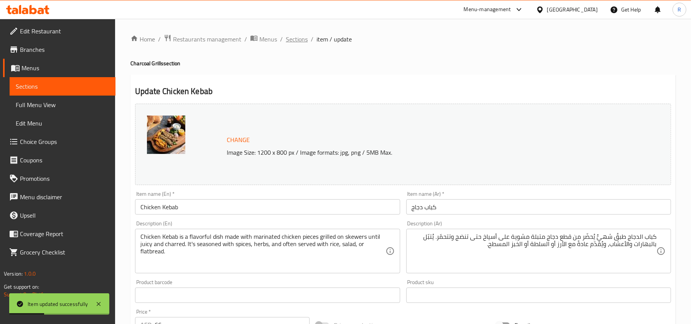
click at [295, 42] on span "Sections" at bounding box center [297, 39] width 22 height 9
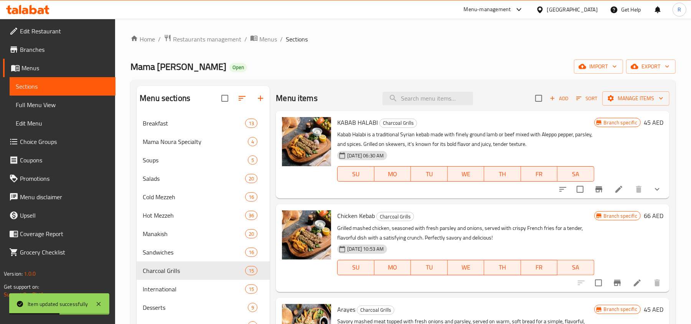
scroll to position [102, 0]
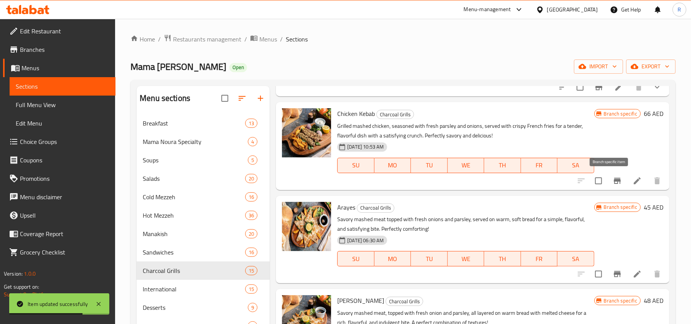
click at [613, 176] on icon "Branch-specific-item" at bounding box center [617, 180] width 9 height 9
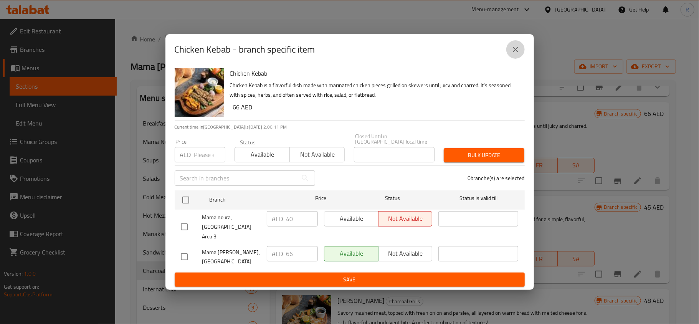
click at [519, 49] on icon "close" at bounding box center [515, 49] width 9 height 9
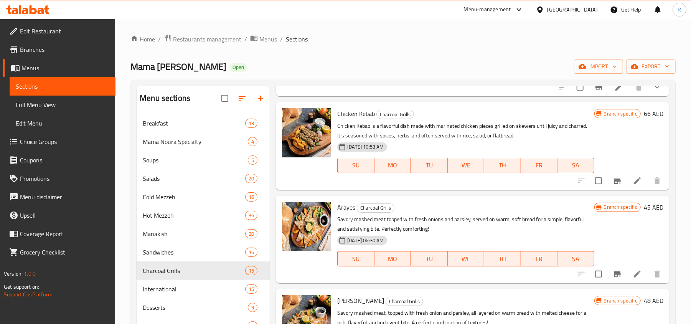
scroll to position [153, 0]
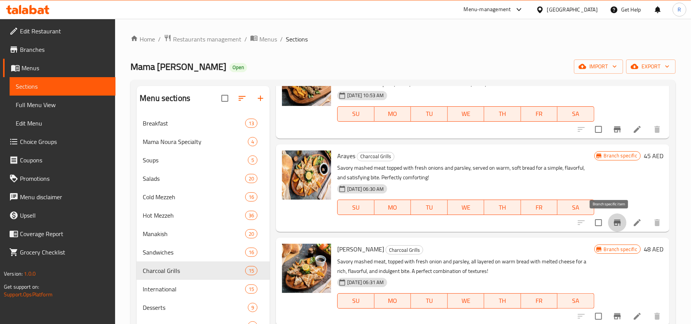
click at [613, 226] on icon "Branch-specific-item" at bounding box center [617, 222] width 9 height 9
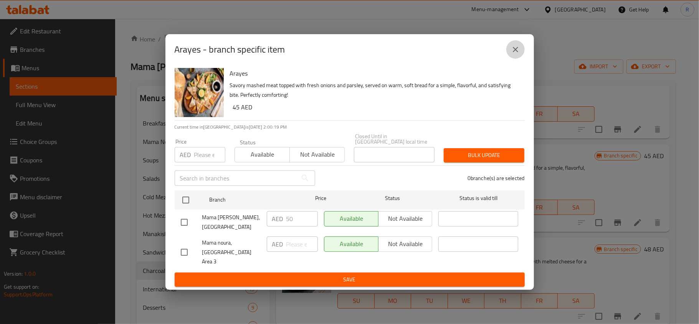
click at [513, 54] on icon "close" at bounding box center [515, 49] width 9 height 9
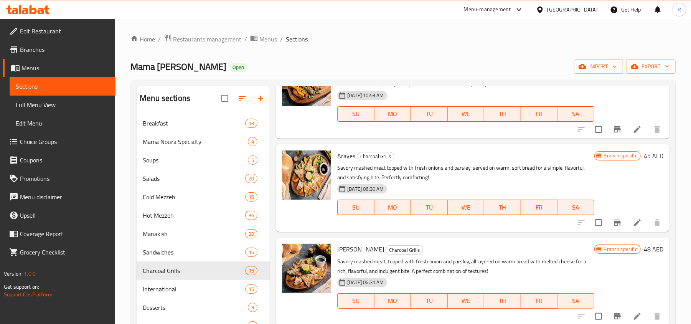
click at [634, 220] on icon at bounding box center [637, 222] width 9 height 9
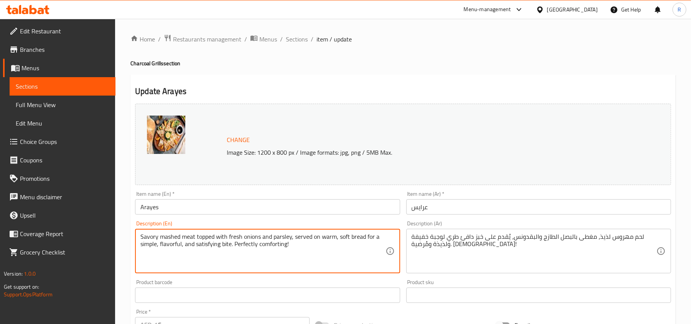
click at [267, 241] on textarea "Savory mashed meat topped with fresh onions and parsley, served on warm, soft b…" at bounding box center [262, 251] width 245 height 36
paste textarea "Arayes are crispy grilled pita pockets stuffed with spiced ground meat, typical…"
type textarea "Arayes are crispy grilled pita pockets stuffed with spiced ground meat, typical…"
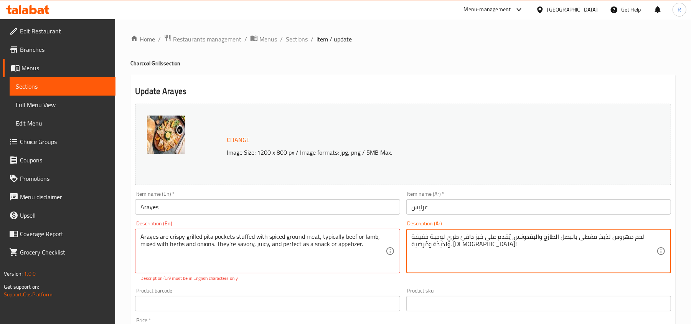
click at [475, 242] on textarea "لحم مهروس لذيذ، مغطى بالبصل الطازج والبقدونس، يُقدم على خبز دافئ طري لوجبة خفيف…" at bounding box center [534, 251] width 245 height 36
paste textarea "العرايس عبارة عن جيوب بيتا مقرمشة مشوية محشوة بلحم مفروم متبل، عادةً لحم بقري أ…"
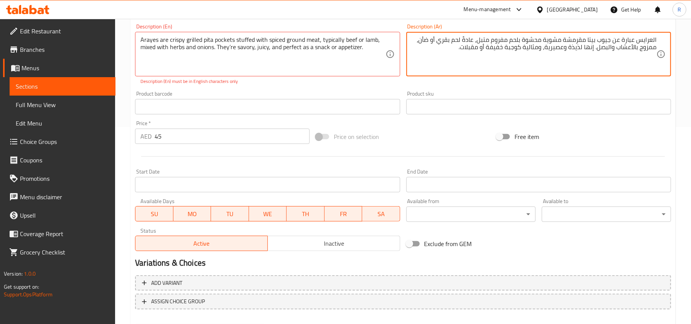
scroll to position [204, 0]
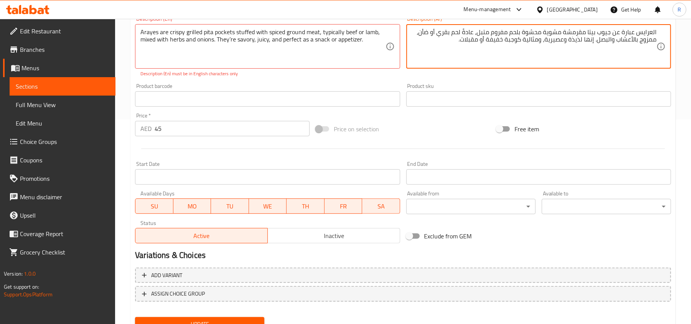
type textarea "العرايس عبارة عن جيوب بيتا مقرمشة مشوية محشوة بلحم مفروم متبل، عادةً لحم بقري أ…"
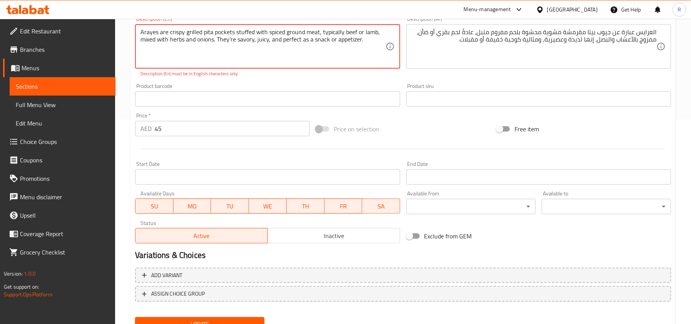
click at [232, 38] on textarea "Arayes are crispy grilled pita pockets stuffed with spiced ground meat, typical…" at bounding box center [262, 46] width 245 height 36
click at [231, 38] on textarea "Arayes are crispy grilled pita pockets stuffed with spiced ground meat, typical…" at bounding box center [262, 46] width 245 height 36
click at [231, 43] on textarea "Arayes are crispy grilled pita pockets stuffed with spiced ground meat, typical…" at bounding box center [262, 46] width 245 height 36
click at [229, 42] on textarea "Arayes are crispy grilled pita pockets stuffed with spiced ground meat, typical…" at bounding box center [262, 46] width 245 height 36
click at [274, 53] on textarea "Arayes are crispy grilled pita pockets stuffed with spiced ground meat, typical…" at bounding box center [262, 46] width 245 height 36
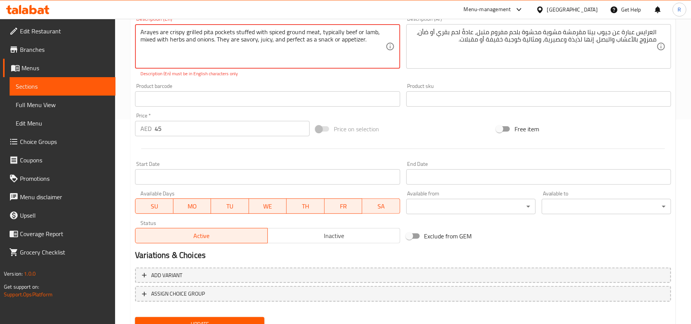
type textarea "Arayes are crispy grilled pita pockets stuffed with spiced ground meat, typical…"
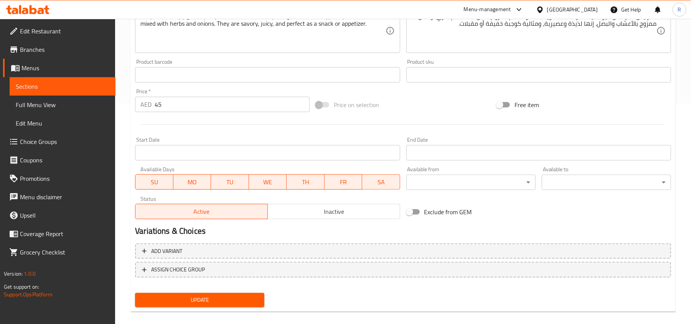
scroll to position [229, 0]
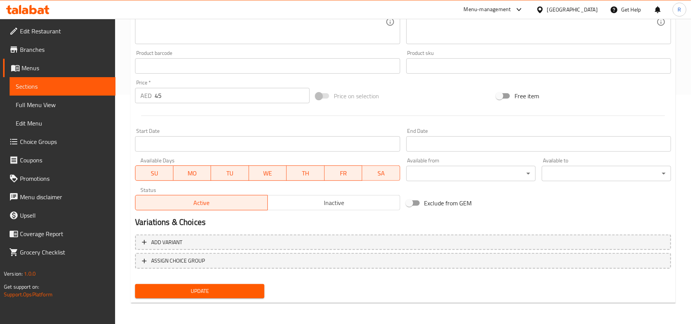
click at [203, 301] on div "Update Arayes Change Image Size: 1200 x 800 px / Image formats: jpg, png / 5MB …" at bounding box center [402, 74] width 545 height 458
click at [206, 289] on span "Update" at bounding box center [199, 291] width 117 height 10
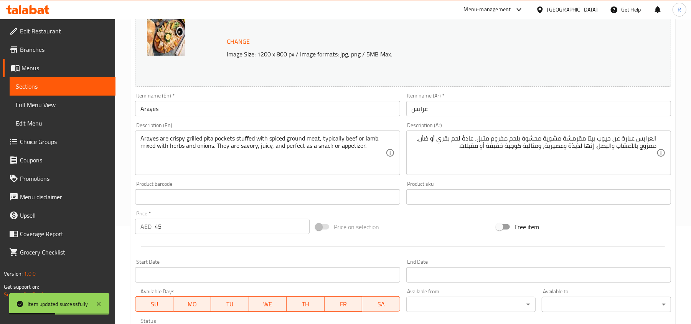
scroll to position [0, 0]
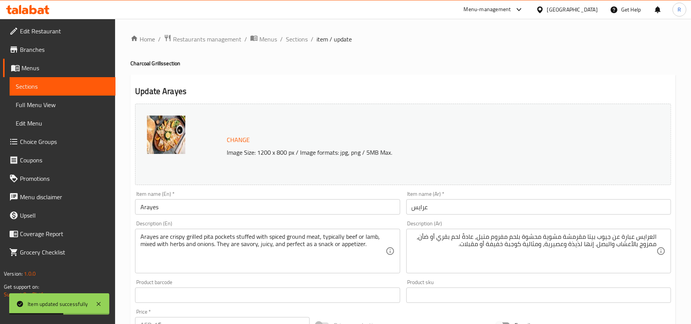
click at [302, 47] on div "Home / Restaurants management / Menus / Sections / item / update Charcoal Grill…" at bounding box center [402, 286] width 545 height 504
click at [295, 35] on span "Sections" at bounding box center [297, 39] width 22 height 9
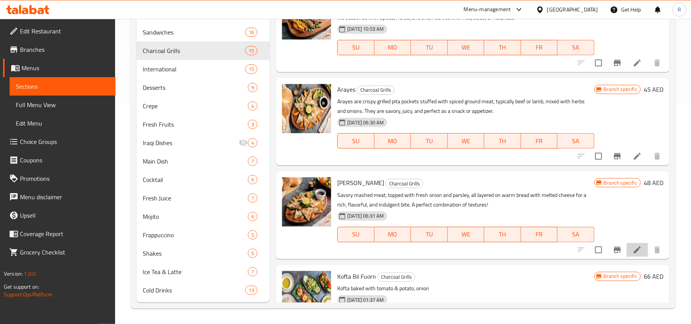
click at [637, 248] on li at bounding box center [636, 250] width 21 height 14
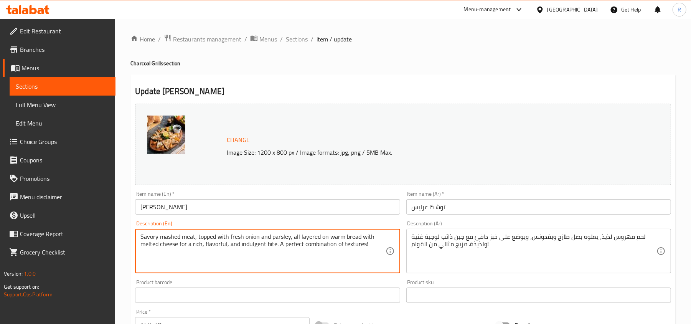
click at [188, 239] on textarea "Savory mashed meat, topped with fresh onion and parsley, all layered on warm br…" at bounding box center [262, 251] width 245 height 36
paste textarea "Arabic bread stuffed with kafta and cheese"
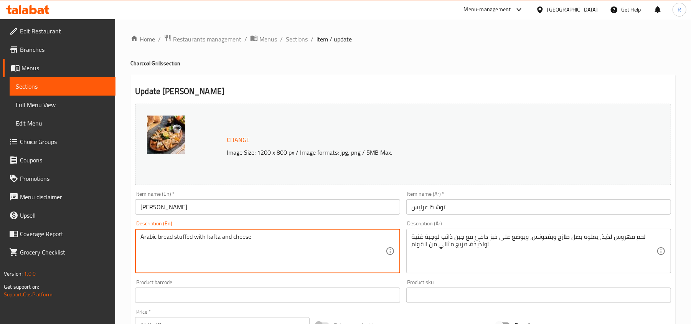
type textarea "Arabic bread stuffed with kafta and cheese"
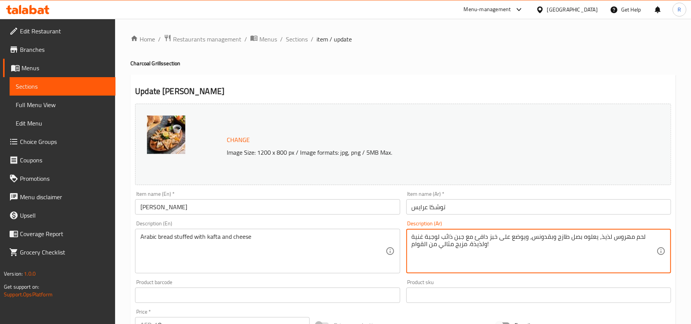
click at [422, 237] on textarea "لحم مهروس لذيذ، يعلوه بصل طازج وبقدونس، ويوضع على خبز دافئ مع جبن ذائب لوجبة غن…" at bounding box center [534, 251] width 245 height 36
paste textarea "خبز عربي محشو بالكفتة والجبن"
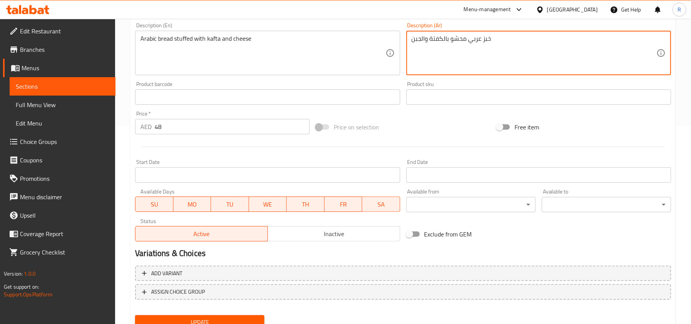
scroll to position [204, 0]
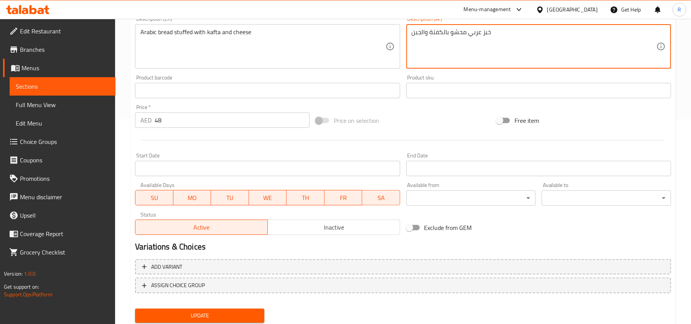
type textarea "خبز عربي محشو بالكفتة والجبن"
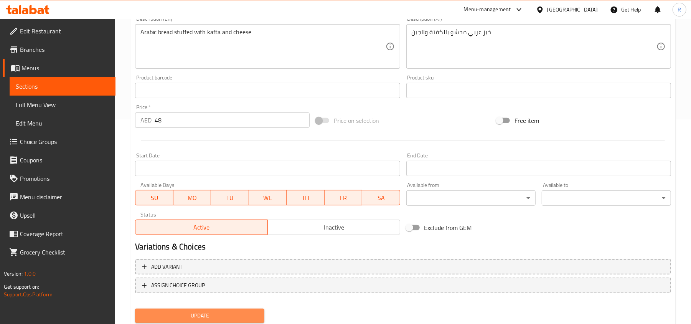
click at [213, 315] on span "Update" at bounding box center [199, 316] width 117 height 10
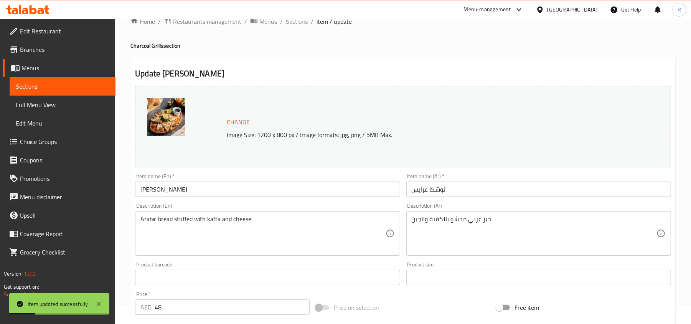
scroll to position [0, 0]
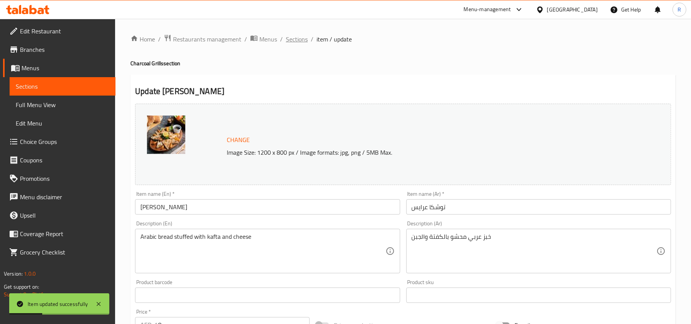
click at [298, 42] on span "Sections" at bounding box center [297, 39] width 22 height 9
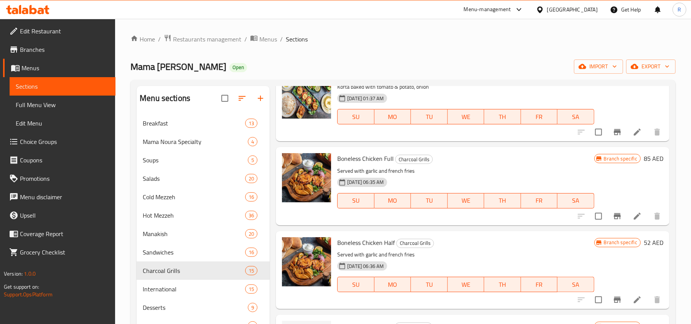
scroll to position [409, 0]
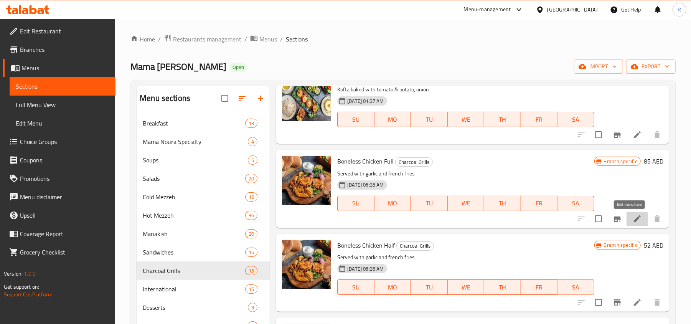
click at [633, 220] on icon at bounding box center [637, 218] width 9 height 9
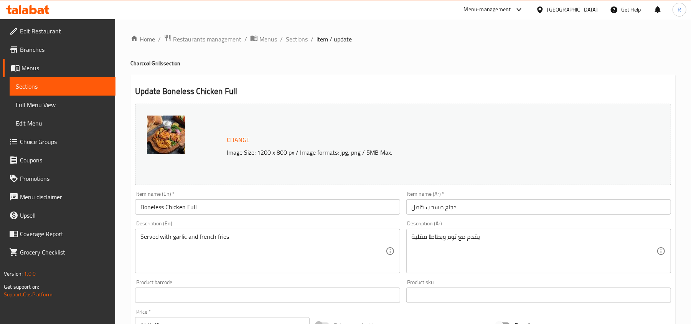
click at [166, 208] on input "Boneless Chicken Full" at bounding box center [267, 206] width 265 height 15
click at [166, 207] on input "Boneless Chicken Full" at bounding box center [267, 206] width 265 height 15
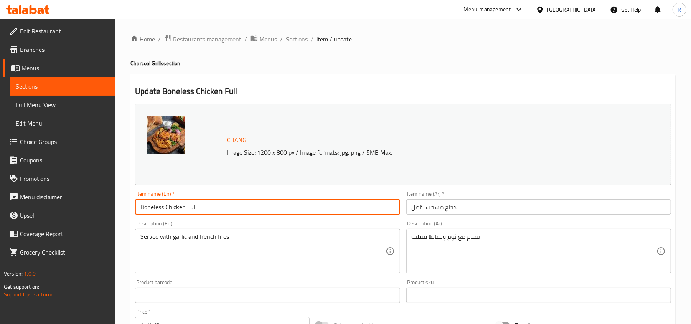
paste input "GRILLED"
click at [181, 206] on input "Boneless GRILLED Chicken Full" at bounding box center [267, 206] width 265 height 15
click at [239, 210] on input "Boneless Grilled Chicken Full" at bounding box center [267, 206] width 265 height 15
type input "Boneless Grilled Chicken Full"
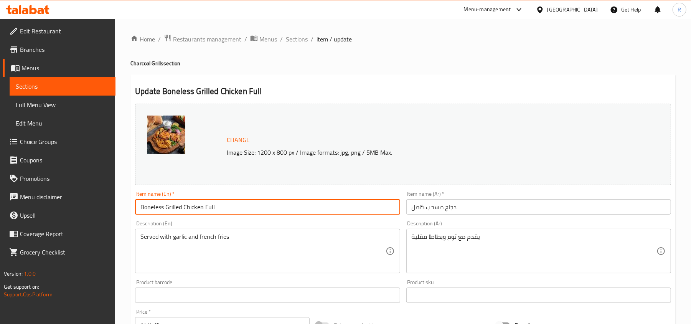
click at [430, 206] on input "دجاج مسحب كامل" at bounding box center [538, 206] width 265 height 15
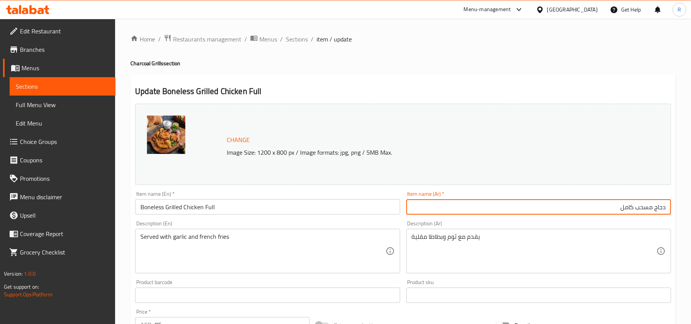
click at [600, 209] on input "دجاج مسحب كامل" at bounding box center [538, 206] width 265 height 15
click at [632, 210] on input "دجاج مسحب كامل" at bounding box center [538, 206] width 265 height 15
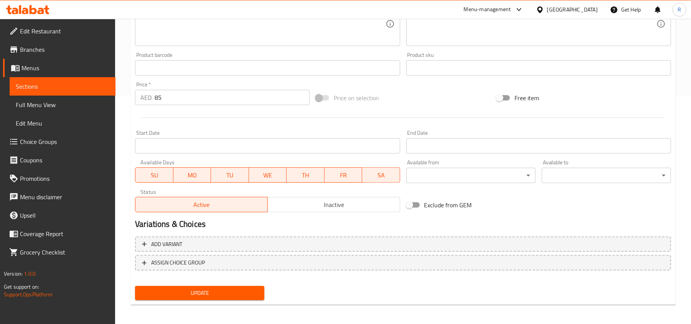
scroll to position [229, 0]
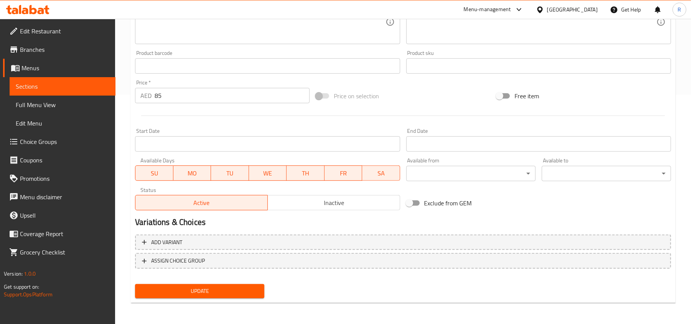
type input "دجاج مسحب مشويكامل"
click at [222, 294] on span "Update" at bounding box center [199, 291] width 117 height 10
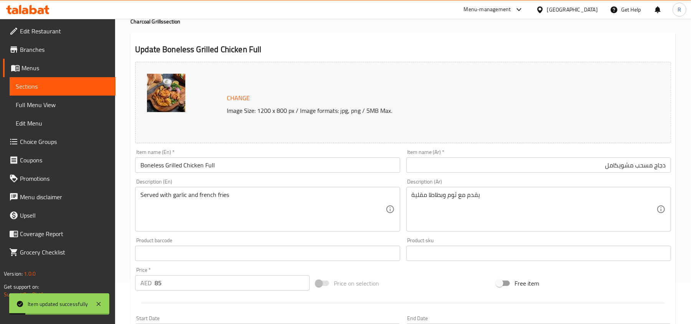
scroll to position [0, 0]
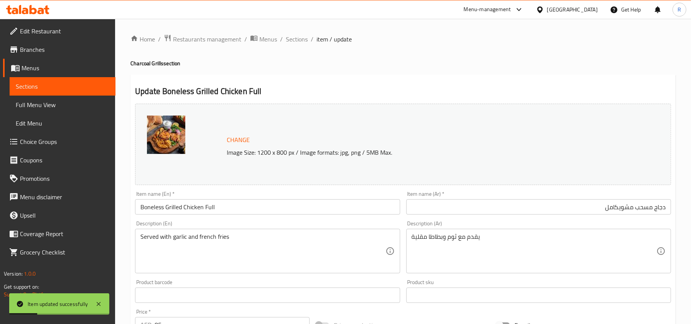
click at [307, 40] on ol "Home / Restaurants management / Menus / Sections / item / update" at bounding box center [402, 39] width 545 height 10
drag, startPoint x: 302, startPoint y: 42, endPoint x: 311, endPoint y: 57, distance: 17.6
click at [302, 42] on span "Sections" at bounding box center [297, 39] width 22 height 9
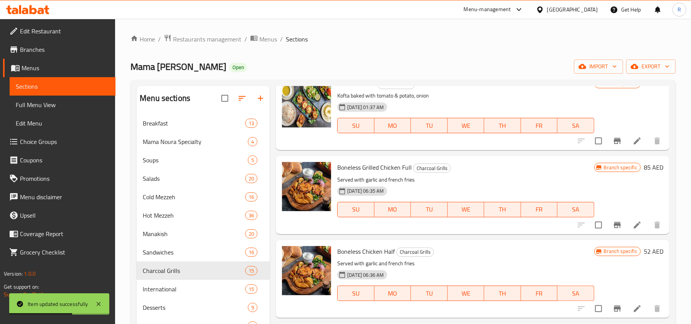
scroll to position [409, 0]
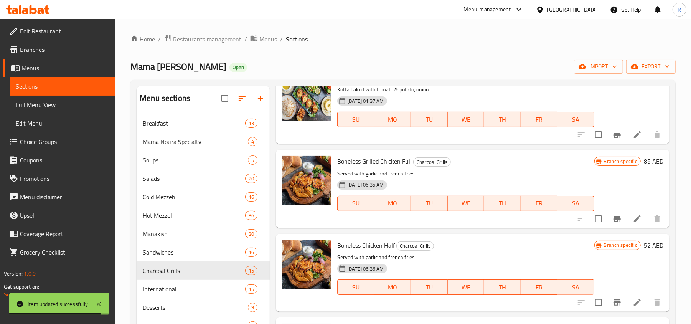
click at [371, 160] on span "Boneless Grilled Chicken Full" at bounding box center [374, 161] width 74 height 12
copy span "Grilled"
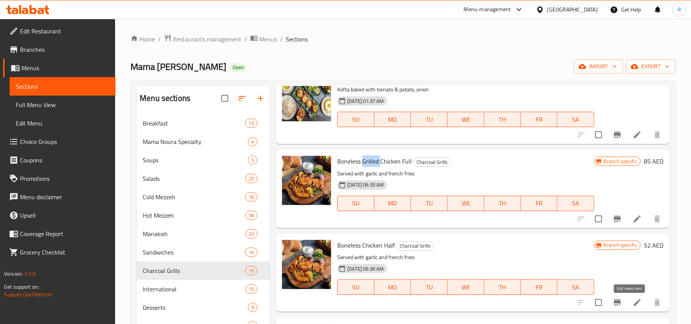
click at [633, 300] on icon at bounding box center [637, 302] width 9 height 9
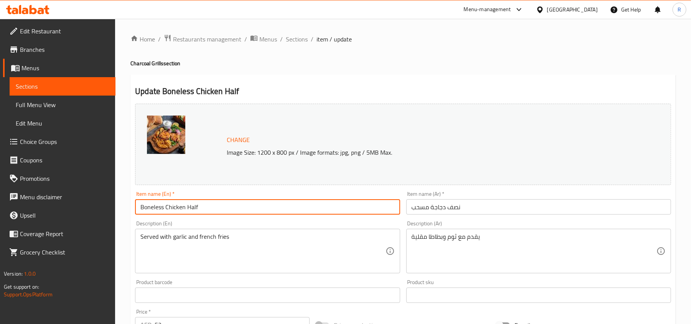
click at [166, 207] on input "Boneless Chicken Half" at bounding box center [267, 206] width 265 height 15
paste input "Grilled"
type input "Boneless Grilled Chicken Half"
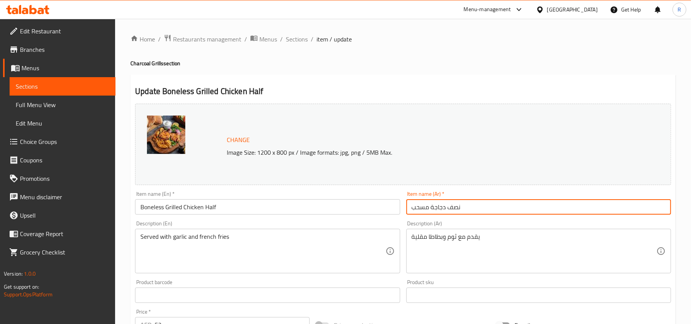
click at [470, 209] on input "نصف دجاجة مسحب" at bounding box center [538, 206] width 265 height 15
click at [634, 206] on input "نصف دجاجة مسحب" at bounding box center [538, 206] width 265 height 15
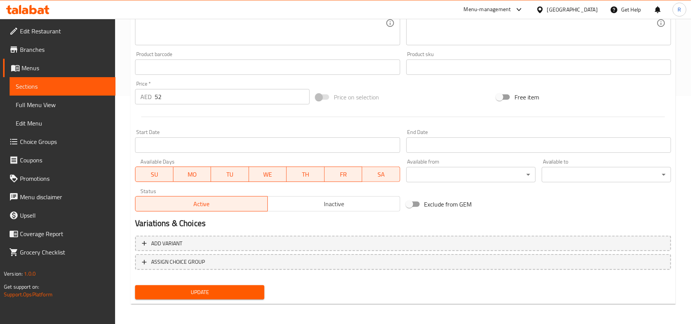
scroll to position [229, 0]
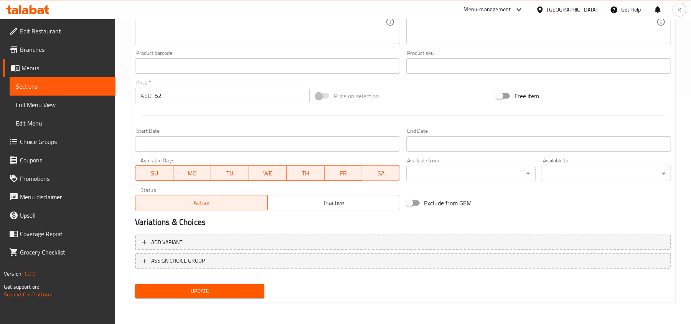
type input "نصف دجاجة مشوي مسحب"
click at [226, 291] on span "Update" at bounding box center [199, 291] width 117 height 10
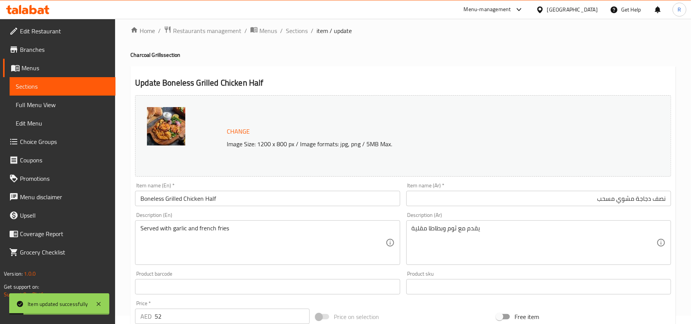
scroll to position [0, 0]
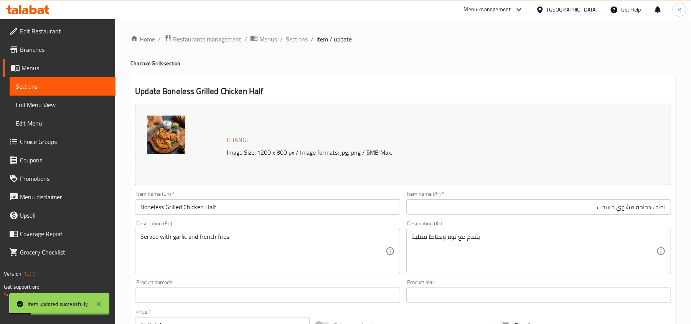
click at [301, 43] on span "Sections" at bounding box center [297, 39] width 22 height 9
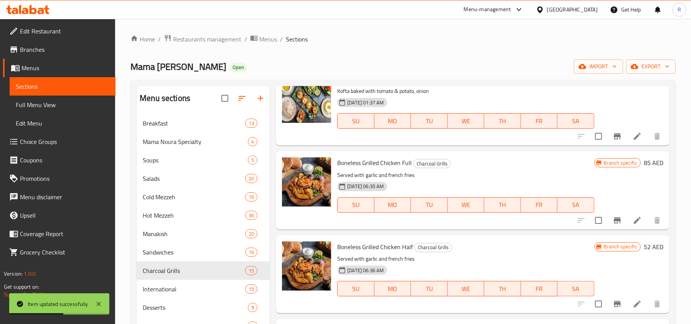
scroll to position [409, 0]
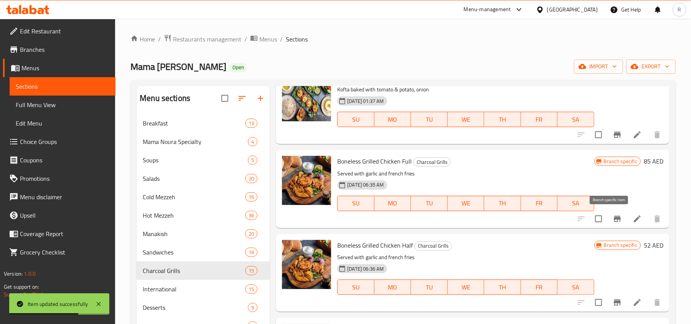
click at [613, 216] on icon "Branch-specific-item" at bounding box center [617, 218] width 9 height 9
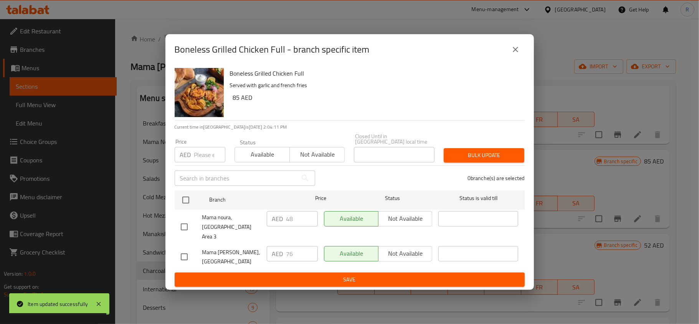
click at [526, 49] on div "Boneless Grilled Chicken Full - branch specific item" at bounding box center [349, 49] width 368 height 31
click at [519, 50] on icon "close" at bounding box center [515, 49] width 9 height 9
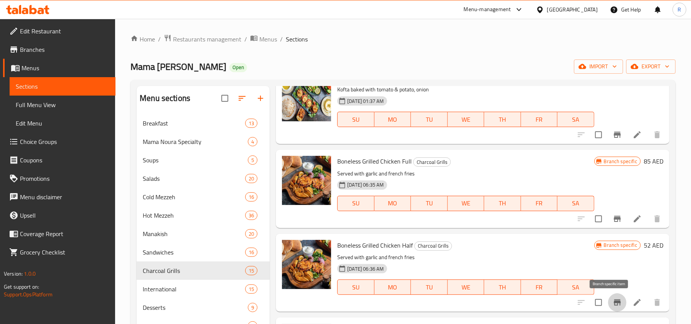
click at [614, 304] on icon "Branch-specific-item" at bounding box center [617, 302] width 7 height 6
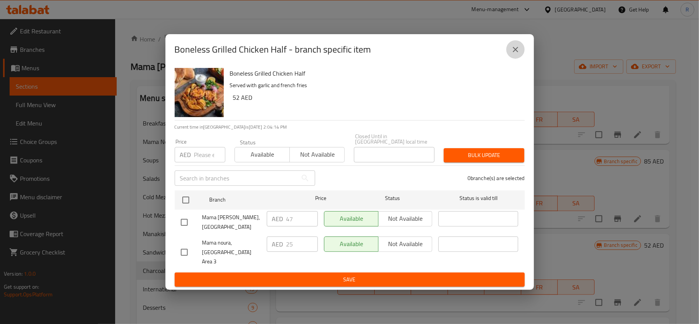
click at [514, 51] on icon "close" at bounding box center [515, 49] width 9 height 9
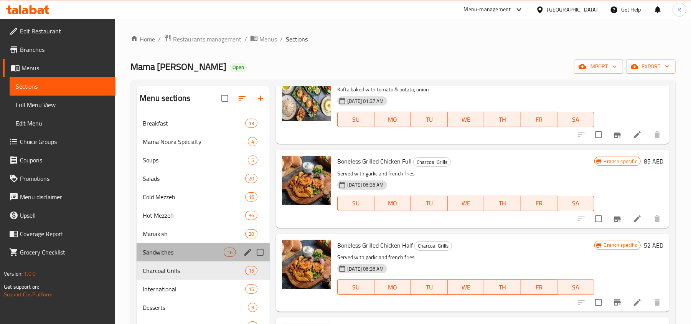
click at [178, 258] on div "Sandwiches 16" at bounding box center [203, 252] width 133 height 18
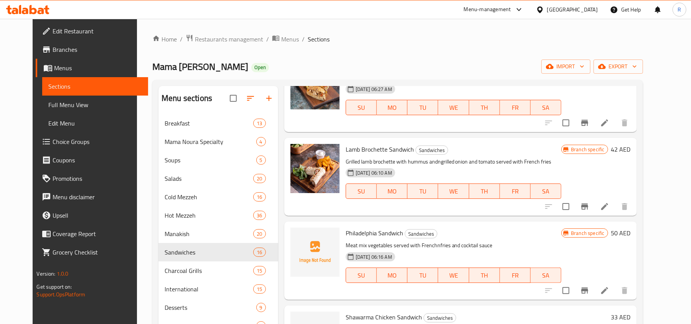
scroll to position [921, 0]
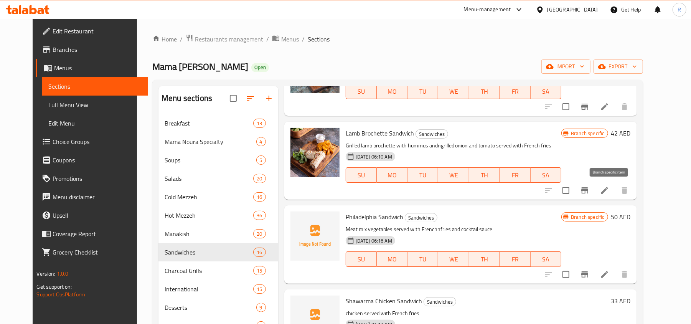
click at [594, 191] on button "Branch-specific-item" at bounding box center [584, 190] width 18 height 18
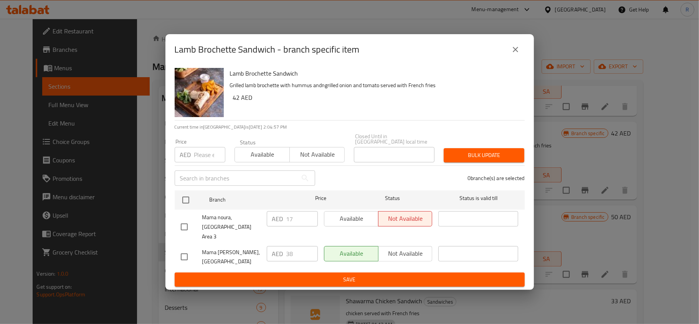
click at [516, 59] on button "close" at bounding box center [515, 49] width 18 height 18
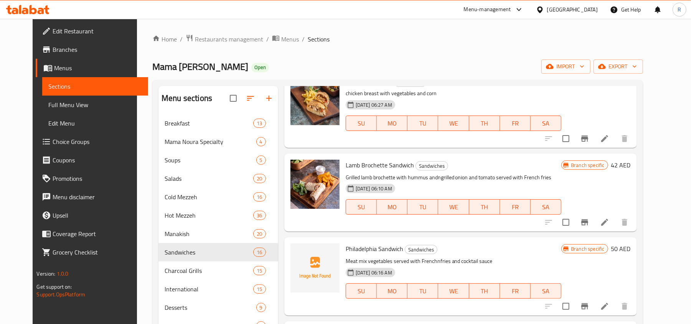
scroll to position [943, 0]
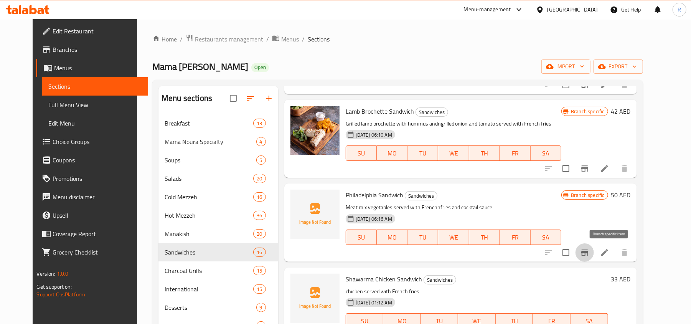
click at [594, 255] on button "Branch-specific-item" at bounding box center [584, 252] width 18 height 18
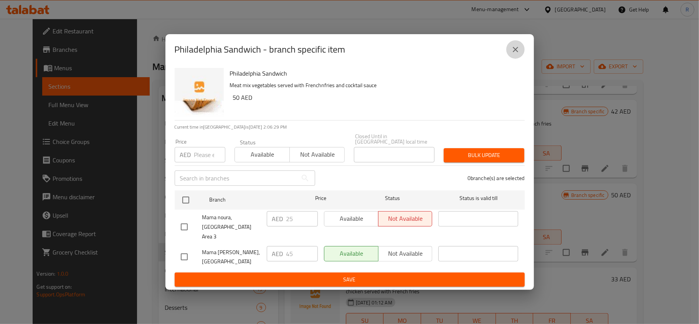
click at [511, 54] on icon "close" at bounding box center [515, 49] width 9 height 9
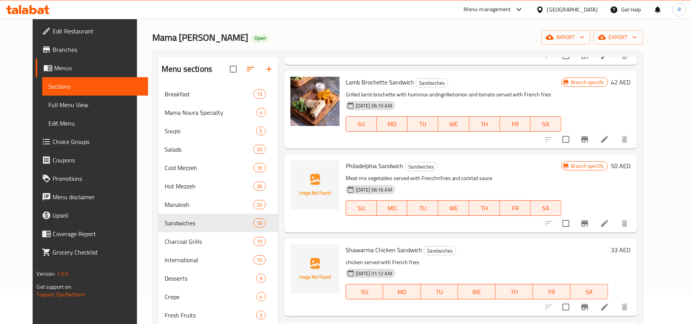
scroll to position [51, 0]
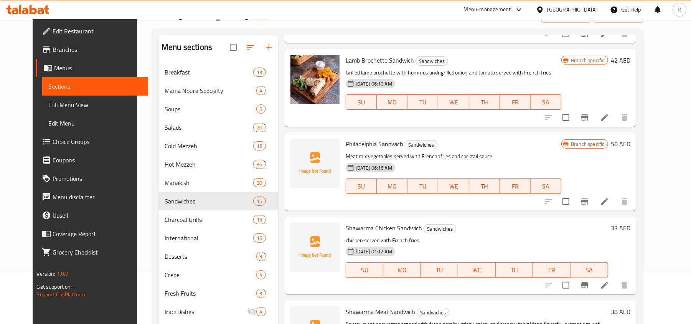
click at [589, 205] on icon "Branch-specific-item" at bounding box center [584, 201] width 9 height 9
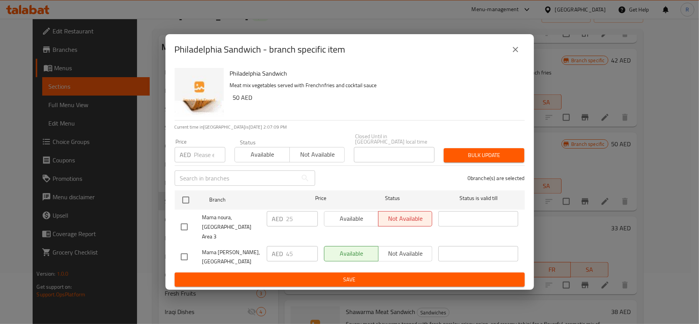
click at [511, 51] on icon "close" at bounding box center [515, 49] width 9 height 9
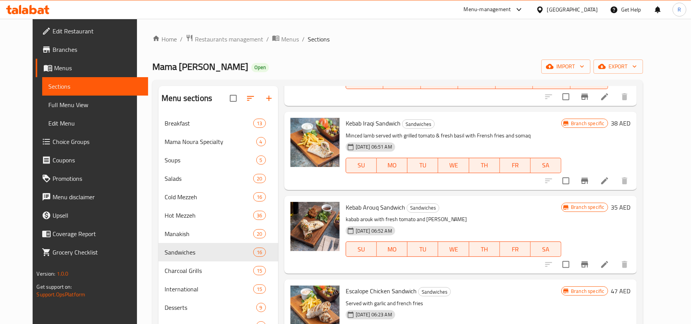
scroll to position [278, 0]
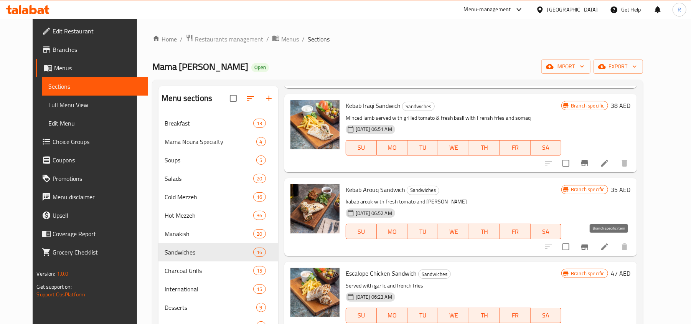
click at [589, 244] on icon "Branch-specific-item" at bounding box center [584, 246] width 9 height 9
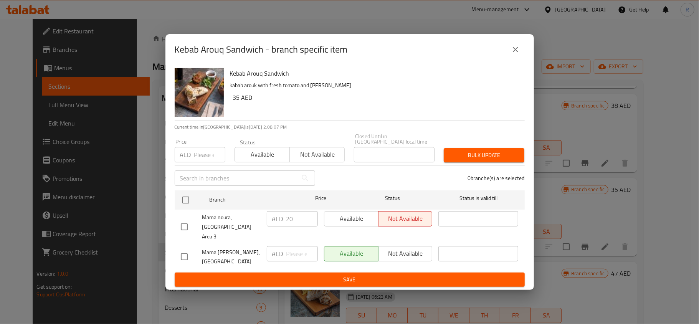
click at [189, 250] on input "checkbox" at bounding box center [184, 257] width 16 height 16
checkbox input "false"
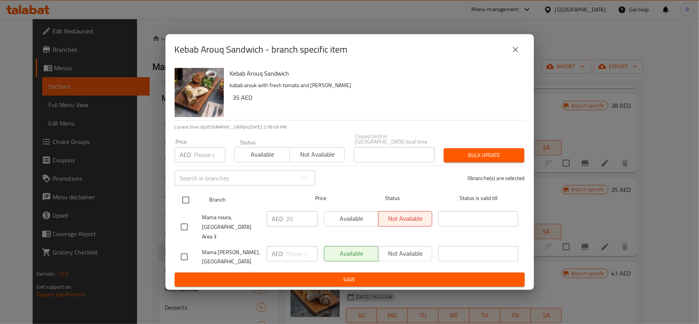
click at [188, 208] on input "checkbox" at bounding box center [186, 200] width 16 height 16
checkbox input "true"
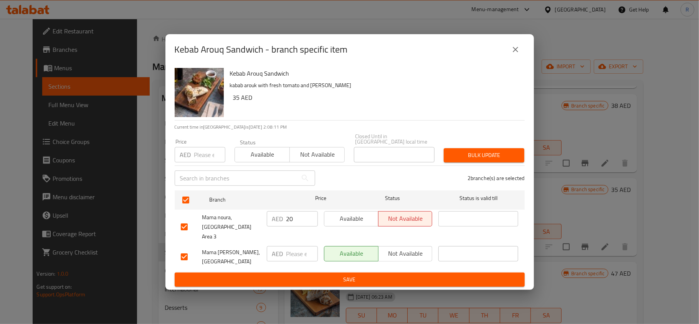
click at [182, 252] on input "checkbox" at bounding box center [184, 257] width 16 height 16
checkbox input "false"
click at [195, 158] on input "number" at bounding box center [209, 154] width 31 height 15
type input "17"
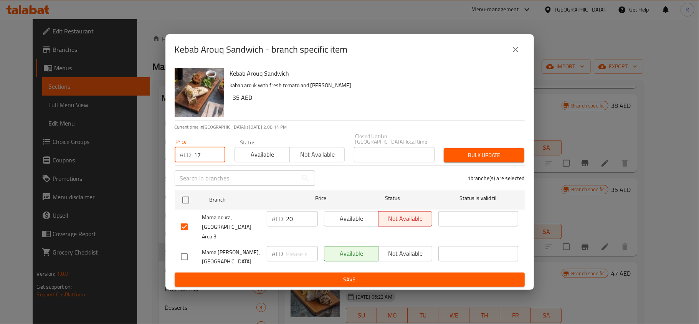
click at [509, 160] on span "Bulk update" at bounding box center [484, 155] width 68 height 10
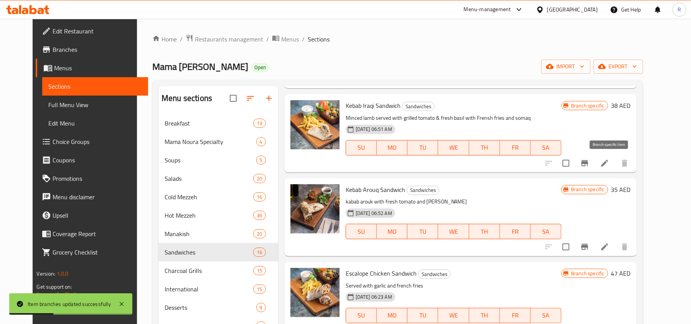
click at [589, 167] on icon "Branch-specific-item" at bounding box center [584, 162] width 9 height 9
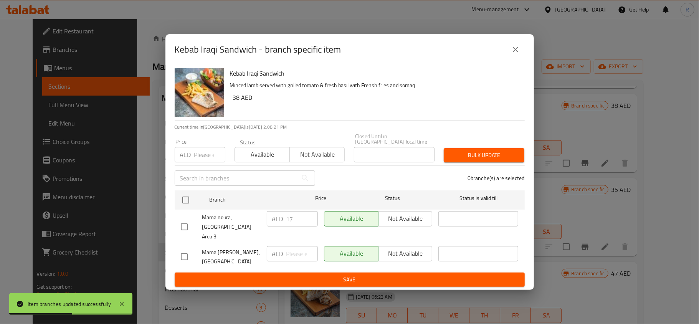
click at [183, 226] on input "checkbox" at bounding box center [184, 227] width 16 height 16
checkbox input "true"
click at [201, 160] on input "number" at bounding box center [209, 154] width 31 height 15
type input "20"
click at [474, 160] on span "Bulk update" at bounding box center [484, 155] width 68 height 10
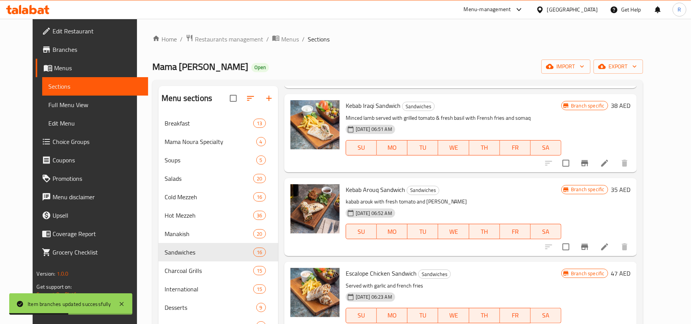
click at [589, 248] on icon "Branch-specific-item" at bounding box center [584, 246] width 9 height 9
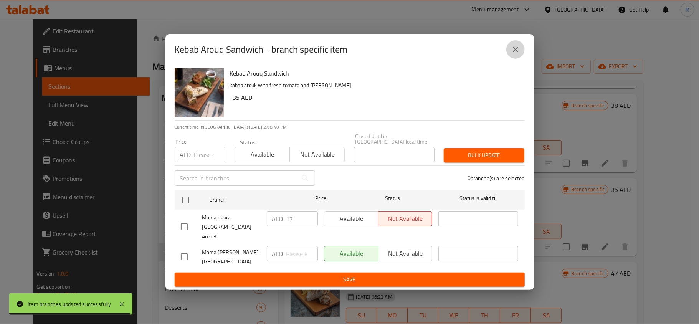
click at [513, 50] on icon "close" at bounding box center [515, 49] width 9 height 9
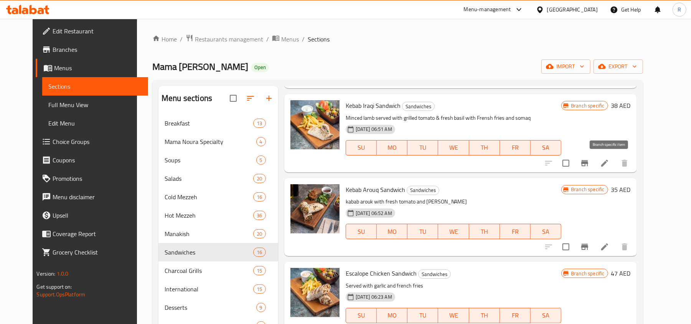
click at [594, 158] on button "Branch-specific-item" at bounding box center [584, 163] width 18 height 18
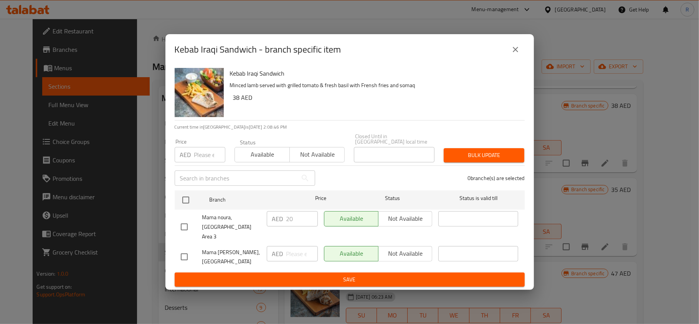
click at [186, 227] on input "checkbox" at bounding box center [184, 227] width 16 height 16
checkbox input "true"
click at [200, 162] on input "number" at bounding box center [209, 154] width 31 height 15
type input "17"
click at [483, 157] on span "Bulk update" at bounding box center [484, 155] width 68 height 10
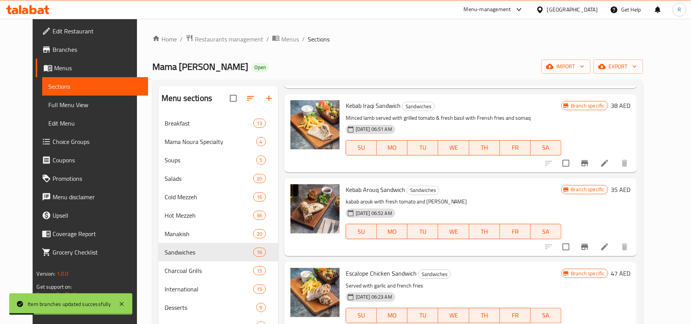
click at [469, 194] on h6 "Kebab Arouq Sandwich Sandwiches" at bounding box center [454, 189] width 216 height 11
click at [609, 166] on icon at bounding box center [604, 162] width 9 height 9
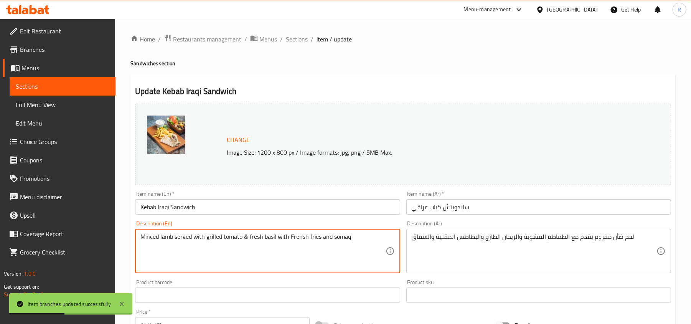
click at [205, 234] on textarea "Minced lamb served with grilled tomato & fresh basil with Frensh fries and somaq" at bounding box center [262, 251] width 245 height 36
drag, startPoint x: 205, startPoint y: 234, endPoint x: 185, endPoint y: 235, distance: 20.0
click at [185, 235] on textarea "Minced lamb served with grilled tomato & fresh basil with Frensh fries and somaq" at bounding box center [262, 251] width 245 height 36
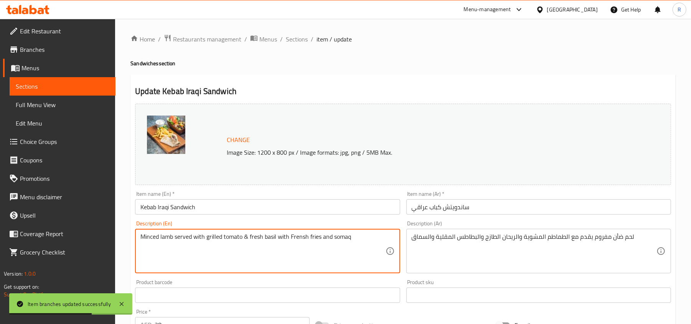
paste textarea "is a flavorful sandwich filled with spiced, grilled minced meat kebabs, fresh v…"
type textarea "is a flavorful sandwich filled with spiced, grilled minced meat kebabs, fresh v…"
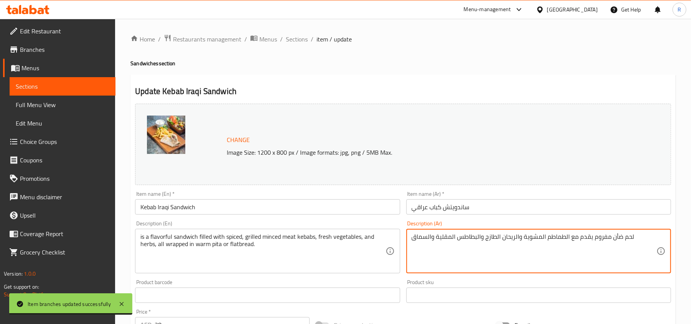
click at [427, 235] on textarea "لحم ضأن مفروم يقدم مع الطماطم المشوية والريحان الطازج والبطاطس المقلية والسماق" at bounding box center [534, 251] width 245 height 36
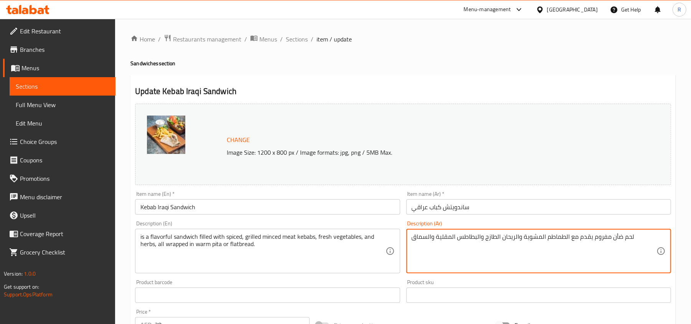
click at [427, 235] on textarea "لحم ضأن مفروم يقدم مع الطماطم المشوية والريحان الطازج والبطاطس المقلية والسماق" at bounding box center [534, 251] width 245 height 36
paste textarea "ي عبارة عن ساندويتش لذيذ محشو بكباب اللحم المفروم المشوي المتبل والخضروات الطاز…"
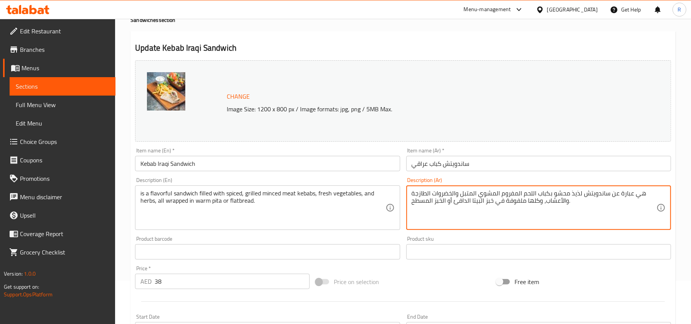
scroll to position [102, 0]
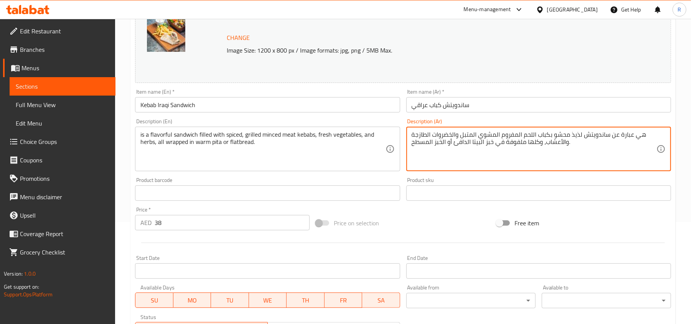
type textarea "هي عبارة عن ساندويتش لذيذ محشو بكباب اللحم المفروم المشوي المتبل والخضروات الطا…"
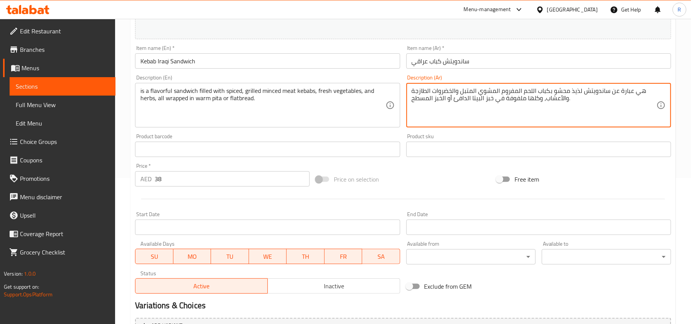
scroll to position [229, 0]
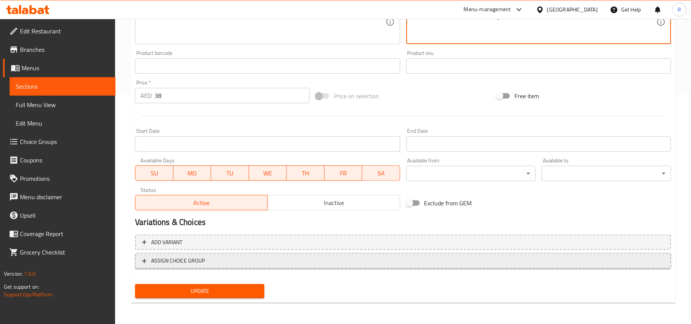
click at [209, 262] on span "ASSIGN CHOICE GROUP" at bounding box center [403, 261] width 522 height 10
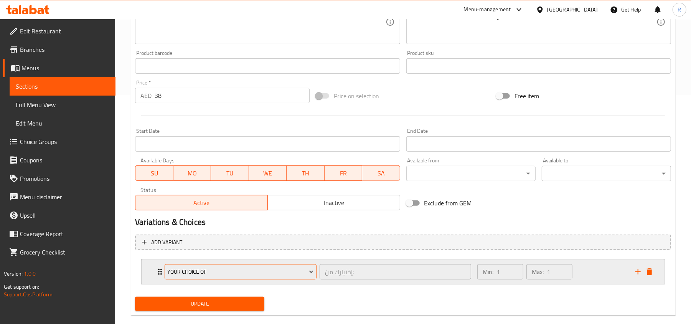
click at [240, 271] on span "Your Choice Of:" at bounding box center [241, 272] width 146 height 10
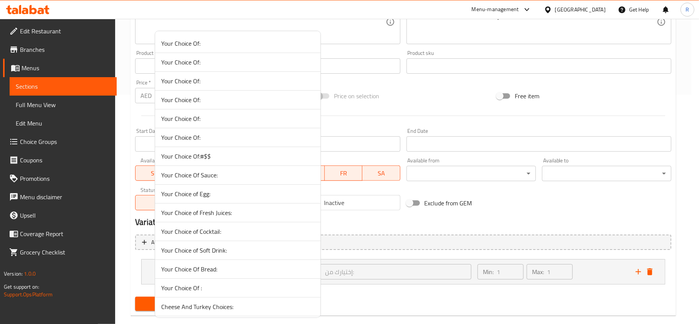
click at [228, 270] on span "Your Choice Of Bread:" at bounding box center [237, 268] width 153 height 9
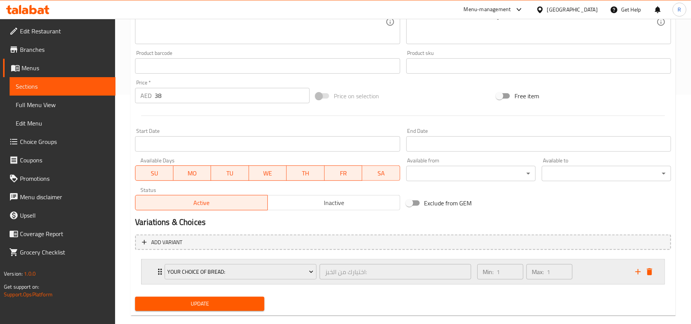
click at [585, 267] on div "Min: 1 ​ Max: 1 ​" at bounding box center [552, 271] width 158 height 25
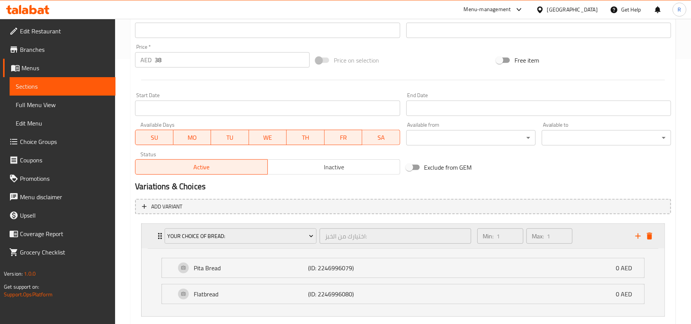
scroll to position [311, 0]
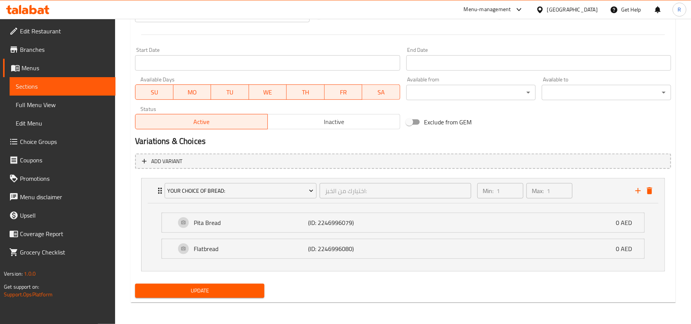
click at [243, 283] on div "Update" at bounding box center [199, 290] width 135 height 20
click at [242, 287] on span "Update" at bounding box center [199, 291] width 117 height 10
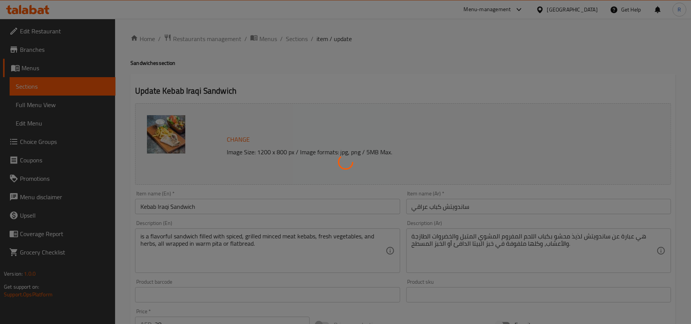
scroll to position [0, 0]
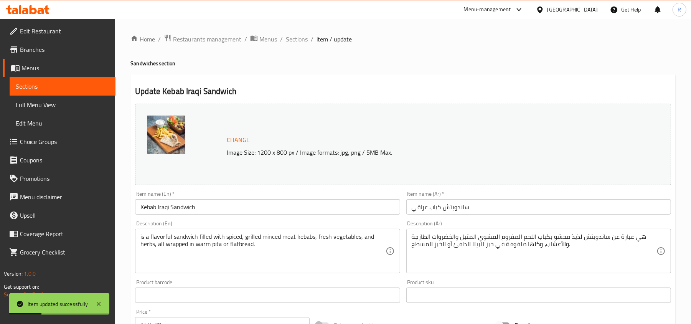
drag, startPoint x: 288, startPoint y: 40, endPoint x: 292, endPoint y: 57, distance: 17.0
click at [288, 40] on span "Sections" at bounding box center [297, 39] width 22 height 9
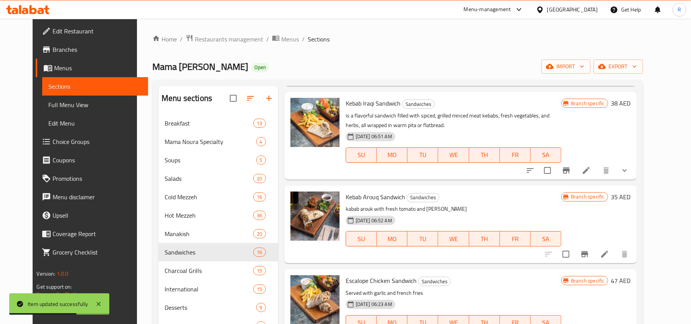
scroll to position [255, 0]
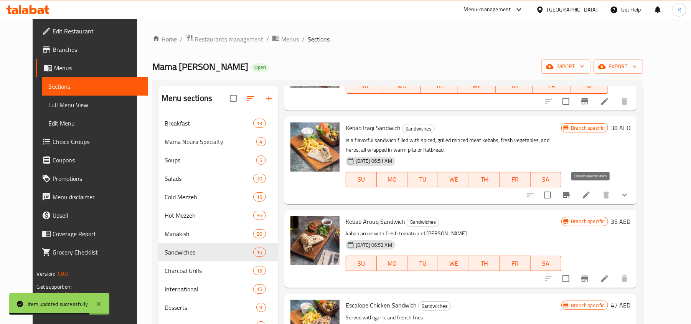
click at [575, 192] on button "Branch-specific-item" at bounding box center [566, 195] width 18 height 18
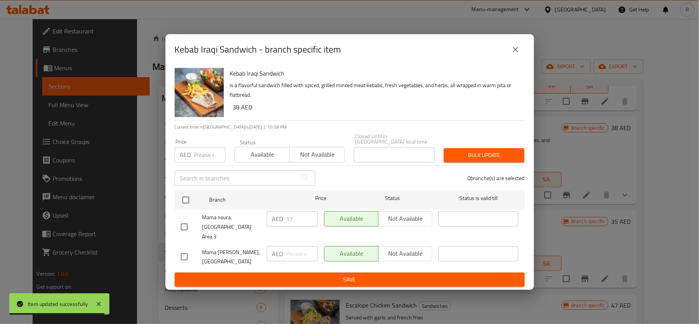
click at [516, 52] on icon "close" at bounding box center [515, 49] width 5 height 5
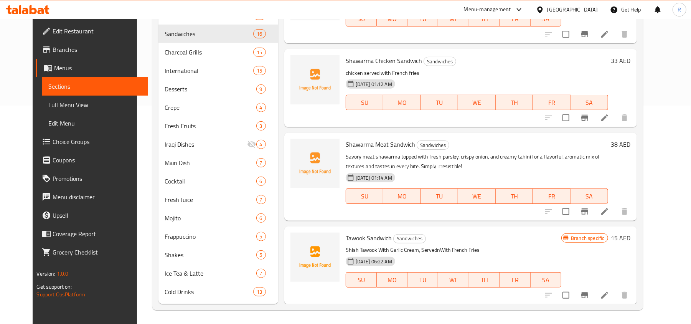
scroll to position [220, 0]
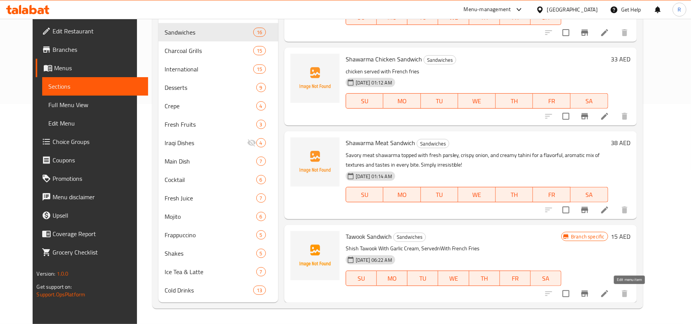
click at [609, 297] on icon at bounding box center [604, 293] width 9 height 9
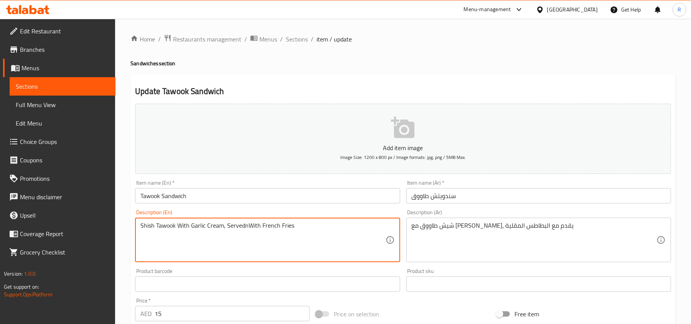
click at [224, 227] on textarea "Shish Tawook With Garlic Cream, ServednWith French Fries" at bounding box center [262, 240] width 245 height 36
paste textarea "Twook Sandwich features grilled, spiced chicken taouk skewers served in warm br…"
type textarea "Twook Sandwich features grilled, spiced chicken taouk skewers served in warm br…"
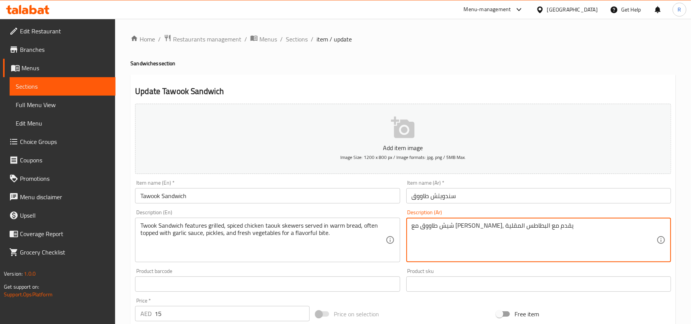
click at [465, 230] on textarea "شيش طاووق مع كريمة الثوم، يقدم مع البطاطس المقلية" at bounding box center [534, 240] width 245 height 36
paste textarea "يتميز ساندويتش تووك بأسياخ دجاج طاووق مشوية ومتبلة تقدم في خبز دافئ، وغالبًا ما…"
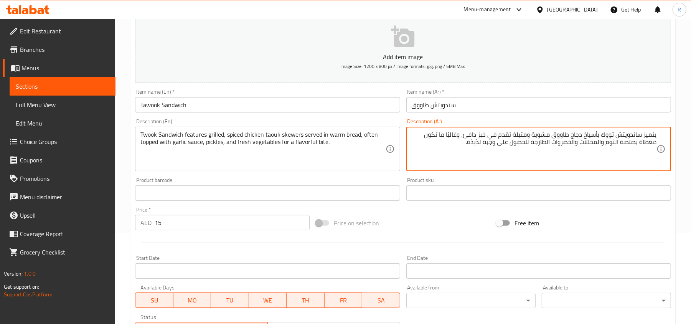
scroll to position [102, 0]
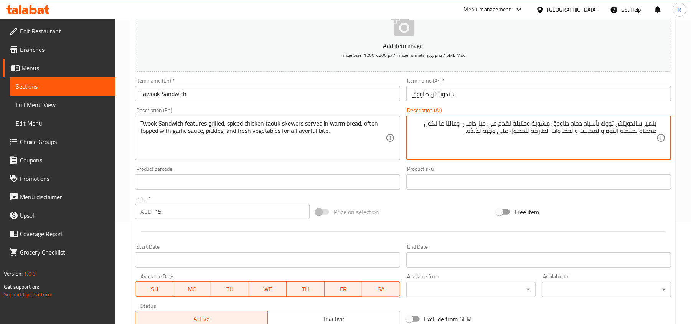
type textarea "يتميز ساندويتش تووك بأسياخ دجاج طاووق مشوية ومتبلة تقدم في خبز دافئ، وغالبًا ما…"
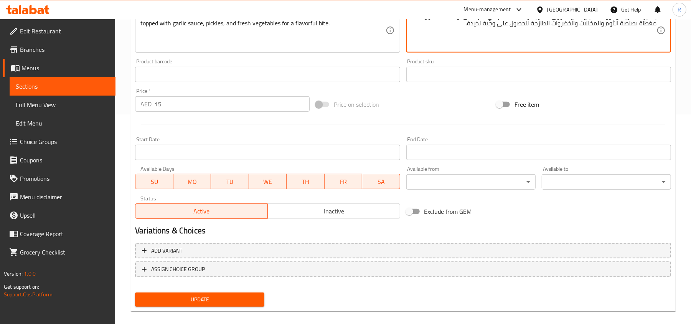
scroll to position [218, 0]
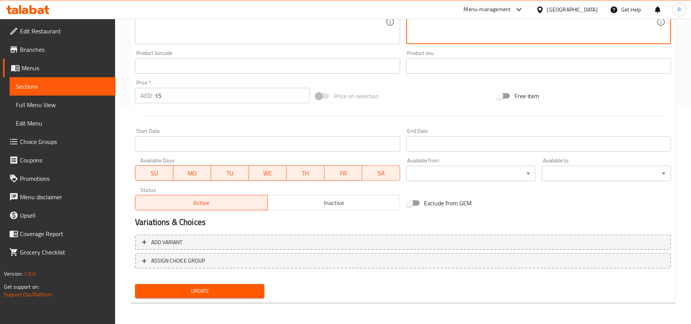
click at [214, 286] on span "Update" at bounding box center [199, 291] width 117 height 10
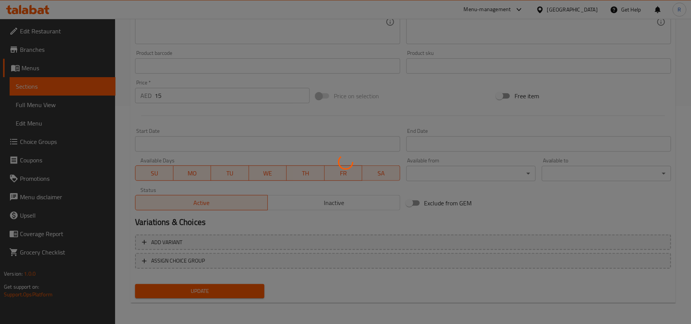
scroll to position [0, 0]
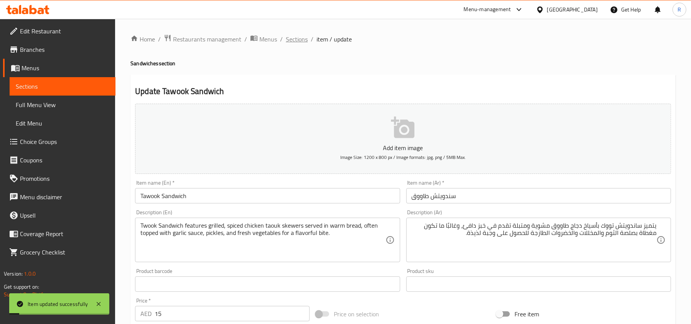
click at [292, 40] on span "Sections" at bounding box center [297, 39] width 22 height 9
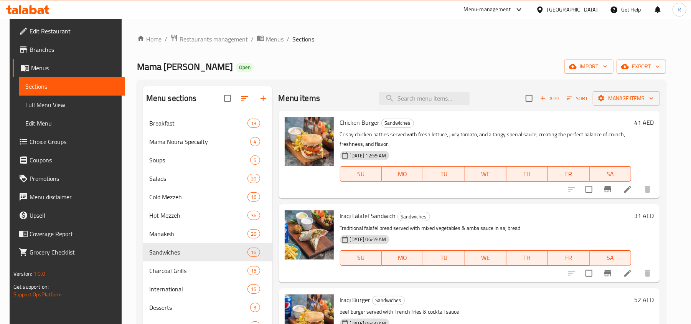
click at [548, 91] on div "Add Sort Manage items" at bounding box center [593, 98] width 134 height 16
click at [542, 98] on icon "button" at bounding box center [542, 98] width 7 height 7
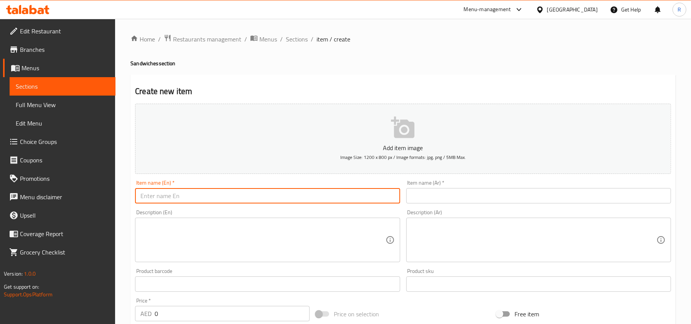
paste input "KABAB CHICKEN"
click at [196, 193] on input "KABAB CHICKEN" at bounding box center [267, 195] width 265 height 15
type input "kabab chicken"
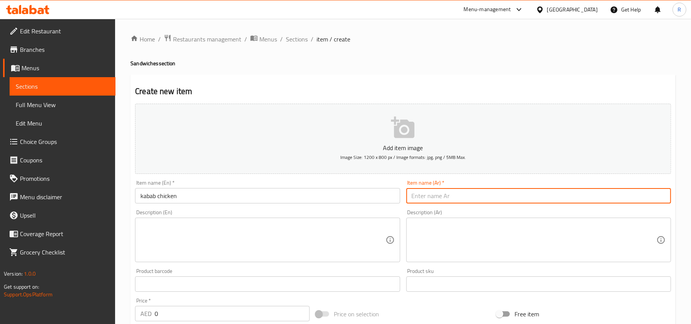
paste input "كباب دجاج"
type input "كباب دجاج"
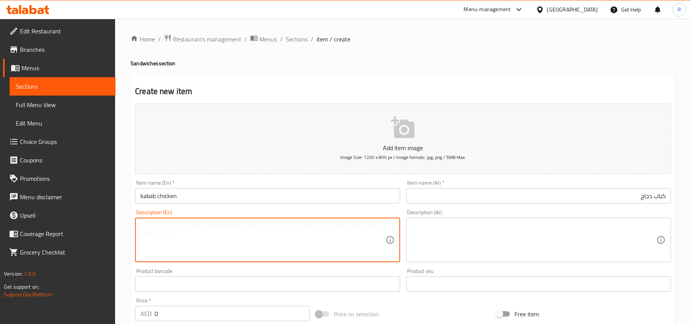
paste textarea "Kabab Chicken is a skewered, marinated chicken grilled to perfection, often ser…"
type textarea "Kabab Chicken is a skewered, marinated chicken grilled to perfection, often ser…"
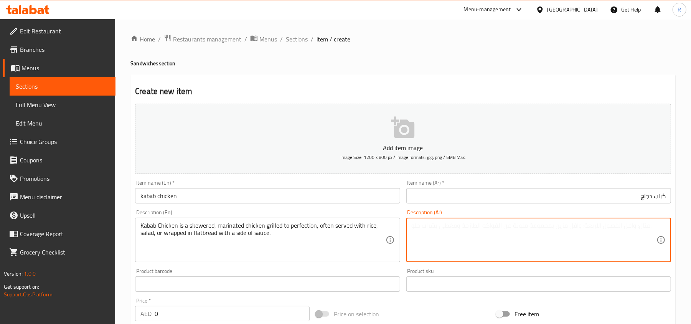
paste textarea "كباب الدجاج هو عبارة عن دجاج مشوي متبل على أسياخ حتى ينضج، ويقدم عادة مع الأرز …"
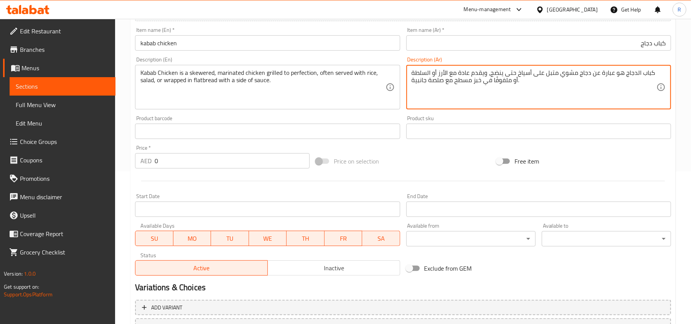
scroll to position [153, 0]
type textarea "كباب الدجاج هو عبارة عن دجاج مشوي متبل على أسياخ حتى ينضج، ويقدم عادة مع الأرز …"
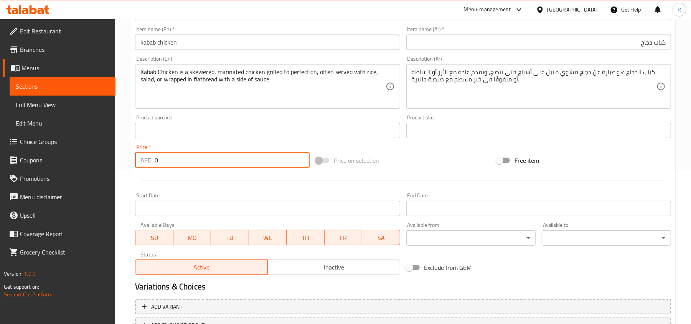
drag, startPoint x: 157, startPoint y: 165, endPoint x: 152, endPoint y: 163, distance: 5.6
click at [152, 163] on div "AED 0 Price *" at bounding box center [222, 159] width 175 height 15
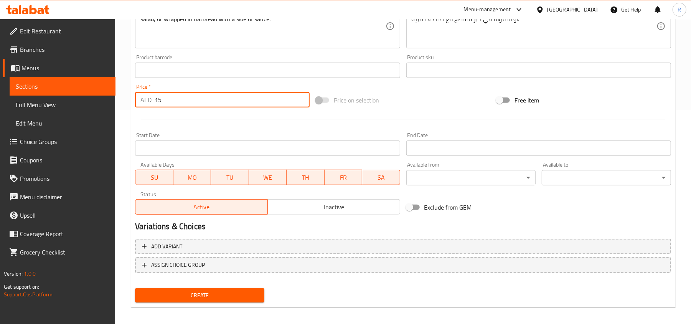
scroll to position [218, 0]
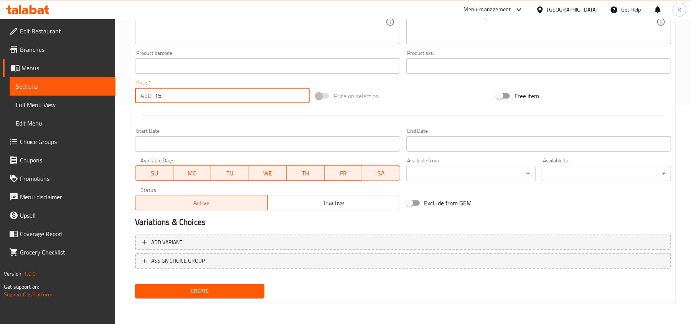
type input "15"
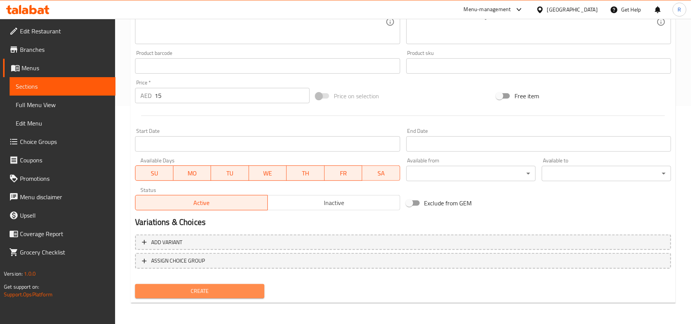
click at [246, 295] on button "Create" at bounding box center [199, 291] width 129 height 14
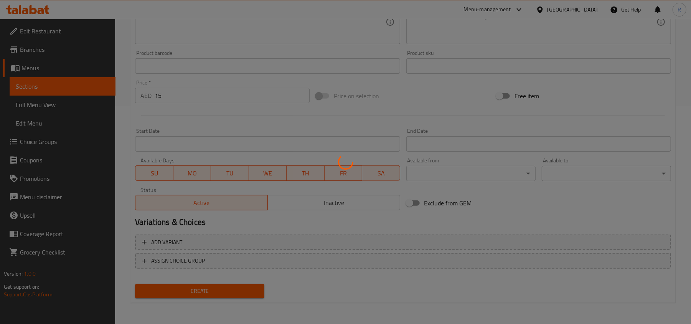
type input "0"
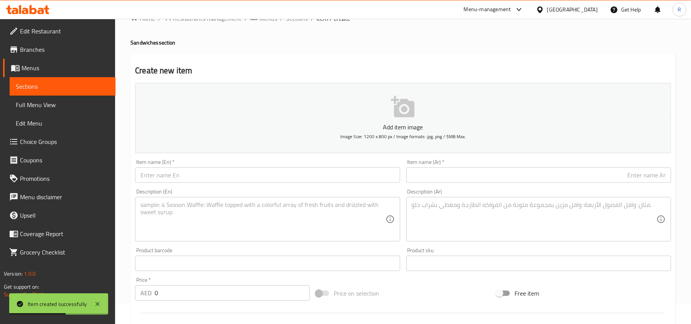
scroll to position [13, 0]
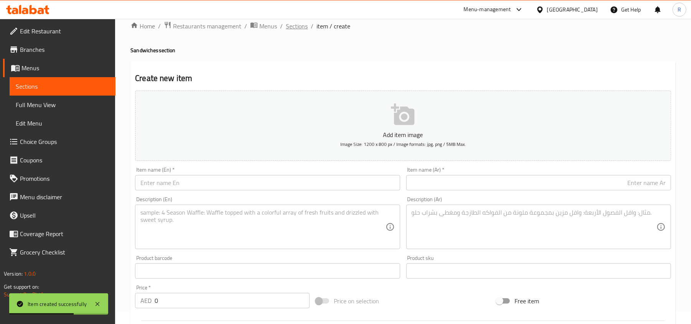
click at [286, 24] on span "Sections" at bounding box center [297, 25] width 22 height 9
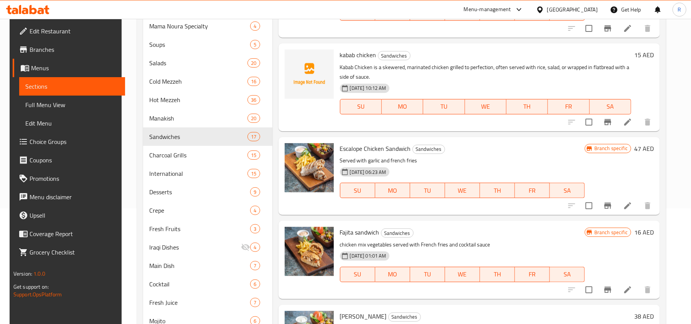
scroll to position [441, 0]
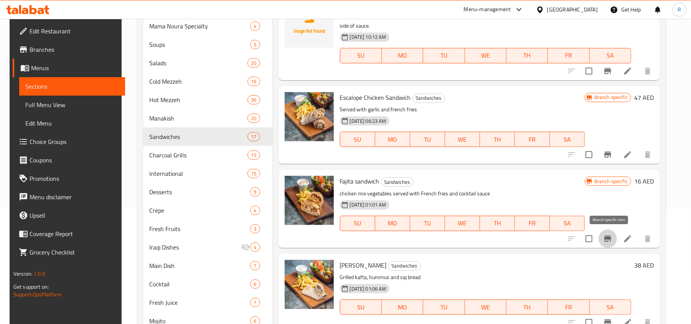
click at [605, 235] on icon "Branch-specific-item" at bounding box center [607, 238] width 9 height 9
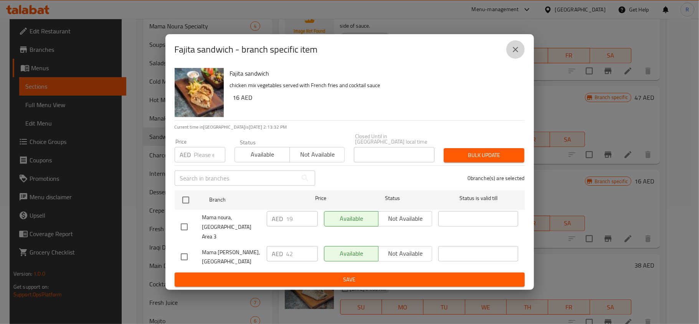
click at [512, 54] on icon "close" at bounding box center [515, 49] width 9 height 9
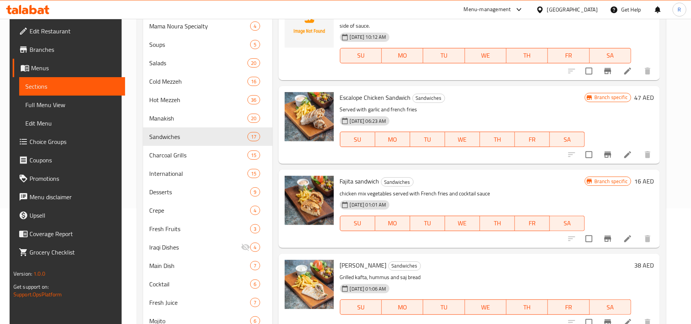
click at [626, 239] on icon at bounding box center [627, 238] width 9 height 9
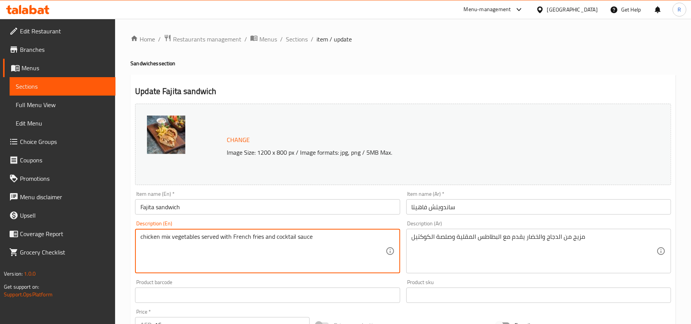
click at [274, 244] on textarea "chicken mix vegetables served with French fries and cocktail sauce" at bounding box center [262, 251] width 245 height 36
click at [222, 262] on textarea "chicken mix vegetables served with French fries and cocktail sauce" at bounding box center [262, 251] width 245 height 36
click at [221, 236] on textarea "chicken mix vegetables served with French fries and cocktail sauce" at bounding box center [262, 251] width 245 height 36
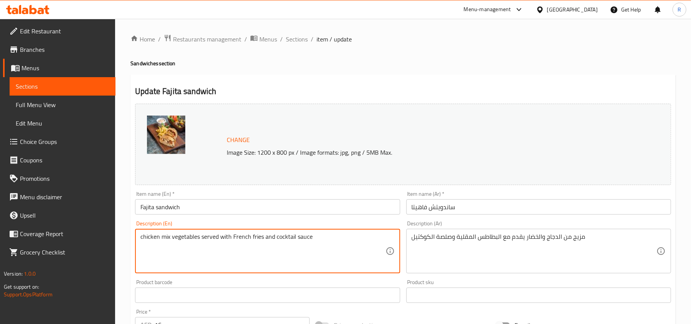
click at [221, 236] on textarea "chicken mix vegetables served with French fries and cocktail sauce" at bounding box center [262, 251] width 245 height 36
paste textarea "Chicken Fajita is a sizzling dish of marinated chicken strips cooked with bell …"
click at [147, 238] on textarea "Chicken Fajita is a sizzling dish of marinated chicken strips cooked with bell …" at bounding box center [262, 251] width 245 height 36
type textarea "Chicken Fajita is a sizzling dish of marinated chicken strips cooked with bell …"
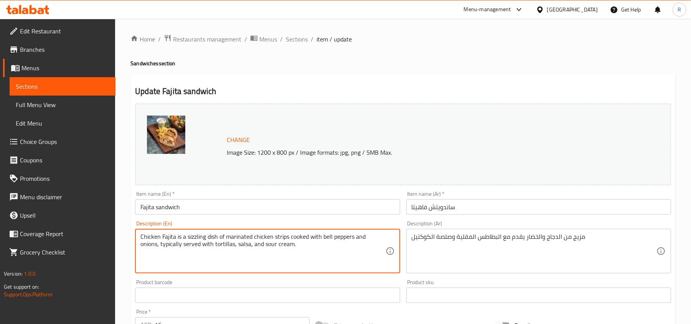
click at [137, 206] on input "Fajita sandwich" at bounding box center [267, 206] width 265 height 15
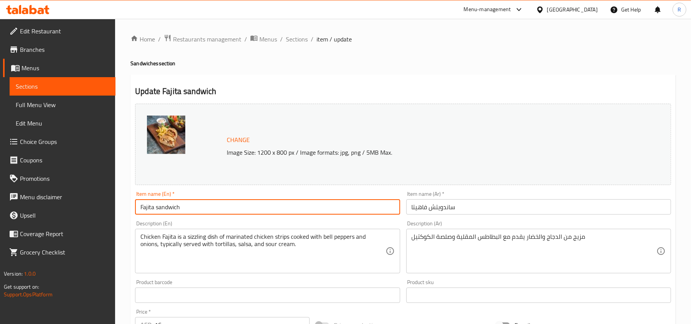
paste input "Chicken"
type input "Chicken Fajita sandwich"
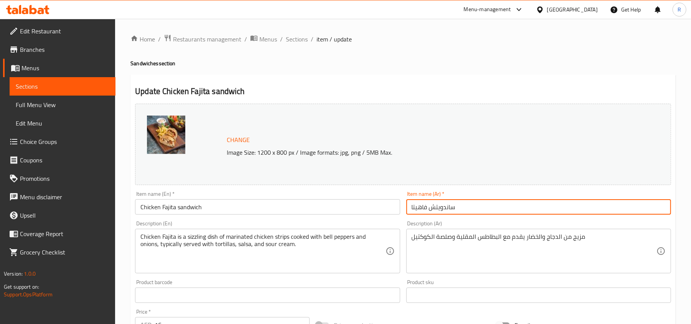
click at [457, 212] on input "ساندويتش فاهيتا" at bounding box center [538, 206] width 265 height 15
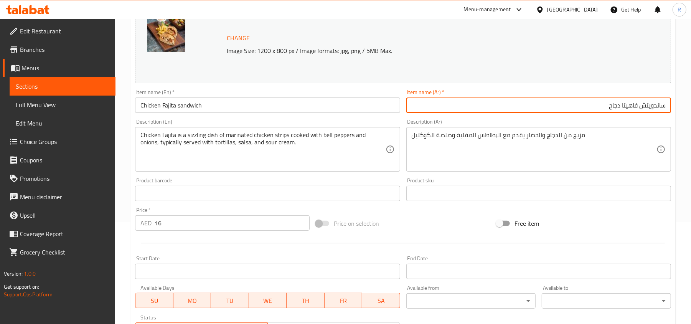
scroll to position [102, 0]
type input "ساندويتش فاهيتا دجاج"
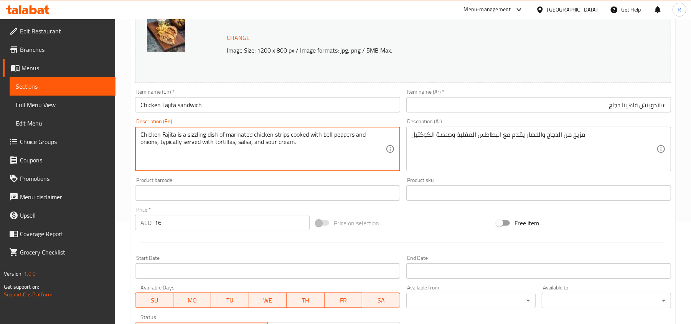
click at [202, 141] on textarea "Chicken Fajita is a sizzling dish of marinated chicken strips cooked with bell …" at bounding box center [262, 149] width 245 height 36
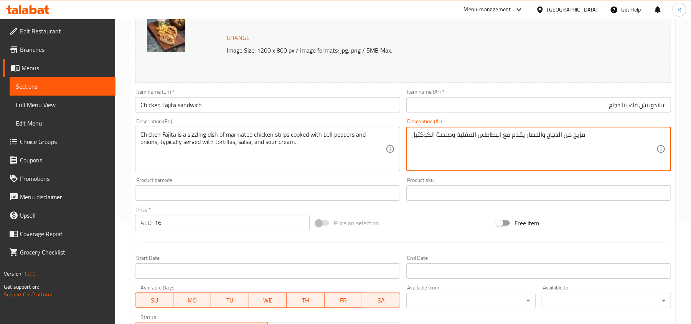
click at [525, 143] on textarea "مزيج من الدجاج والخضار يقدم مع البطاطس المقلية وصلصة الكوكتيل" at bounding box center [534, 149] width 245 height 36
paste textarea "اهيتا الدجاج هو طبق ساخن من شرائح الدجاج المتبلة المطبوخة مع الفلفل الحلو والبص…"
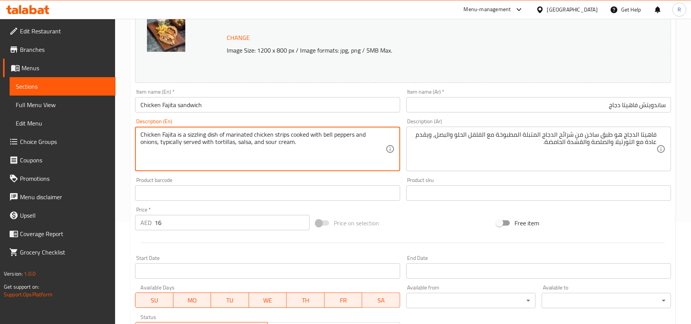
click at [281, 135] on textarea "Chicken Fajita is a sizzling dish of marinated chicken strips cooked with bell …" at bounding box center [262, 149] width 245 height 36
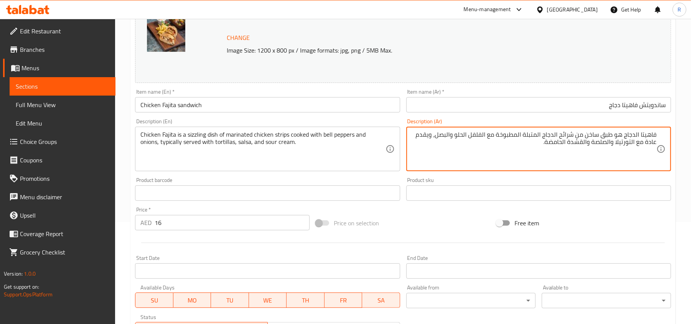
click at [565, 133] on textarea "فاهيتا الدجاج هو طبق ساخن من شرائح الدجاج المتبلة المطبوخة مع الفلفل الحلو والب…" at bounding box center [534, 149] width 245 height 36
paste textarea "ستربس"
click at [539, 145] on textarea "فاهيتا الدجاج هو طبق ساخن من إستربس الدجاج المتبلة المطبوخة مع الفلفل الحلو وال…" at bounding box center [534, 149] width 245 height 36
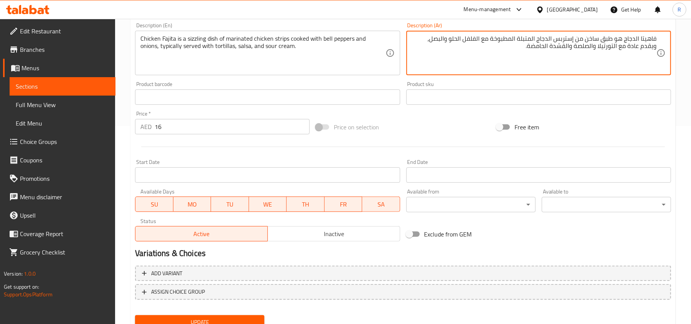
scroll to position [204, 0]
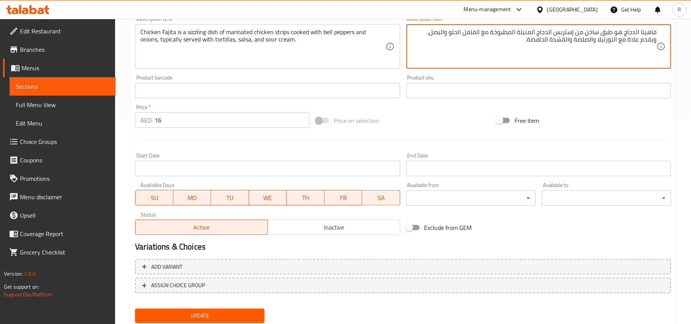
drag, startPoint x: 545, startPoint y: 41, endPoint x: 587, endPoint y: 42, distance: 41.8
click at [587, 42] on textarea "فاهيتا الدجاج هو طبق ساخن من إستربس الدجاج المتبلة المطبوخة مع الفلفل الحلو وال…" at bounding box center [534, 46] width 245 height 36
type textarea "فاهيتا الدجاج هو طبق ساخن من إستربس الدجاج المتبلة المطبوخة مع الفلفل الحلو وال…"
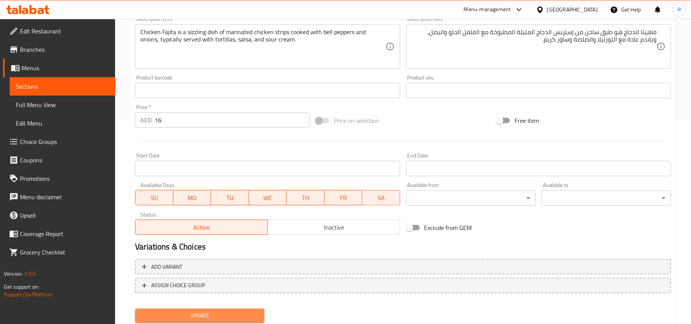
click at [217, 311] on span "Update" at bounding box center [199, 316] width 117 height 10
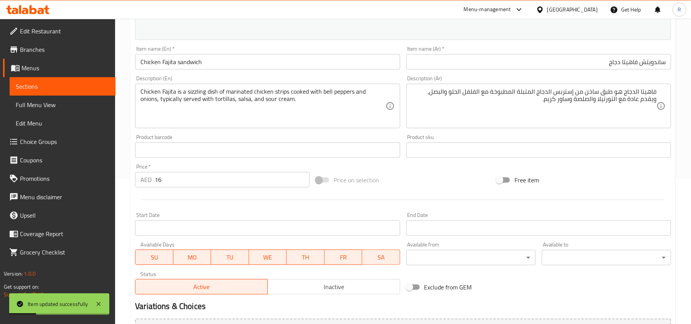
scroll to position [0, 0]
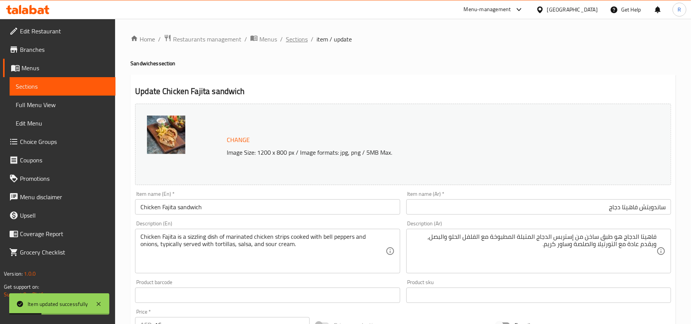
click at [292, 42] on span "Sections" at bounding box center [297, 39] width 22 height 9
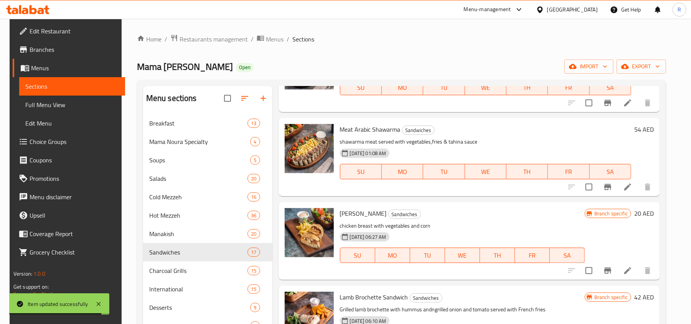
scroll to position [972, 0]
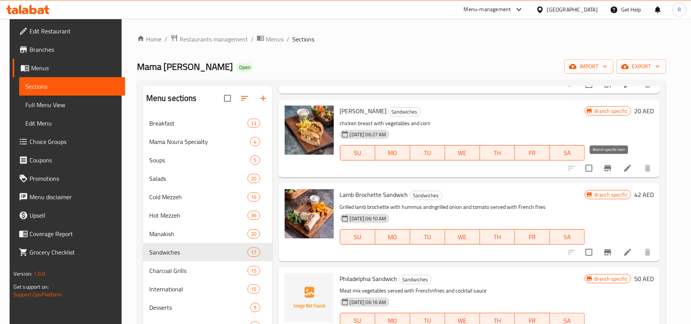
click at [611, 168] on icon "Branch-specific-item" at bounding box center [607, 168] width 7 height 6
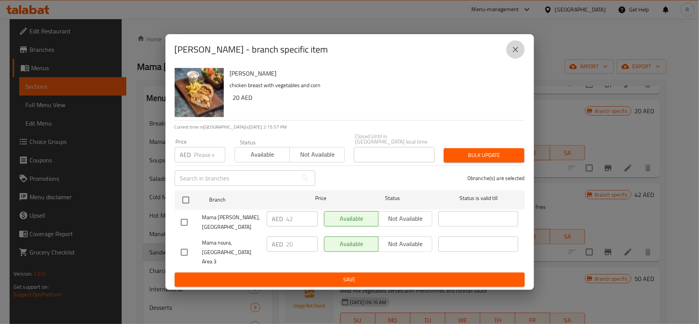
click at [514, 54] on icon "close" at bounding box center [515, 49] width 9 height 9
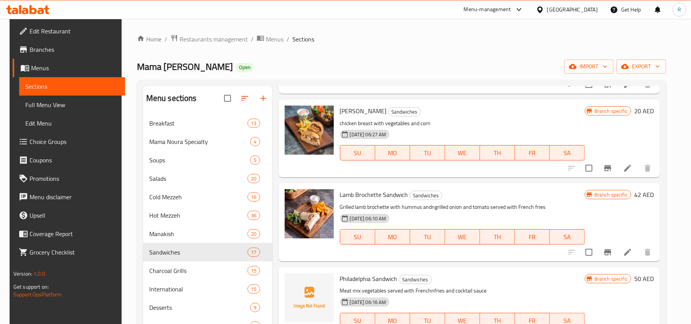
click at [626, 163] on li at bounding box center [627, 168] width 21 height 14
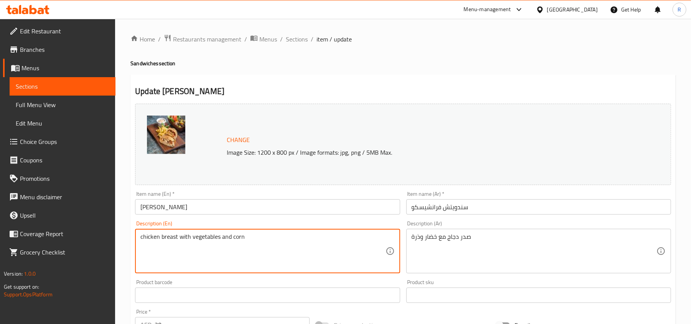
click at [212, 234] on textarea "chicken breast with vegetables and corn" at bounding box center [262, 251] width 245 height 36
paste textarea "Francessco Sandwich is a hearty Italian-inspired sandwich typically filled with…"
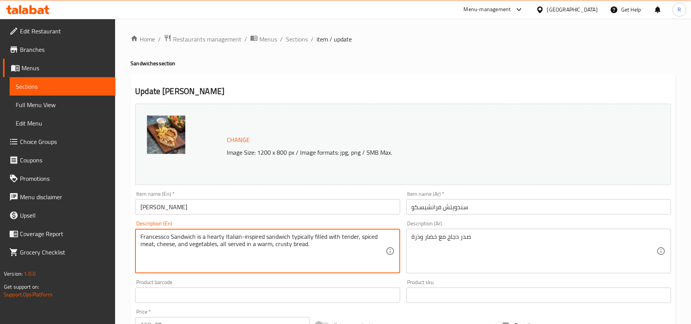
type textarea "Francessco Sandwich is a hearty Italian-inspired sandwich typically filled with…"
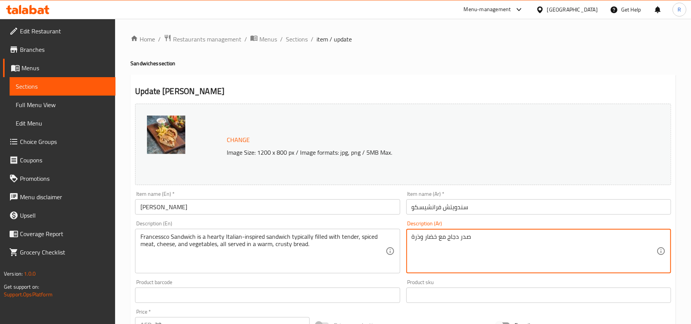
click at [420, 236] on textarea "صدر دجاج مع خضار وذرة" at bounding box center [534, 251] width 245 height 36
paste textarea "اندويتش فرانشيسكو هو ساندويتش شهي مستوحى من المطبخ الإيطالي، وعادة ما يكون محشو…"
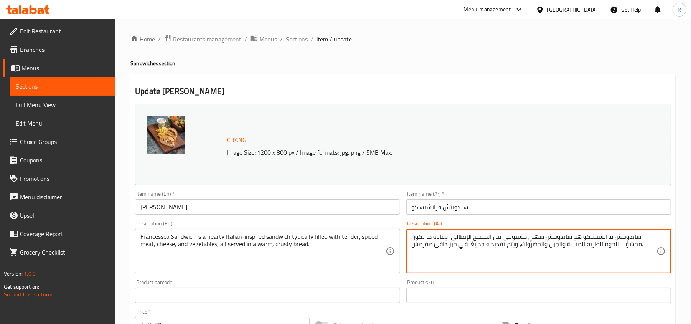
click at [443, 255] on textarea "ساندويتش فرانشيسكو هو ساندويتش شهي مستوحى من المطبخ الإيطالي، وعادة ما يكون محش…" at bounding box center [534, 251] width 245 height 36
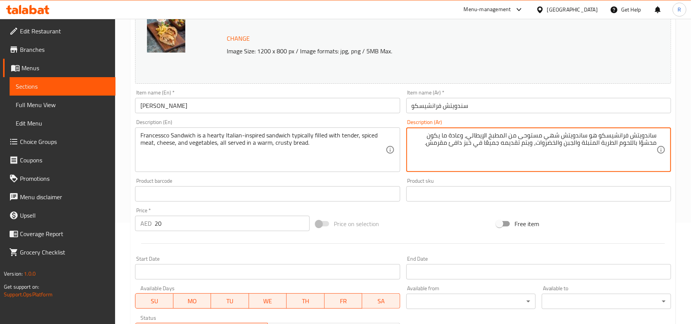
scroll to position [102, 0]
type textarea "ساندويتش فرانشيسكو هو ساندويتش شهي مستوحى من المطبخ الإيطالي، وعادة ما يكون محش…"
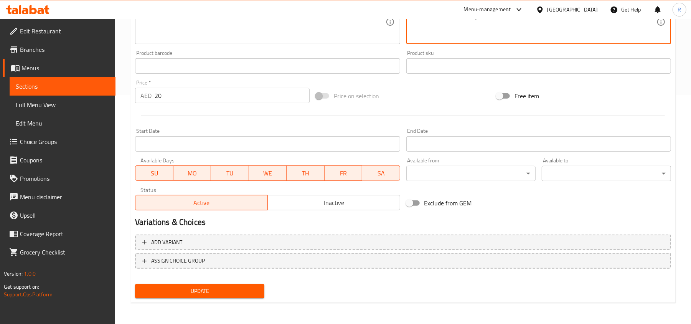
click at [223, 297] on button "Update" at bounding box center [199, 291] width 129 height 14
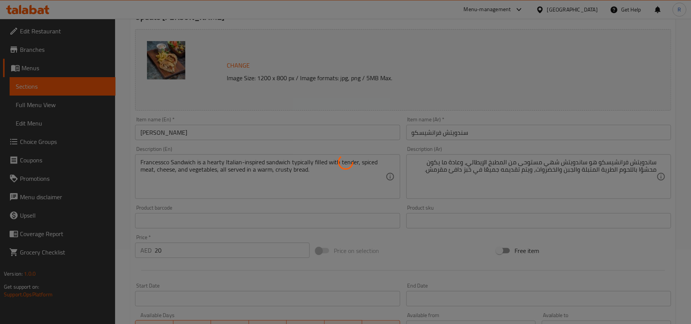
scroll to position [0, 0]
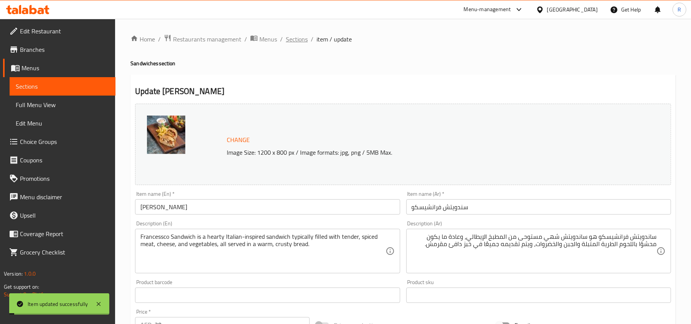
click at [295, 41] on span "Sections" at bounding box center [297, 39] width 22 height 9
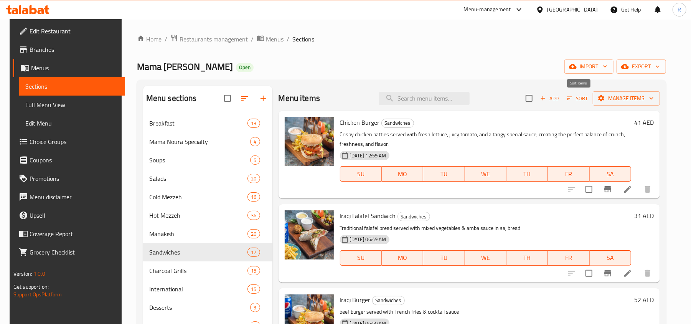
click at [564, 97] on span "Sort" at bounding box center [577, 98] width 31 height 12
click at [549, 97] on span "Add" at bounding box center [549, 98] width 21 height 9
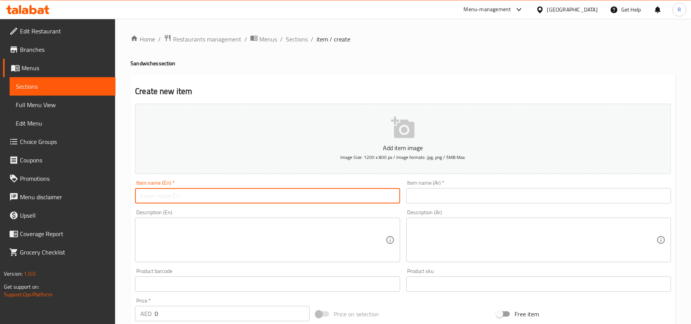
paste input "ZINGER SANDWICH"
click at [188, 198] on input "ZINGER SANDWICH" at bounding box center [267, 195] width 265 height 15
type input "Zinger Sandwich"
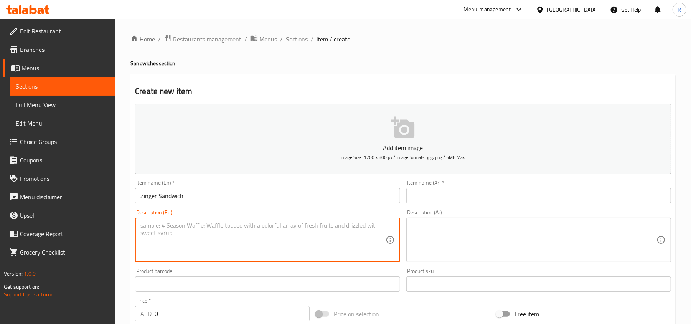
click at [236, 243] on textarea at bounding box center [262, 240] width 245 height 36
paste textarea "Zinger Sandwich features a crispy, spicy fried chicken fillet served in a bun w…"
type textarea "Zinger Sandwich features a crispy, spicy fried chicken fillet served in a bun w…"
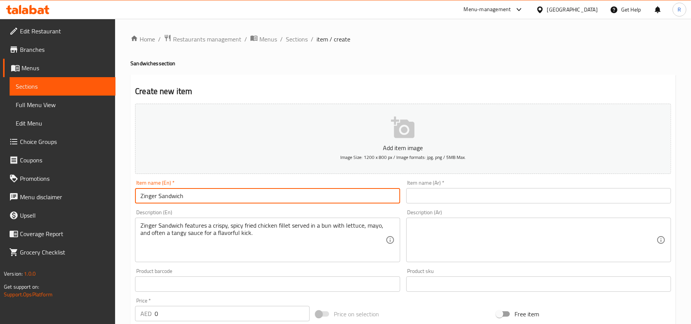
click at [171, 196] on input "Zinger Sandwich" at bounding box center [267, 195] width 265 height 15
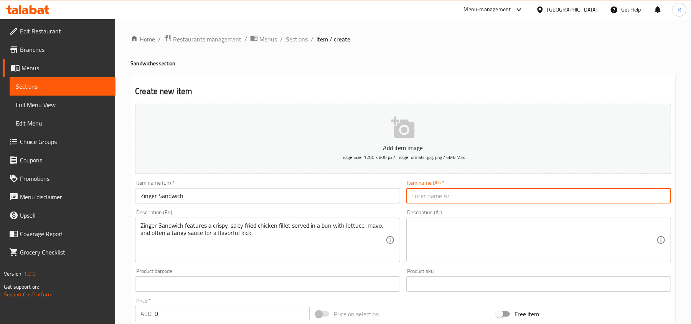
click at [433, 192] on input "text" at bounding box center [538, 195] width 265 height 15
paste input "ساندويتش زنجر"
type input "ساندويتش زنجر"
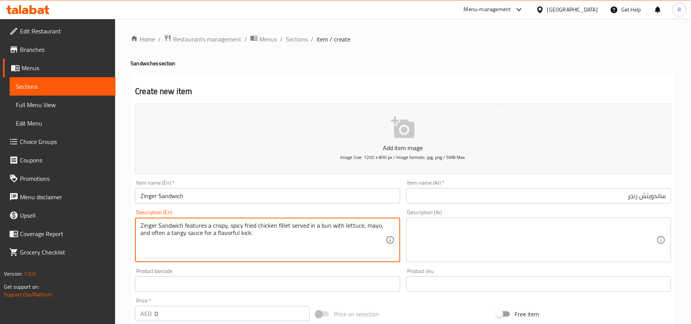
click at [308, 227] on textarea "Zinger Sandwich features a crispy, spicy fried chicken fillet served in a bun w…" at bounding box center [262, 240] width 245 height 36
click at [427, 232] on textarea at bounding box center [534, 240] width 245 height 36
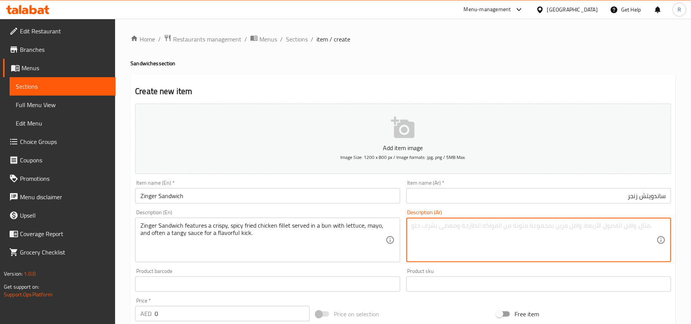
paste textarea "تتميز ساندويتش زينجر بقطعة دجاج مقلية مقرمشة وحارة تقدم في خبز مع الخس والمايون…"
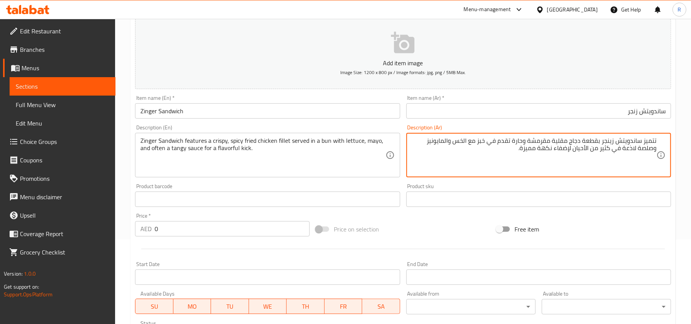
scroll to position [153, 0]
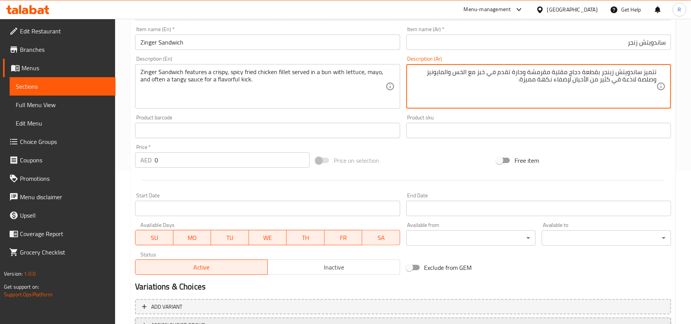
type textarea "تتميز ساندويتش زينجر بقطعة دجاج مقلية مقرمشة وحارة تقدم في خبز مع الخس والمايون…"
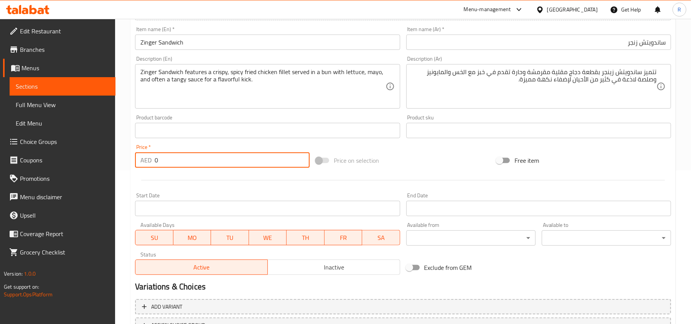
drag, startPoint x: 163, startPoint y: 160, endPoint x: 147, endPoint y: 163, distance: 17.0
click at [147, 163] on div "AED 0 Price *" at bounding box center [222, 159] width 175 height 15
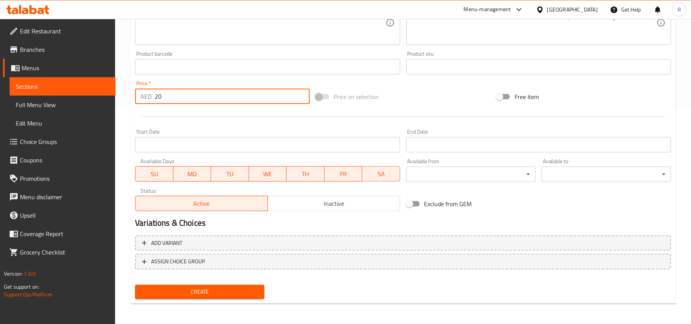
scroll to position [218, 0]
type input "20"
click at [232, 292] on span "Create" at bounding box center [199, 291] width 117 height 10
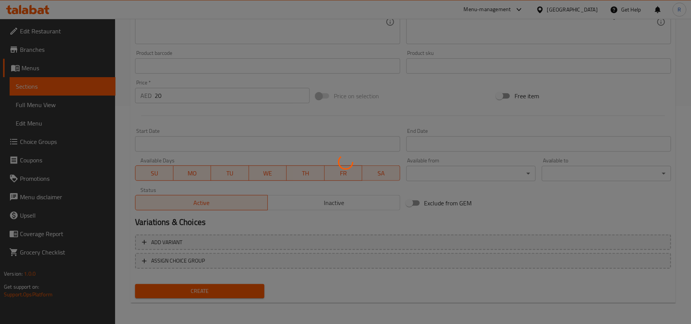
type input "0"
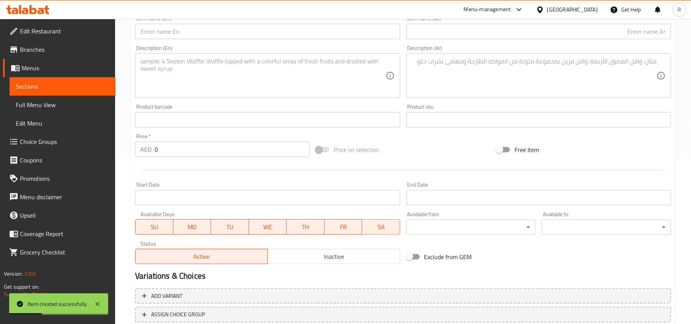
scroll to position [13, 0]
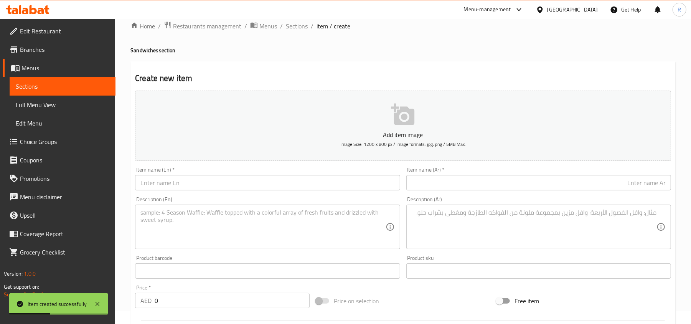
click at [295, 28] on span "Sections" at bounding box center [297, 25] width 22 height 9
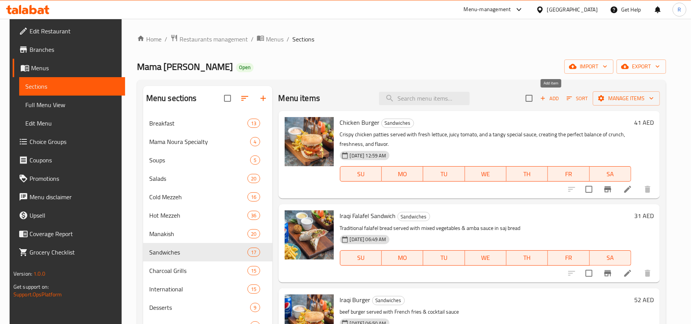
click at [559, 97] on span "Add" at bounding box center [549, 98] width 21 height 9
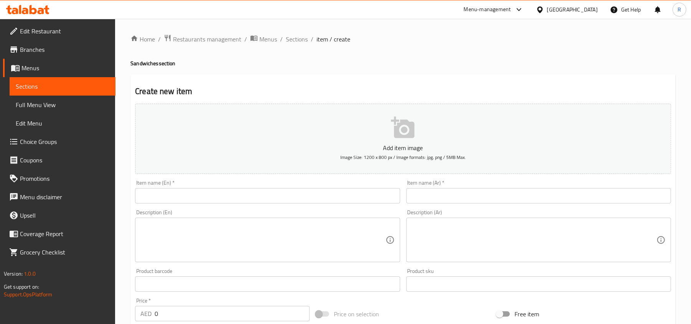
click at [277, 190] on input "text" at bounding box center [267, 195] width 265 height 15
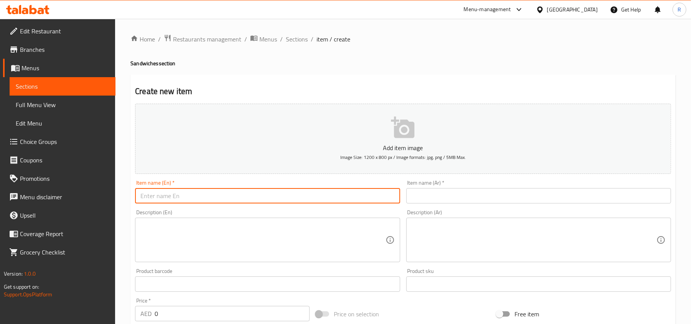
paste input "CHICKEN LIVER SANDWICH"
click at [173, 193] on input "CHICKEN LIVER SANDWICH" at bounding box center [267, 195] width 265 height 15
click at [204, 198] on input "Chicken Liver Sandwich" at bounding box center [267, 195] width 265 height 15
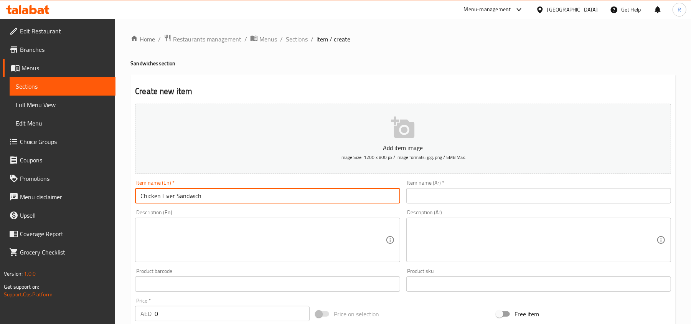
click at [204, 198] on input "Chicken Liver Sandwich" at bounding box center [267, 195] width 265 height 15
type input "Chicken Liver Sandwich"
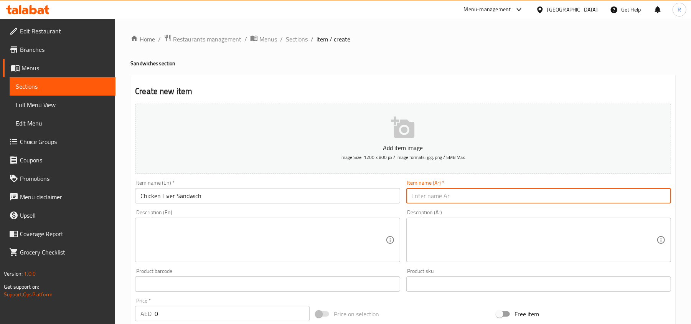
click at [456, 195] on input "text" at bounding box center [538, 195] width 265 height 15
paste input "ساندويتش كبد الدجاج"
click at [625, 195] on input "ساندويتش كبد الدجاج" at bounding box center [538, 195] width 265 height 15
click at [622, 195] on input "ساندويتش كبد الدجاج" at bounding box center [538, 195] width 265 height 15
type input "ساندويتش كبد دجاج"
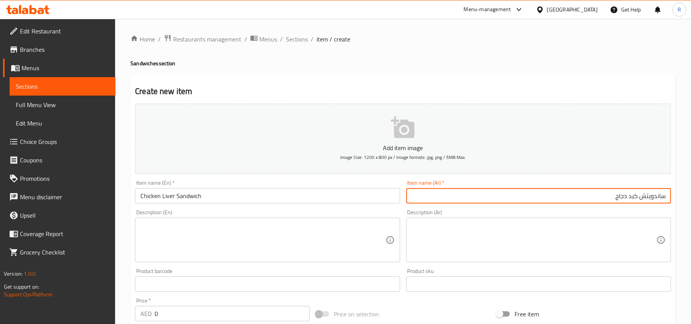
click at [335, 238] on textarea at bounding box center [262, 240] width 245 height 36
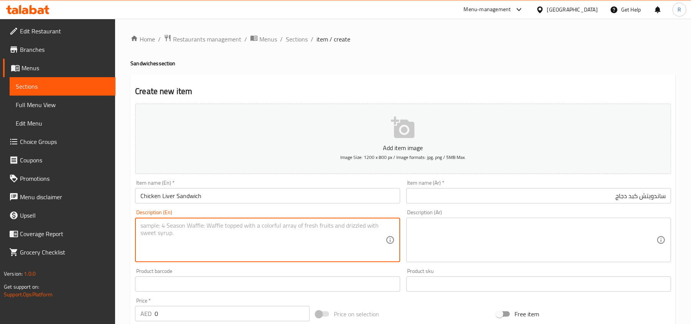
click at [262, 234] on textarea at bounding box center [262, 240] width 245 height 36
paste textarea "Chicken Liver Sandwich is a savory sandwich made with sautéed chicken livers, o…"
type textarea "Chicken Liver Sandwich is a savory sandwich made with sautéed chicken livers, o…"
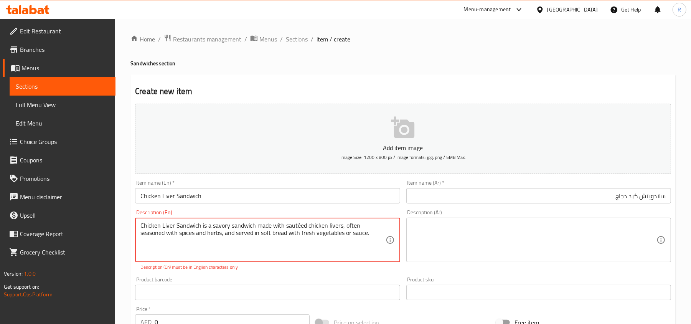
click at [473, 239] on textarea at bounding box center [534, 240] width 245 height 36
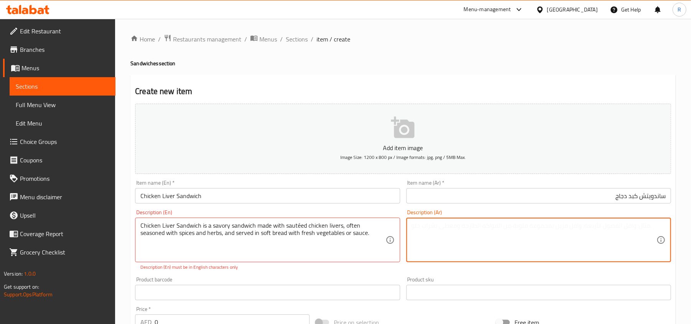
paste textarea "ساندويتش كبد الدجاج هو ساندويتش لذيذ مصنوع من أكباد الدجاج المقلية، وعادة ما يت…"
type textarea "ساندويتش كبد الدجاج هو ساندويتش لذيذ مصنوع من أكباد الدجاج المقلية، وعادة ما يت…"
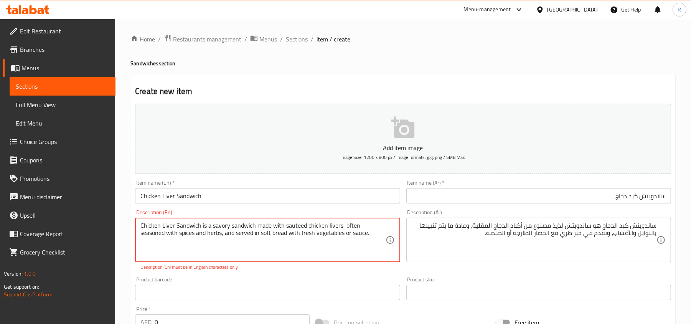
type textarea "Chicken Liver Sandwich is a savory sandwich made with sauteed chicken livers, o…"
click at [340, 272] on div "Add item image Image Size: 1200 x 800 px / Image formats: jpg, png / 5MB Max. I…" at bounding box center [403, 270] width 542 height 339
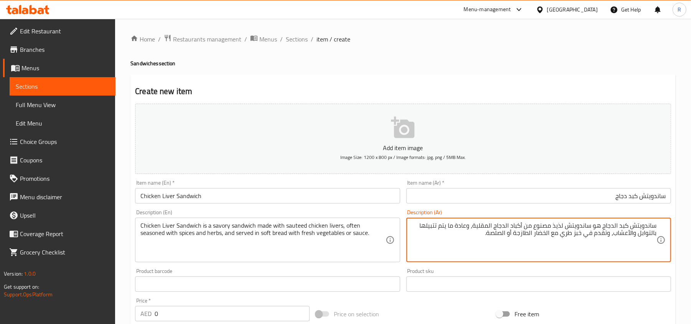
click at [489, 227] on textarea "ساندويتش كبد الدجاج هو ساندويتش لذيذ مصنوع من أكباد الدجاج المقلية، وعادة ما يت…" at bounding box center [534, 240] width 245 height 36
click at [484, 225] on textarea "ساندويتش كبد الدجاج هو ساندويتش لذيذ مصنوع من أكباد الدجاج المقلية، وعادة ما يت…" at bounding box center [534, 240] width 245 height 36
type textarea "ساندويتش كبد الدجاج هو ساندويتش لذيذ مصنوع من أكباد الدجاج سوتيه، وعادة ما يتم …"
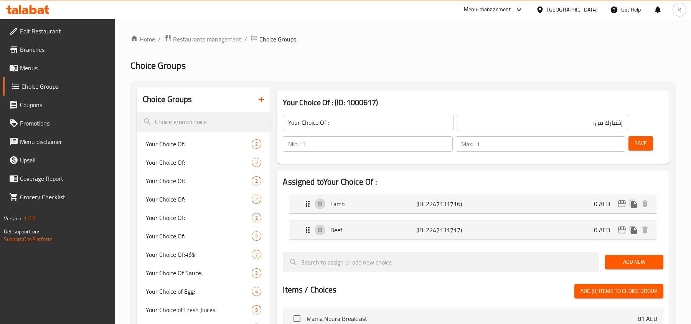
scroll to position [51, 0]
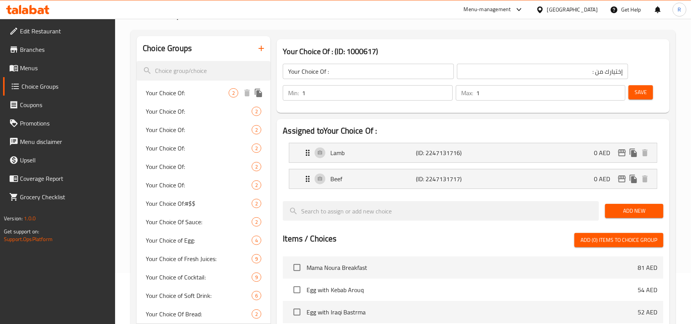
click at [178, 89] on span "Your Choice Of:" at bounding box center [187, 92] width 83 height 9
type input "Your Choice Of:"
type input "إختيارك من:"
click at [176, 108] on span "Your Choice Of:" at bounding box center [187, 111] width 83 height 9
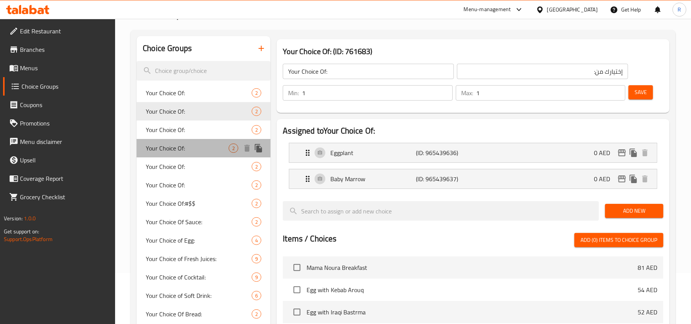
click at [183, 143] on span "Your Choice Of:" at bounding box center [187, 147] width 83 height 9
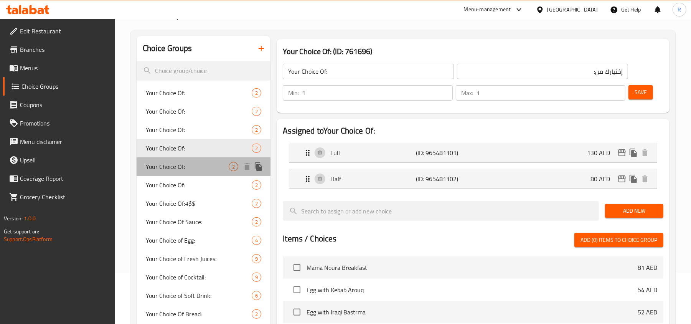
click at [189, 171] on div "Your Choice Of: 2" at bounding box center [204, 166] width 134 height 18
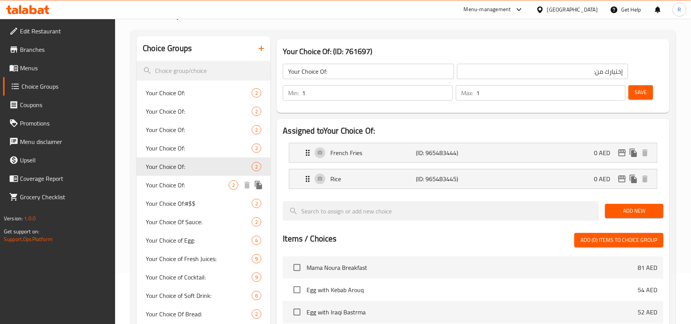
click at [191, 185] on span "Your Choice Of:" at bounding box center [187, 184] width 83 height 9
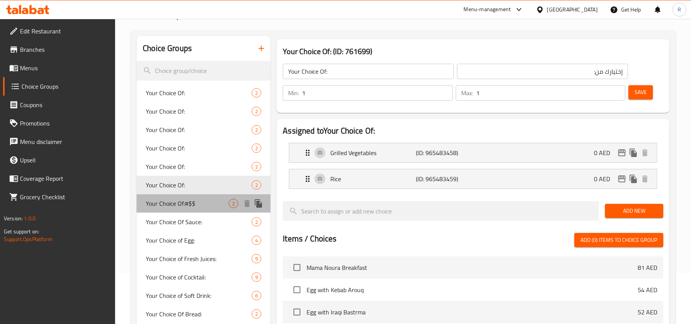
click at [186, 206] on span "Your Choice Of:#$$" at bounding box center [187, 203] width 83 height 9
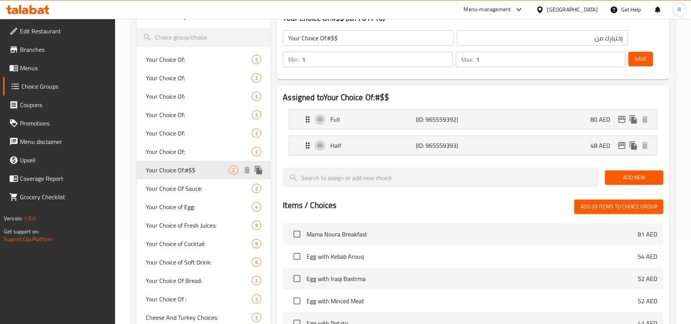
scroll to position [102, 0]
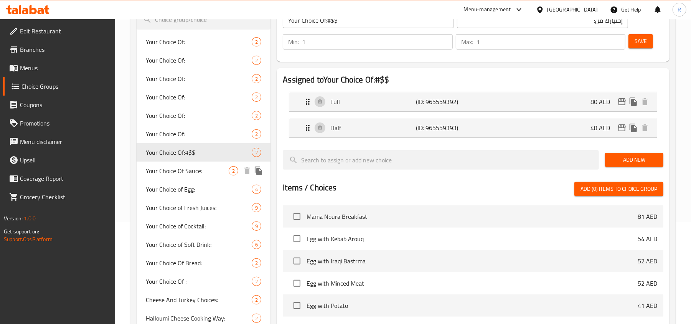
click at [185, 169] on span "Your Choice Of Sauce:" at bounding box center [187, 170] width 83 height 9
type input "Your Choice Of Sauce:"
type input "أختيارك من الصوص:"
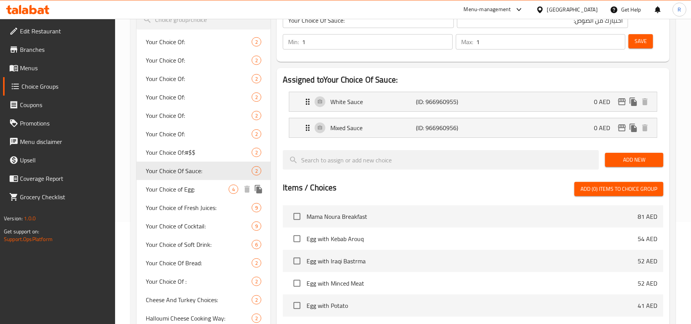
click at [187, 187] on span "Your Choice of Egg:" at bounding box center [187, 189] width 83 height 9
type input "Your Choice of Egg:"
type input "إختيارك من البيض:"
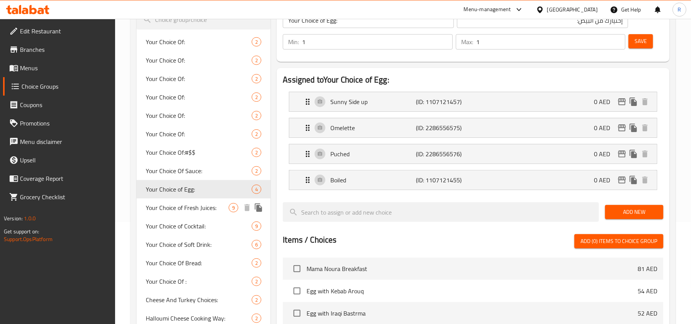
click at [190, 205] on span "Your Choice of Fresh Juices:" at bounding box center [187, 207] width 83 height 9
type input "Your Choice of Fresh Juices:"
type input "اختيارك من العصائر الطازجة:"
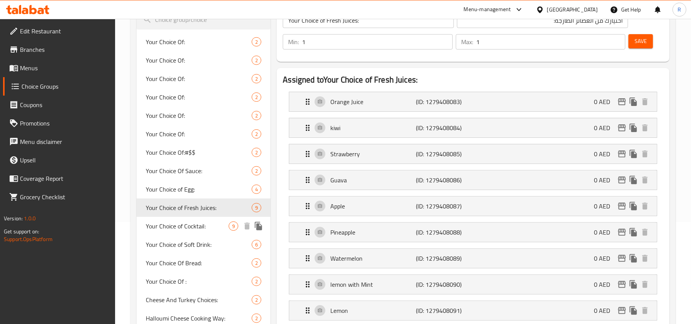
click at [193, 222] on span "Your Choice of Cocktail:" at bounding box center [187, 225] width 83 height 9
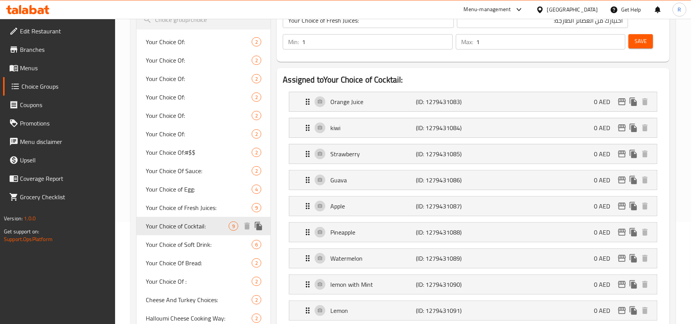
type input "Your Choice of Cocktail:"
type input "اختيارك من كوكتيل:"
type input "0"
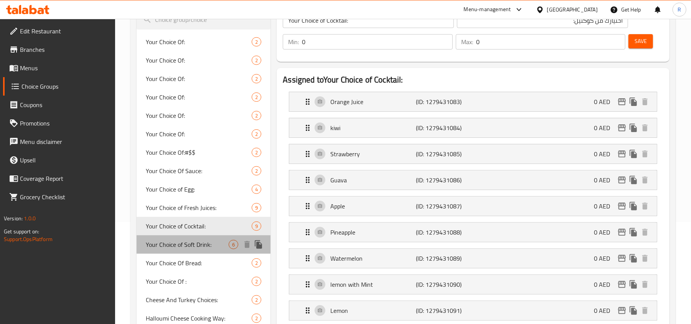
click at [190, 236] on div "Your Choice of Soft Drink: 6" at bounding box center [204, 244] width 134 height 18
type input "Your Choice of Soft Drink:"
type input "اختيارك من المشروبات الغازية:"
type input "1"
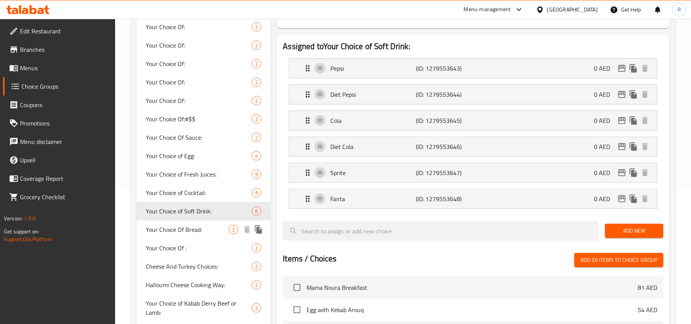
scroll to position [153, 0]
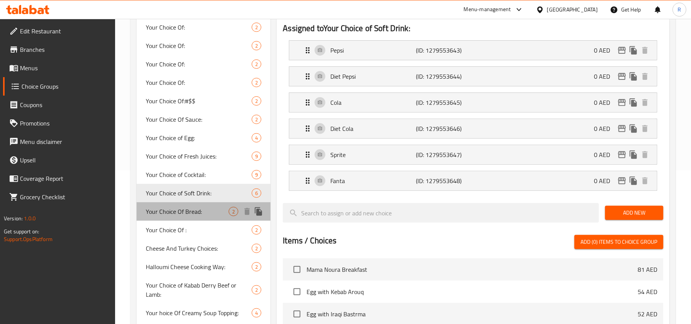
click at [183, 209] on span "Your Choice Of Bread:" at bounding box center [187, 211] width 83 height 9
type input "Your Choice Of Bread:"
type input "اختيارك من الخبز:"
